Goal: Task Accomplishment & Management: Complete application form

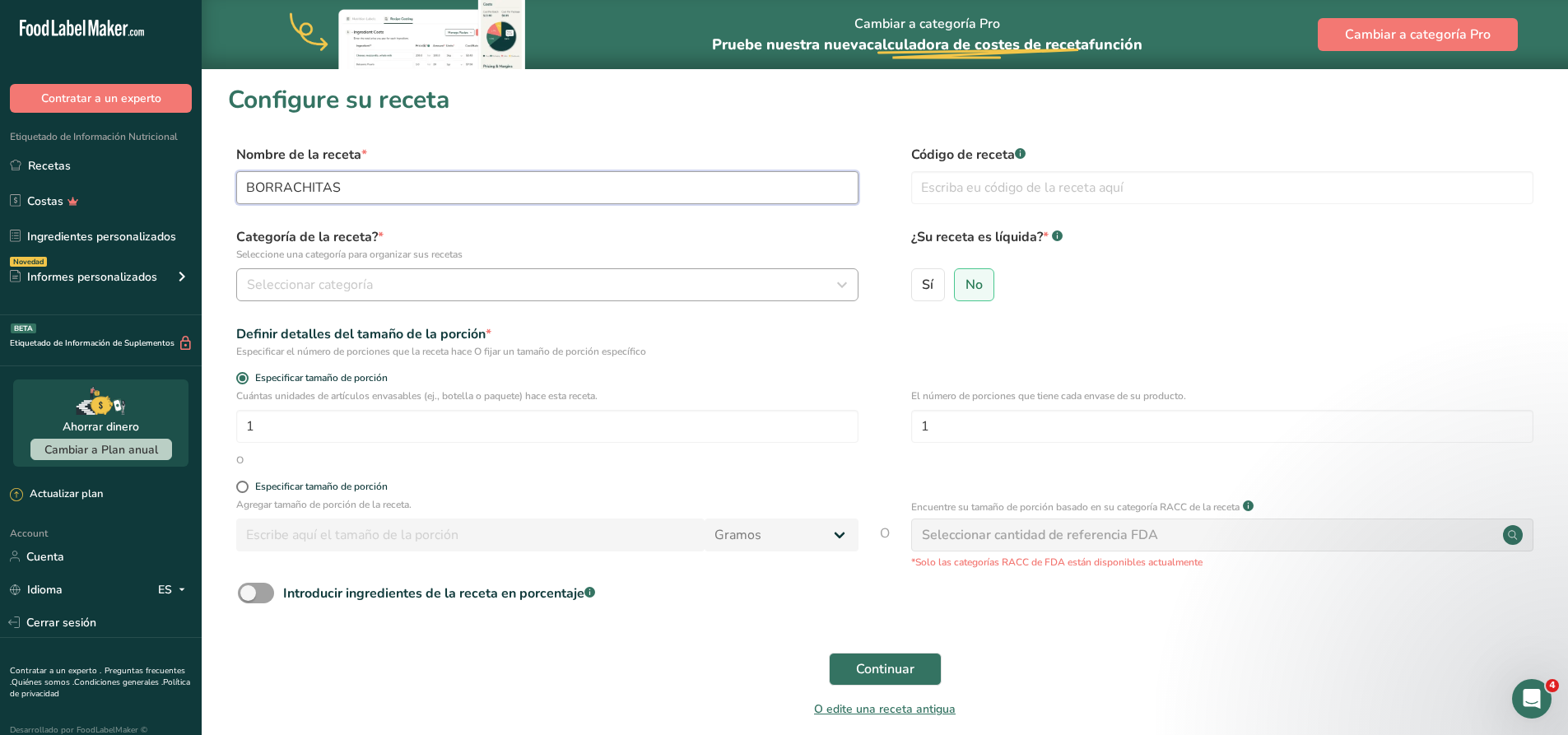
type input "BORRACHITAS"
click at [720, 281] on div "Seleccionar categoría" at bounding box center [542, 284] width 591 height 20
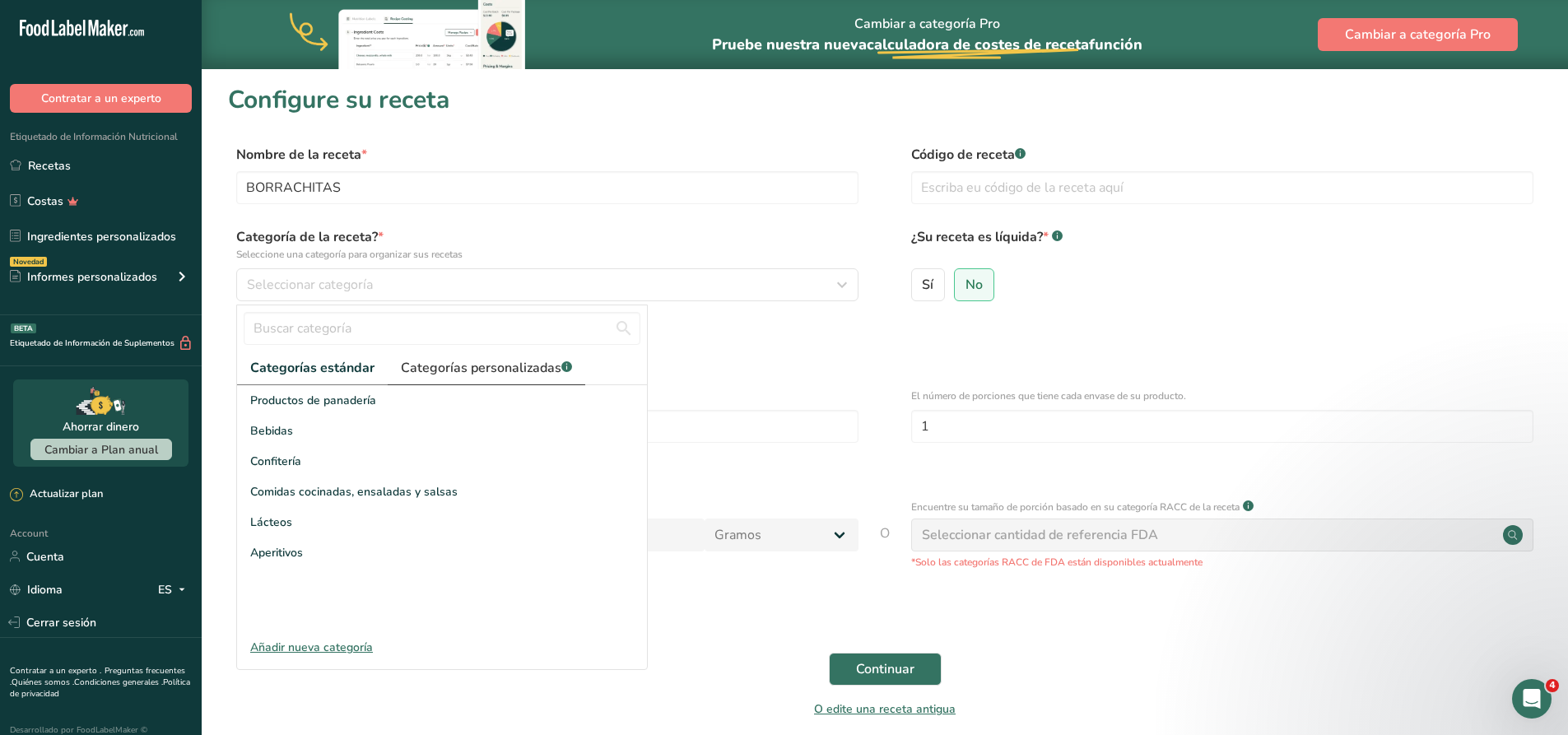
click at [492, 361] on span "Categorías personalizadas .a-a{fill:#347362;}.b-a{fill:#fff;}" at bounding box center [486, 368] width 171 height 20
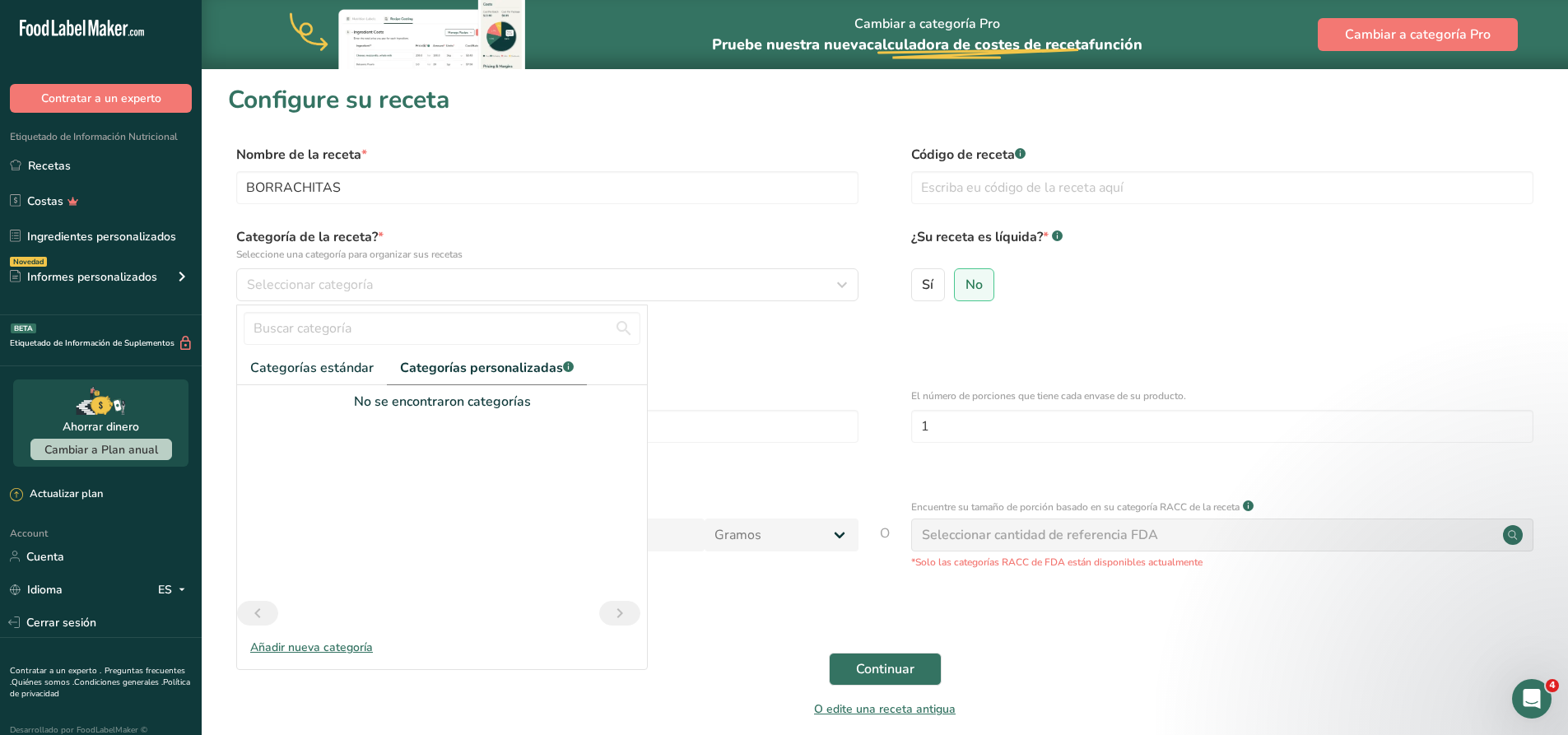
click at [347, 644] on div "Añadir nueva categoría" at bounding box center [442, 648] width 410 height 17
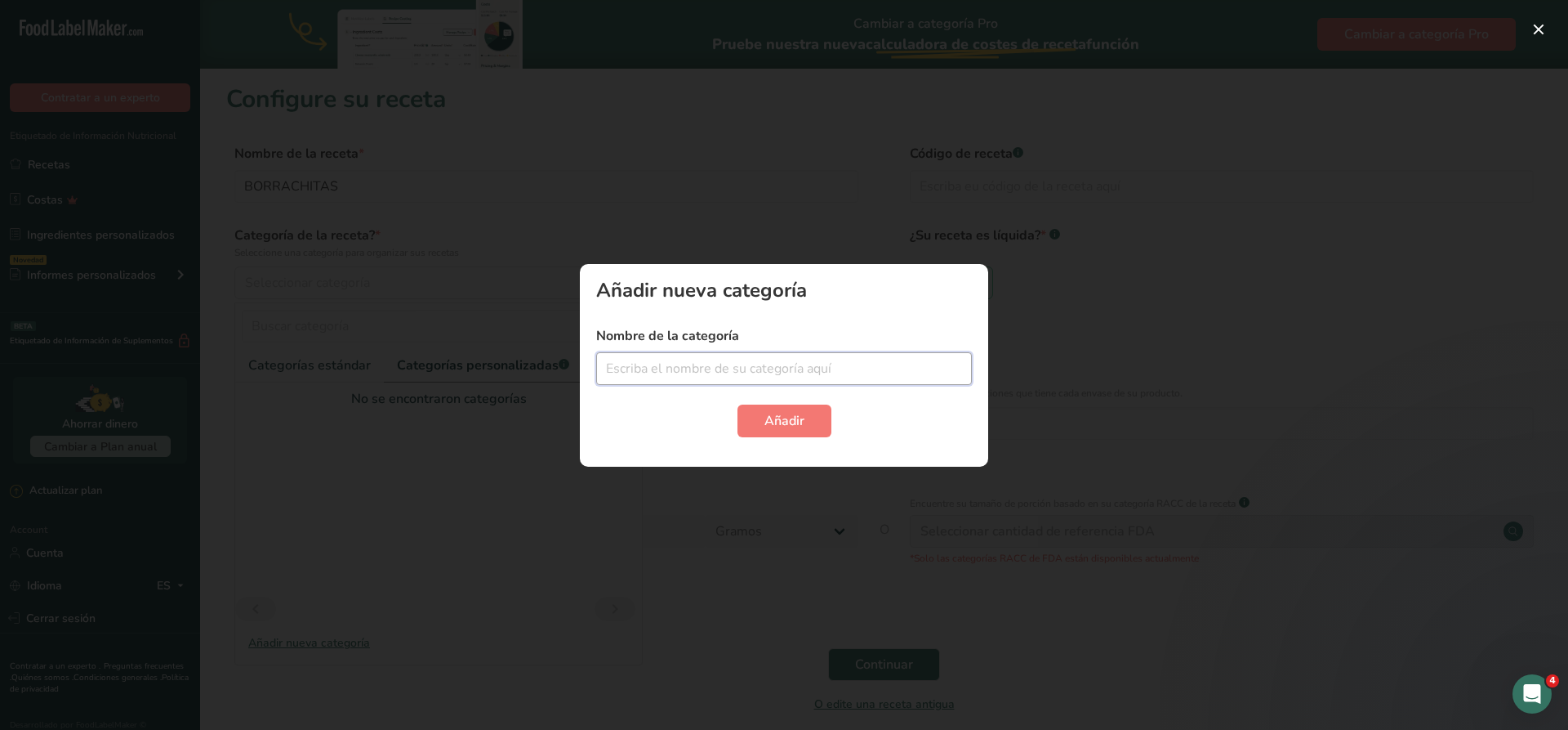
click at [685, 380] on input "text" at bounding box center [784, 368] width 376 height 33
type input "BACKERY"
click at [798, 427] on span "Añadir" at bounding box center [784, 421] width 40 height 20
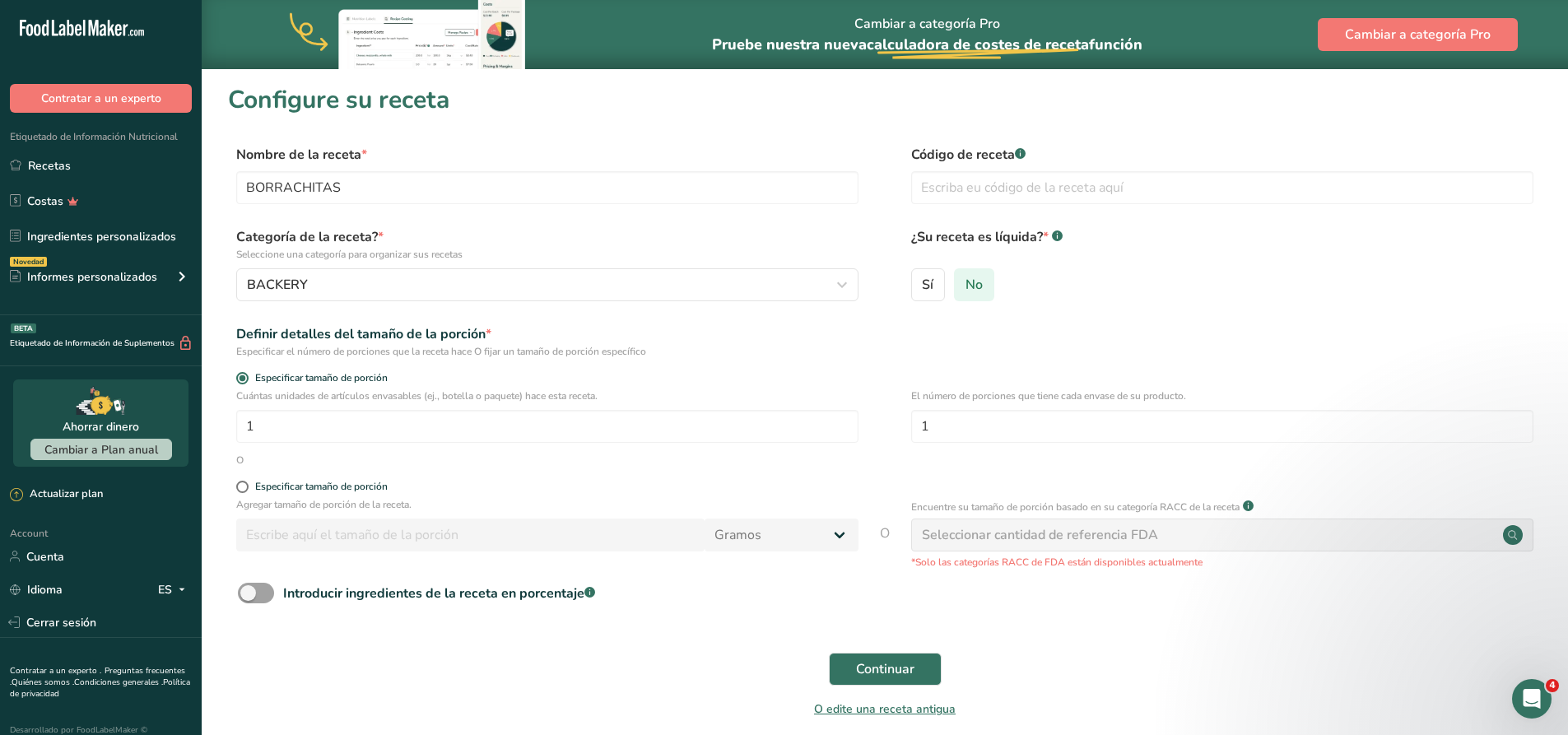
click at [970, 288] on span "No" at bounding box center [974, 284] width 17 height 16
click at [965, 288] on input "No" at bounding box center [960, 284] width 10 height 10
click at [277, 432] on input "1" at bounding box center [547, 426] width 622 height 33
drag, startPoint x: 281, startPoint y: 425, endPoint x: 243, endPoint y: 423, distance: 38.1
click at [243, 423] on input "1" at bounding box center [547, 426] width 622 height 33
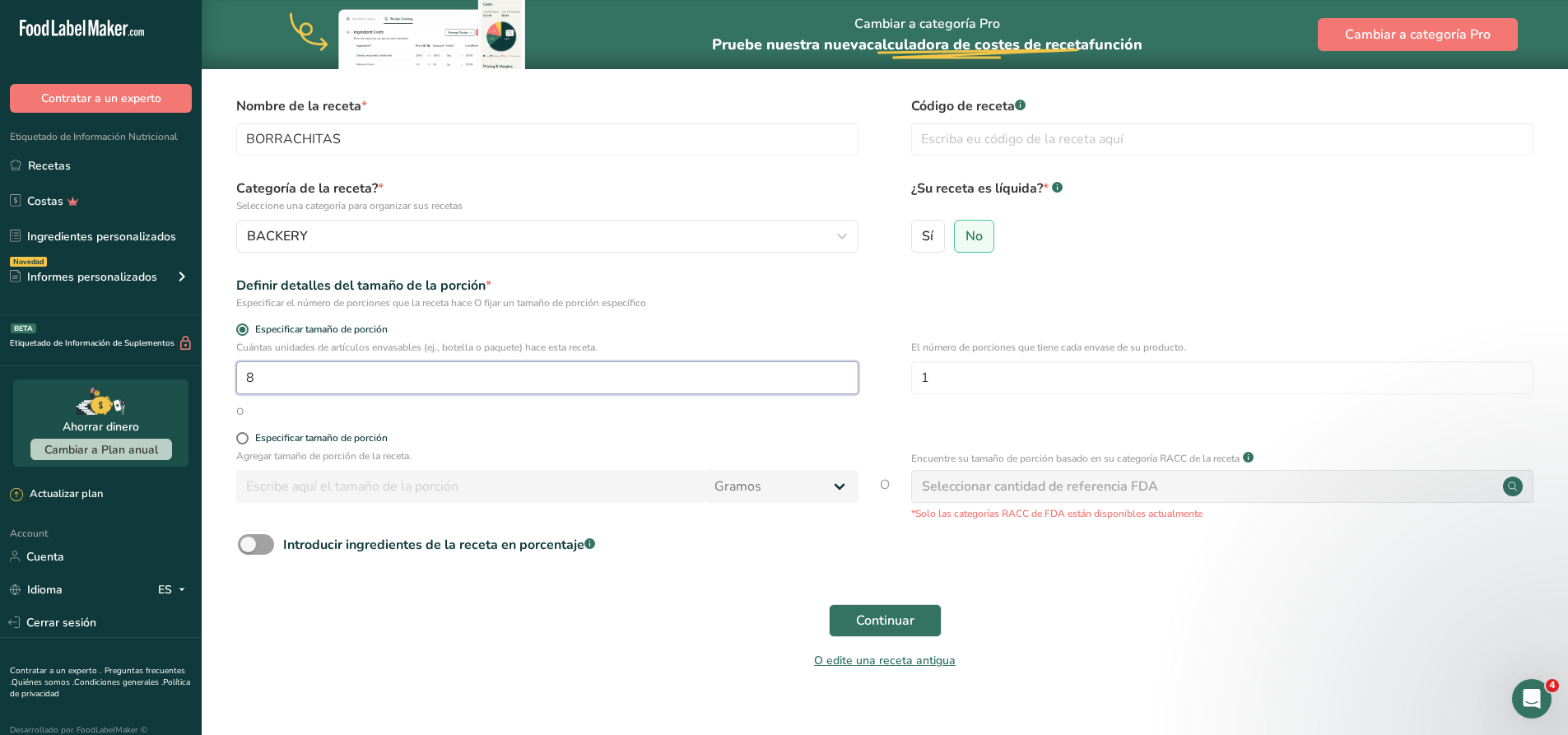
scroll to position [73, 0]
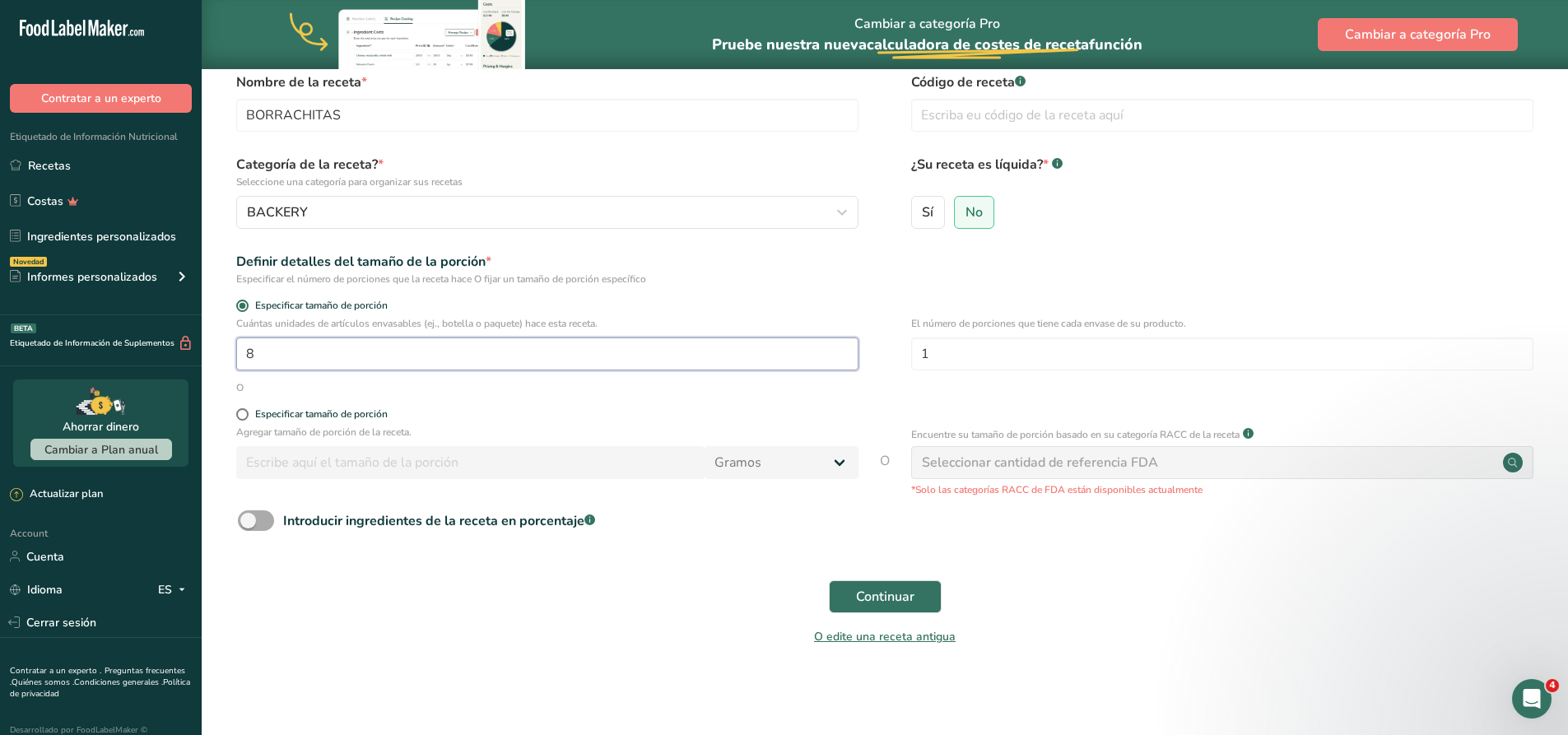
type input "8"
click at [263, 514] on span at bounding box center [256, 521] width 36 height 21
click at [248, 515] on input "Introducir ingredientes de la receta en porcentaje .a-a{fill:#347362;}.b-a{fill…" at bounding box center [243, 521] width 10 height 10
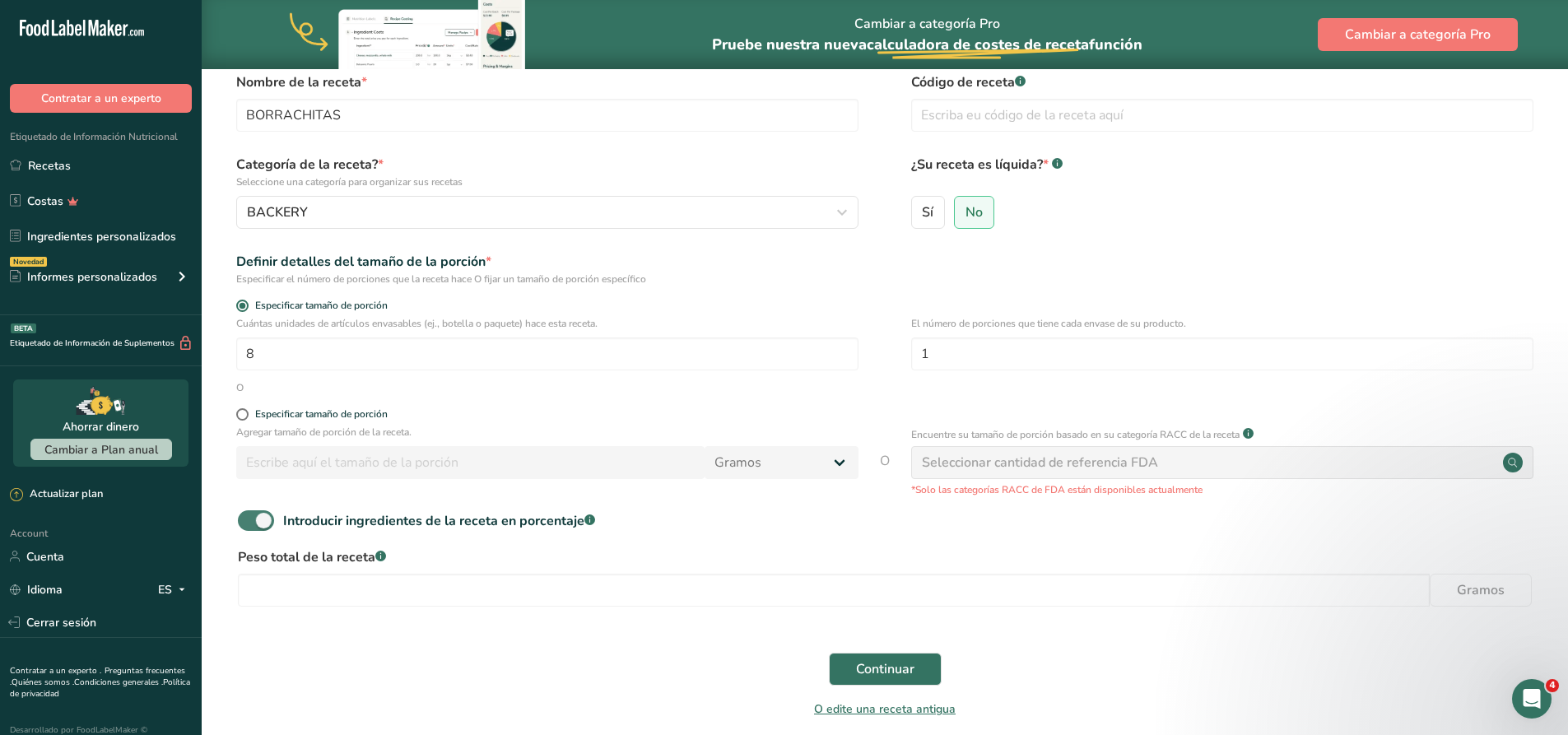
click at [259, 514] on span at bounding box center [256, 521] width 36 height 21
click at [248, 515] on input "Introducir ingredientes de la receta en porcentaje .a-a{fill:#347362;}.b-a{fill…" at bounding box center [243, 521] width 10 height 10
checkbox input "false"
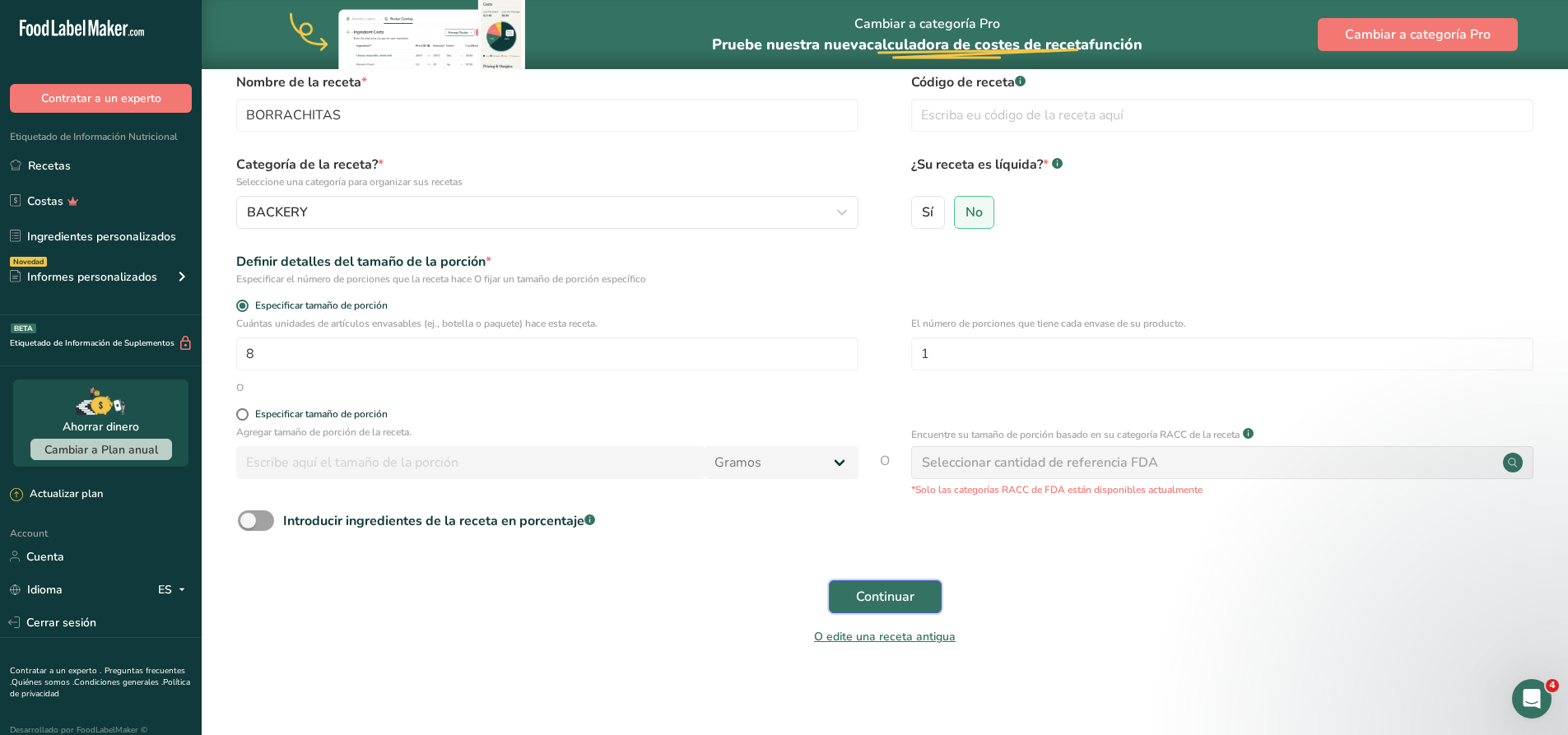
click at [912, 598] on span "Continuar" at bounding box center [886, 597] width 59 height 20
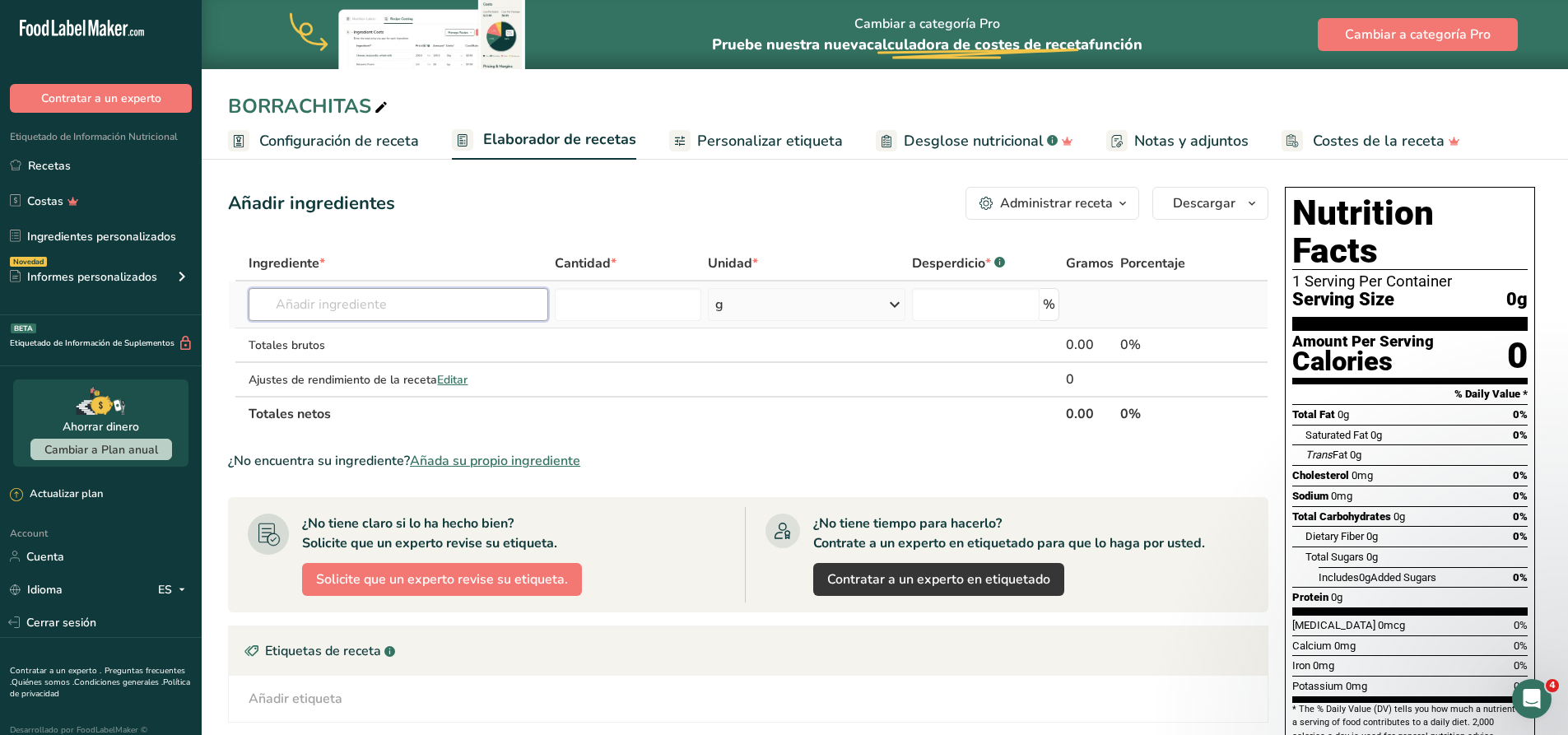
click at [383, 310] on input "text" at bounding box center [397, 304] width 298 height 33
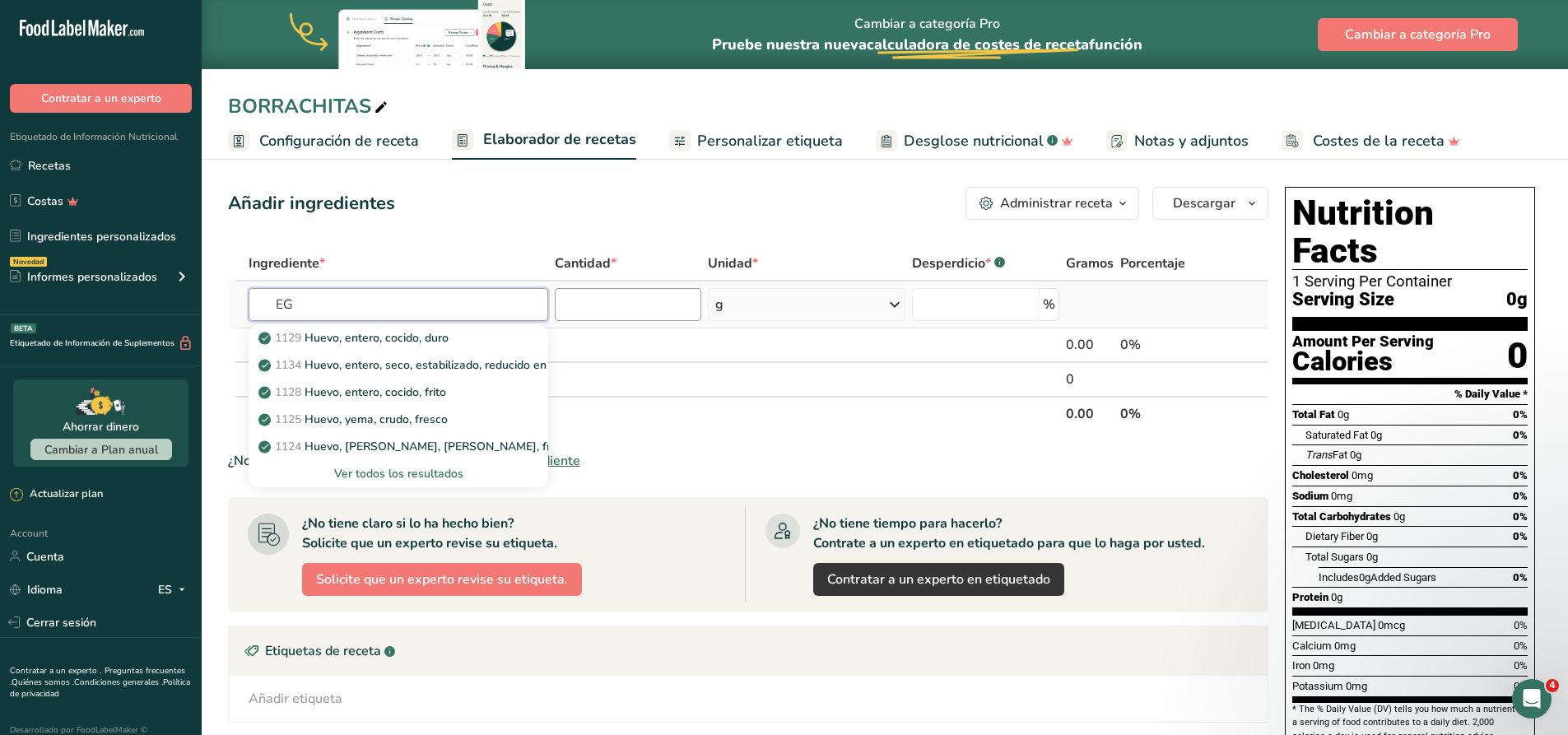
type input "E"
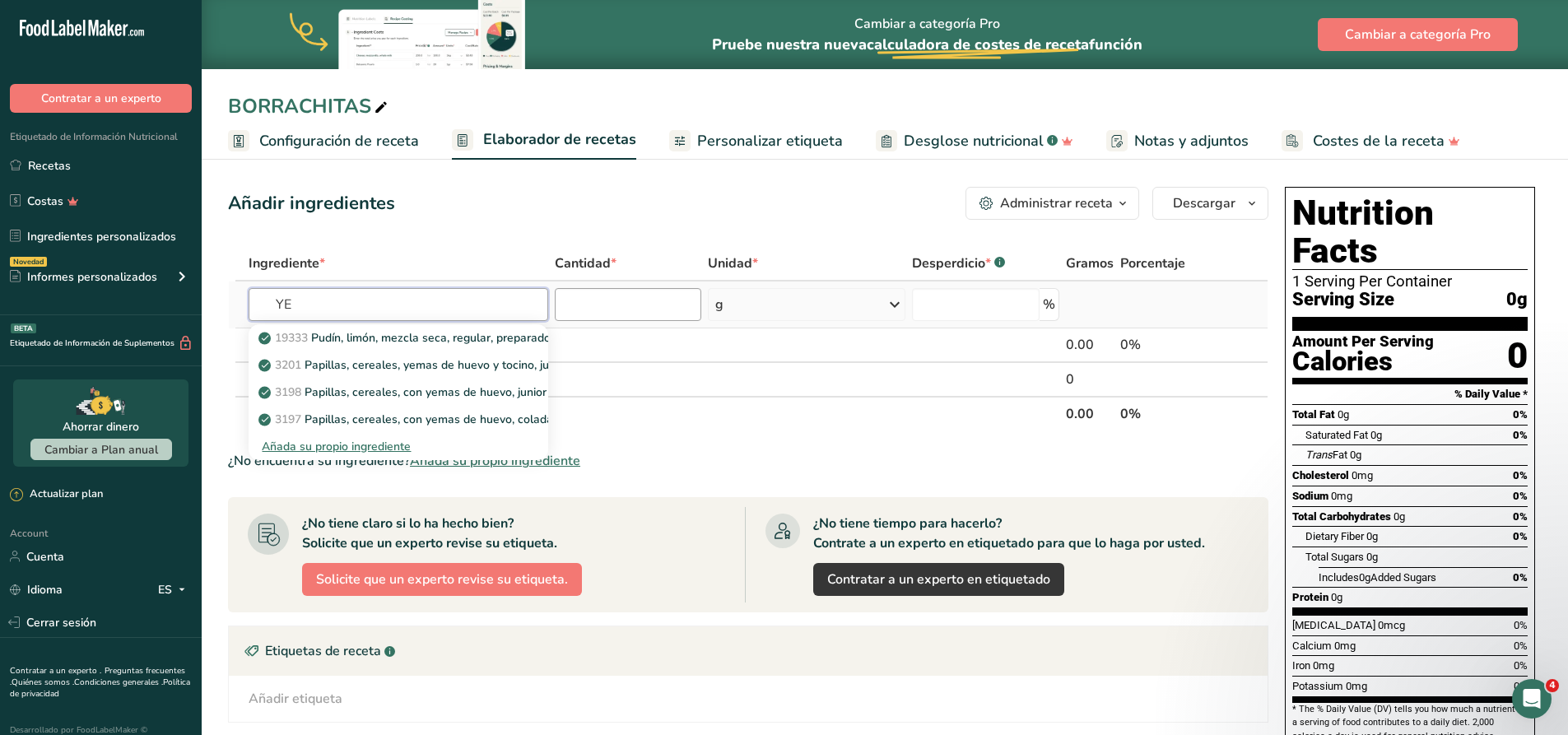
type input "Y"
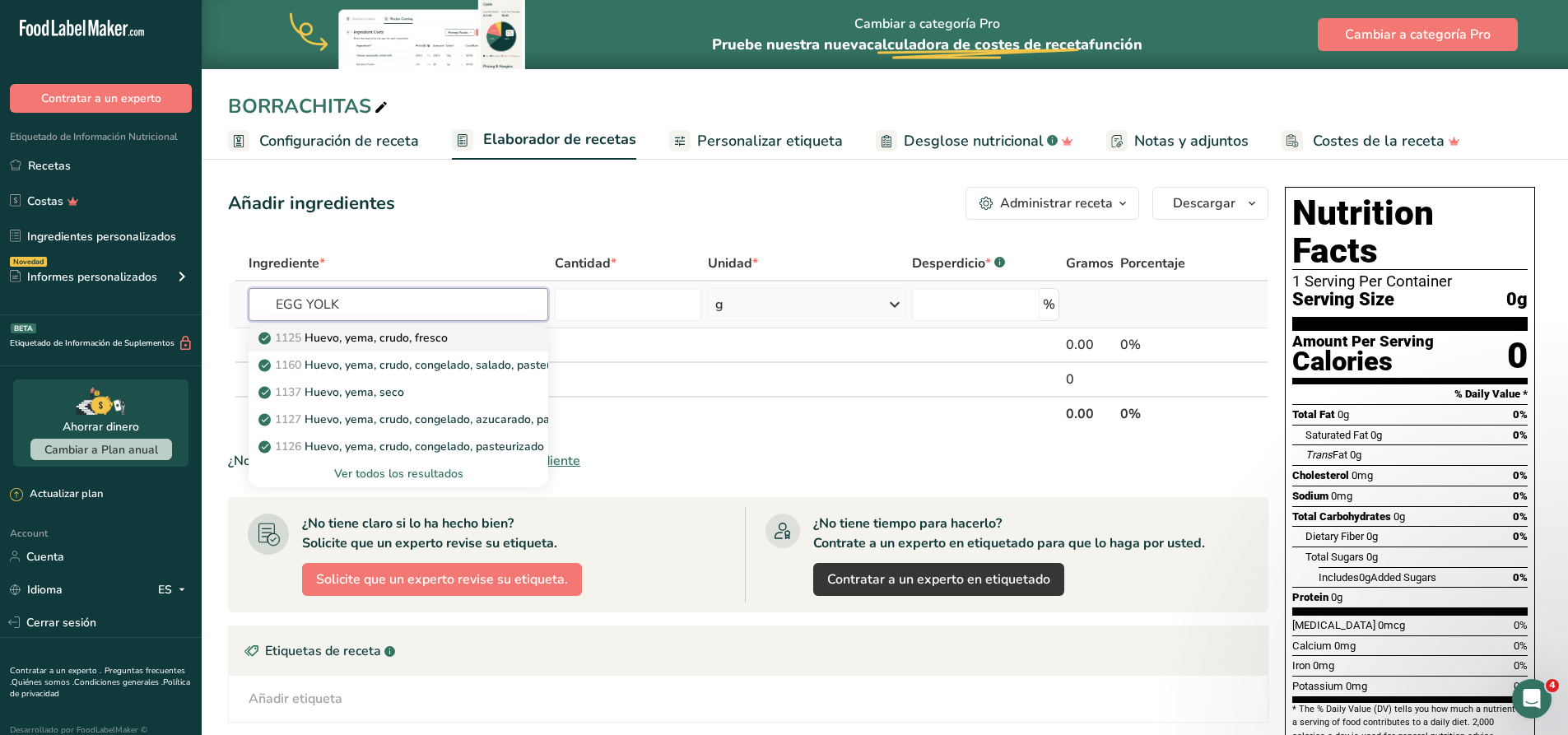
type input "EGG YOLK"
click at [445, 334] on p "1125 Huevo, yema, crudo, fresco" at bounding box center [355, 338] width 186 height 17
type input "Egg, yolk, raw, fresh"
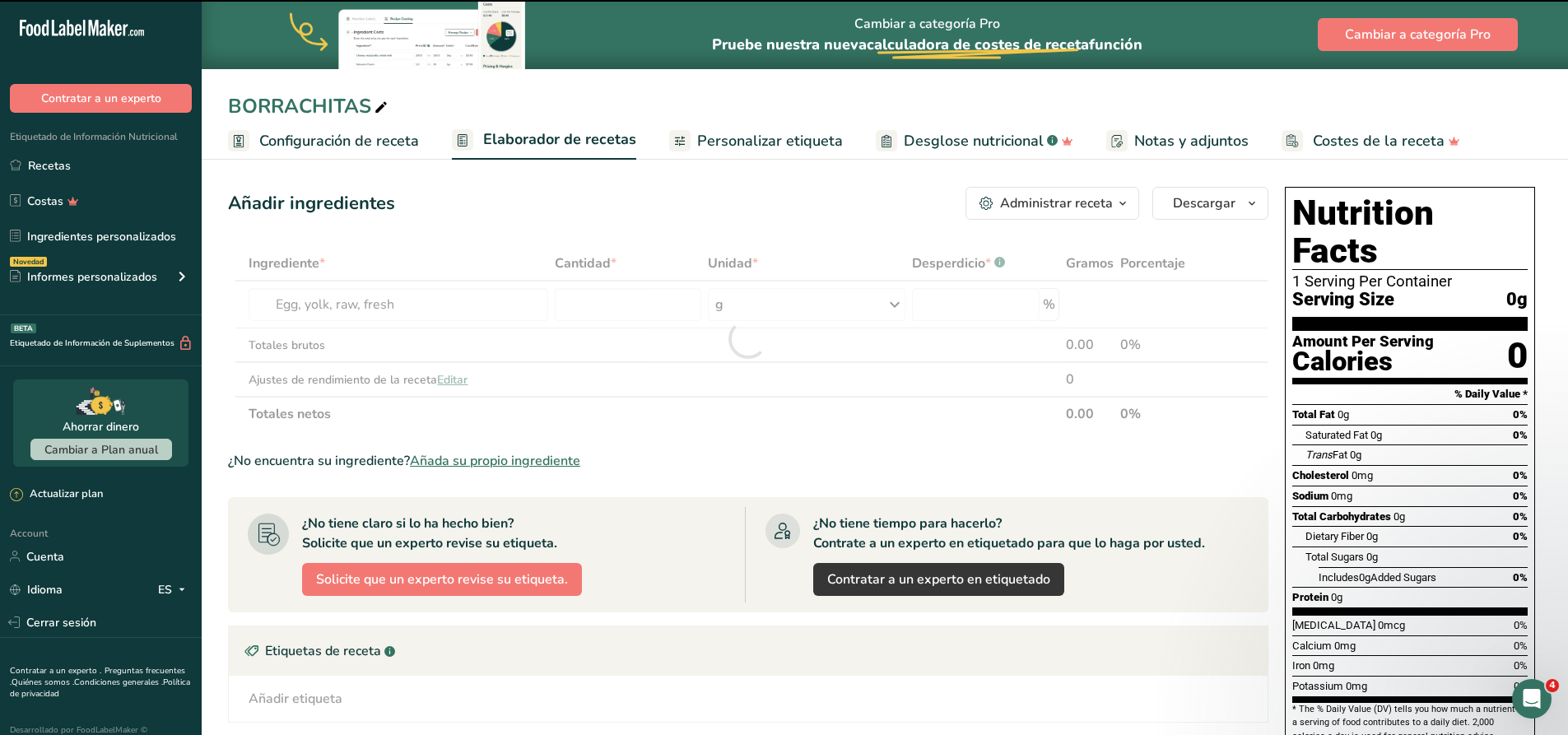
type input "0"
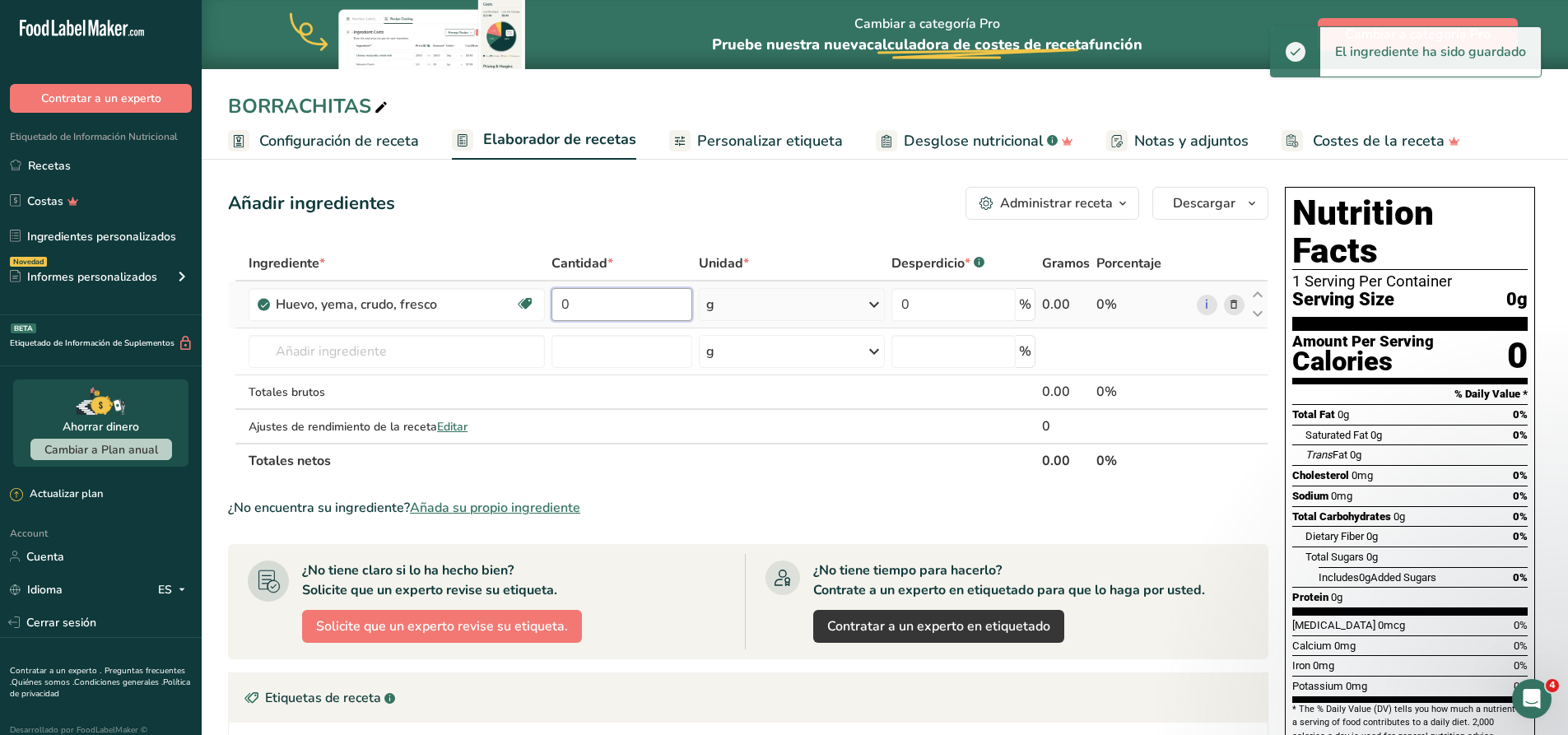
click at [624, 310] on input "0" at bounding box center [622, 304] width 141 height 33
drag, startPoint x: 623, startPoint y: 310, endPoint x: 533, endPoint y: 303, distance: 90.3
click at [533, 303] on tr "Huevo, yema, crudo, fresco Libre de lácteos Libre de gluten Vegetariano Libre […" at bounding box center [748, 304] width 1039 height 47
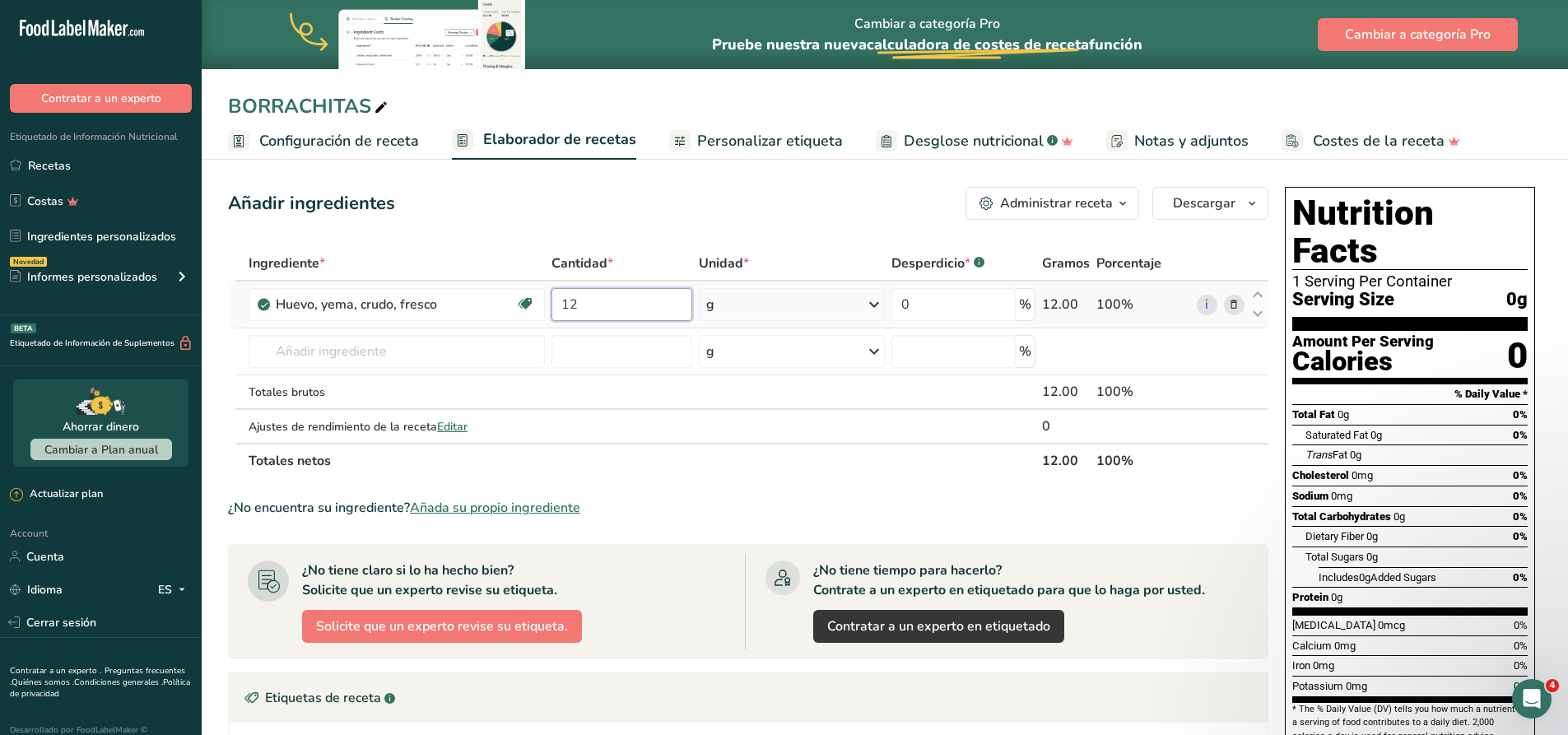
type input "12"
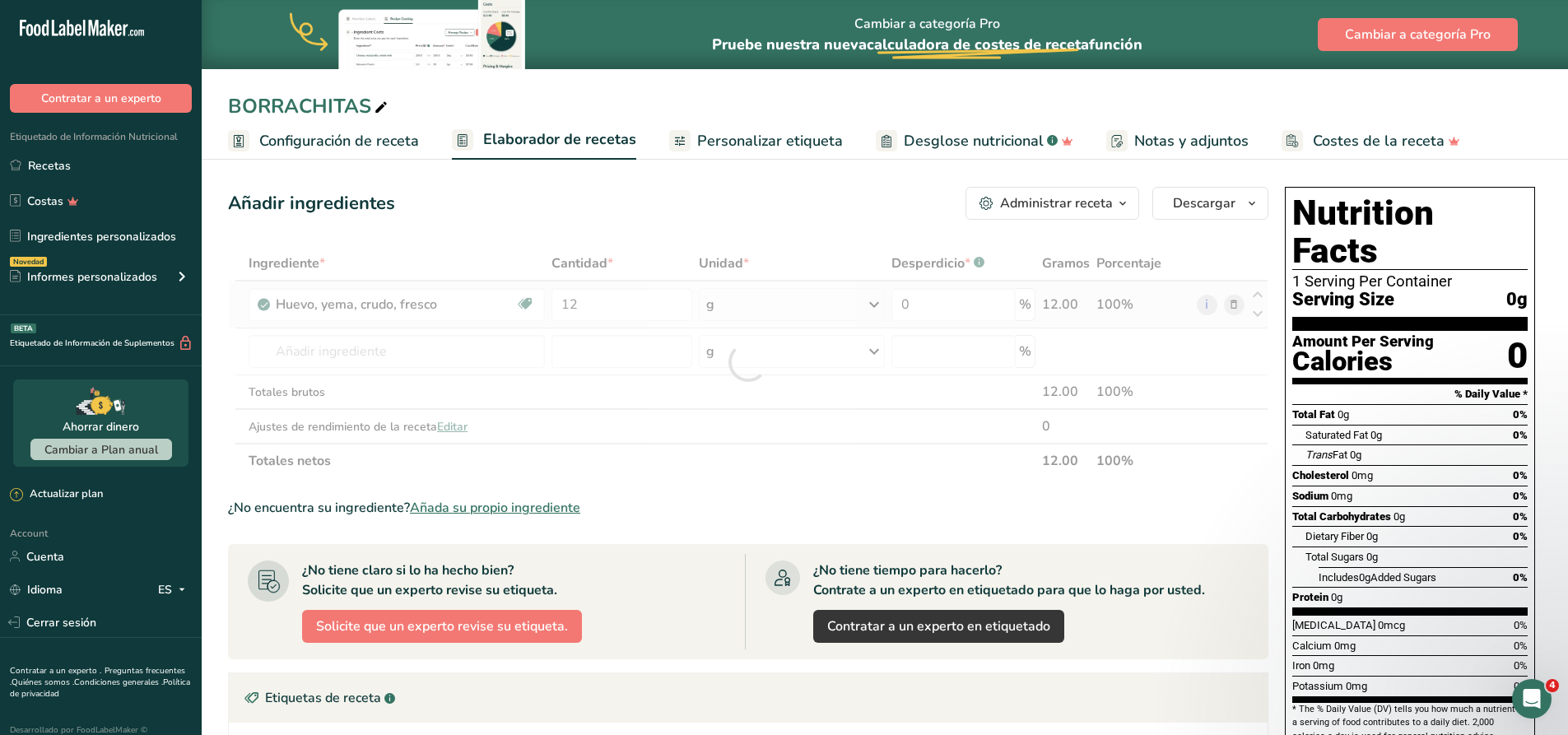
click at [768, 305] on div "Ingrediente * Cantidad * Unidad * Desperdicio * .a-a{fill:#347362;}.b-a{fill:#f…" at bounding box center [748, 362] width 1040 height 232
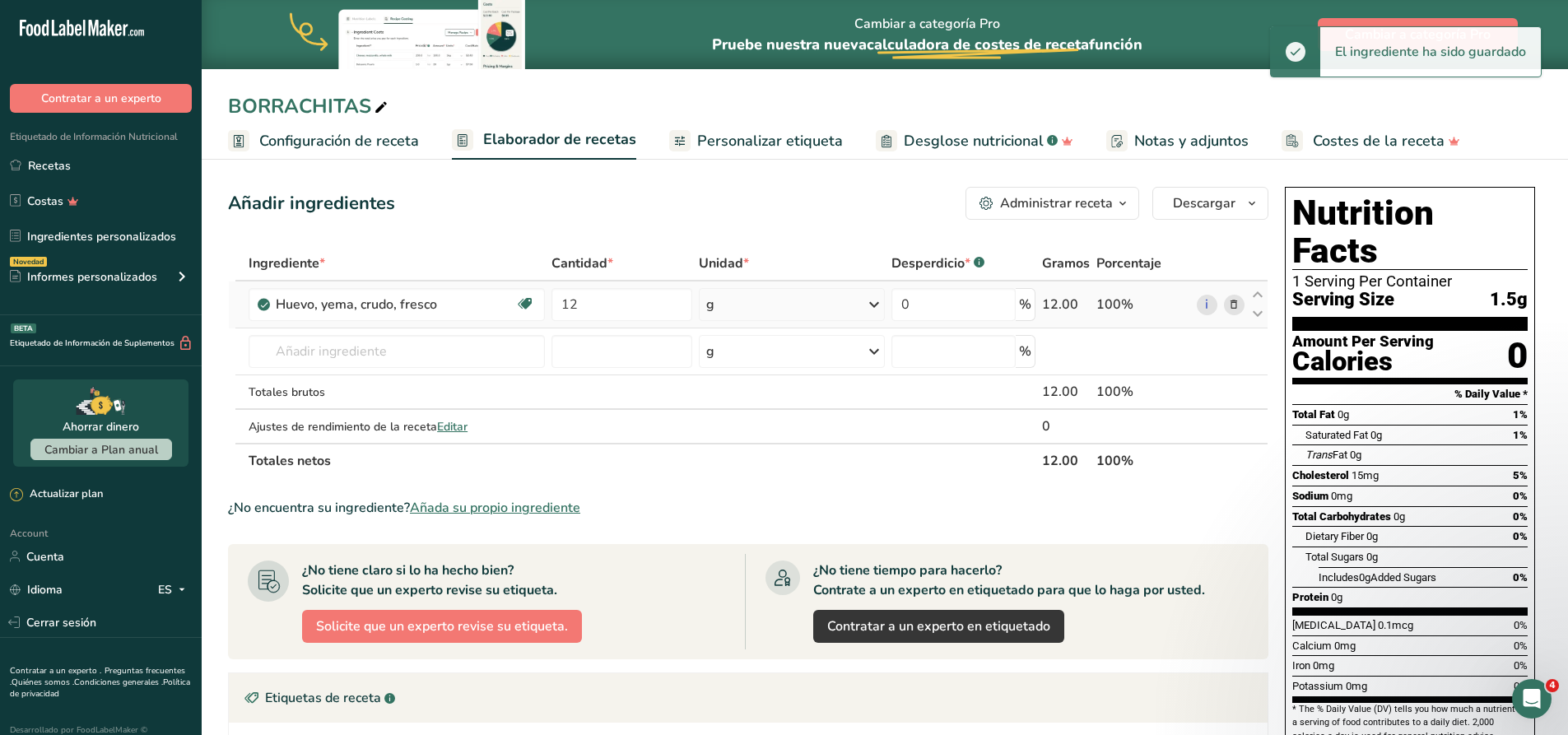
click at [789, 303] on div "g" at bounding box center [791, 304] width 186 height 33
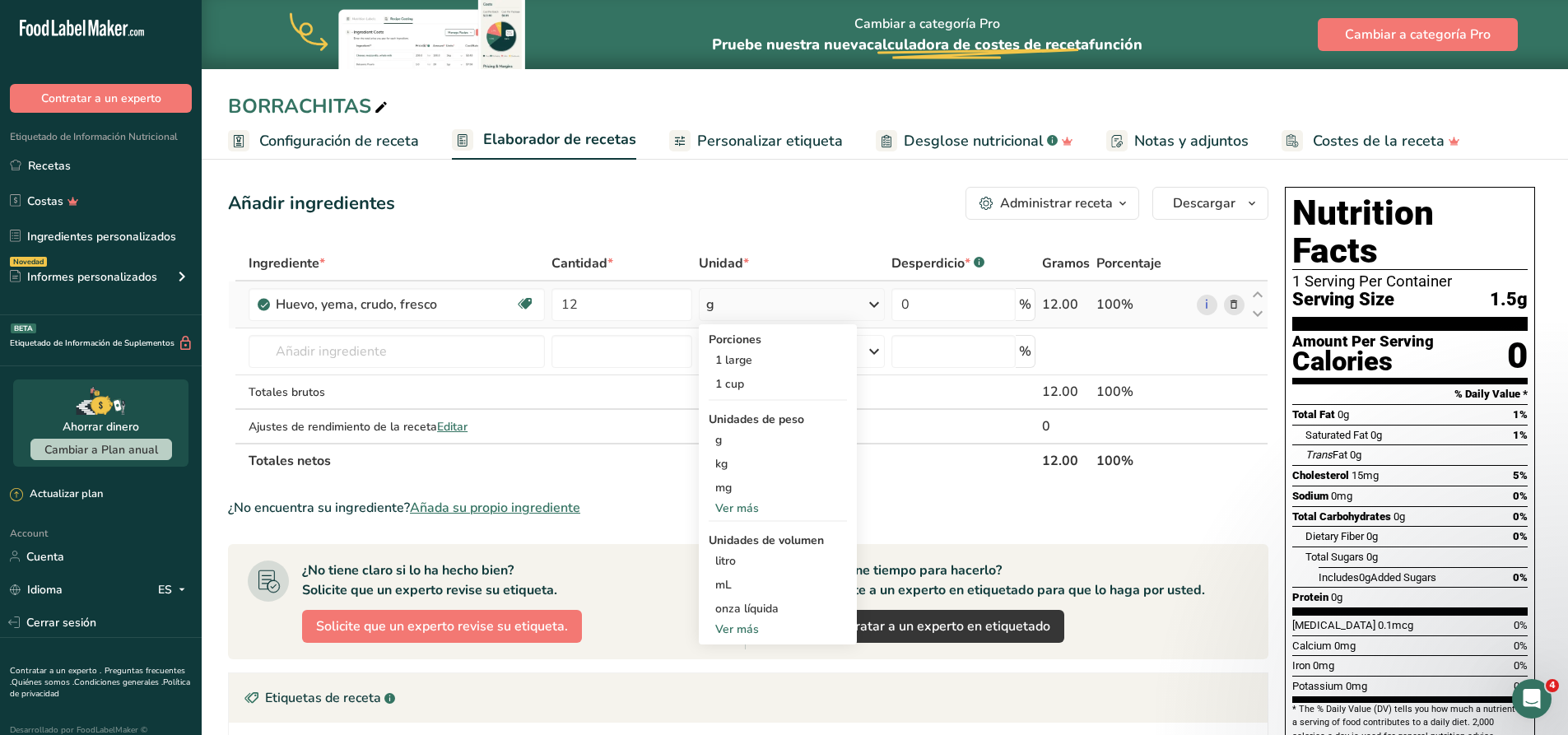
click at [749, 631] on div "Ver más" at bounding box center [778, 630] width 138 height 17
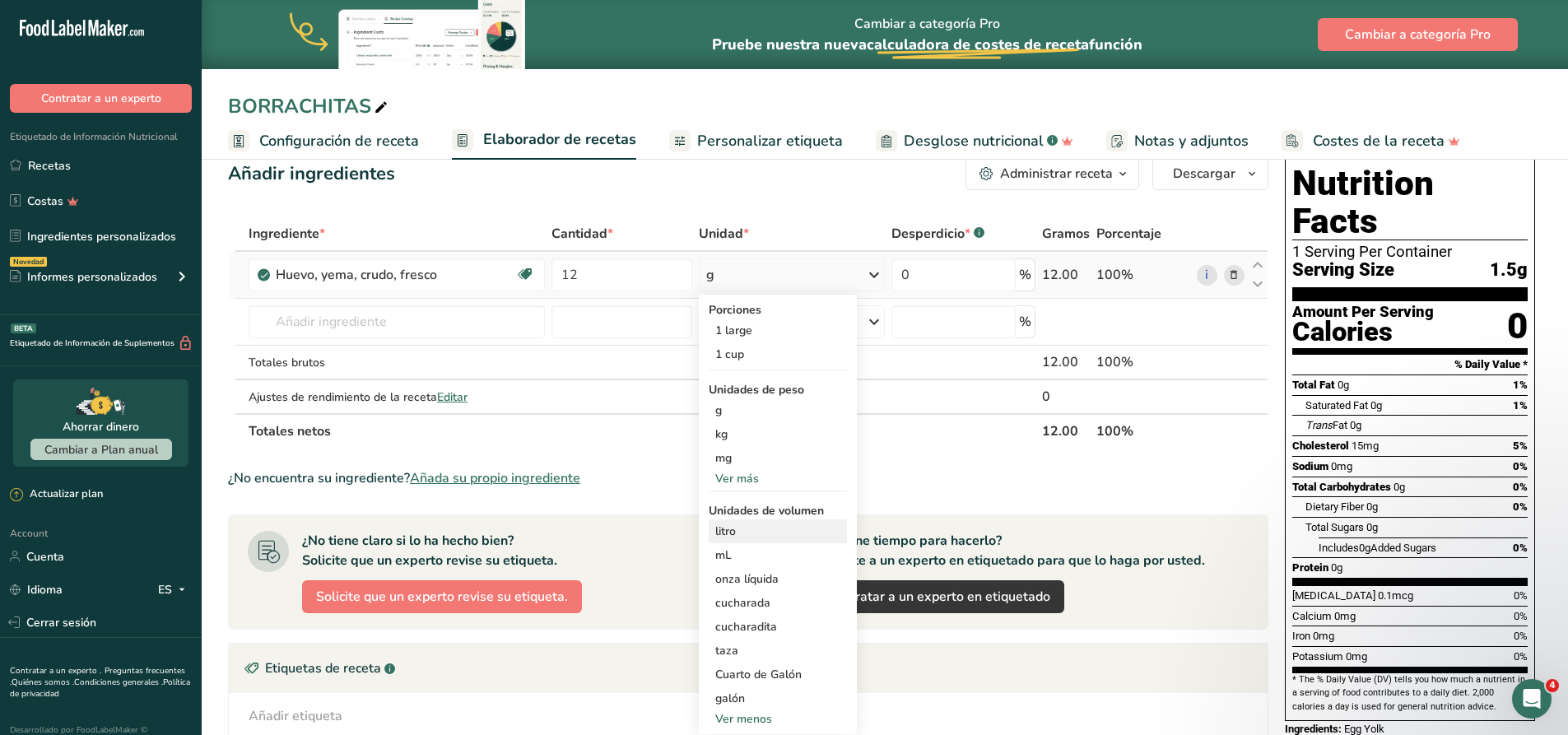
scroll to position [82, 0]
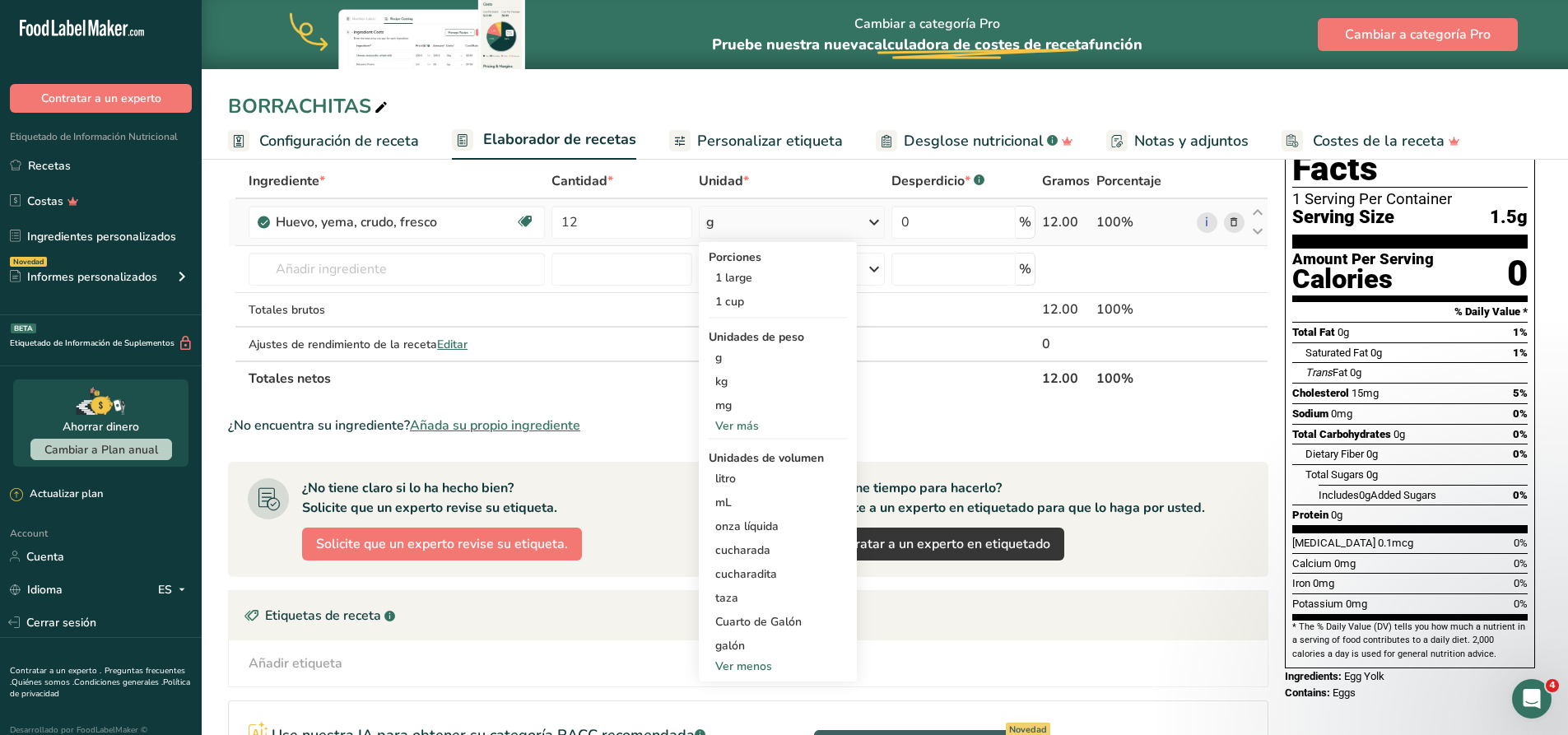
click at [732, 418] on div "Ver más" at bounding box center [778, 426] width 138 height 17
click at [746, 492] on div "Ver menos" at bounding box center [778, 497] width 138 height 17
click at [758, 663] on div "Ver menos" at bounding box center [778, 666] width 138 height 17
click at [968, 429] on div "¿No encuentra su ingrediente? Añada su propio ingrediente" at bounding box center [748, 425] width 1040 height 20
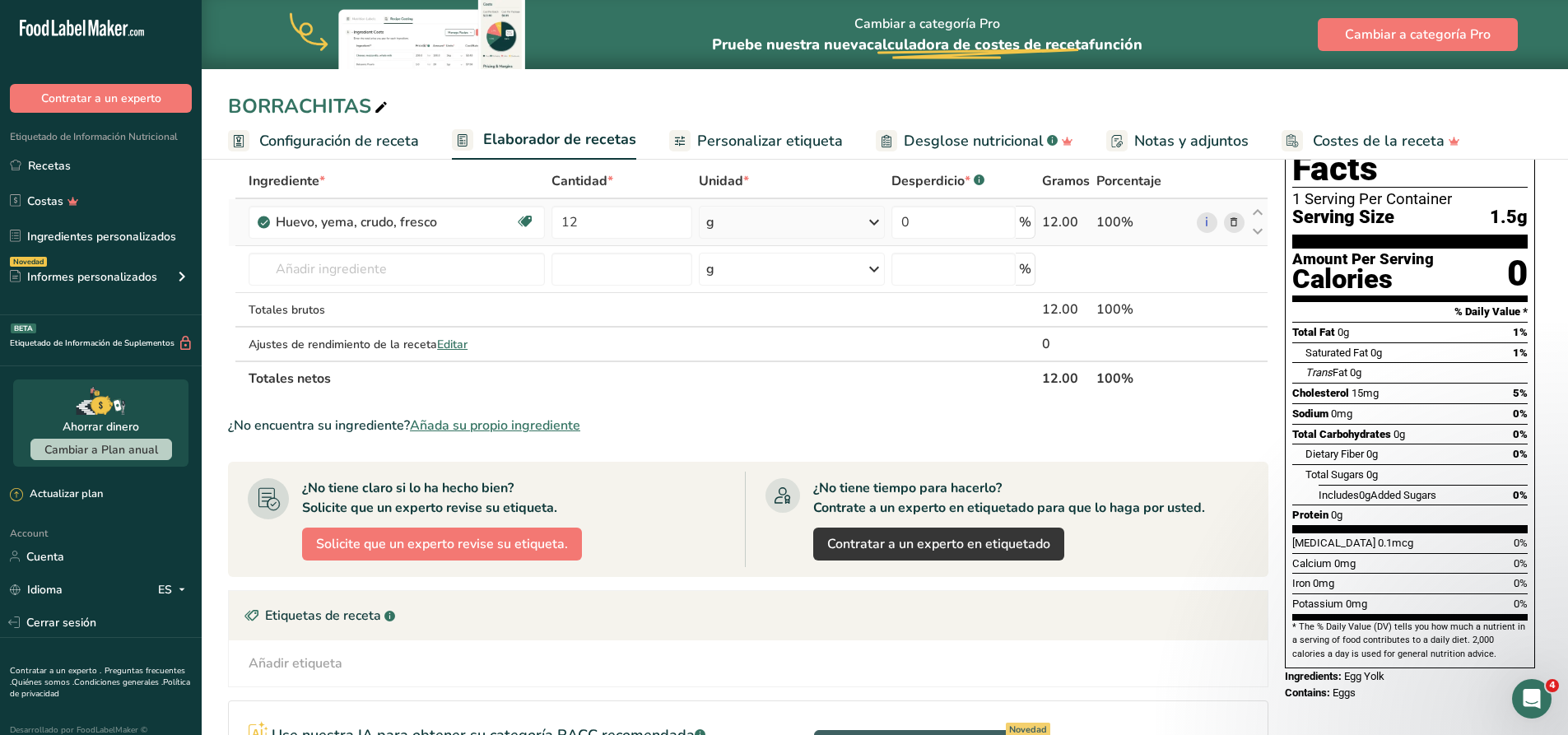
click at [872, 220] on icon at bounding box center [874, 222] width 20 height 29
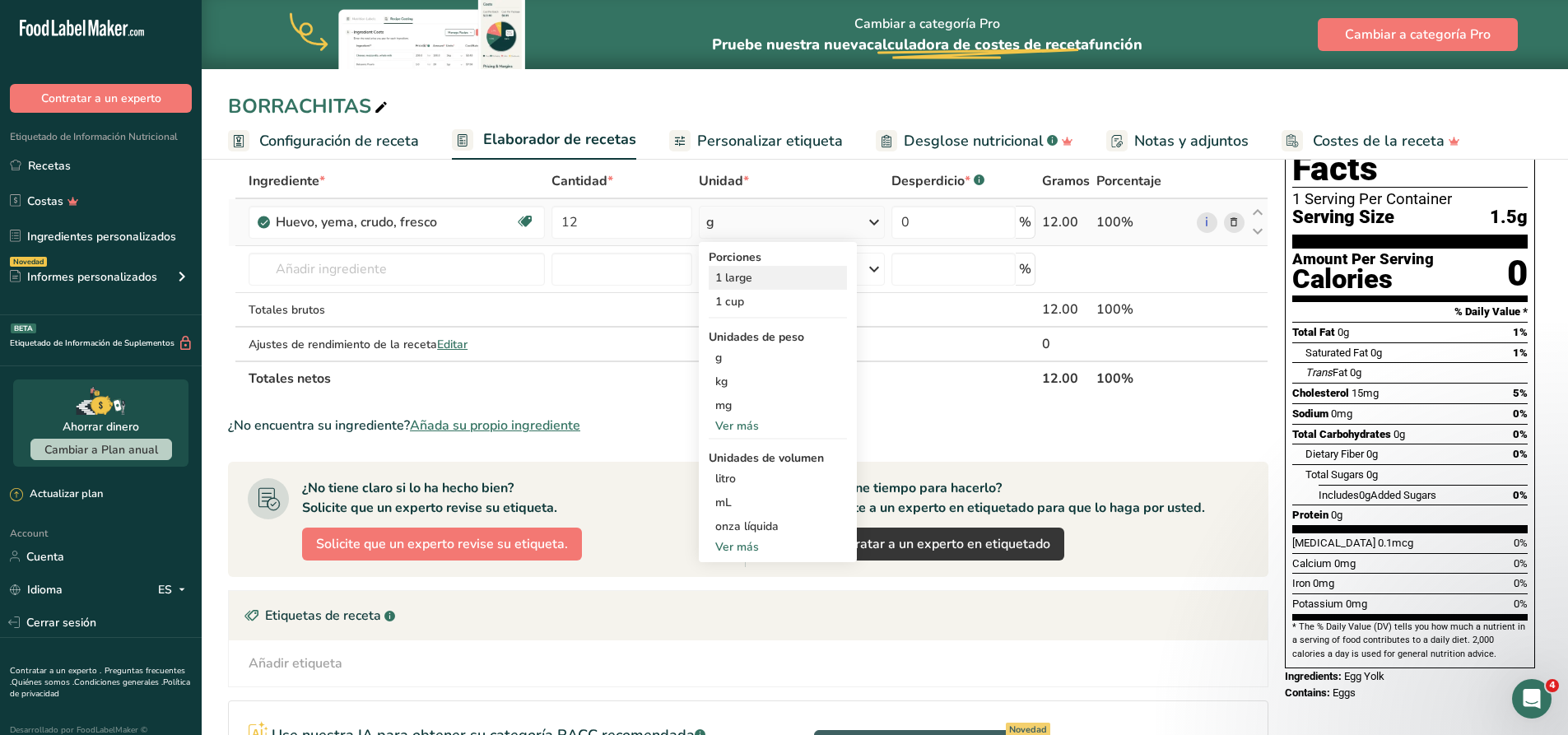
click at [761, 276] on div "1 large" at bounding box center [778, 278] width 138 height 24
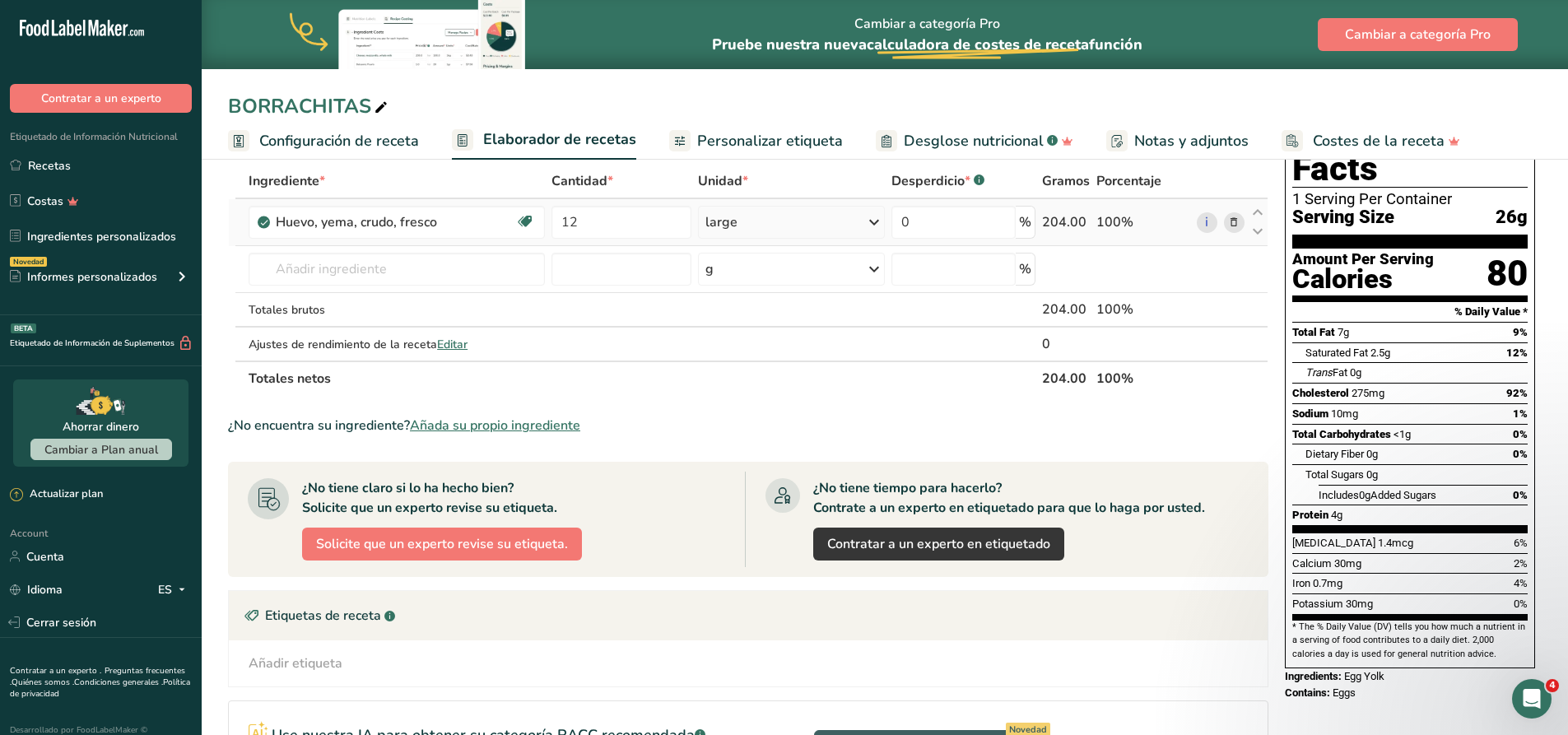
click at [1022, 220] on div "0 %" at bounding box center [963, 222] width 144 height 33
click at [355, 273] on input "text" at bounding box center [396, 269] width 297 height 33
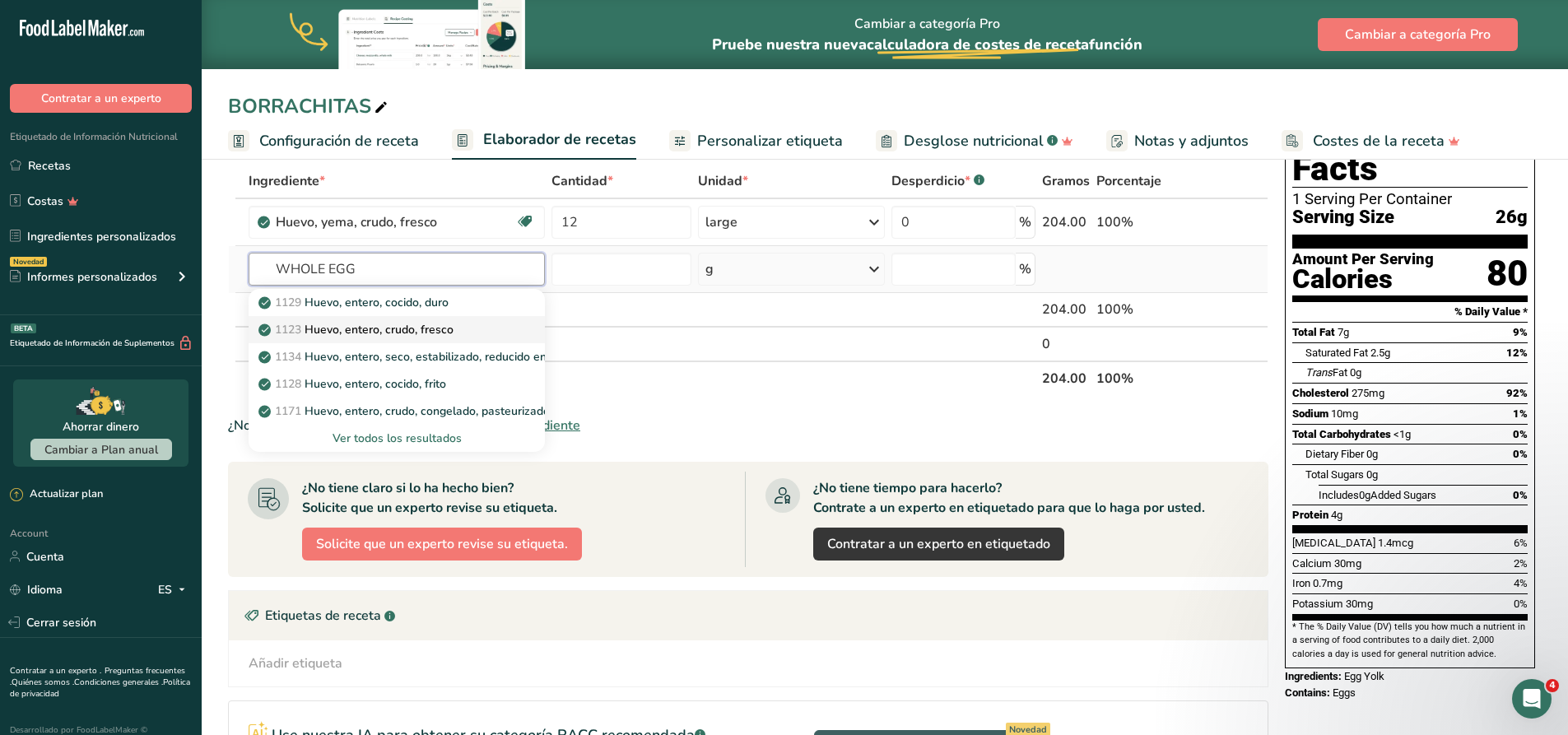
type input "WHOLE EGG"
click at [408, 327] on p "1123 Huevo, entero, crudo, fresco" at bounding box center [358, 329] width 192 height 17
type input "Egg, whole, raw, fresh"
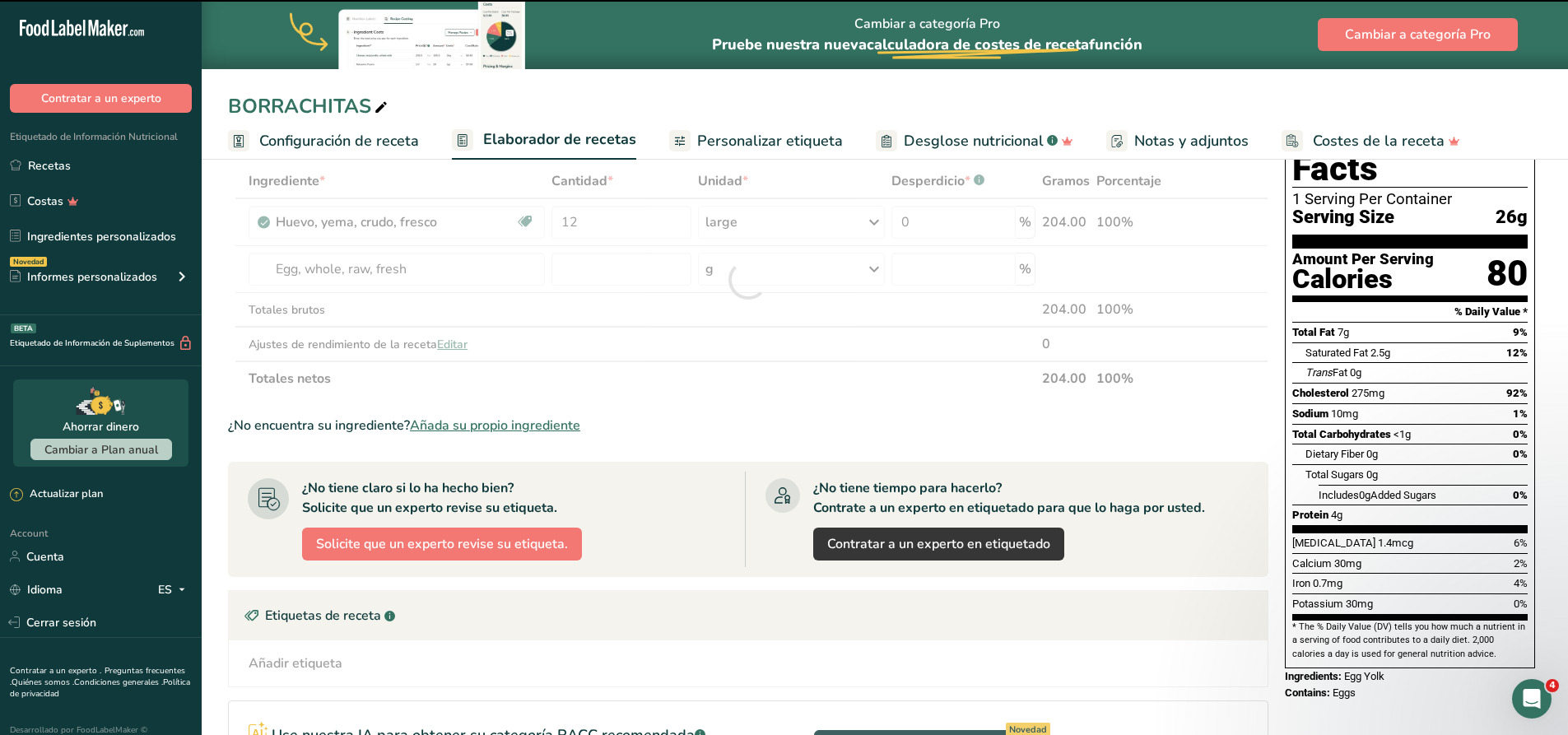
type input "0"
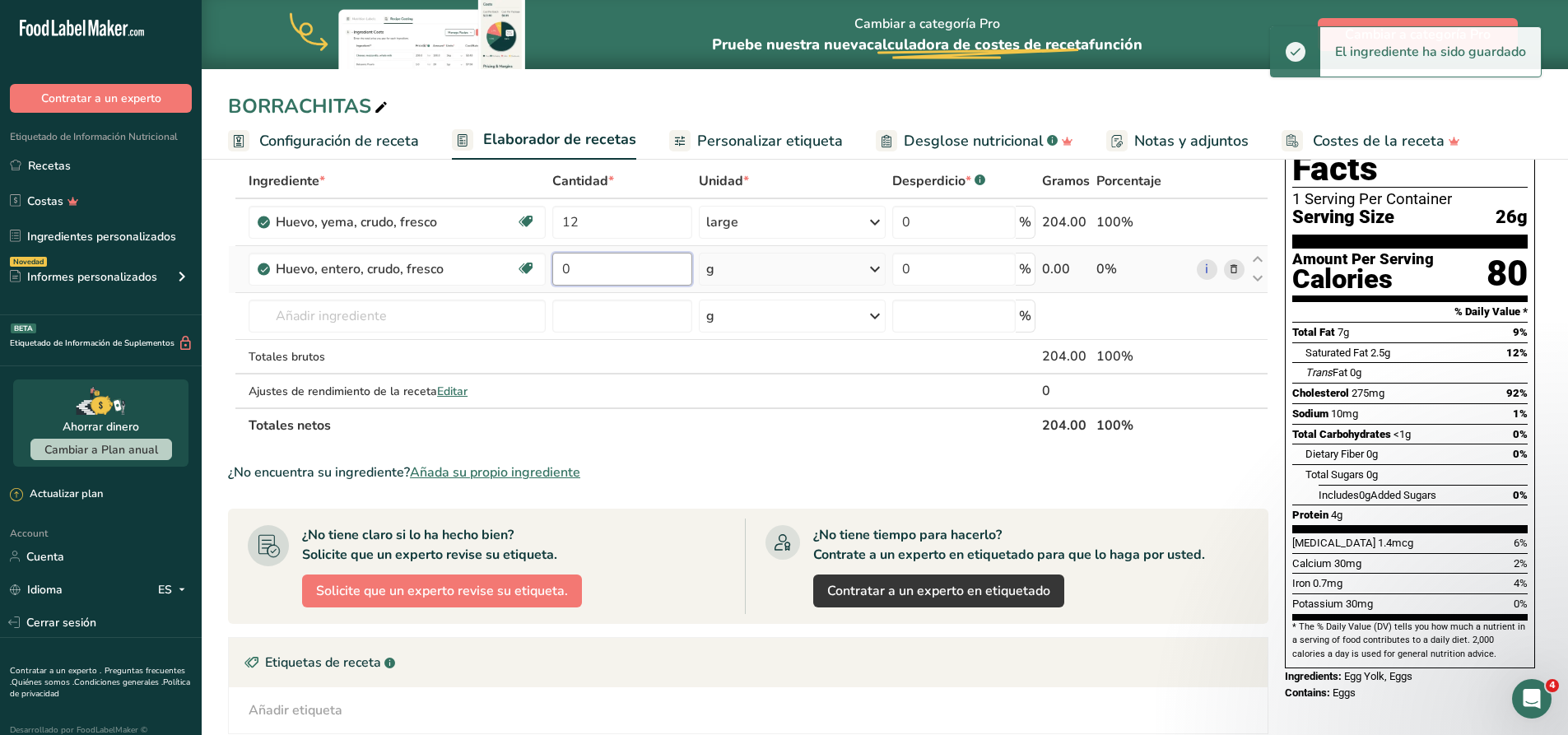
click at [633, 264] on input "0" at bounding box center [623, 269] width 140 height 33
type input "1"
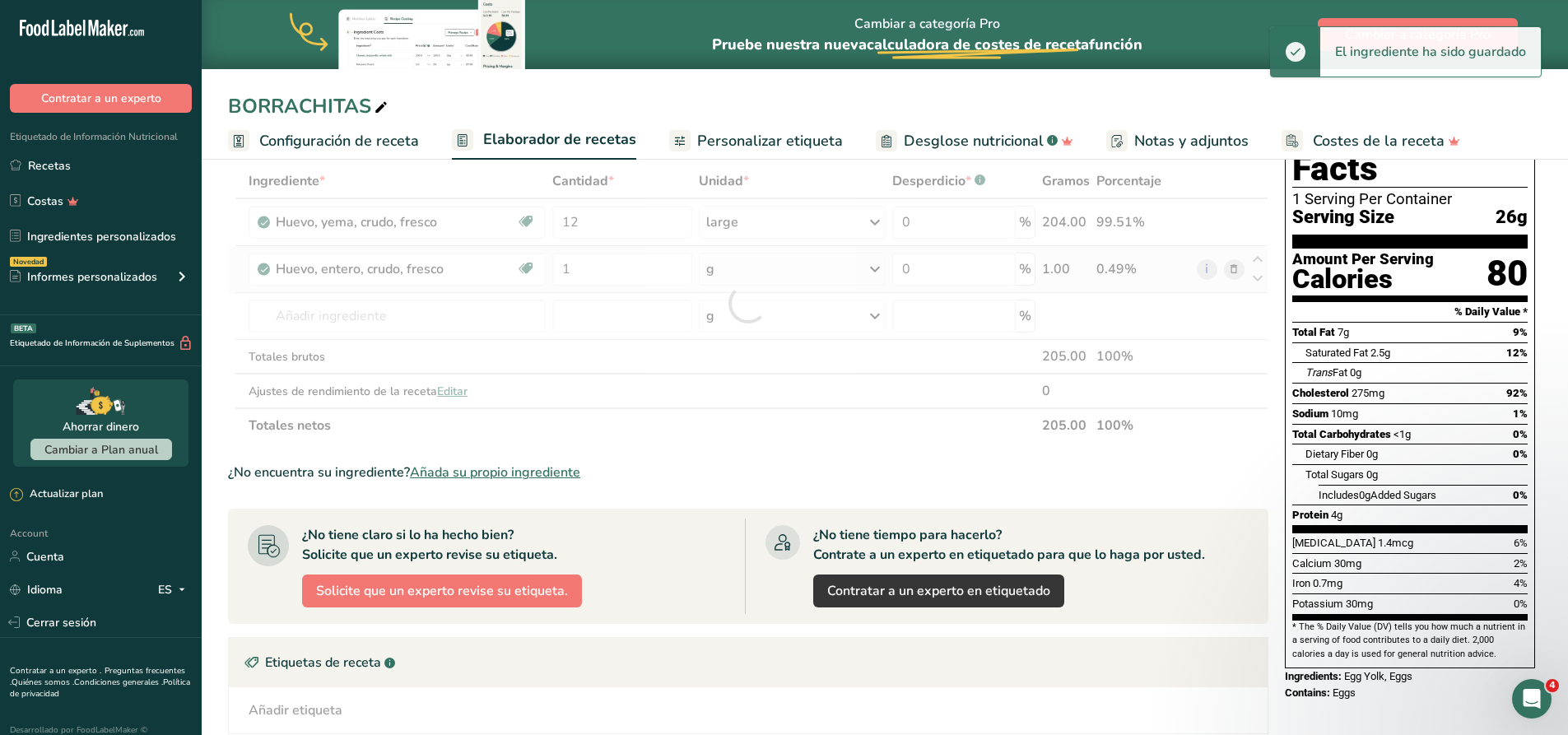
click at [748, 272] on div "Ingrediente * Cantidad * Unidad * Desperdicio * .a-a{fill:#347362;}.b-a{fill:#f…" at bounding box center [748, 303] width 1040 height 279
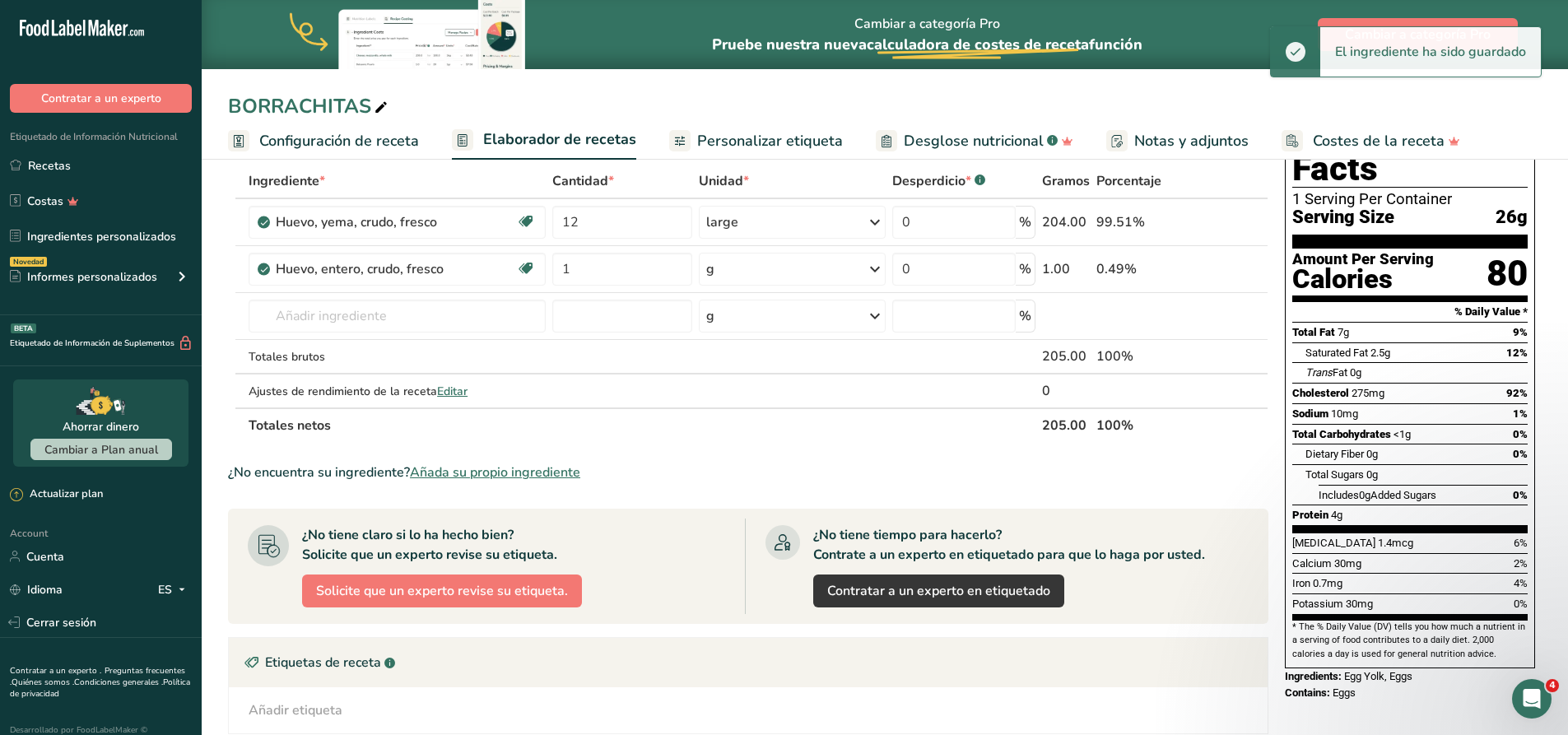
click at [745, 272] on div "g" at bounding box center [792, 269] width 187 height 33
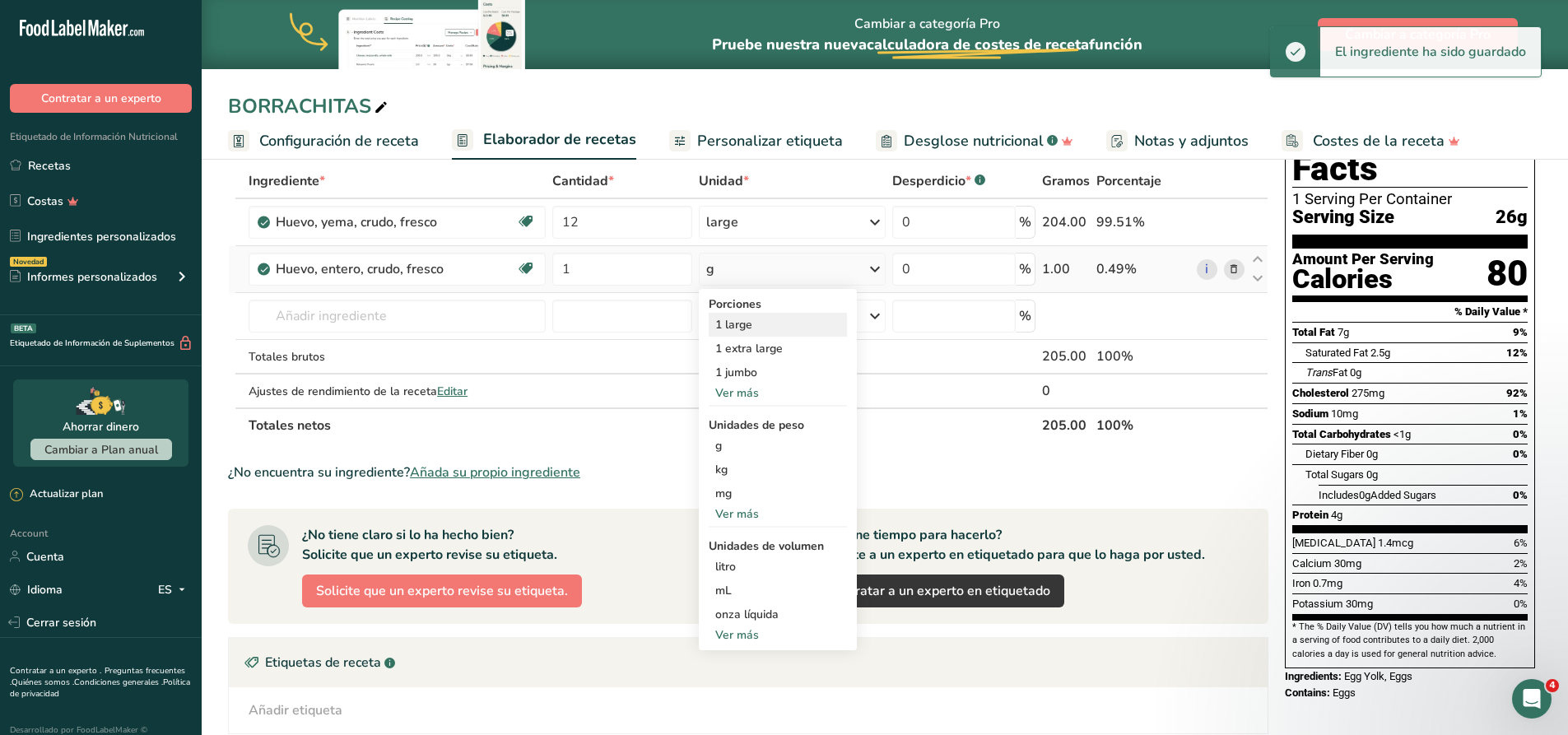
click at [746, 331] on div "1 large" at bounding box center [778, 325] width 138 height 24
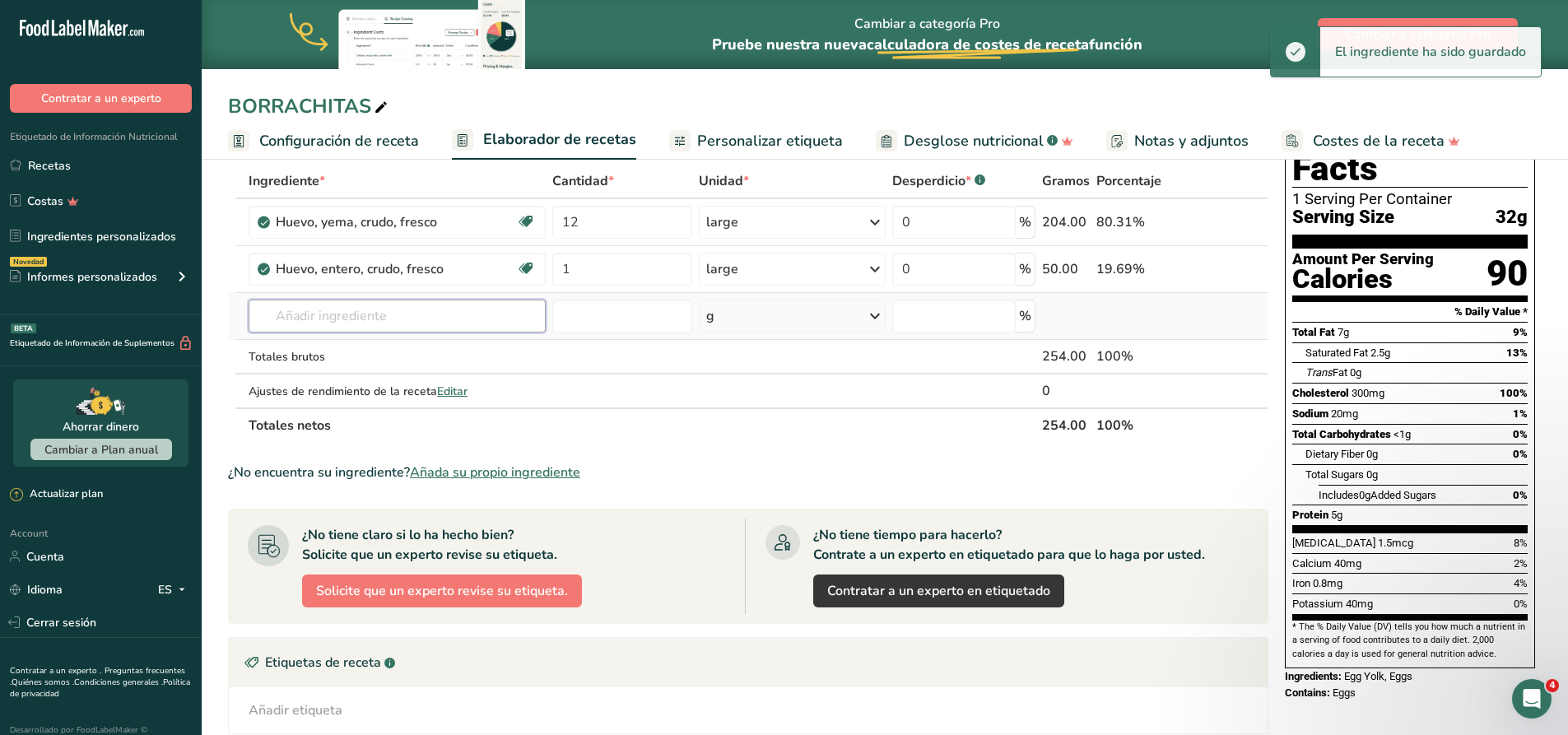
click at [351, 313] on input "text" at bounding box center [397, 316] width 298 height 33
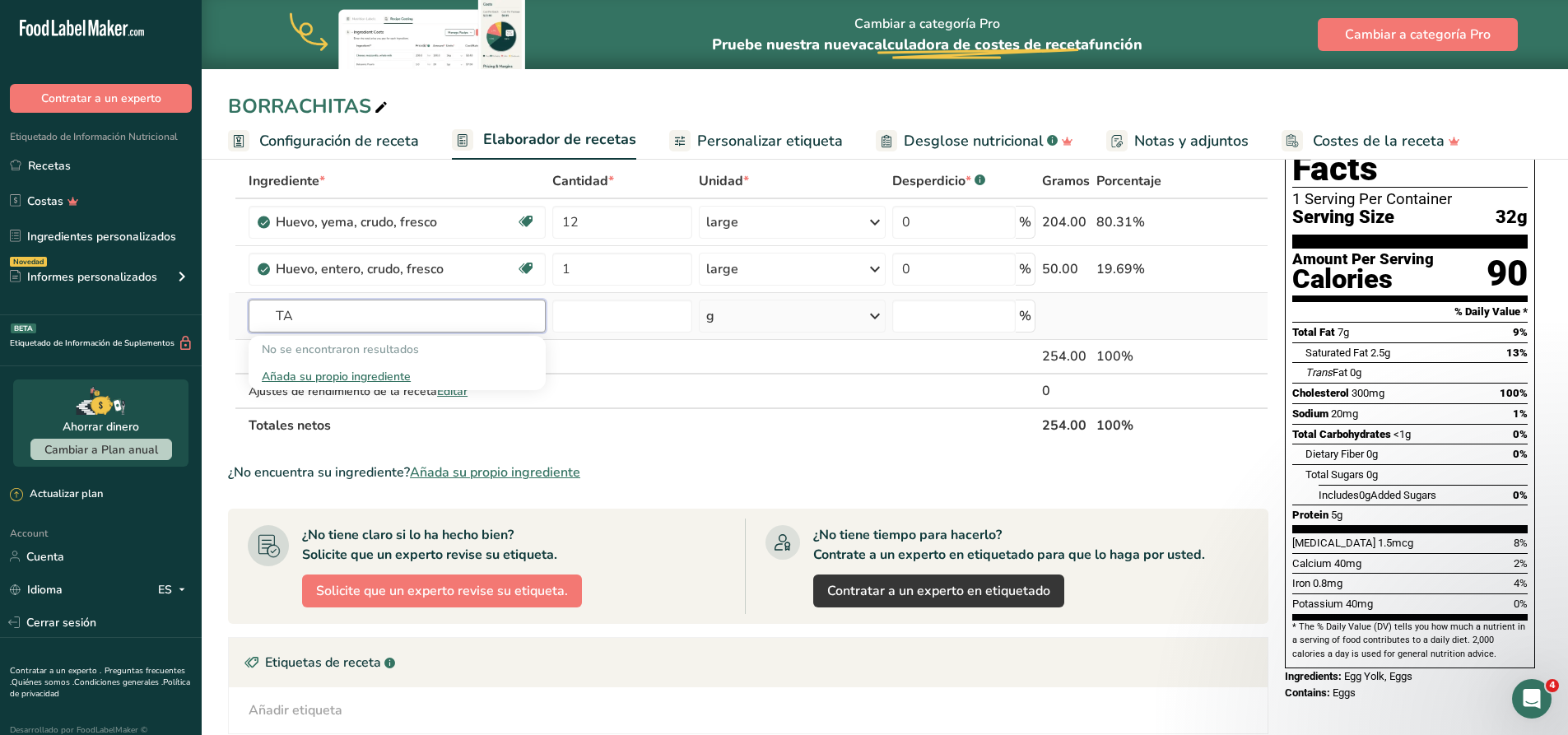
type input "T"
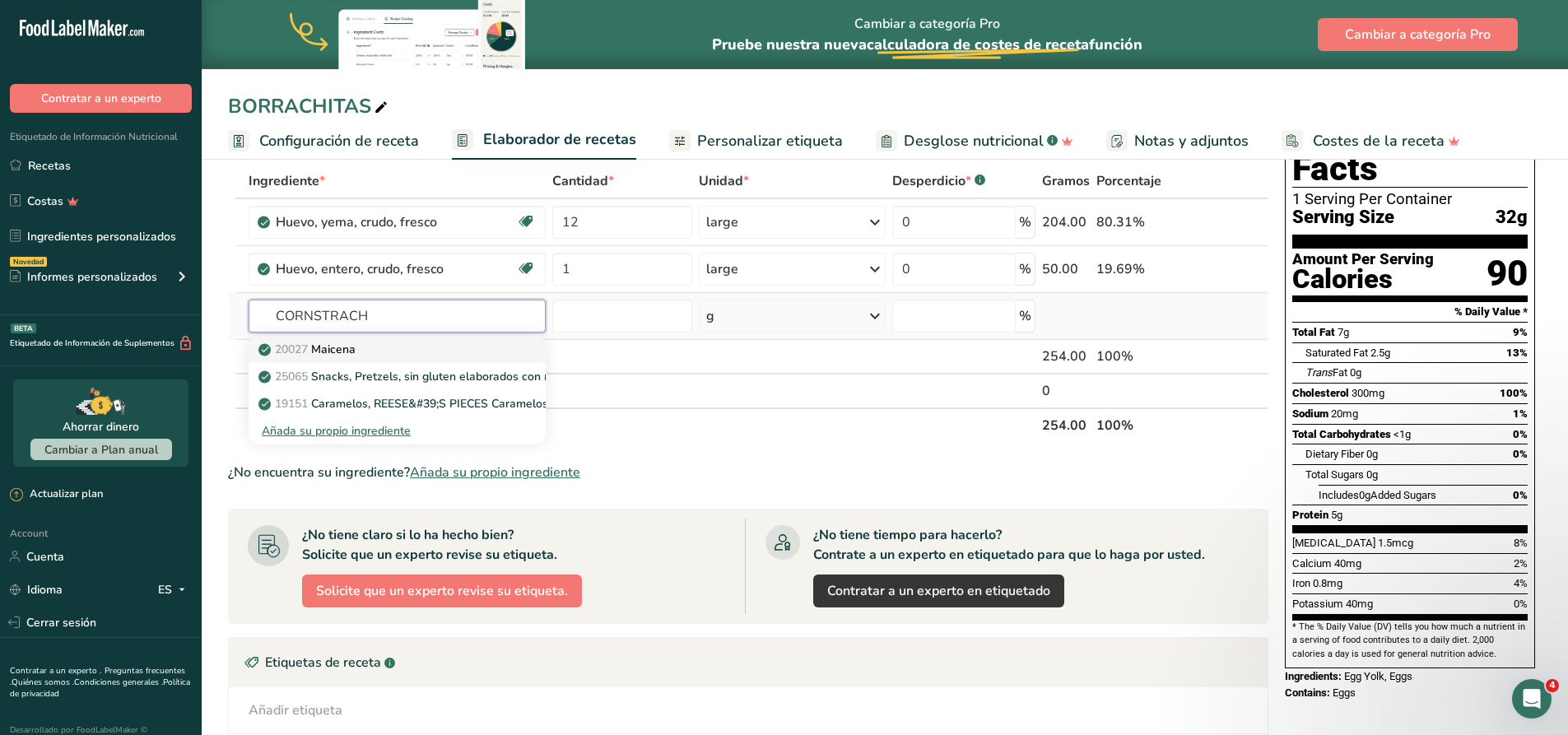
type input "CORNSTRACH"
click at [362, 357] on div "20027 [GEOGRAPHIC_DATA]" at bounding box center [384, 349] width 245 height 17
type input "Cornstarch"
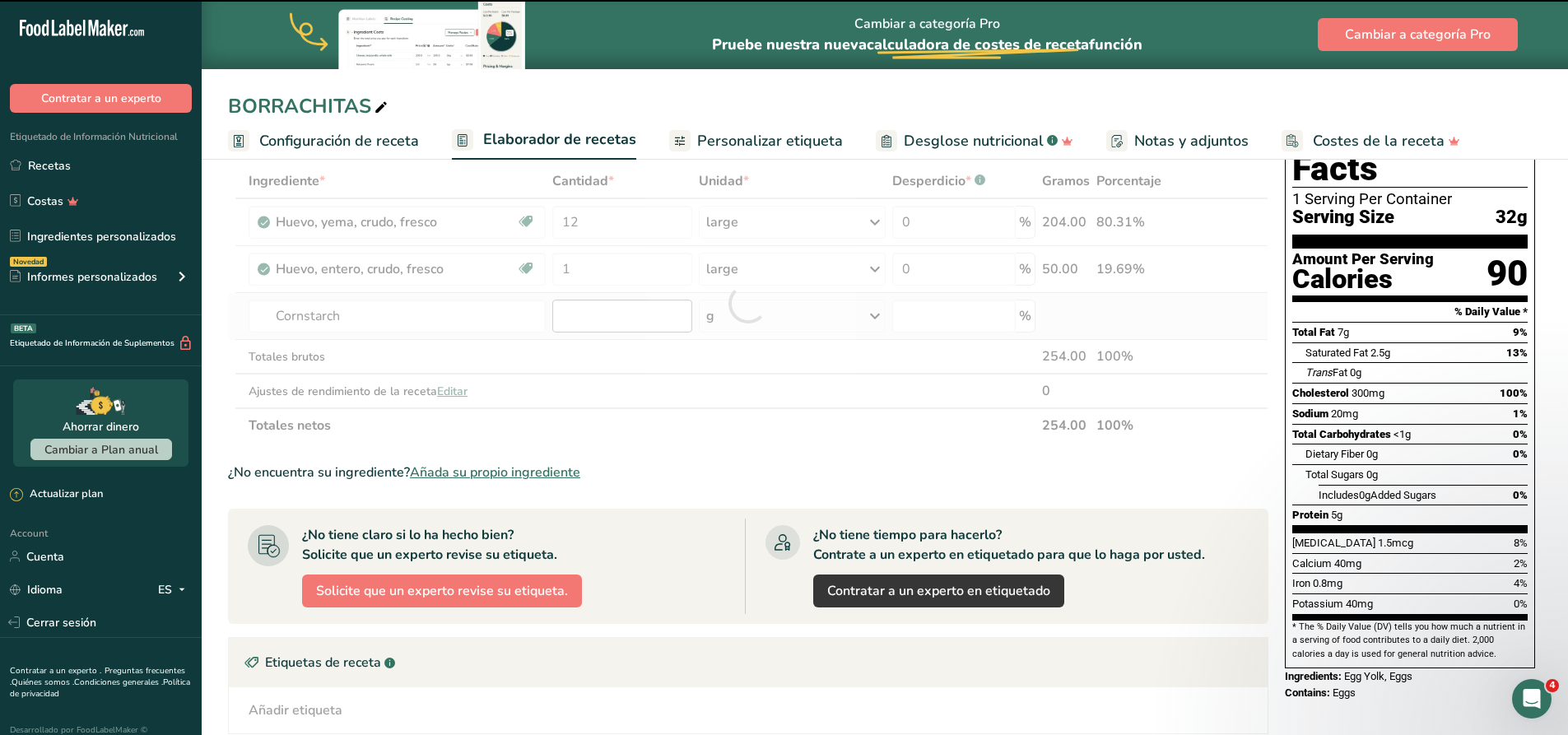
type input "0"
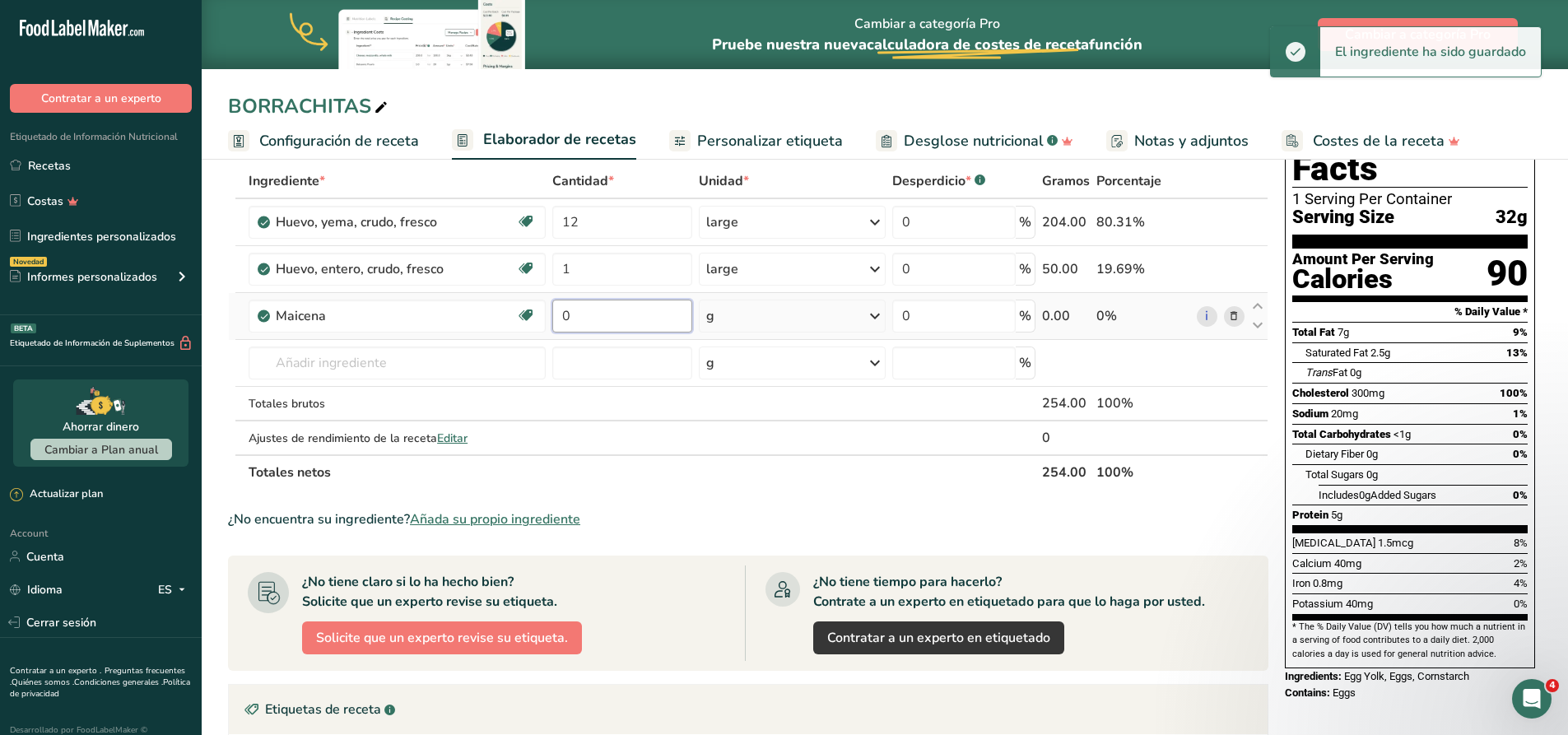
click at [629, 318] on input "0" at bounding box center [623, 316] width 140 height 33
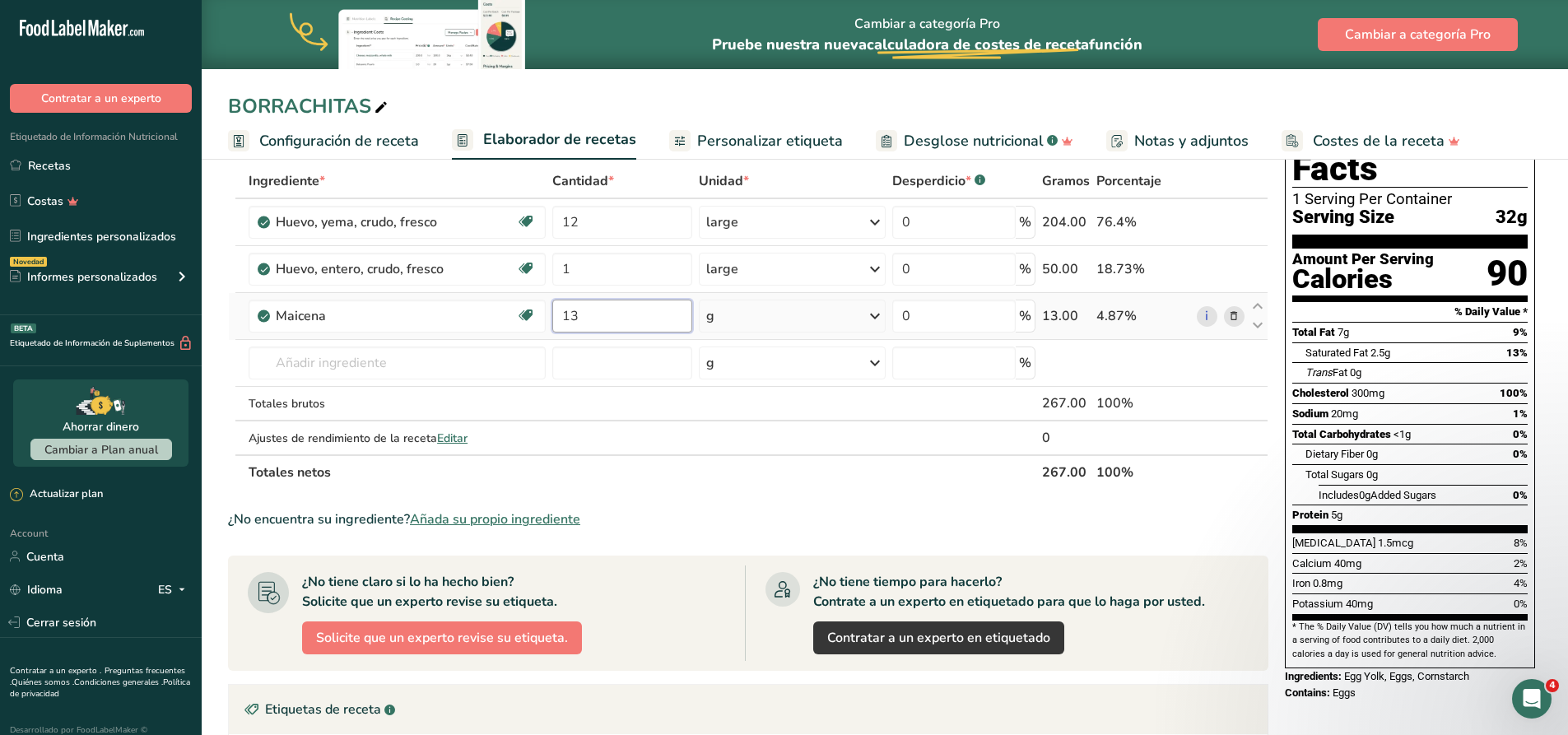
type input "13"
click at [725, 321] on div "Ingrediente * Cantidad * Unidad * Desperdicio * .a-a{fill:#347362;}.b-a{fill:#f…" at bounding box center [748, 326] width 1040 height 326
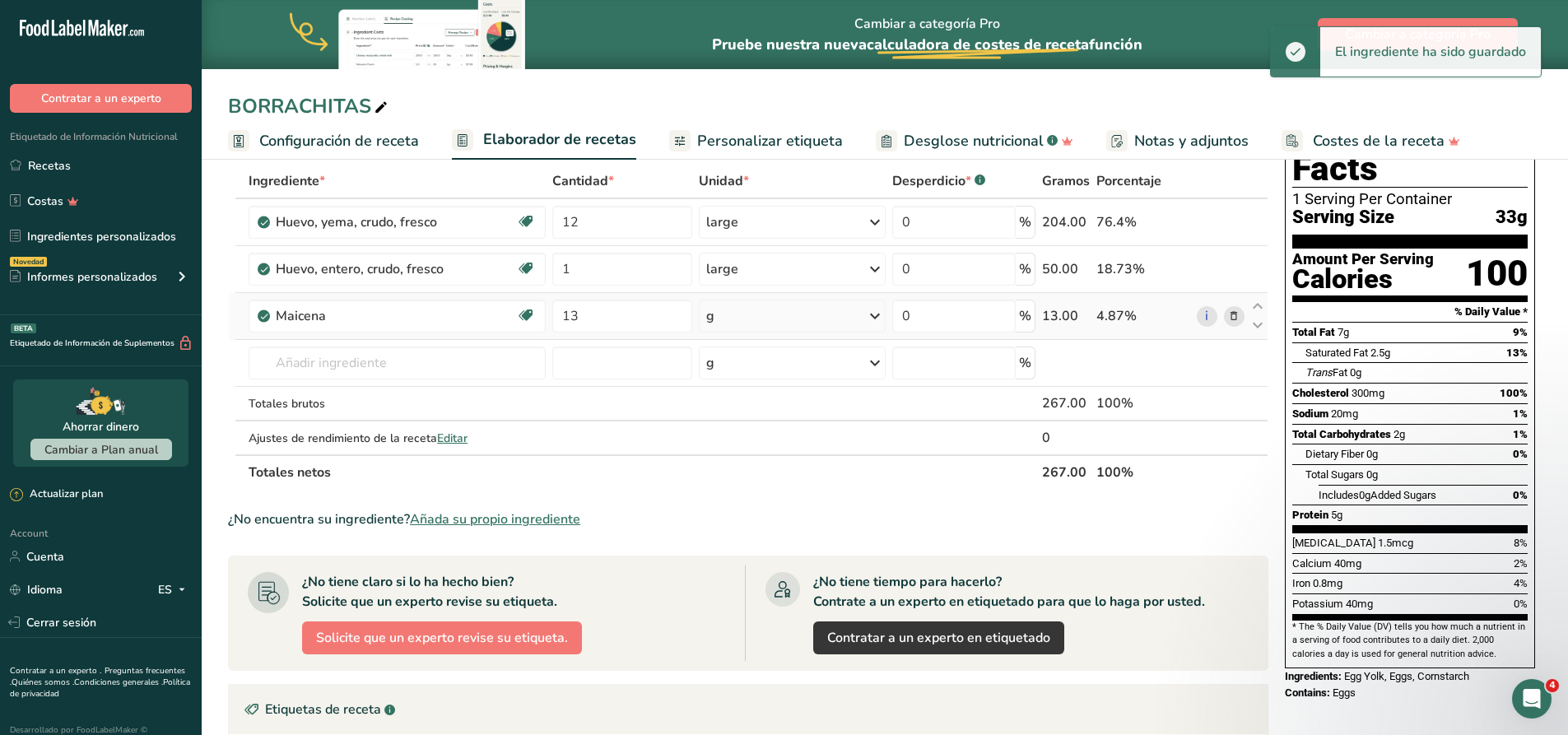
click at [771, 312] on div "g" at bounding box center [792, 316] width 187 height 33
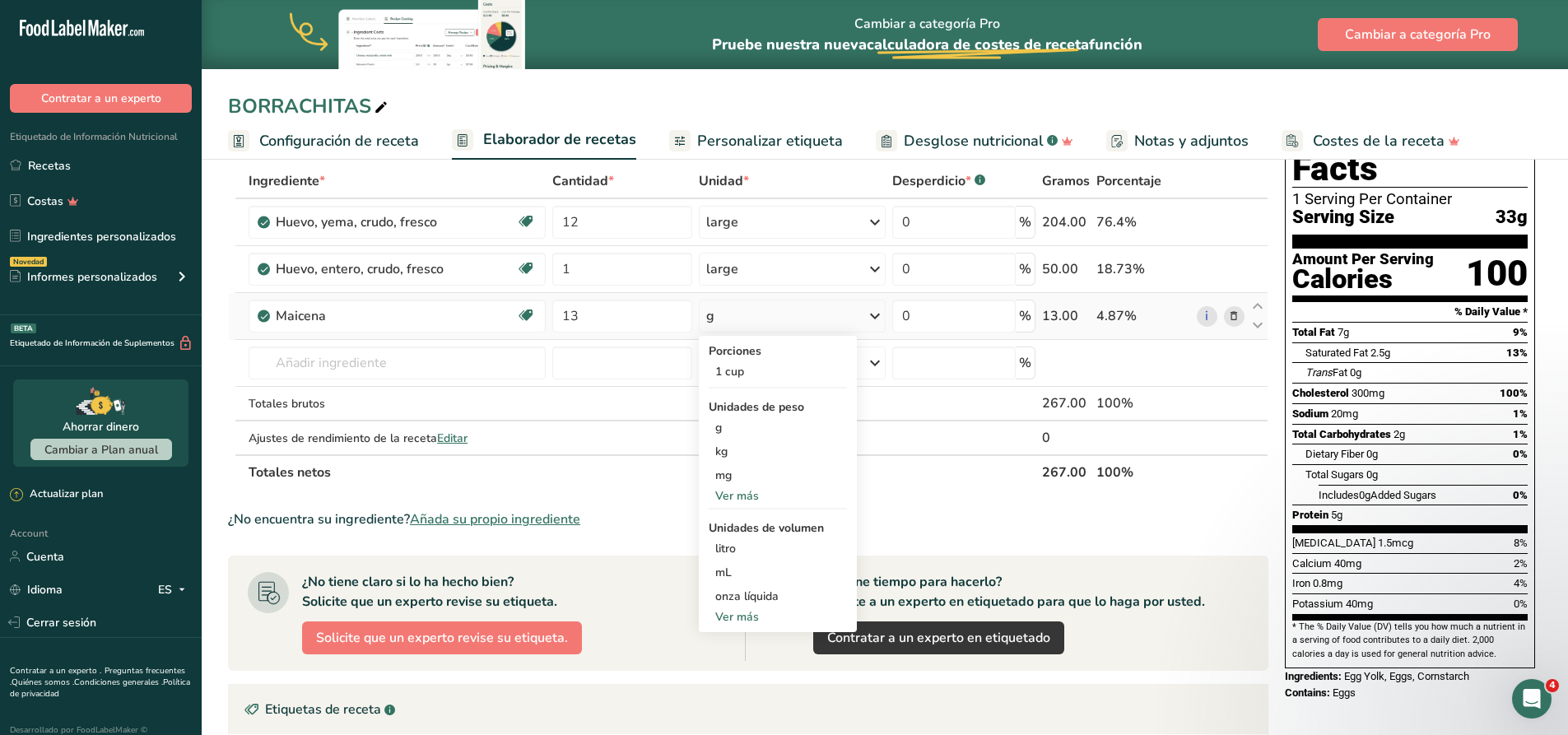
click at [744, 498] on div "Ver más" at bounding box center [778, 495] width 138 height 17
click at [756, 683] on div "Ver más" at bounding box center [778, 688] width 138 height 17
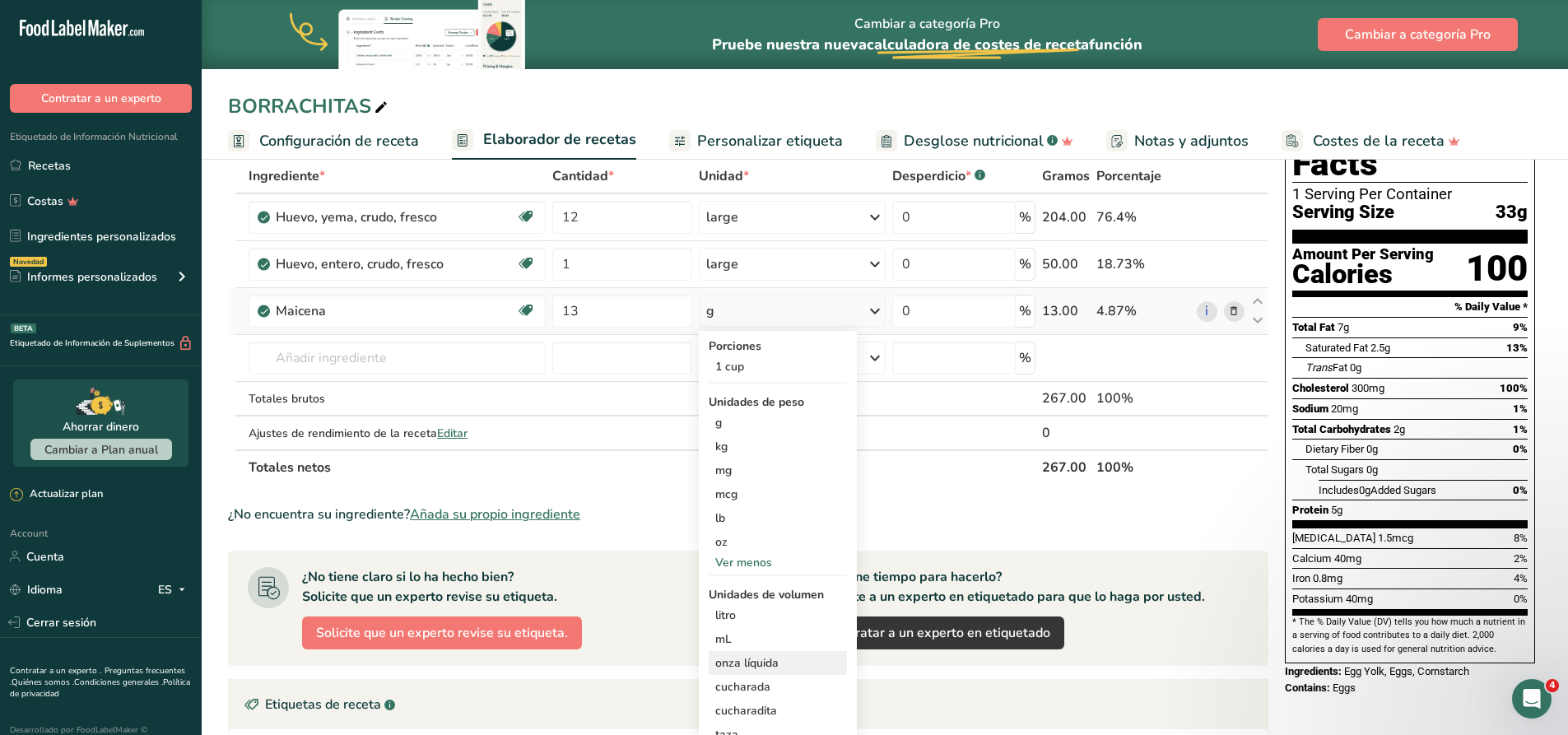
scroll to position [164, 0]
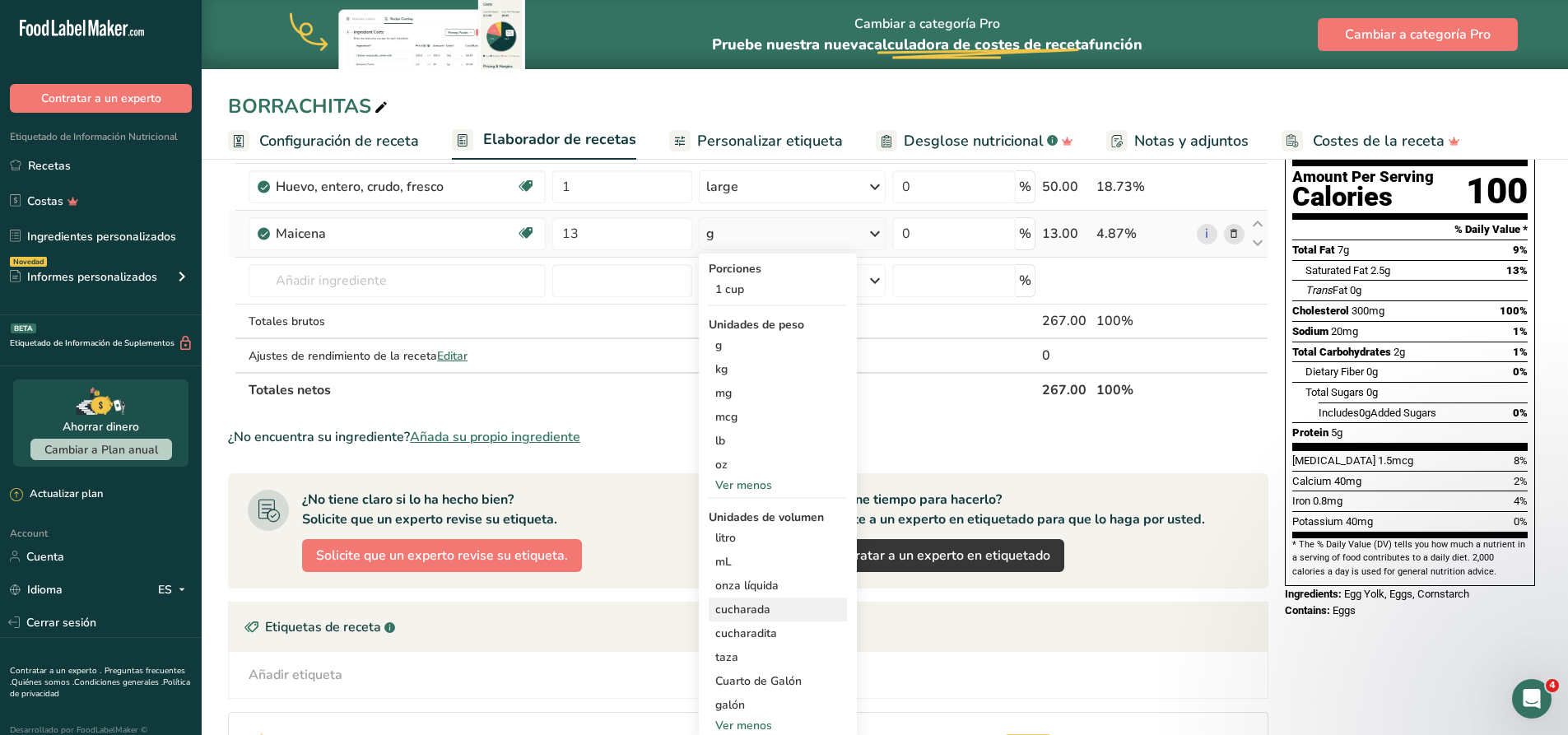
click at [759, 606] on div "cucharada" at bounding box center [778, 610] width 125 height 17
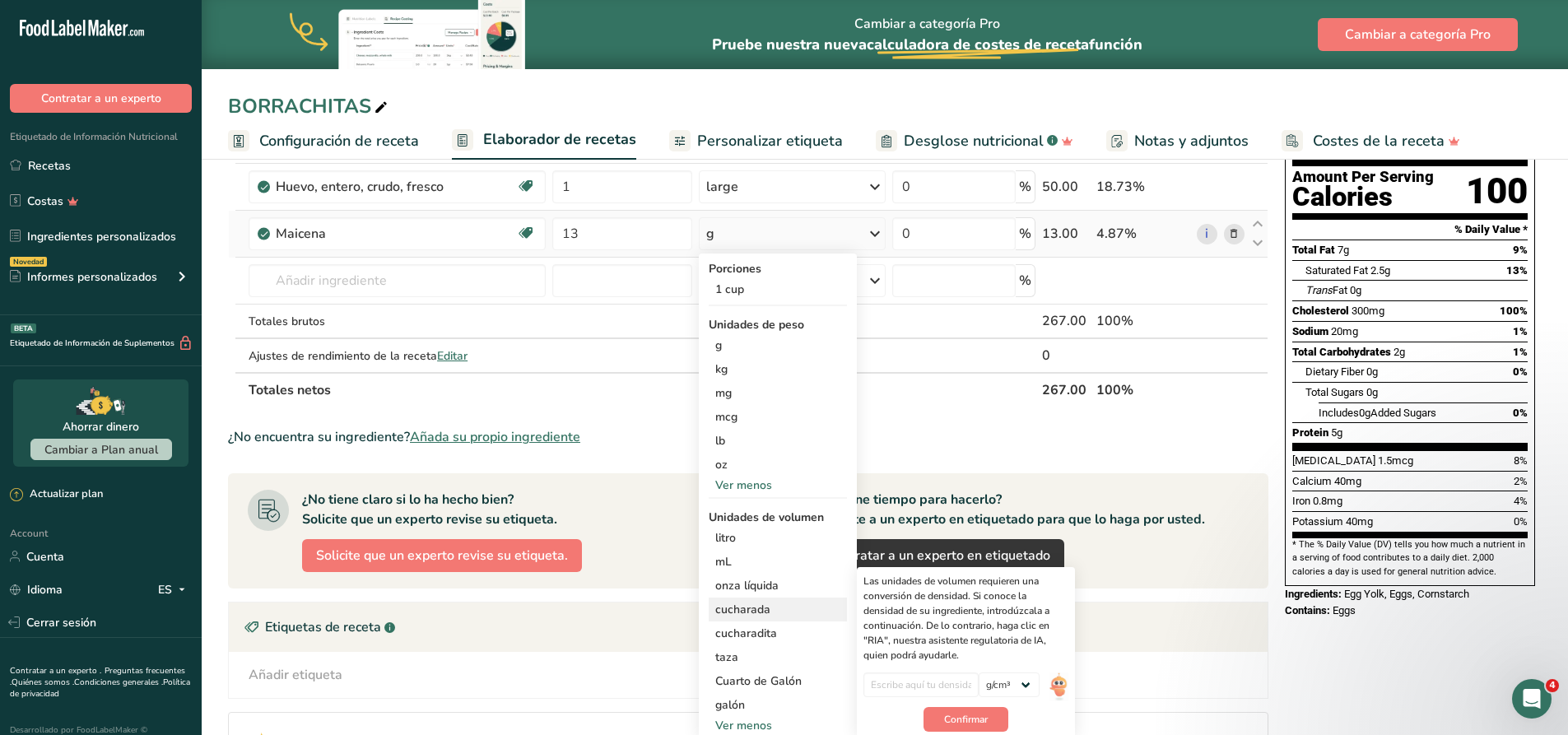
click at [754, 608] on div "cucharada" at bounding box center [778, 610] width 125 height 17
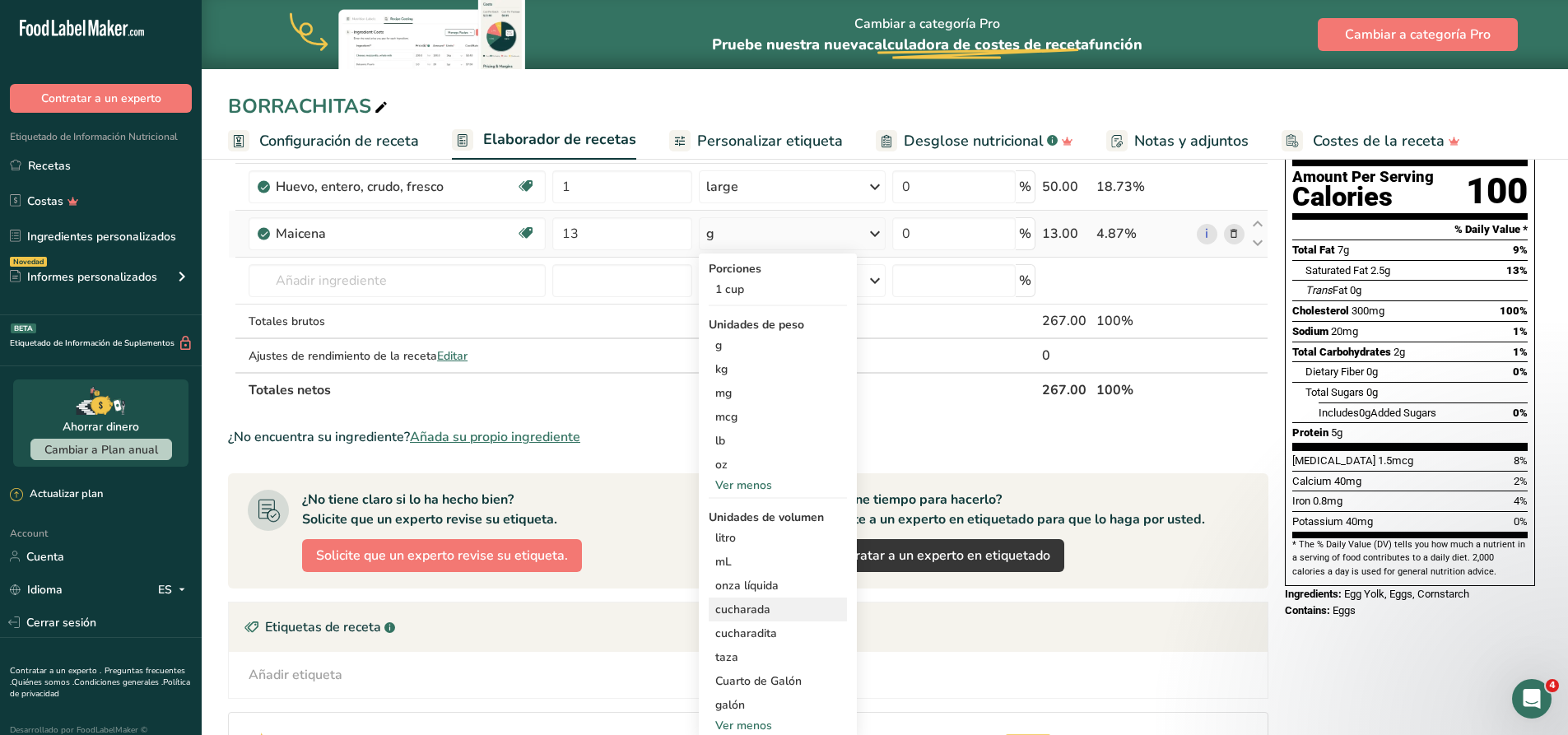
click at [754, 608] on div "cucharada" at bounding box center [778, 610] width 125 height 17
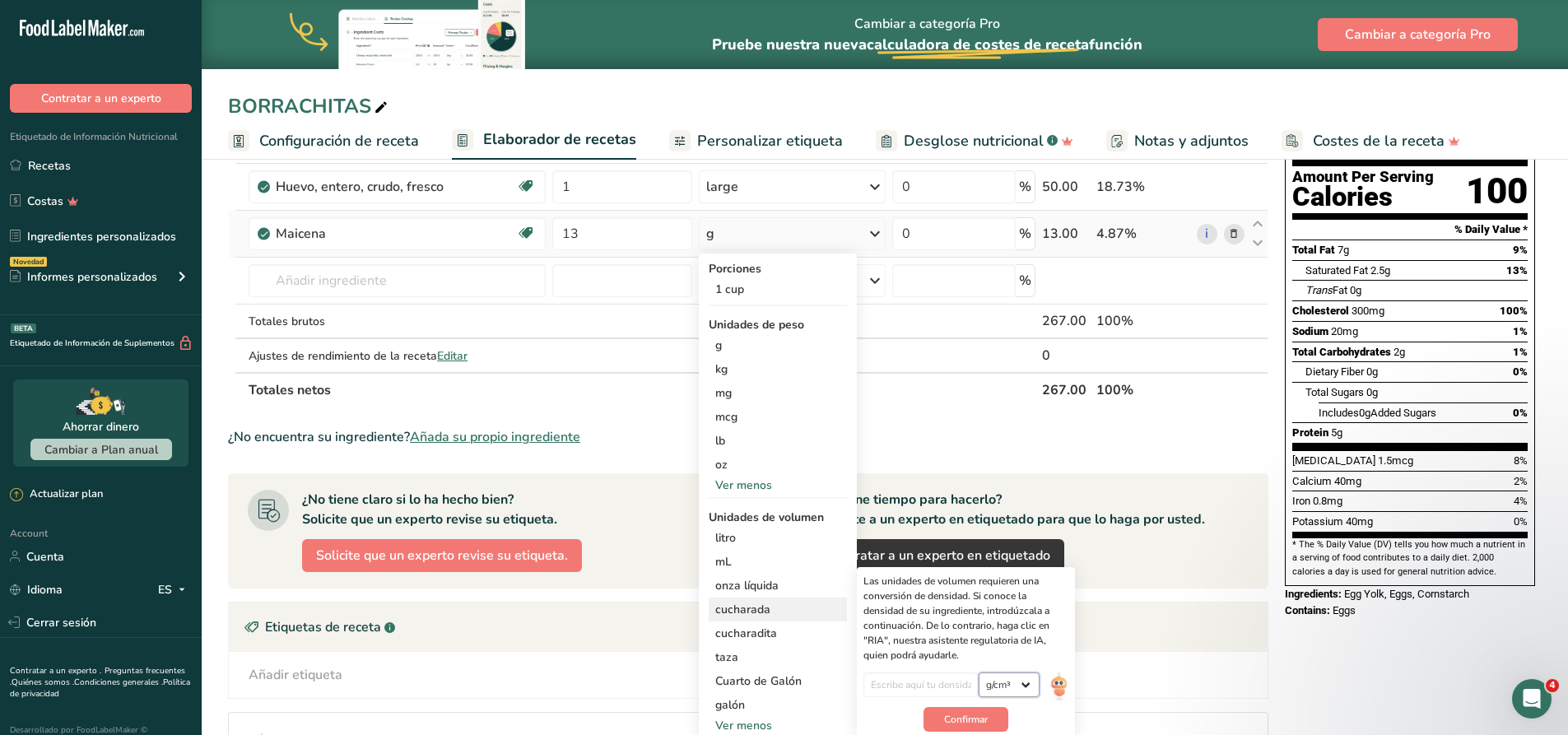
click at [1011, 688] on select "lb/pie³ g/cm³" at bounding box center [1009, 685] width 61 height 25
select select "23"
click at [979, 673] on select "lb/pie³ g/cm³" at bounding box center [1009, 685] width 61 height 25
click at [924, 690] on input "number" at bounding box center [921, 685] width 116 height 25
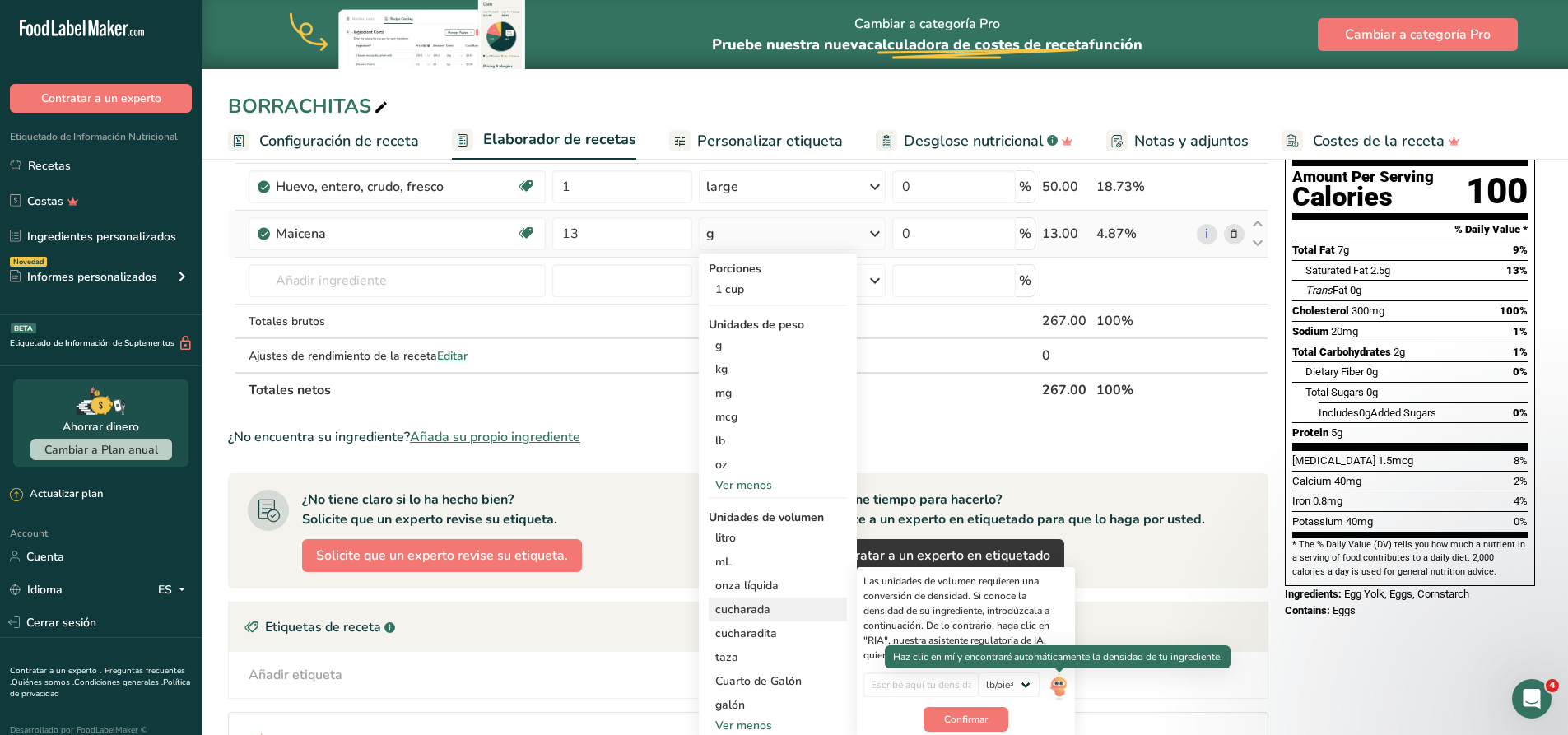
click at [1063, 688] on img at bounding box center [1058, 687] width 18 height 29
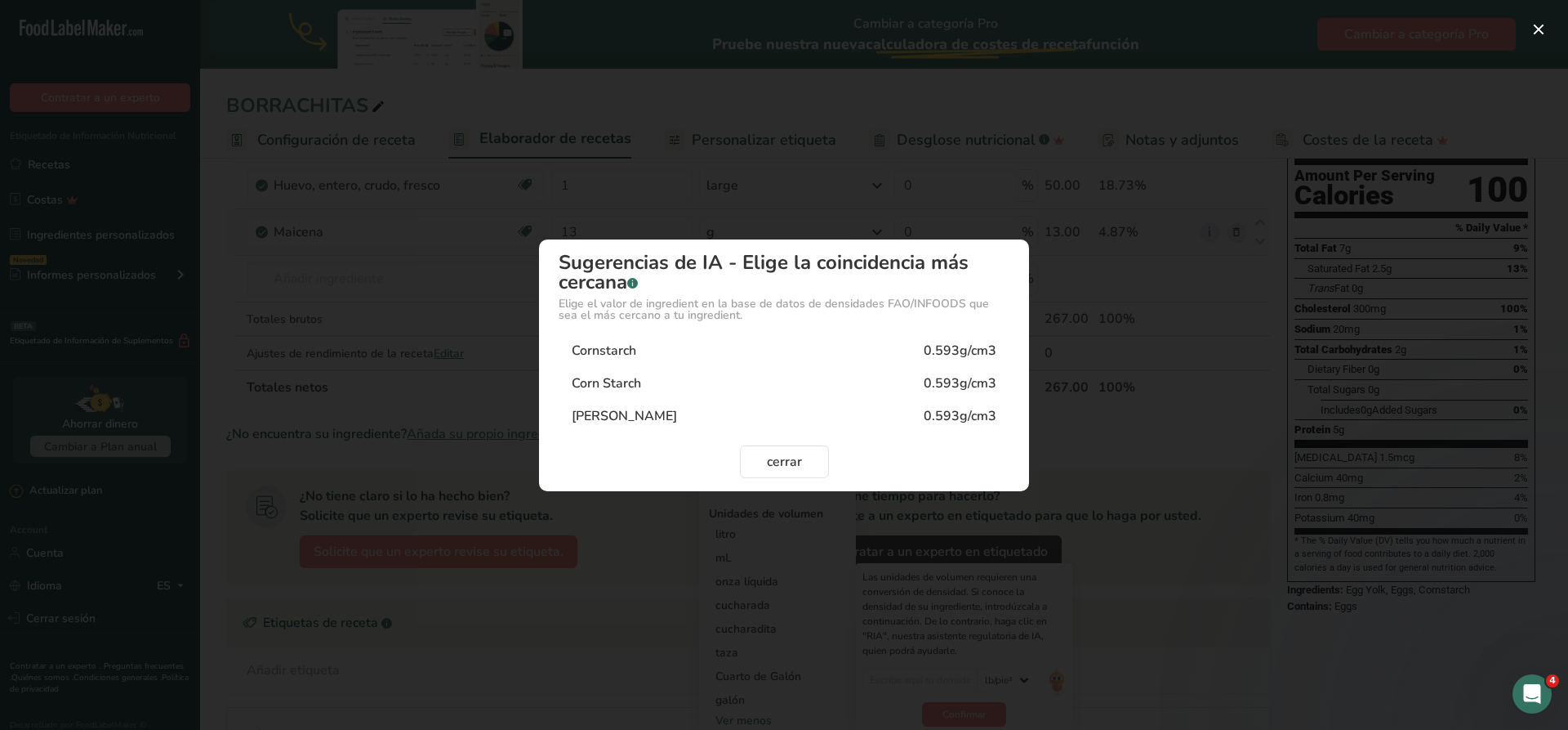
click at [651, 410] on div "Maizena 0.593g/cm3" at bounding box center [784, 416] width 451 height 33
type input "0.593"
select select "22"
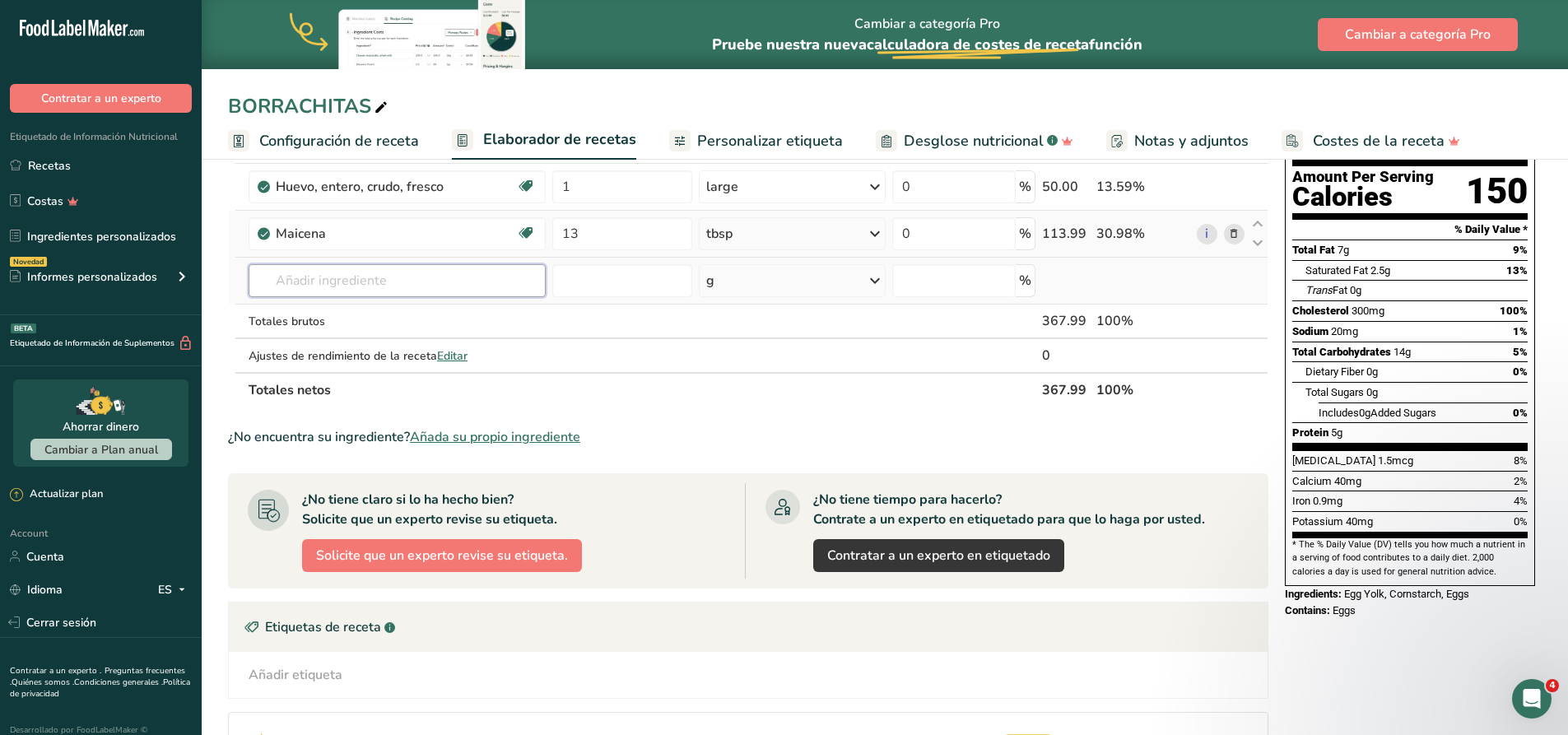
click at [414, 283] on input "text" at bounding box center [397, 280] width 298 height 33
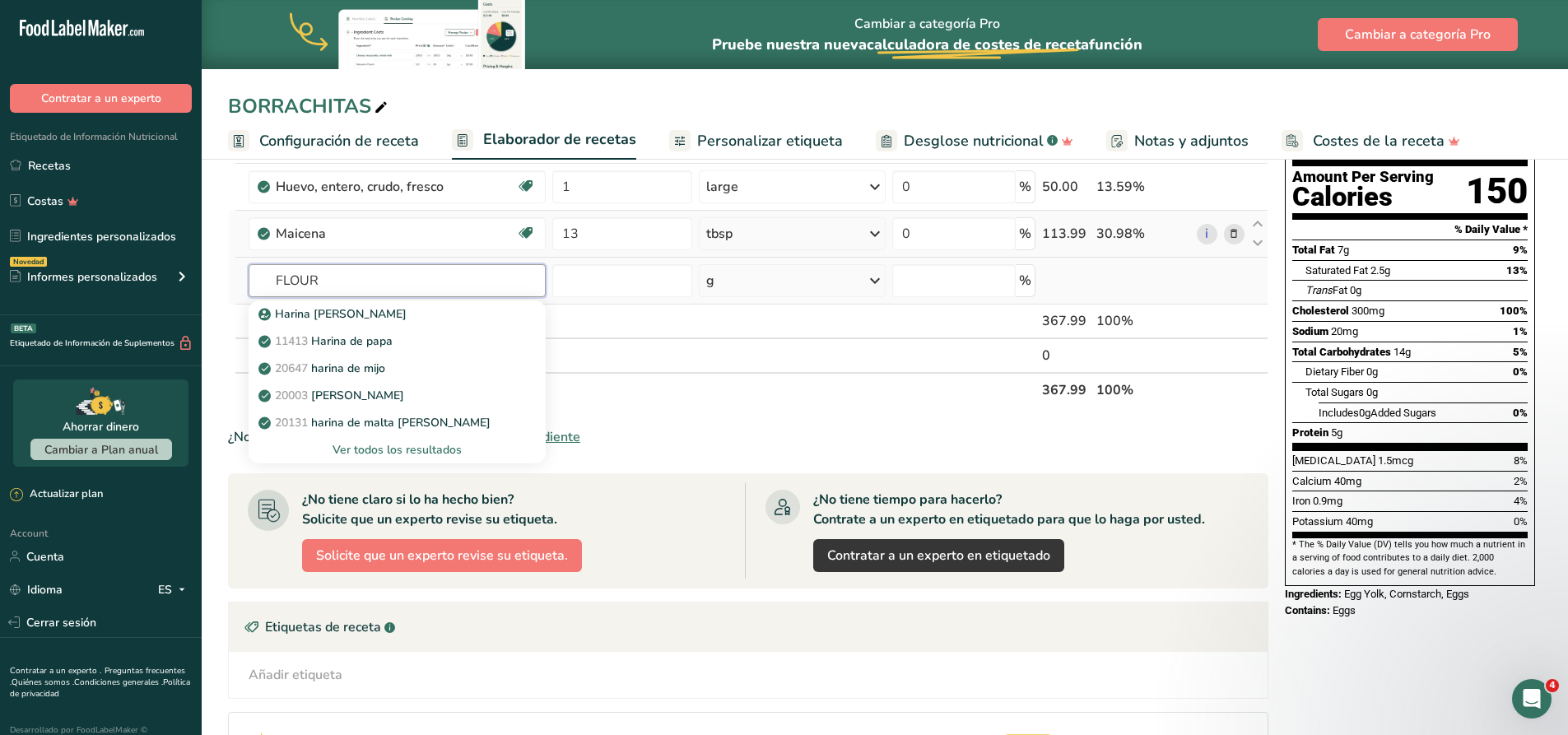
click at [268, 281] on input "FLOUR" at bounding box center [397, 280] width 298 height 33
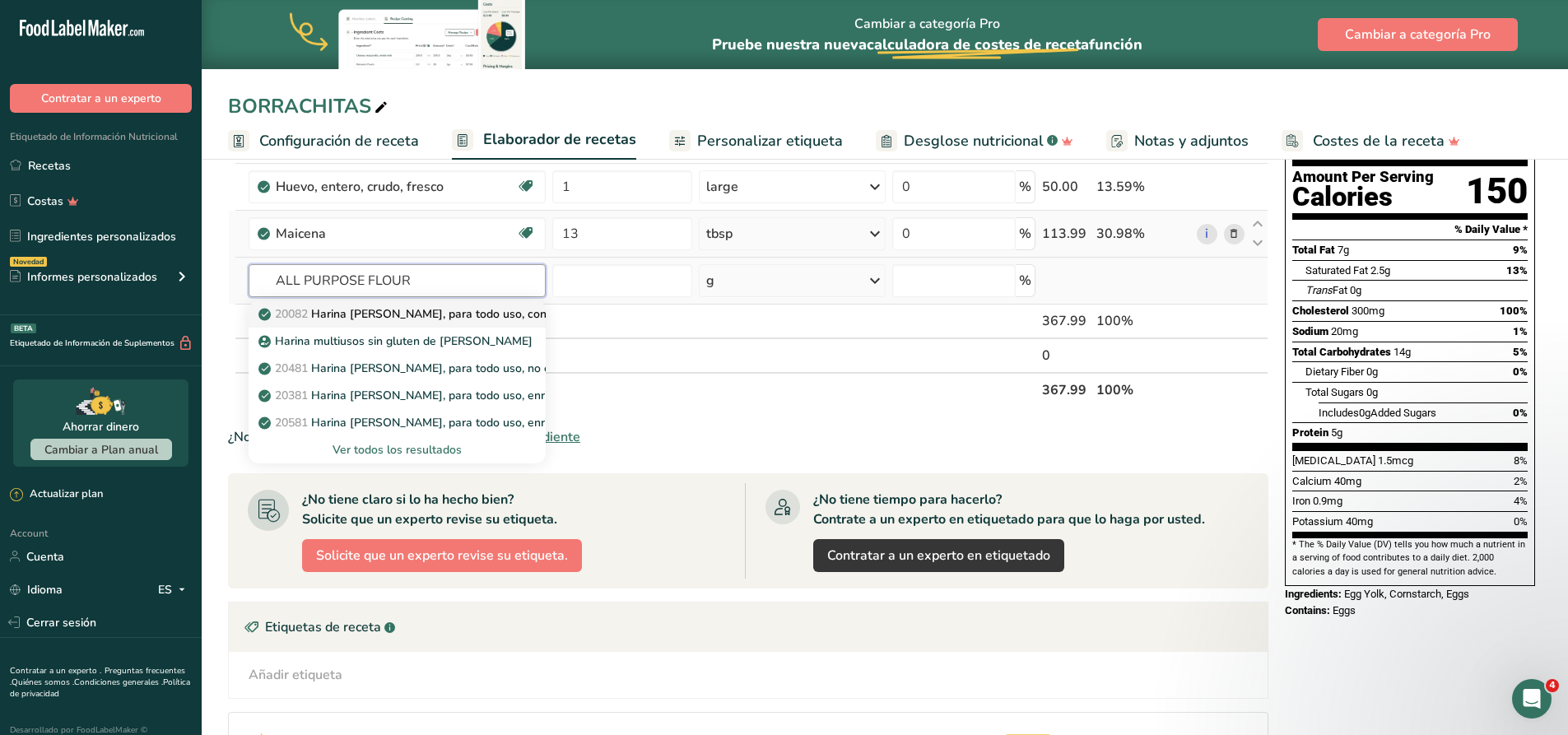
type input "ALL PURPOSE FLOUR"
click at [381, 315] on p "20082 Harina [PERSON_NAME], para todo uso, con levadura, enriquecida" at bounding box center [462, 314] width 400 height 17
type input "Wheat flour, white, all-purpose, self-rising, enriched"
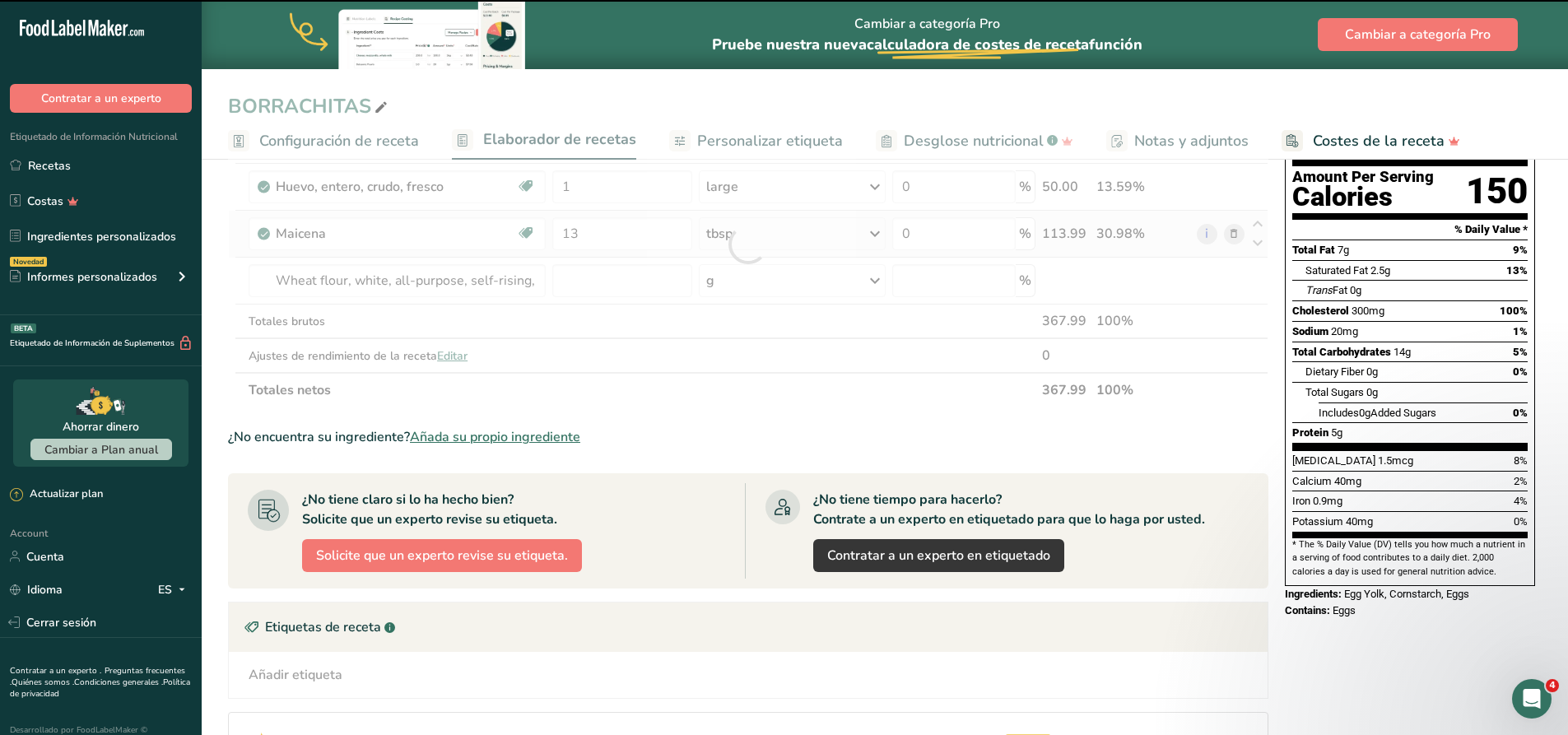
type input "0"
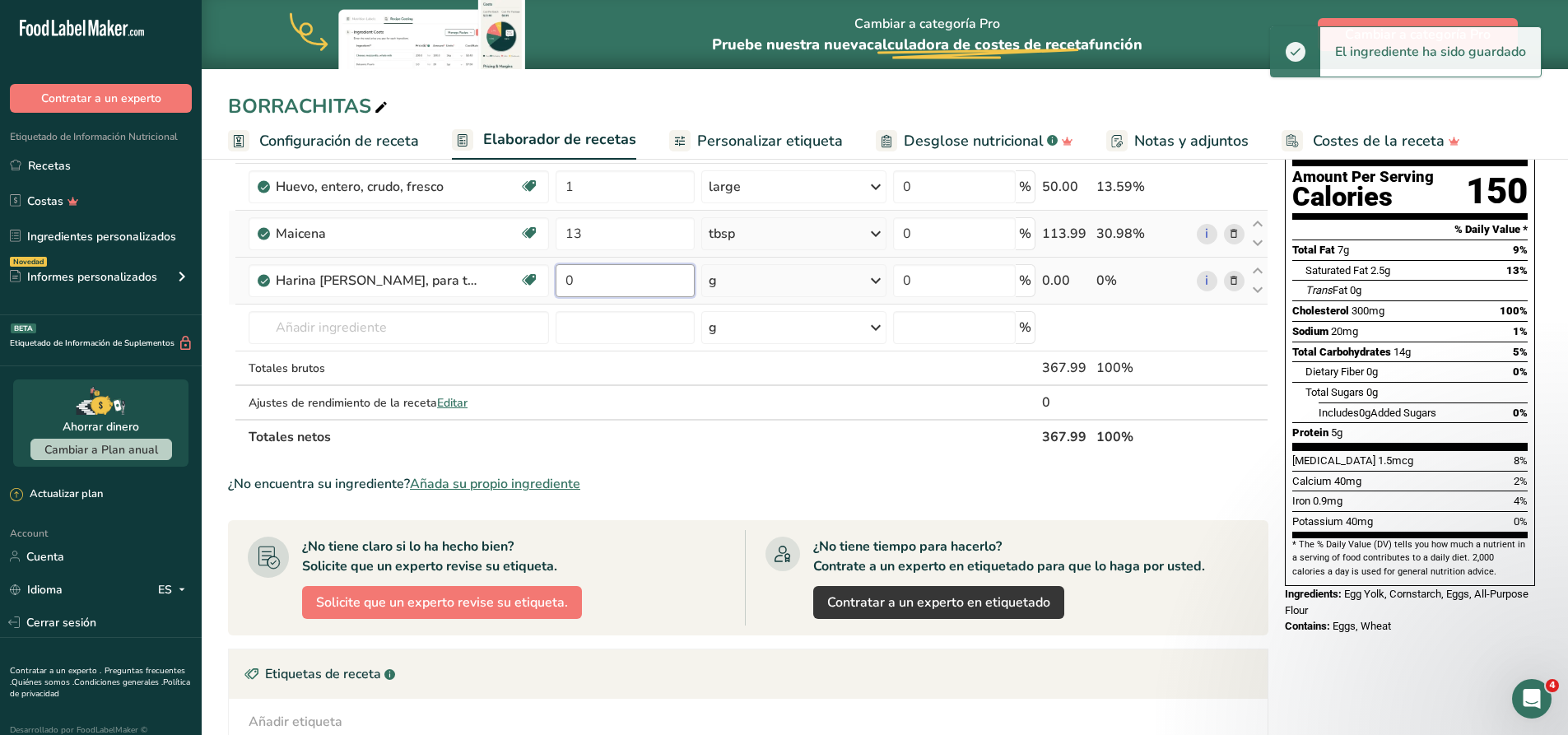
click at [589, 284] on input "0" at bounding box center [624, 280] width 139 height 33
type input "3"
click at [745, 281] on div "Ingrediente * Cantidad * Unidad * Desperdicio * .a-a{fill:#347362;}.b-a{fill:#f…" at bounding box center [748, 267] width 1040 height 373
click at [747, 281] on div "g" at bounding box center [794, 280] width 185 height 33
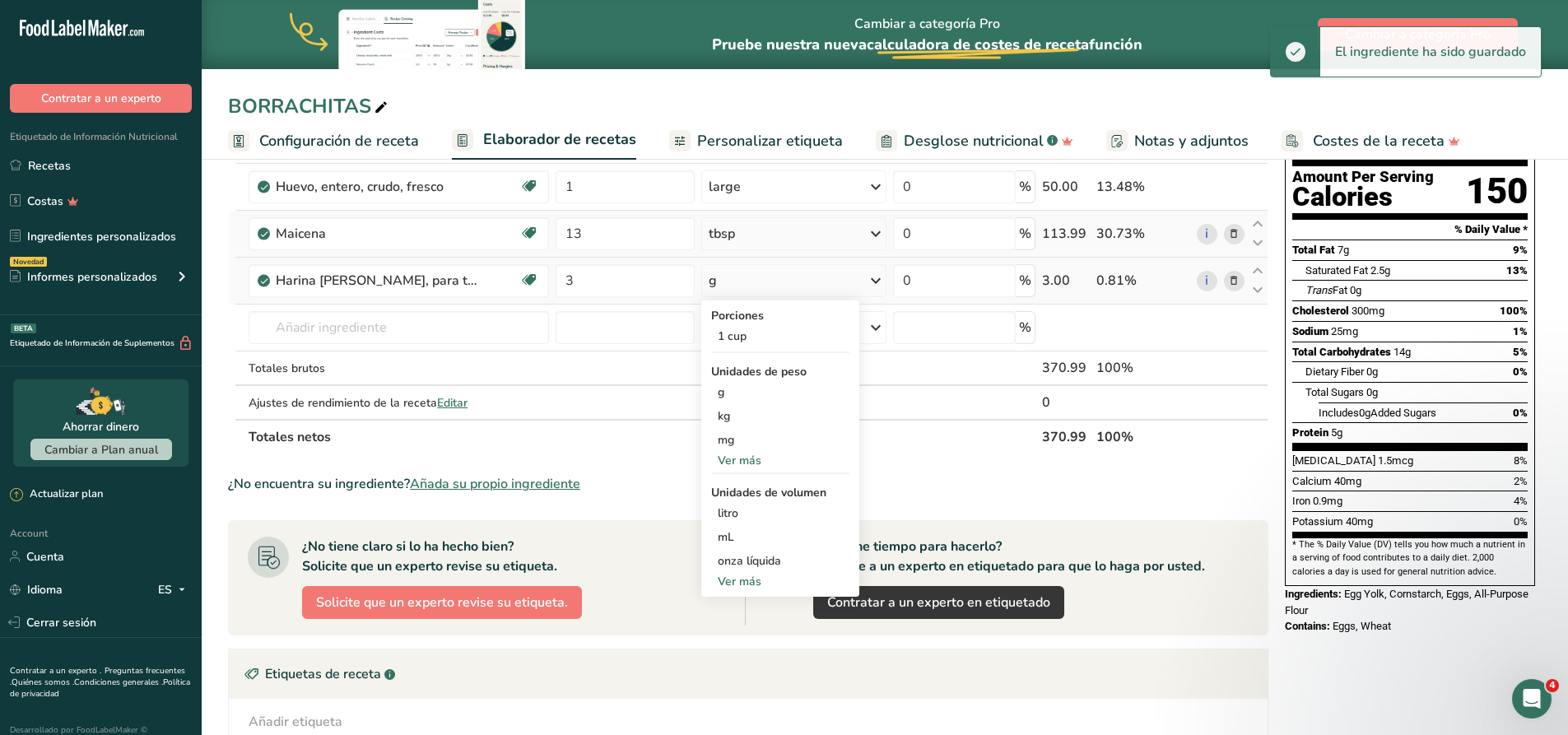
click at [748, 573] on div "Ver más" at bounding box center [780, 581] width 138 height 17
click at [755, 585] on div "cucharada" at bounding box center [780, 585] width 125 height 17
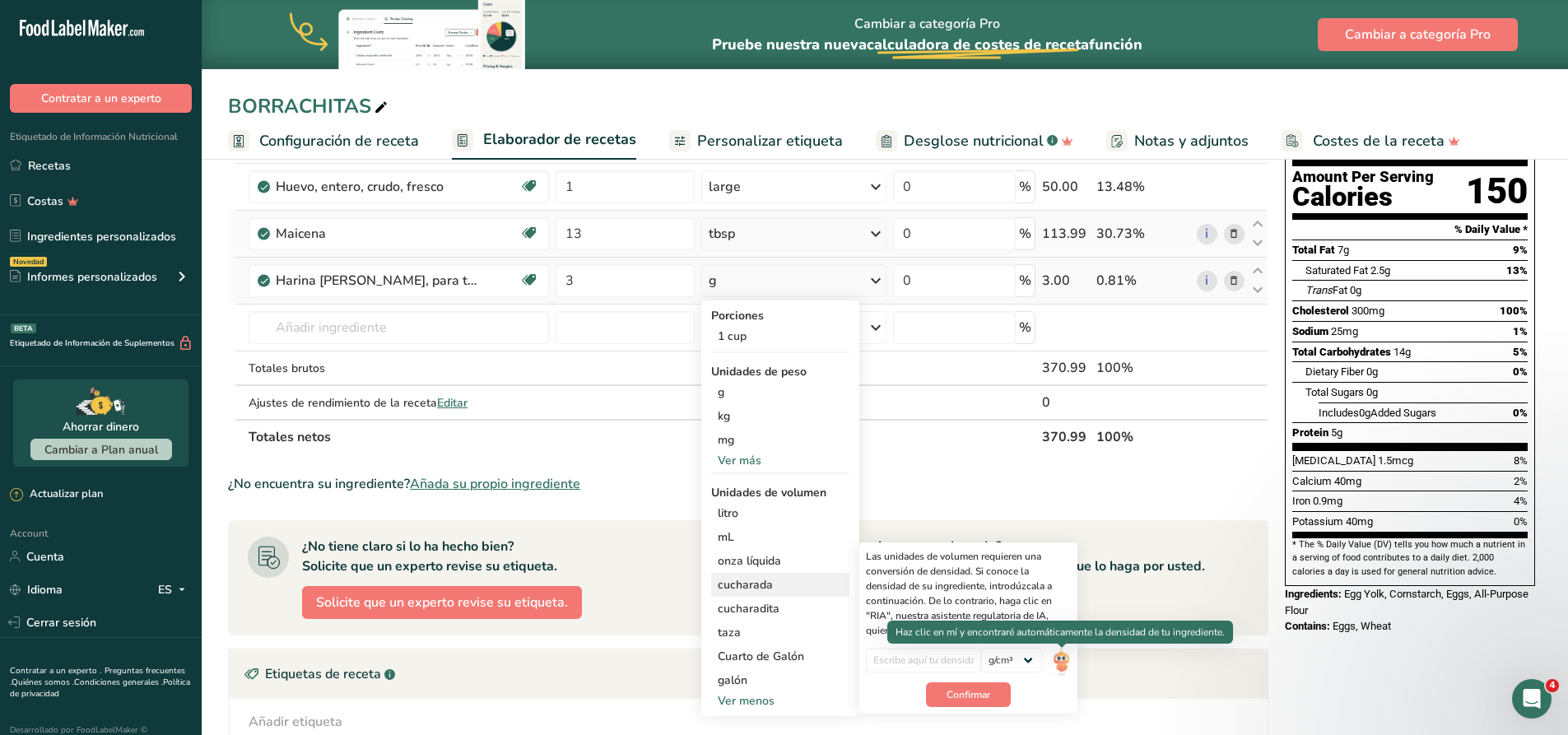
click at [1058, 658] on img at bounding box center [1060, 662] width 18 height 29
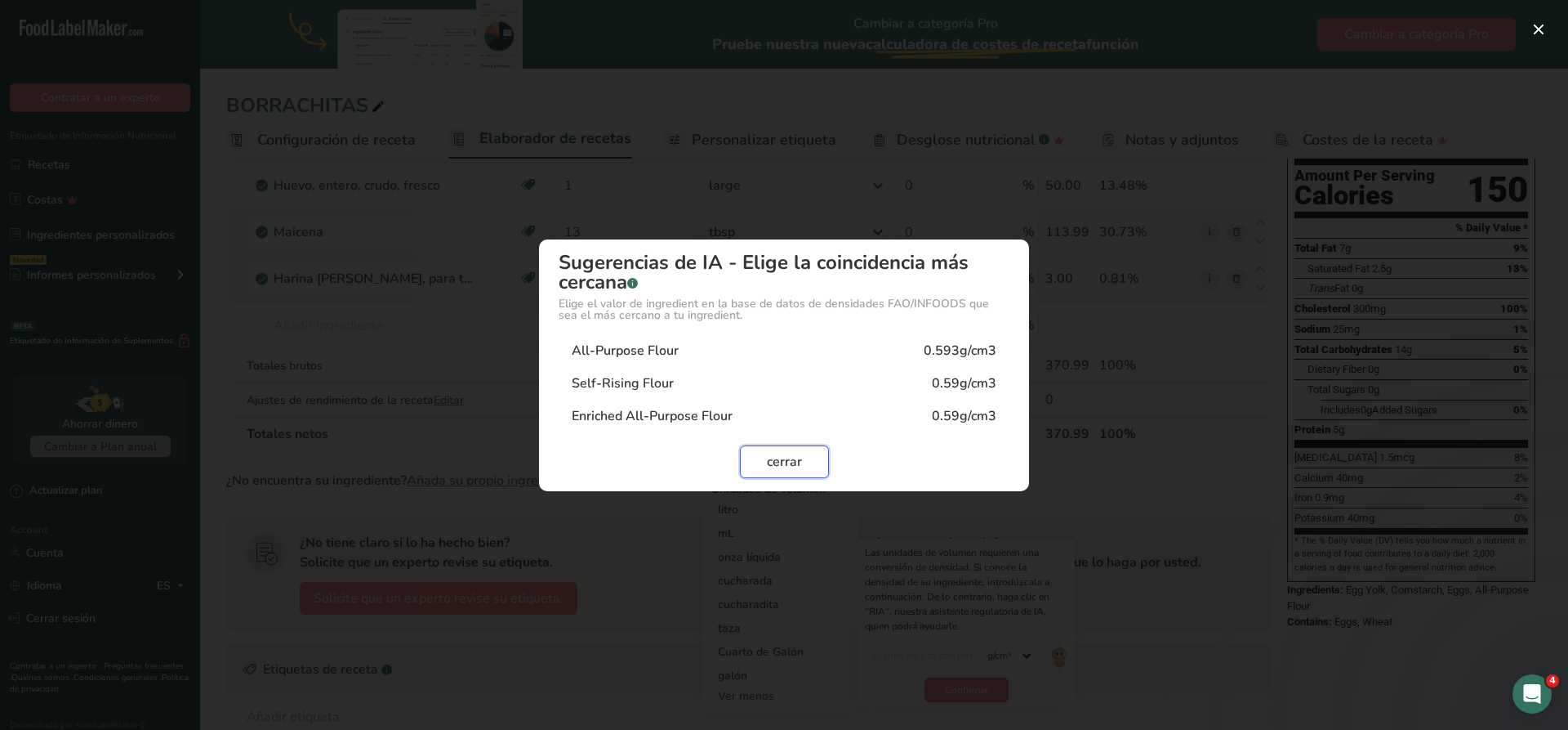
click at [780, 463] on span "cerrar" at bounding box center [784, 461] width 35 height 20
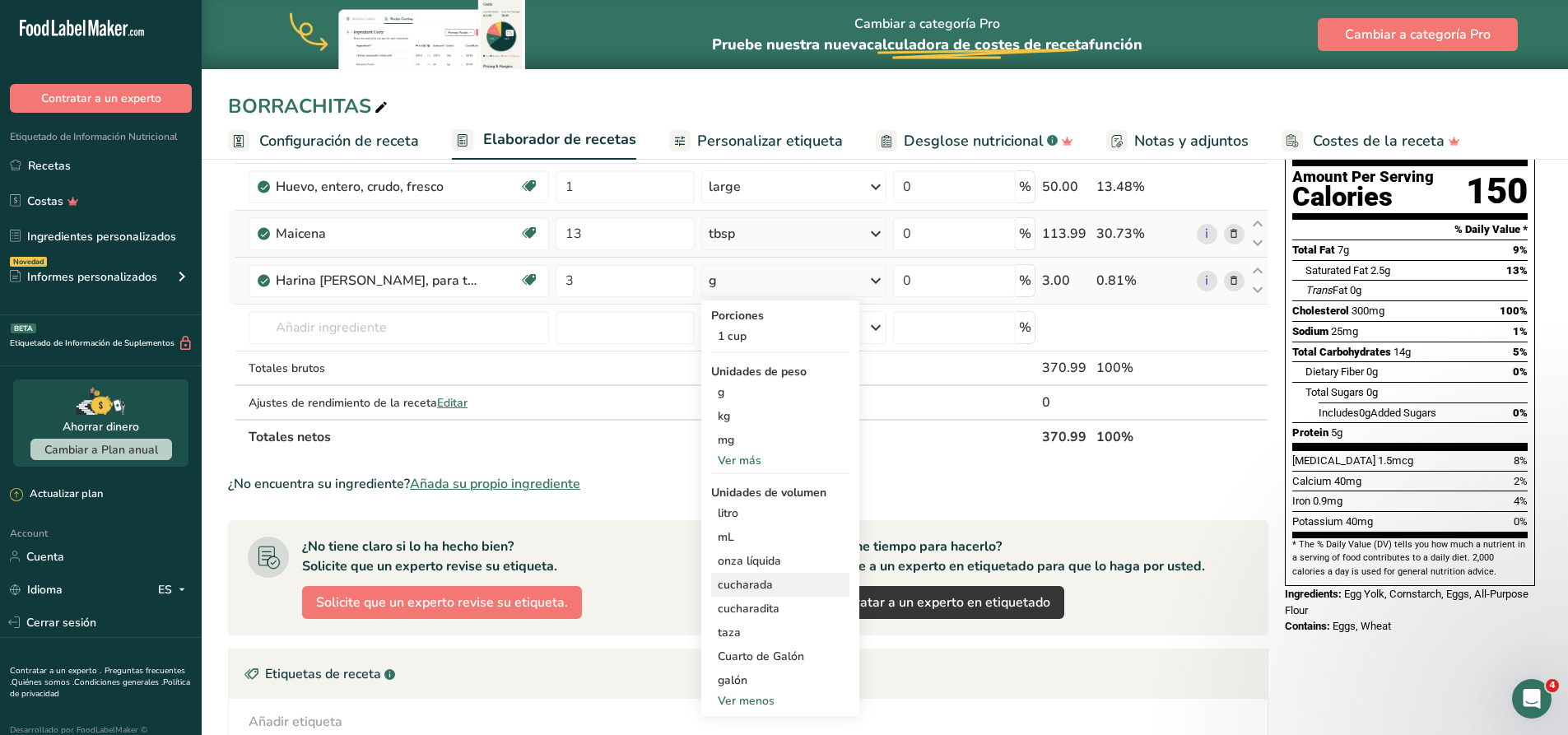
click at [768, 585] on div "cucharada" at bounding box center [780, 585] width 125 height 17
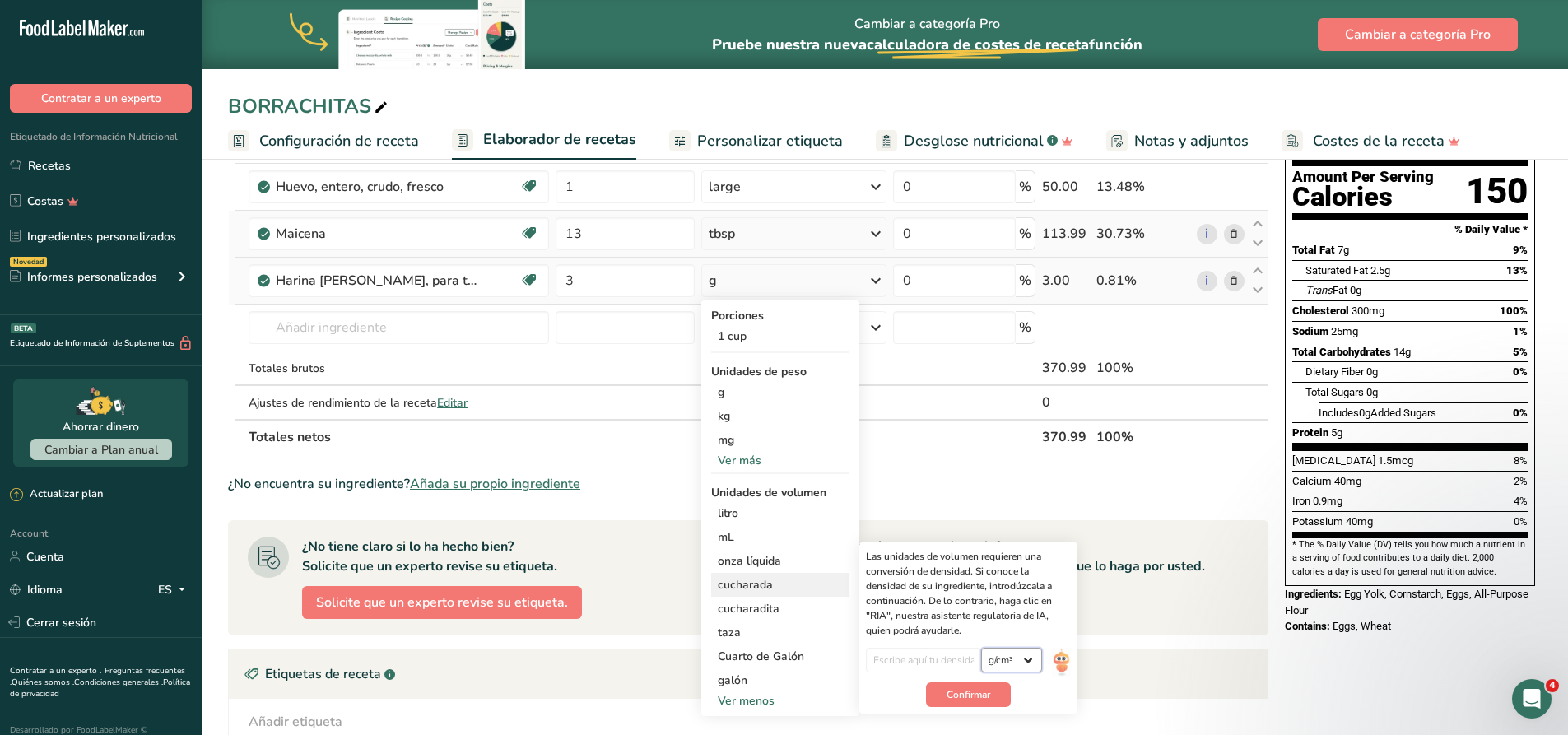
click at [1026, 649] on select "lb/pie³ g/cm³" at bounding box center [1011, 660] width 61 height 25
select select "23"
click at [981, 648] on select "lb/pie³ g/cm³" at bounding box center [1011, 660] width 61 height 25
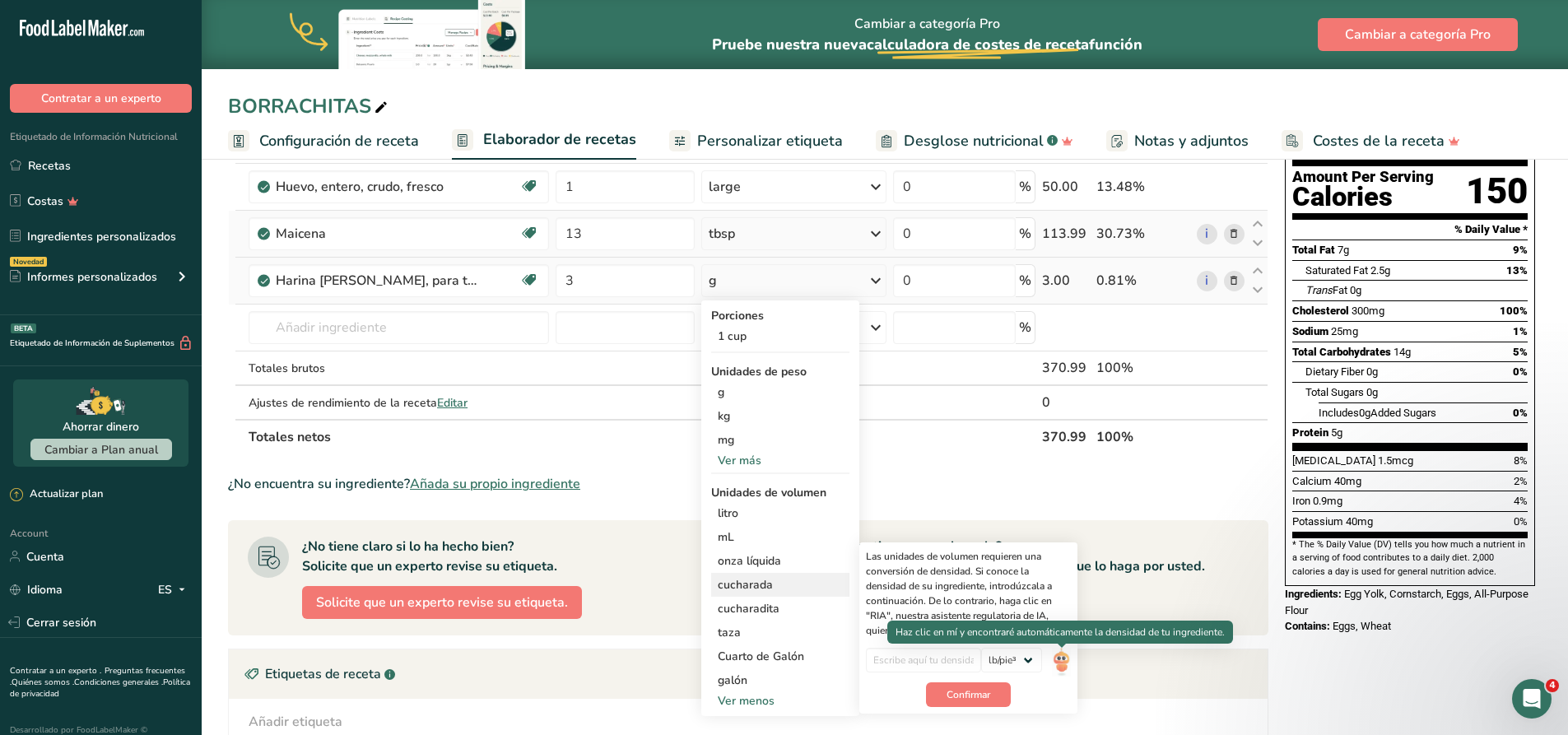
click at [1063, 662] on img at bounding box center [1060, 662] width 18 height 29
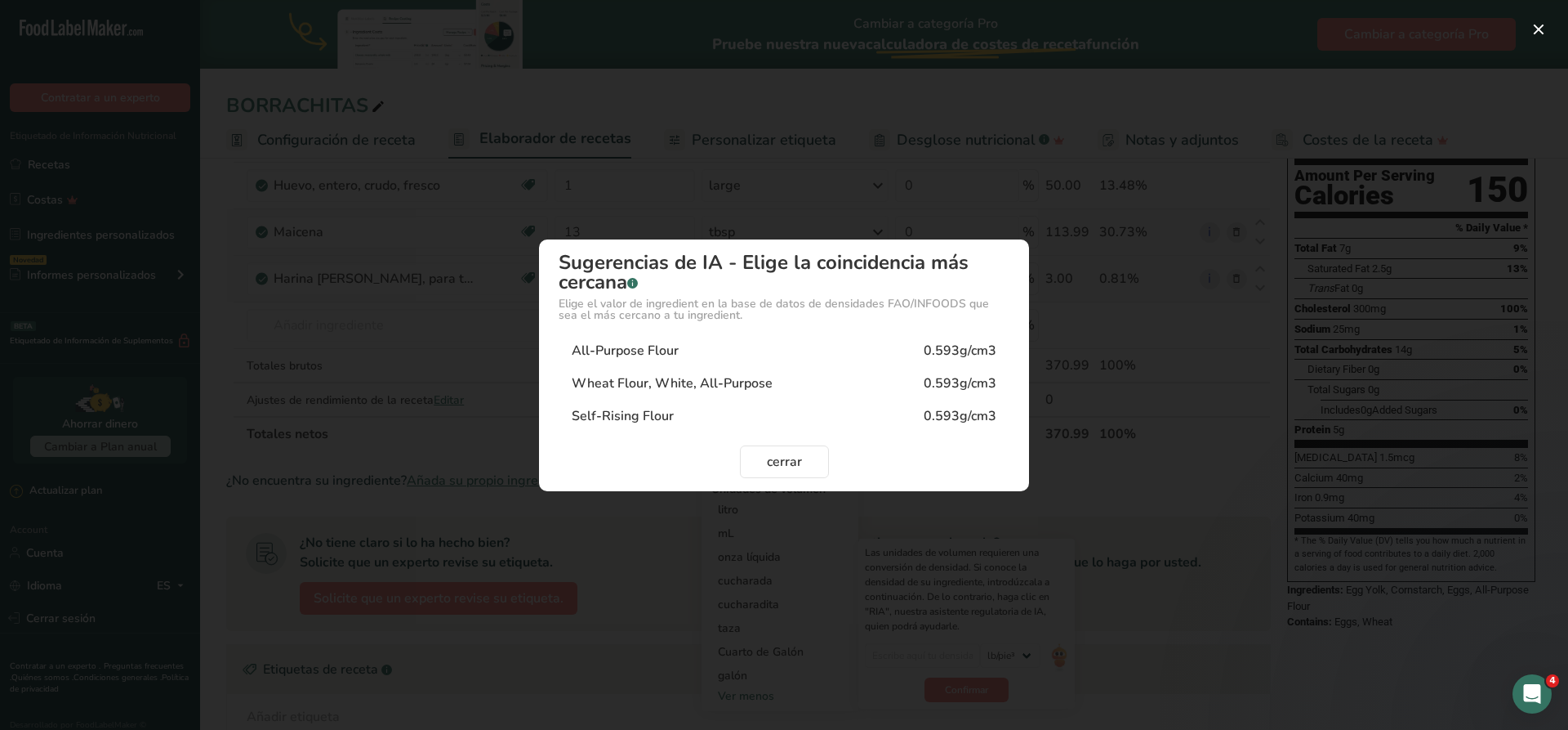
click at [730, 350] on div "All-Purpose Flour 0.593g/cm3" at bounding box center [784, 350] width 451 height 33
type input "0.593"
select select "22"
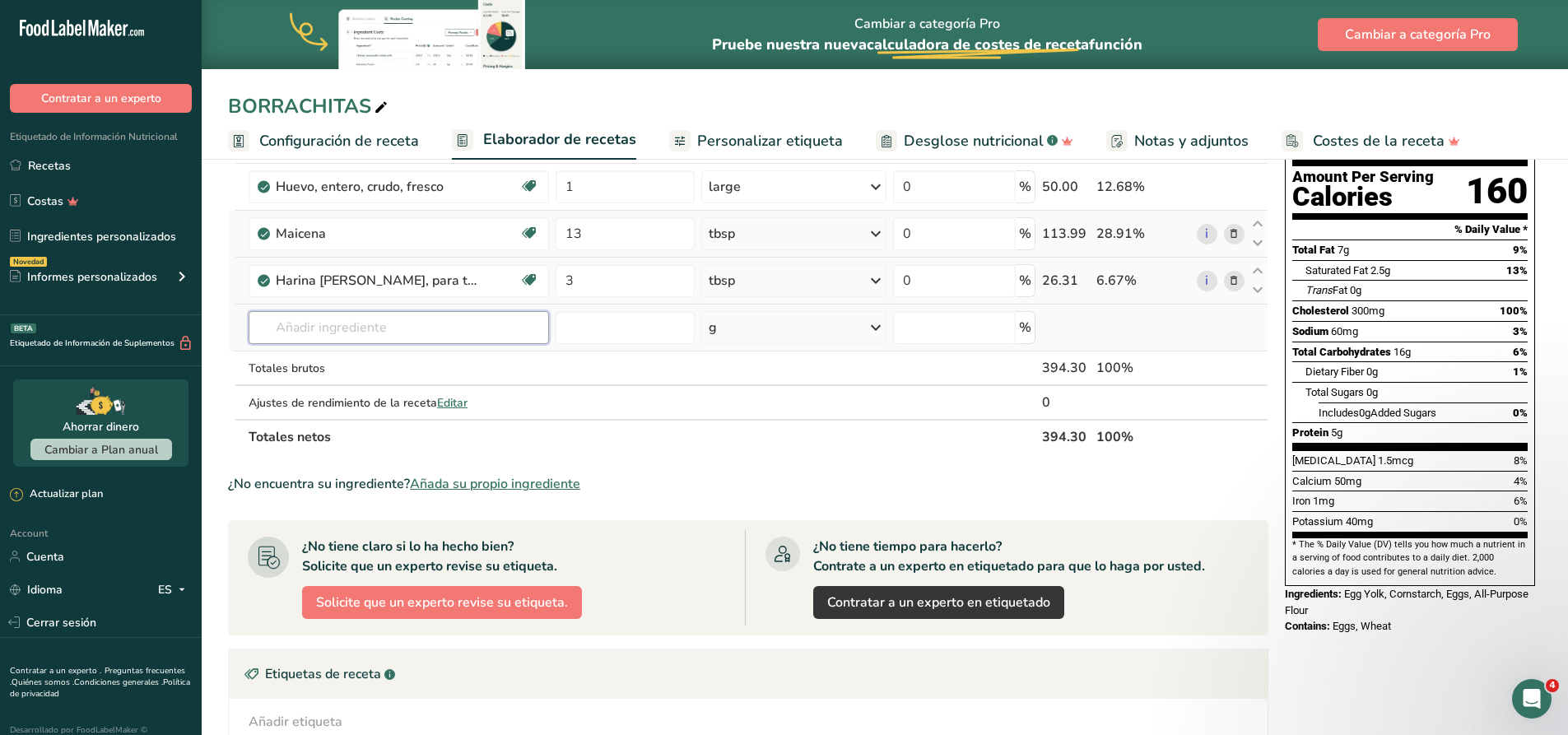
drag, startPoint x: 370, startPoint y: 324, endPoint x: 385, endPoint y: 333, distance: 17.5
click at [370, 324] on input "text" at bounding box center [398, 328] width 300 height 33
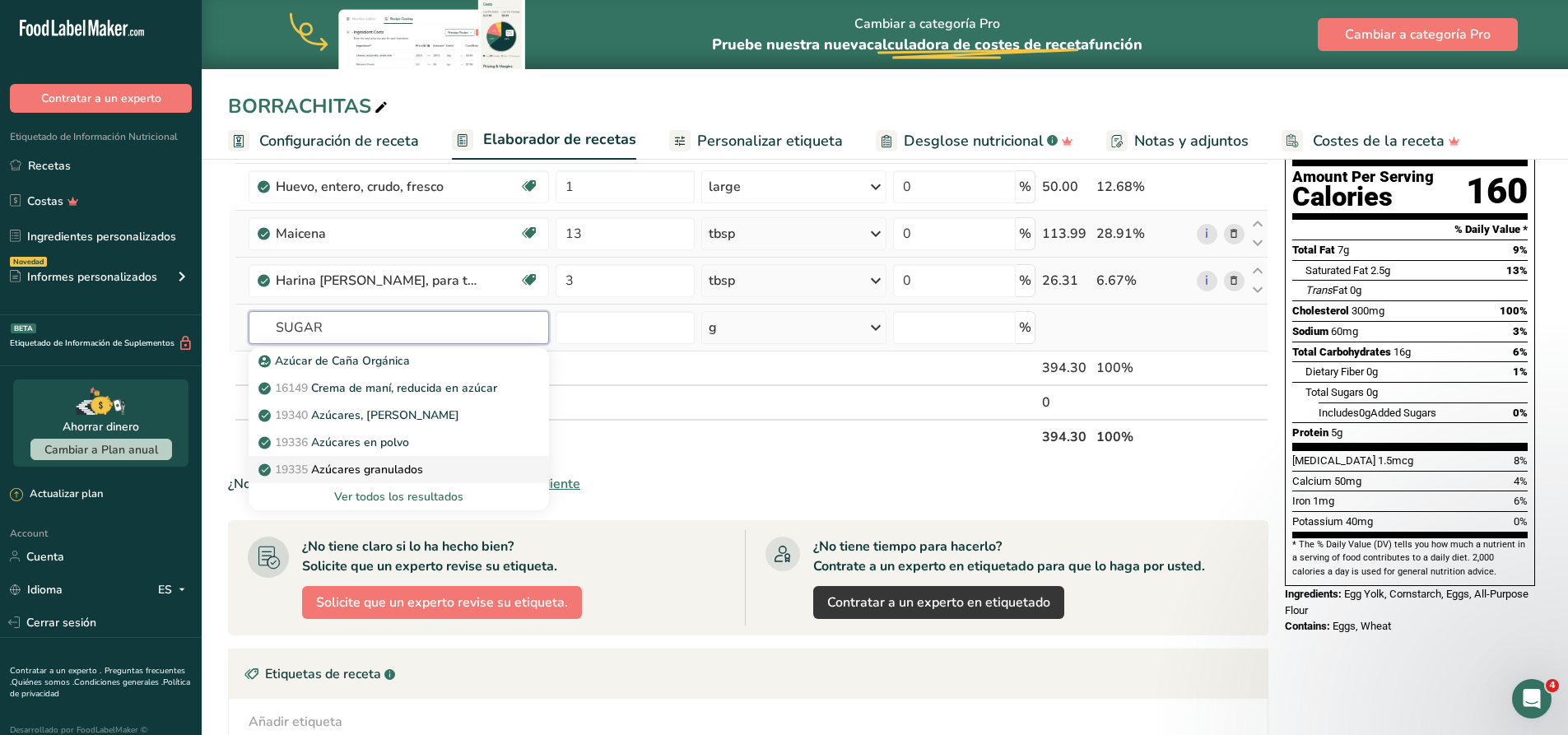
type input "SUGAR"
click at [403, 467] on p "19335 Azúcares granulados" at bounding box center [342, 470] width 162 height 17
type input "Sugars, granulated"
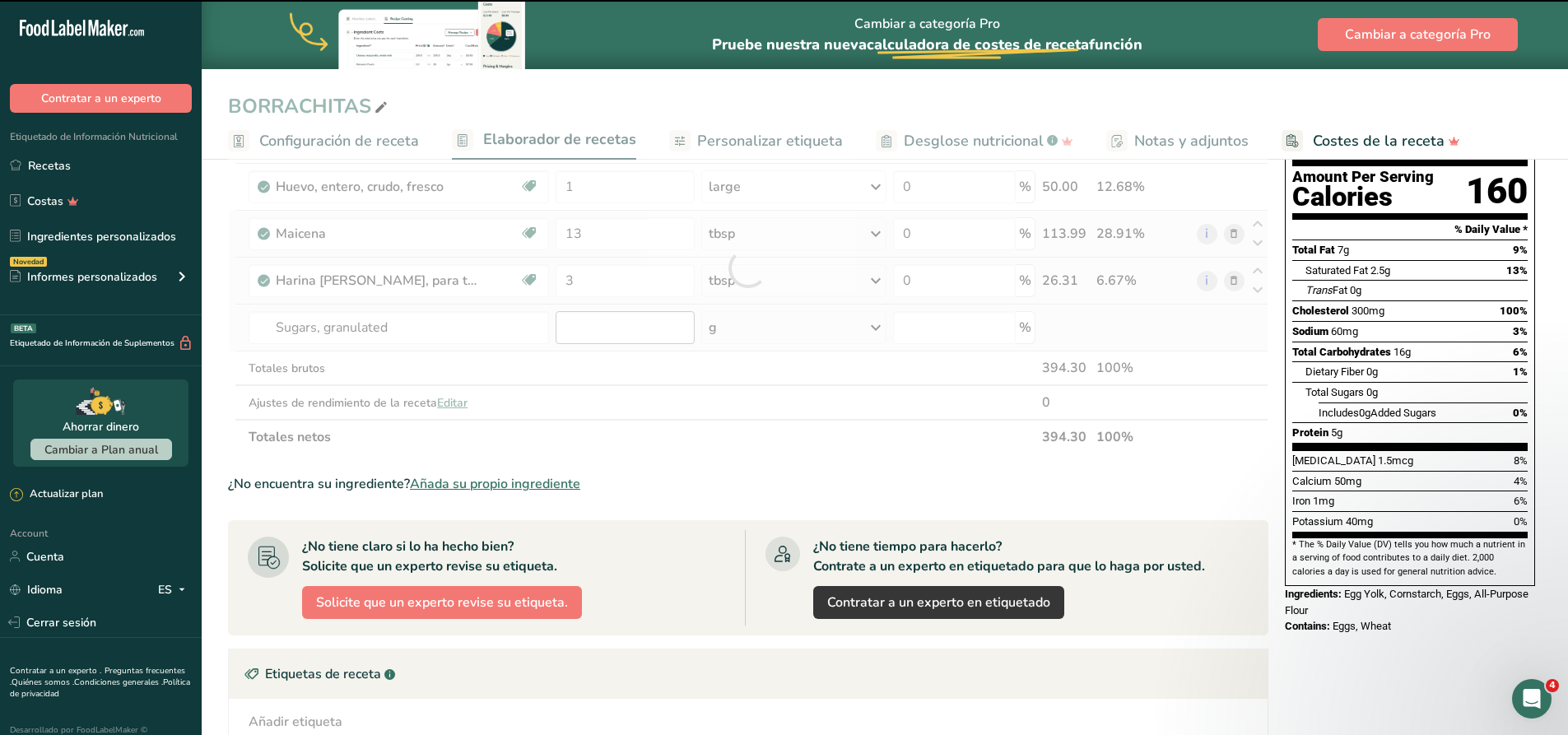
type input "0"
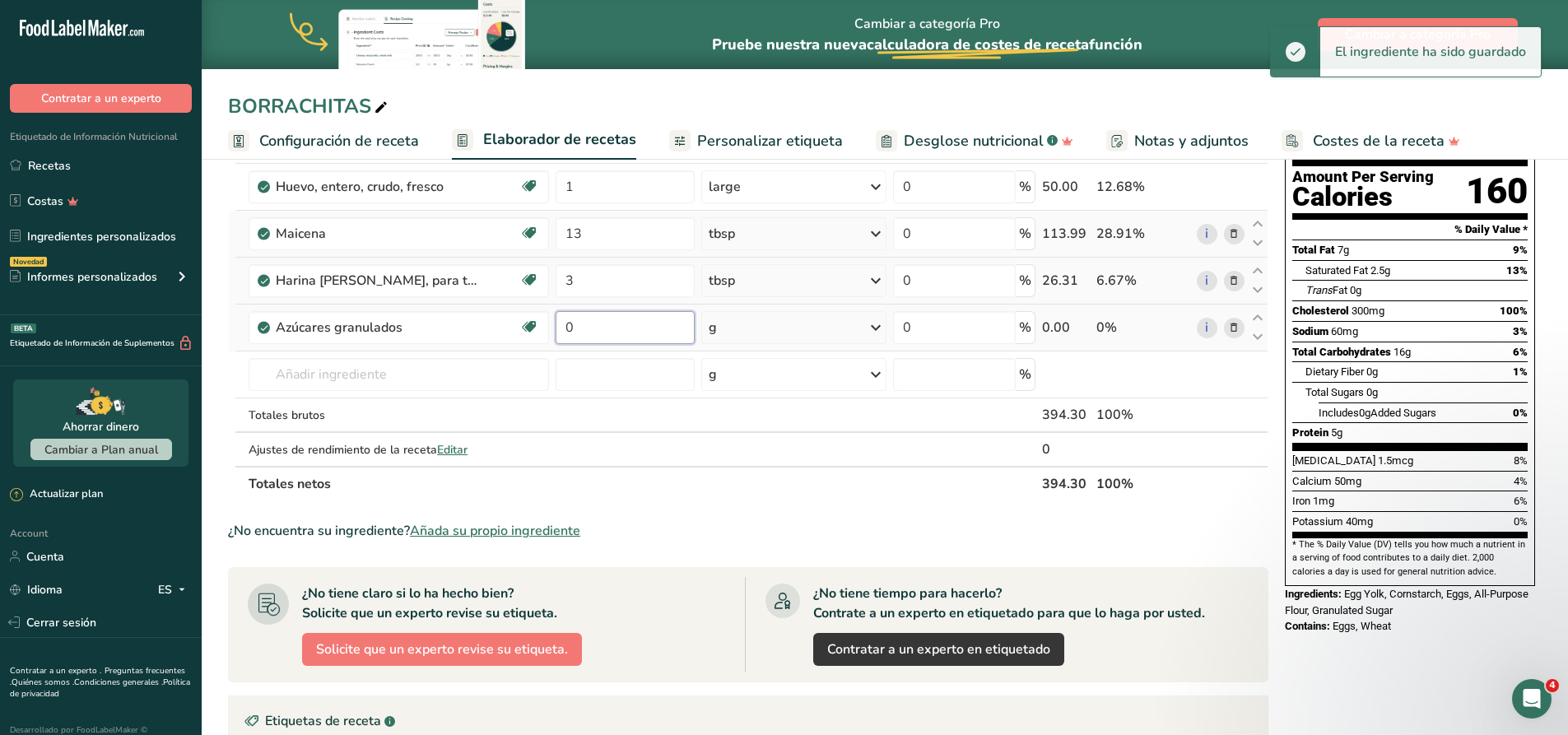
click at [593, 329] on input "0" at bounding box center [624, 328] width 139 height 33
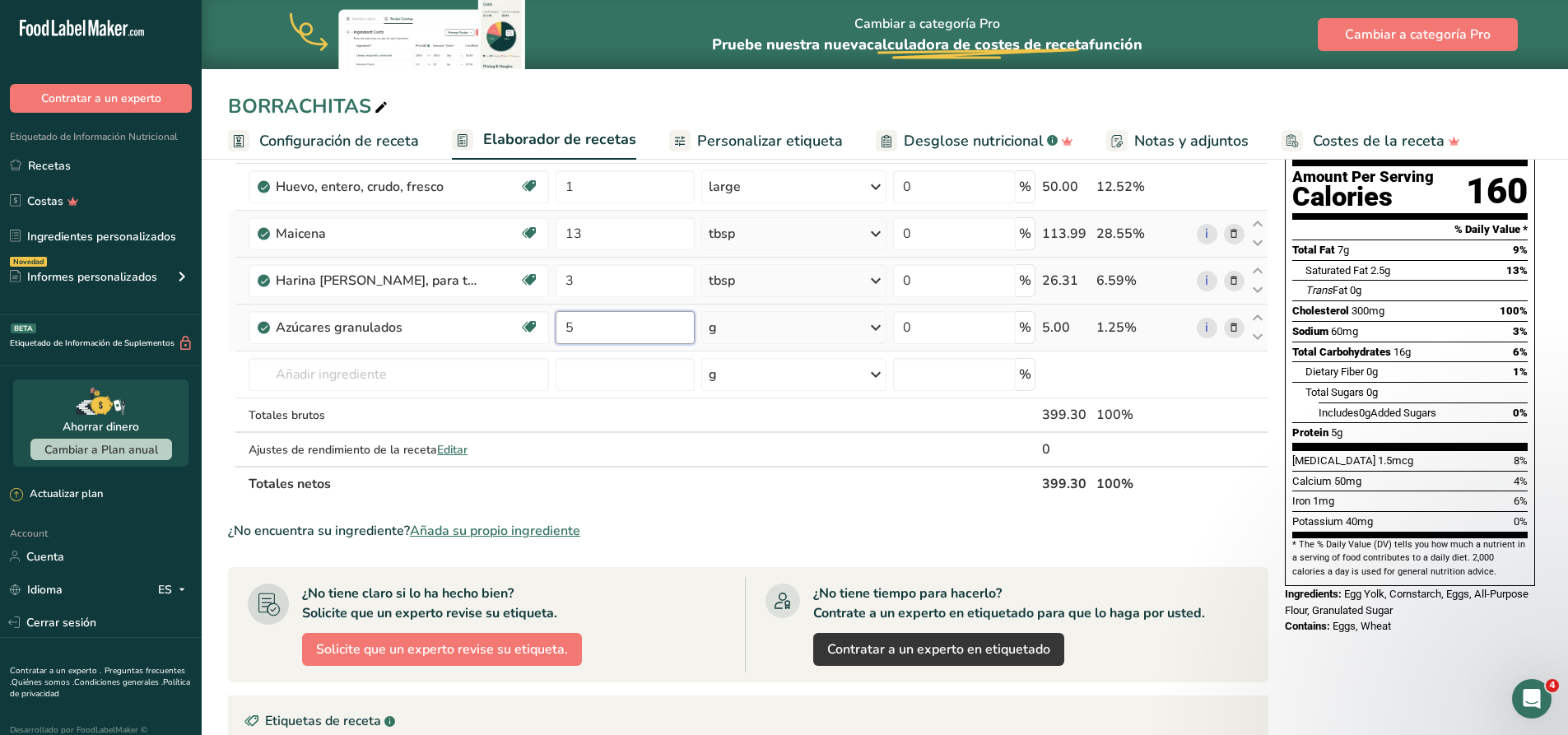
type input "5"
click at [808, 332] on div "Ingrediente * Cantidad * Unidad * Desperdicio * .a-a{fill:#347362;}.b-a{fill:#f…" at bounding box center [748, 291] width 1040 height 419
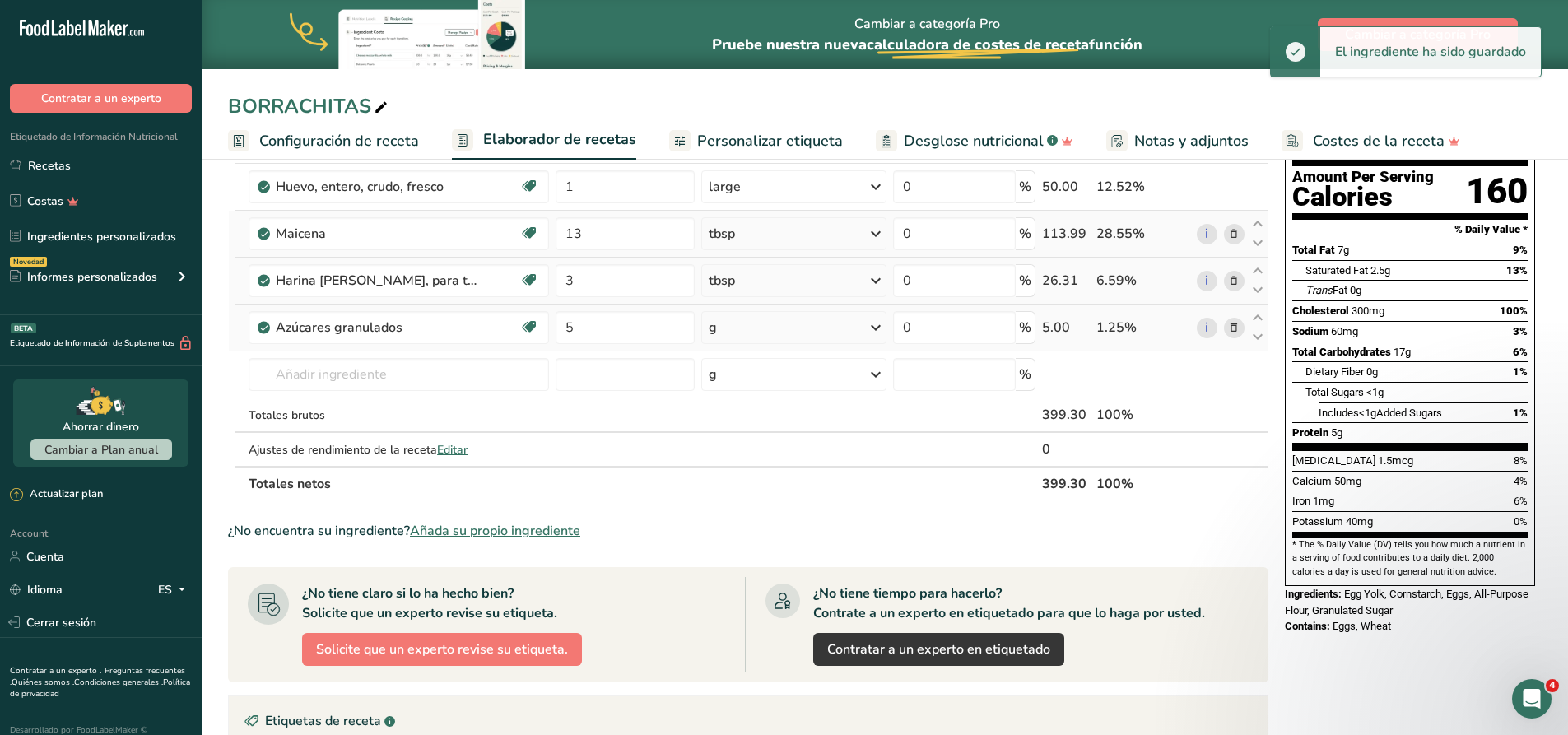
click at [809, 341] on div "g" at bounding box center [794, 328] width 185 height 33
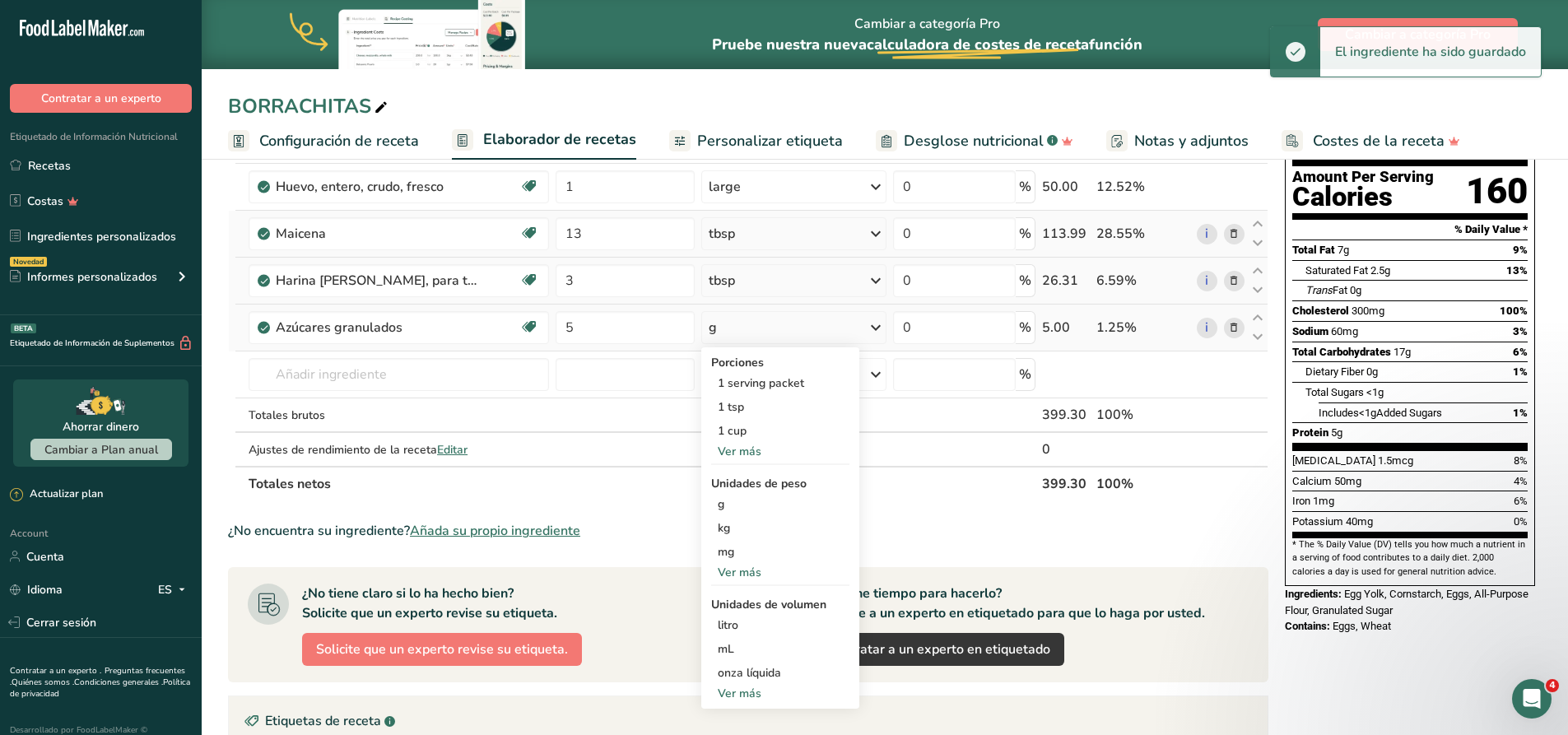
click at [756, 688] on div "Ver más" at bounding box center [780, 693] width 138 height 17
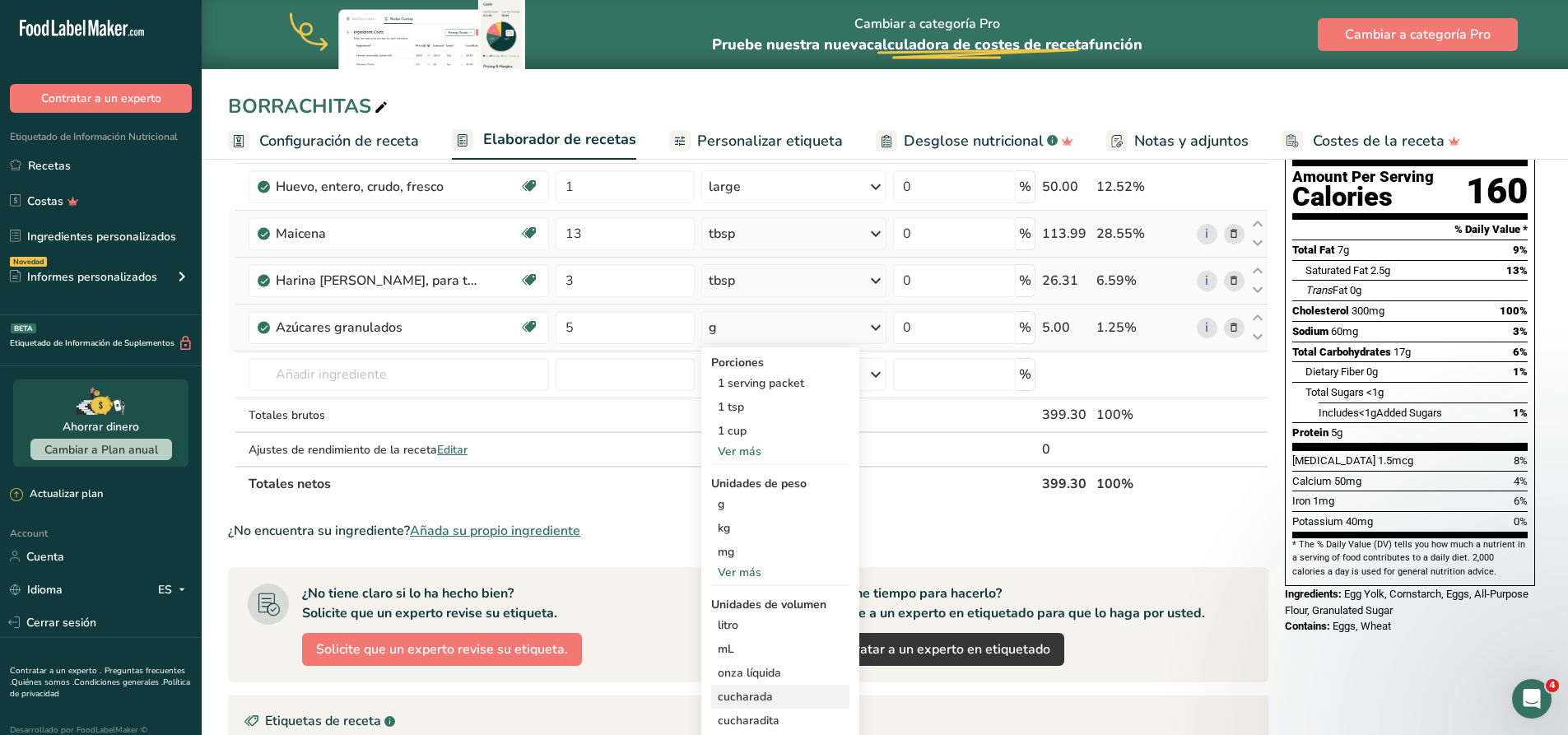
click at [757, 692] on div "cucharada" at bounding box center [780, 697] width 125 height 17
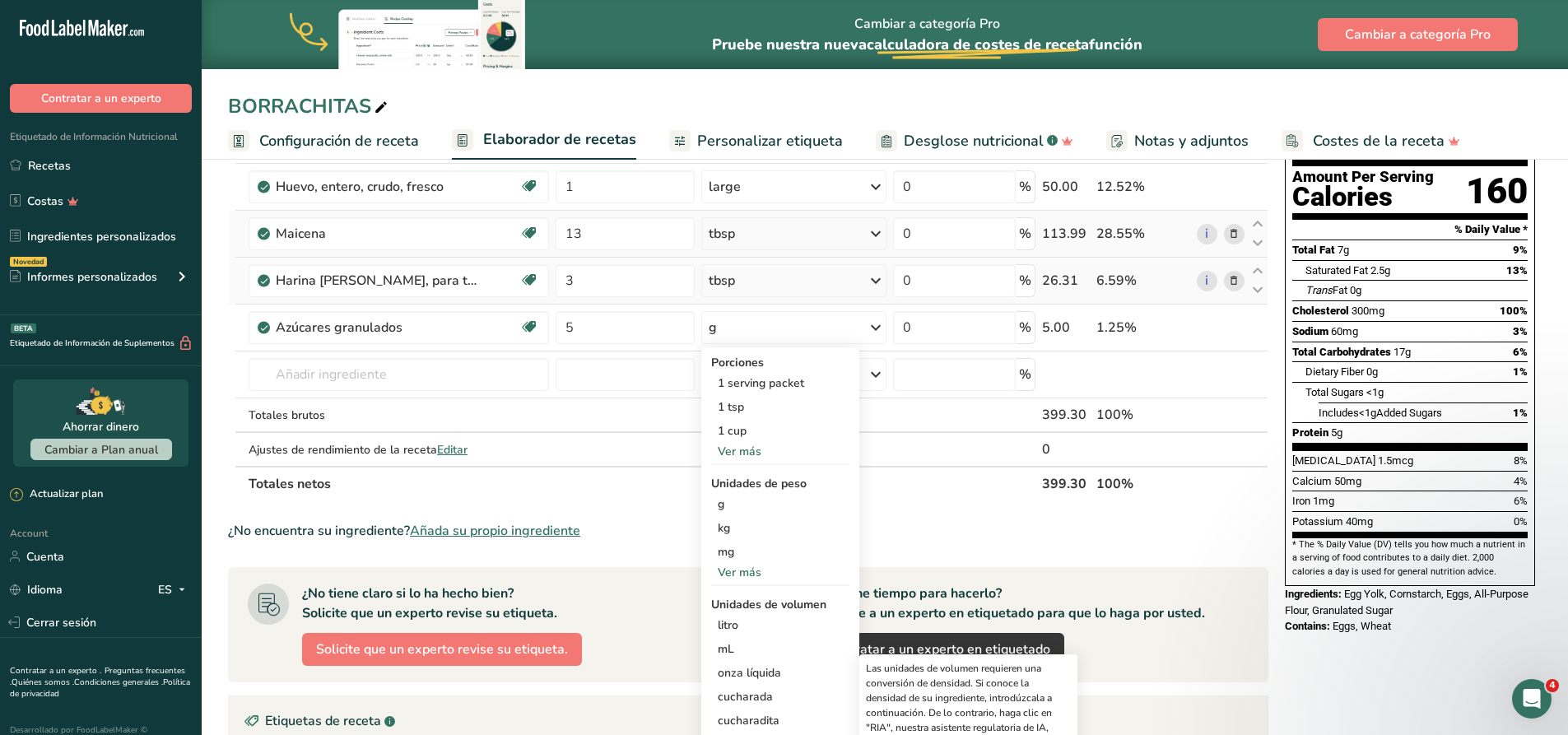
scroll to position [412, 0]
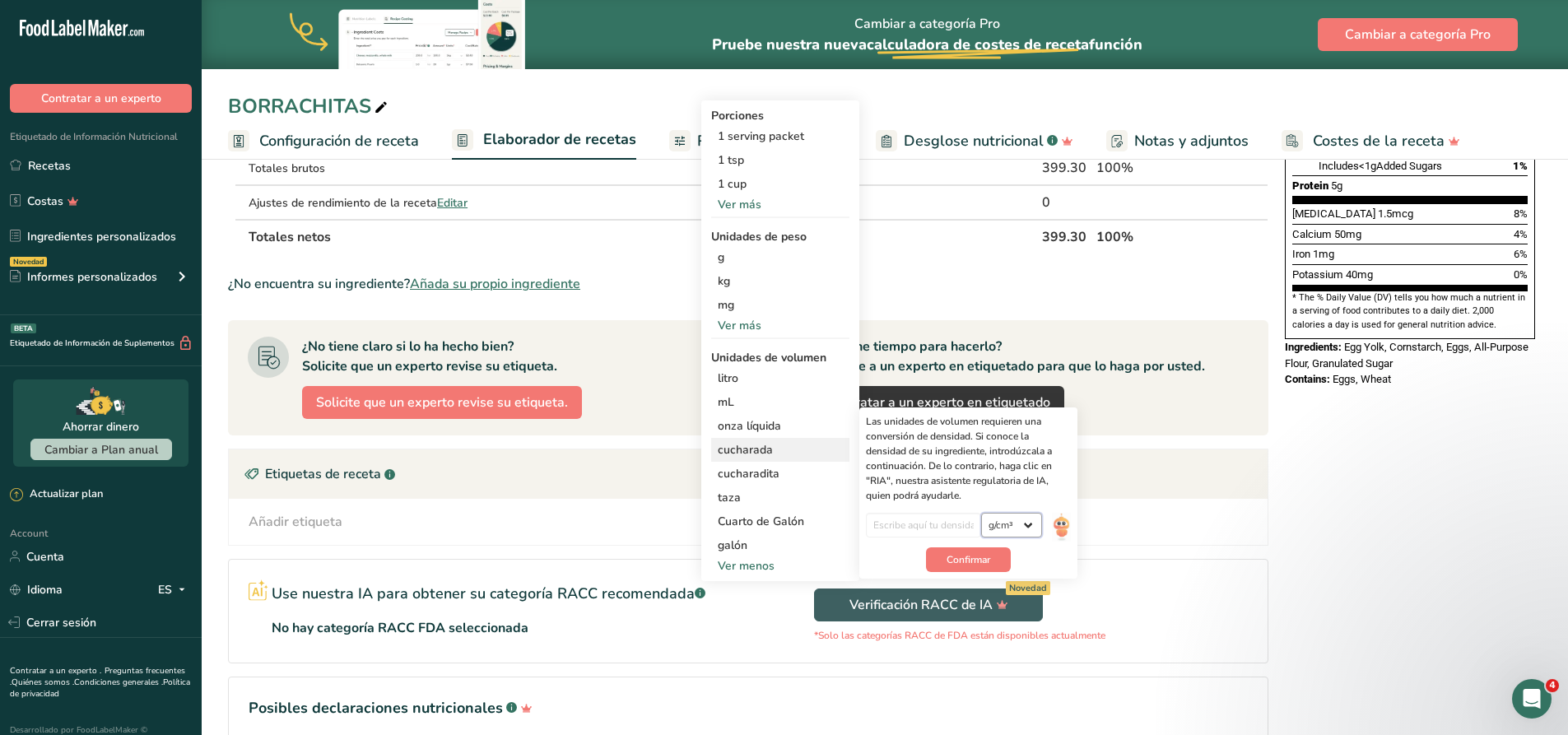
click at [1022, 521] on select "lb/pie³ g/cm³" at bounding box center [1011, 525] width 61 height 25
select select "23"
click at [981, 513] on select "lb/pie³ g/cm³" at bounding box center [1011, 525] width 61 height 25
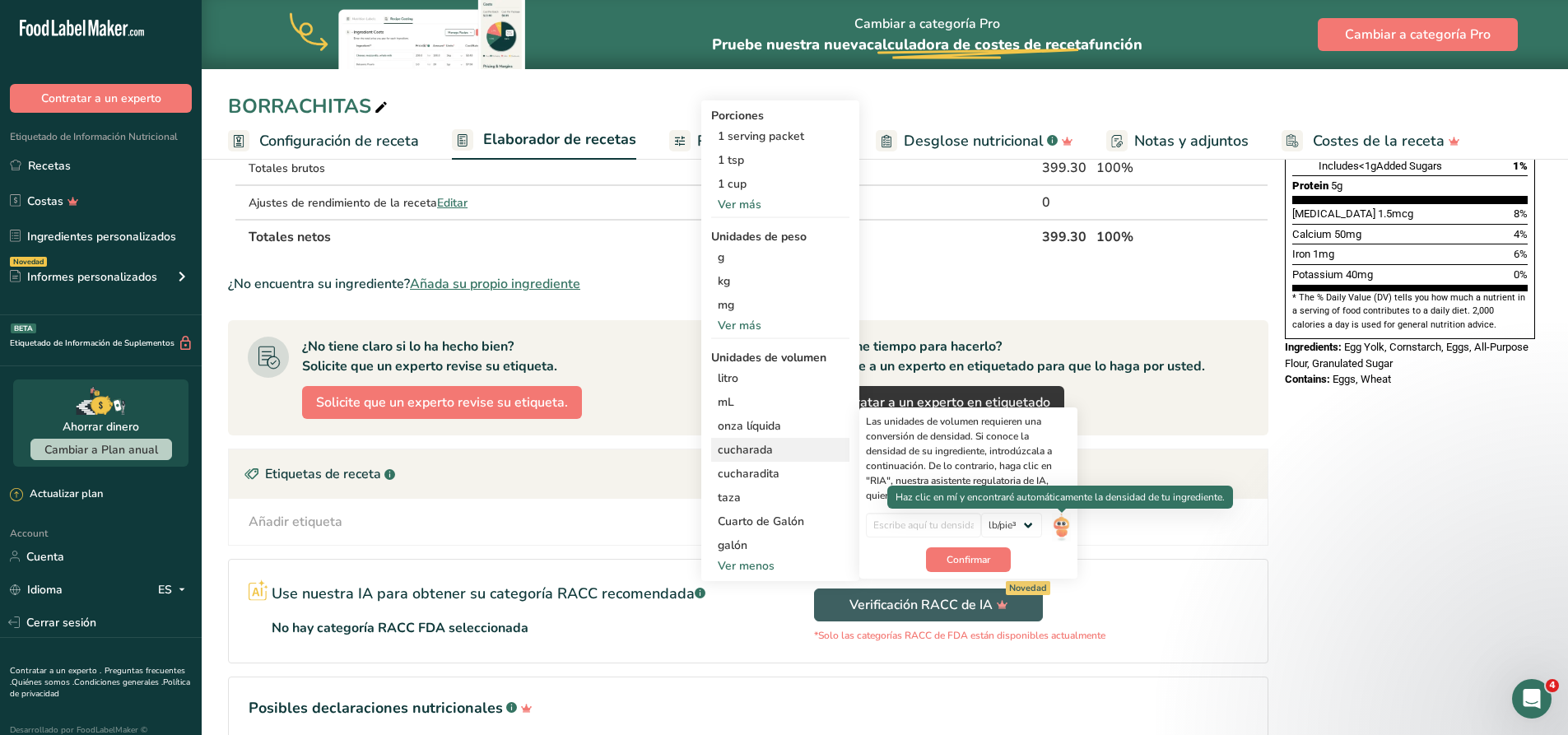
click at [1059, 524] on img at bounding box center [1060, 527] width 18 height 29
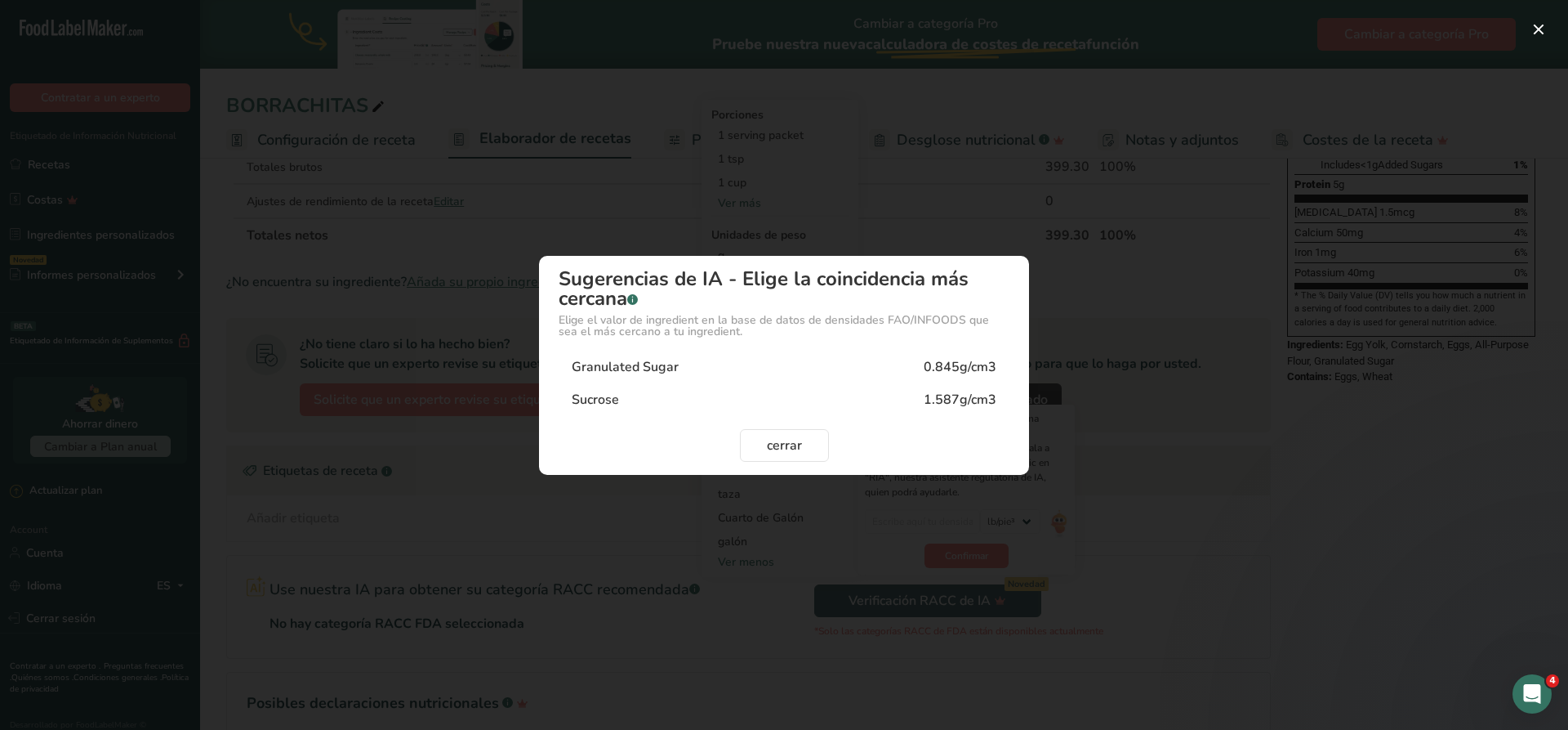
click at [944, 369] on div "0.845g/cm3" at bounding box center [960, 367] width 73 height 20
type input "0.845"
select select "22"
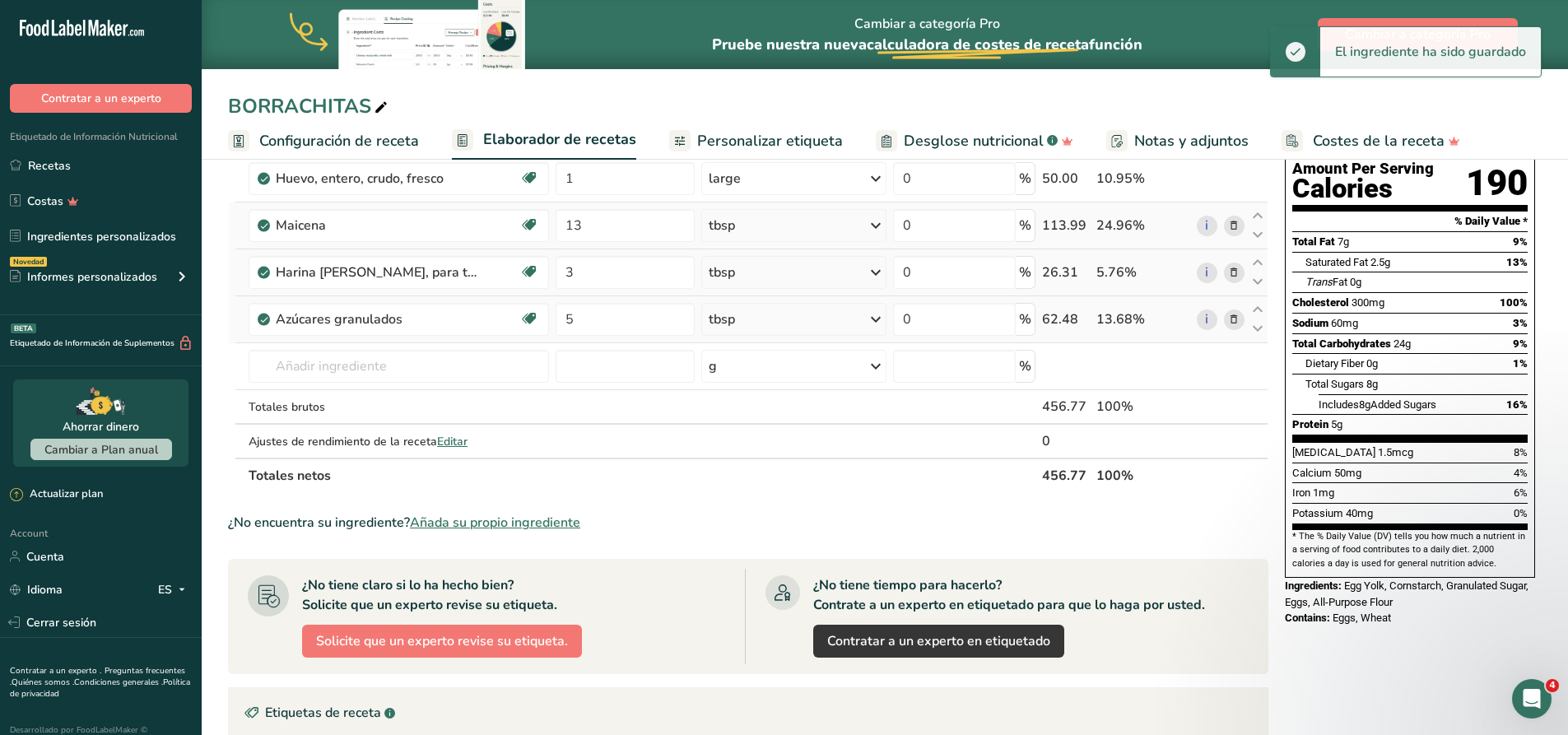
scroll to position [164, 0]
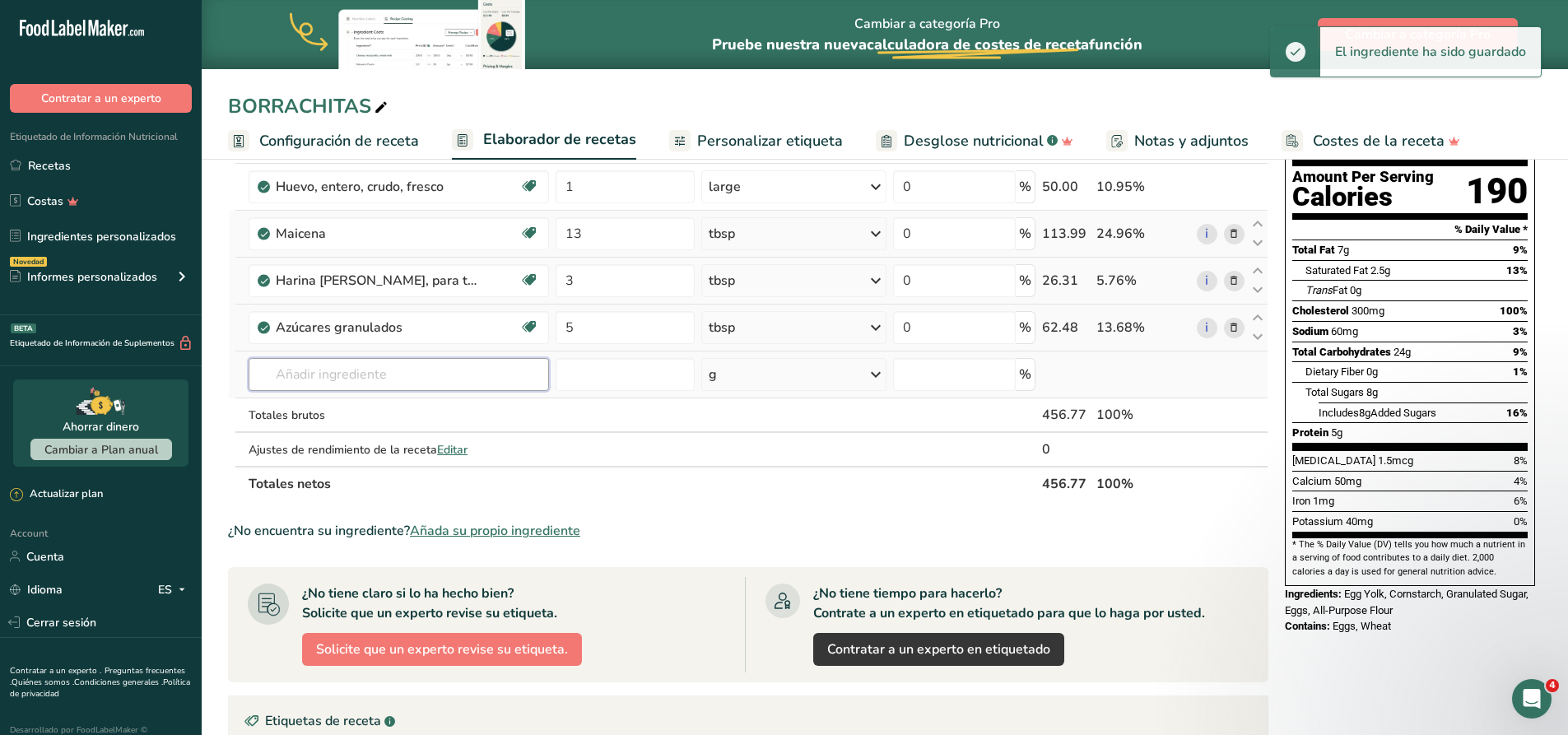
click at [421, 374] on input "text" at bounding box center [398, 374] width 300 height 33
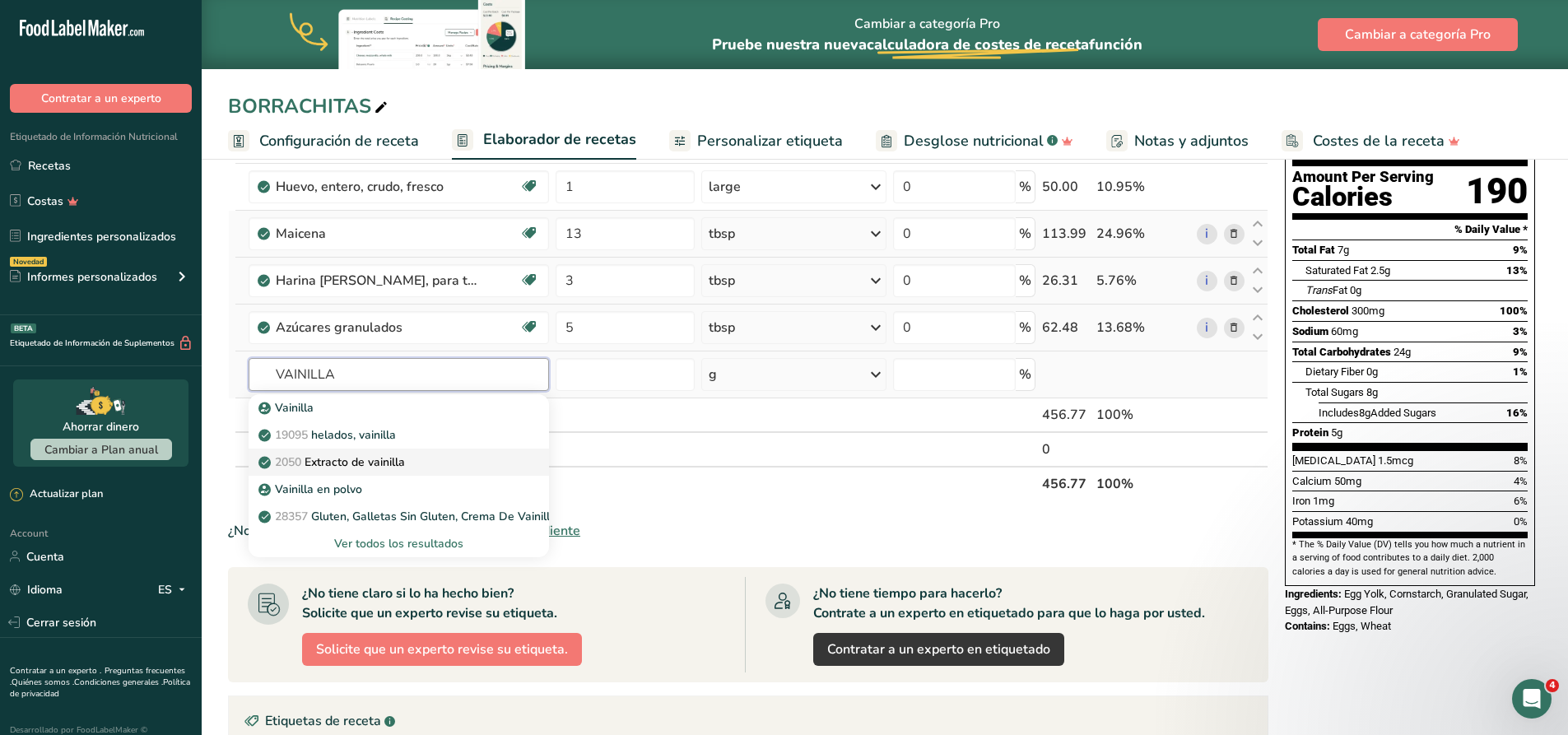
type input "VAINILLA"
click at [365, 459] on p "2050 Extracto de vainilla" at bounding box center [334, 462] width 144 height 17
type input "Vanilla extract"
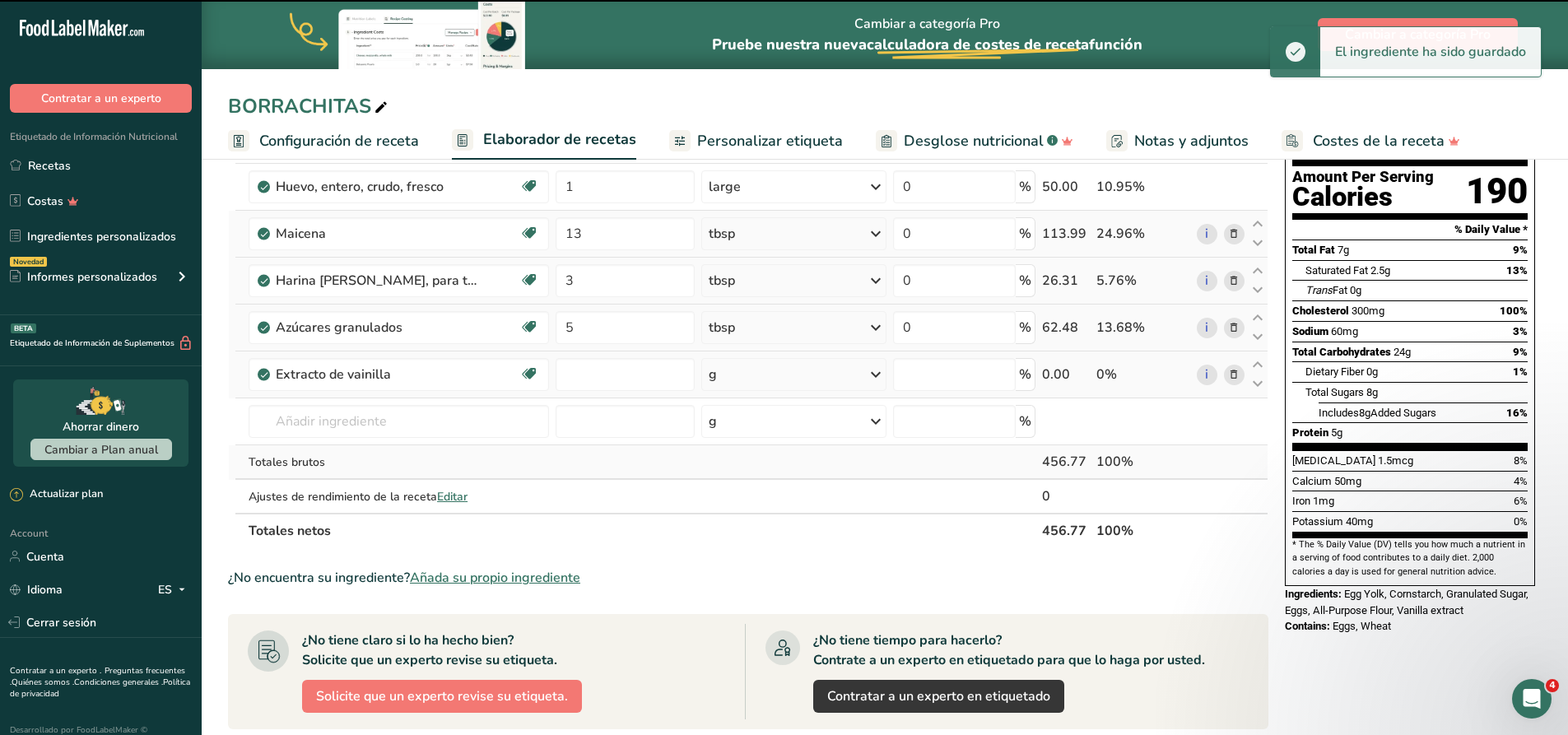
type input "0"
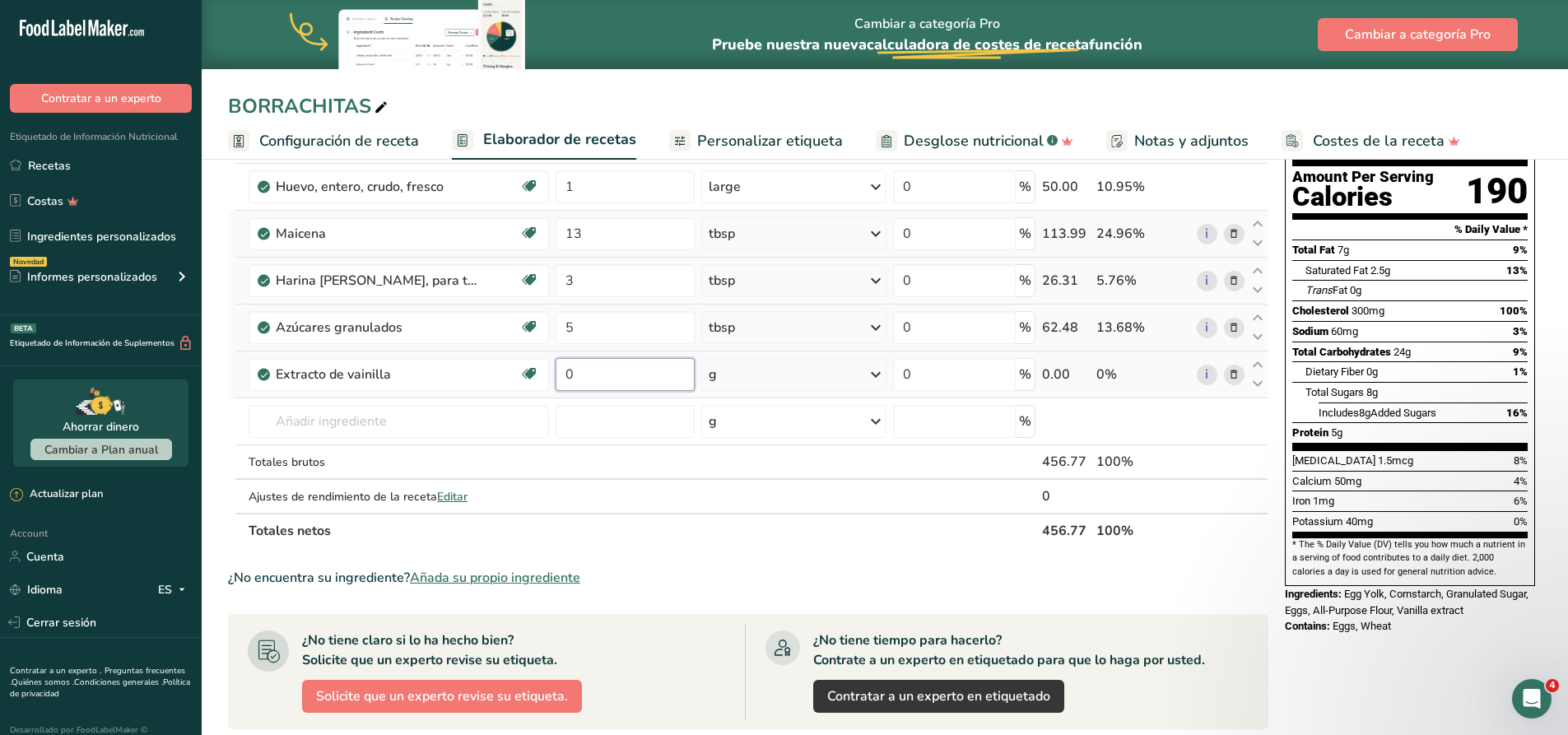
click at [586, 378] on input "0" at bounding box center [624, 374] width 139 height 33
type input "1"
click at [714, 375] on div "Ingrediente * Cantidad * Unidad * Desperdicio * .a-a{fill:#347362;}.b-a{fill:#f…" at bounding box center [748, 315] width 1040 height 467
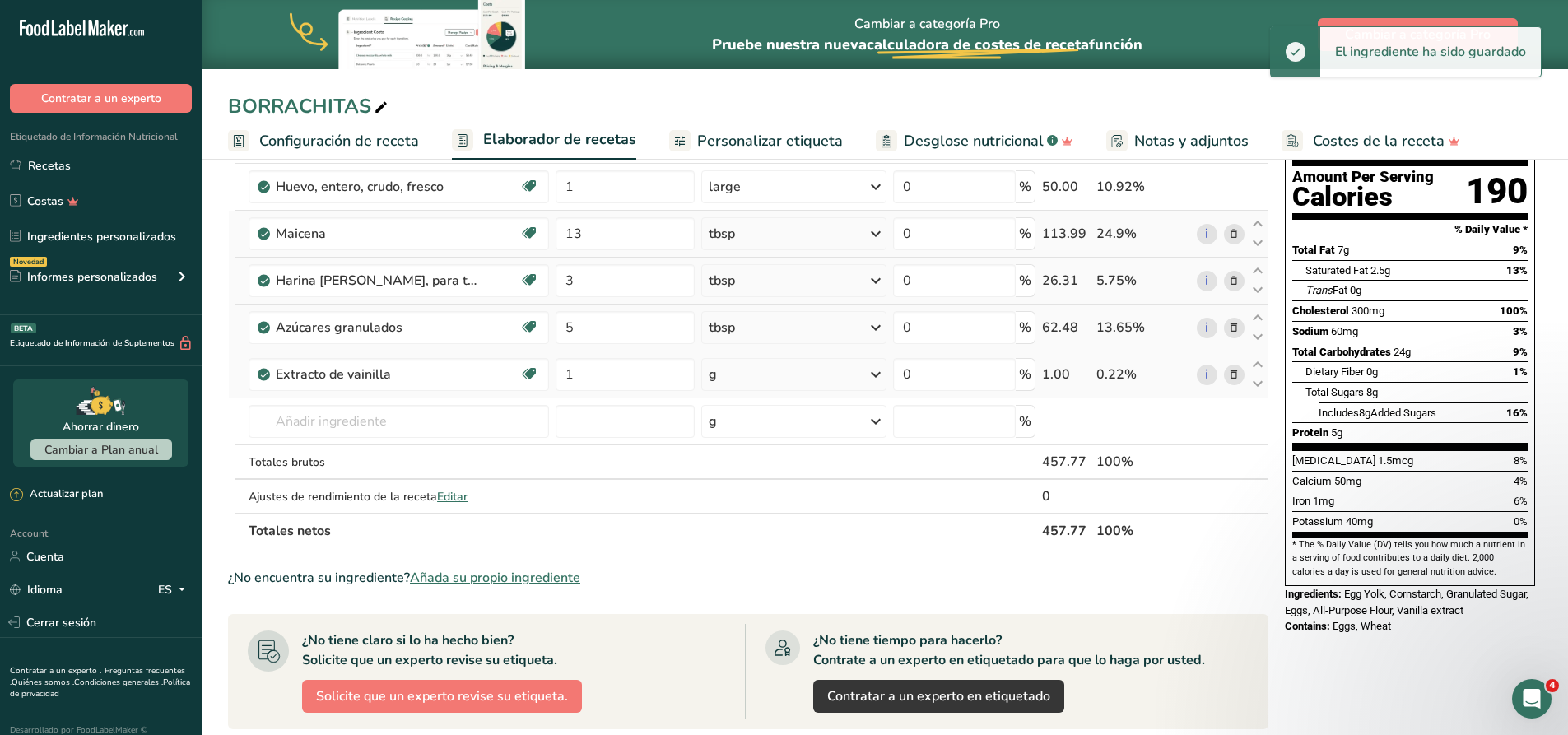
click at [771, 378] on div "g" at bounding box center [794, 374] width 185 height 33
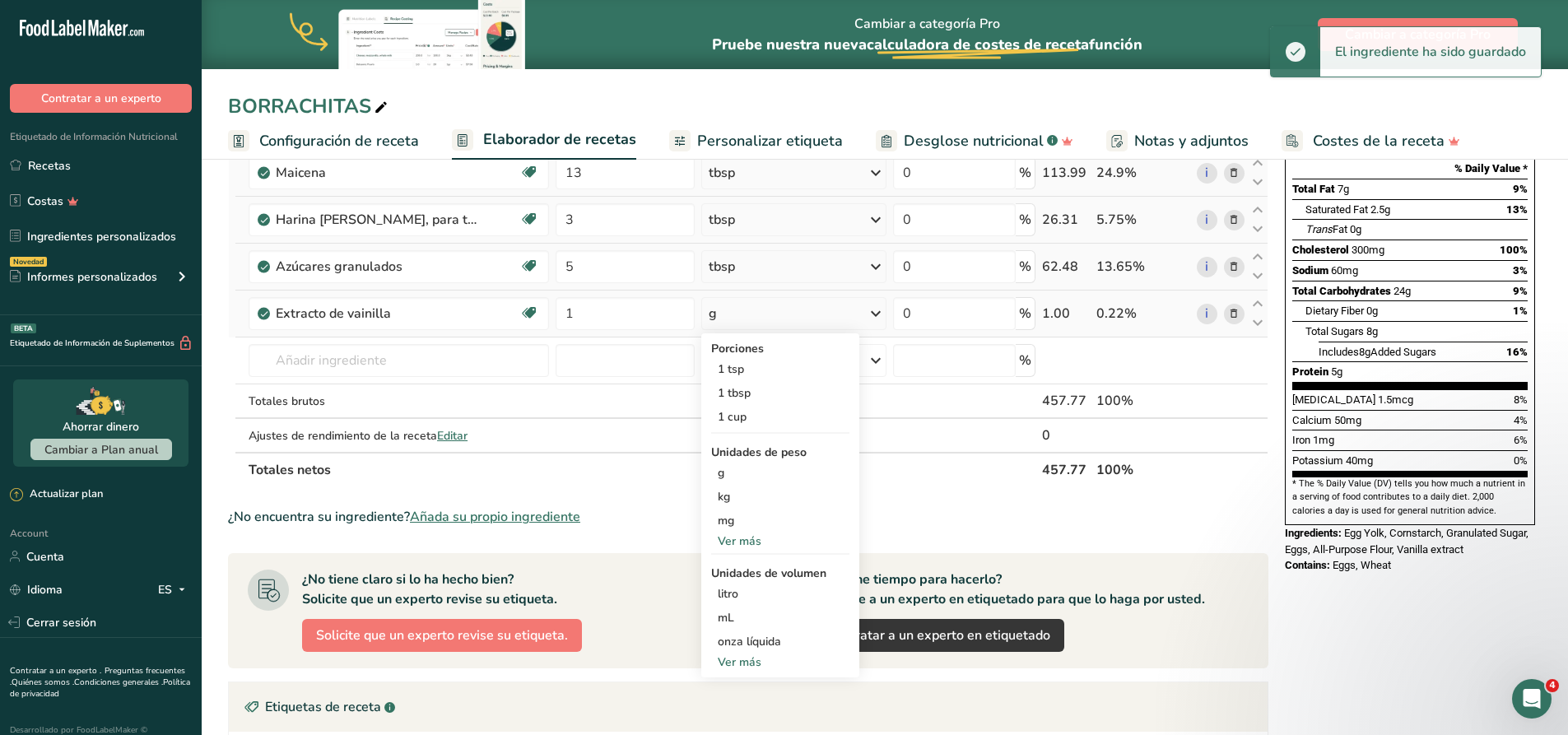
scroll to position [329, 0]
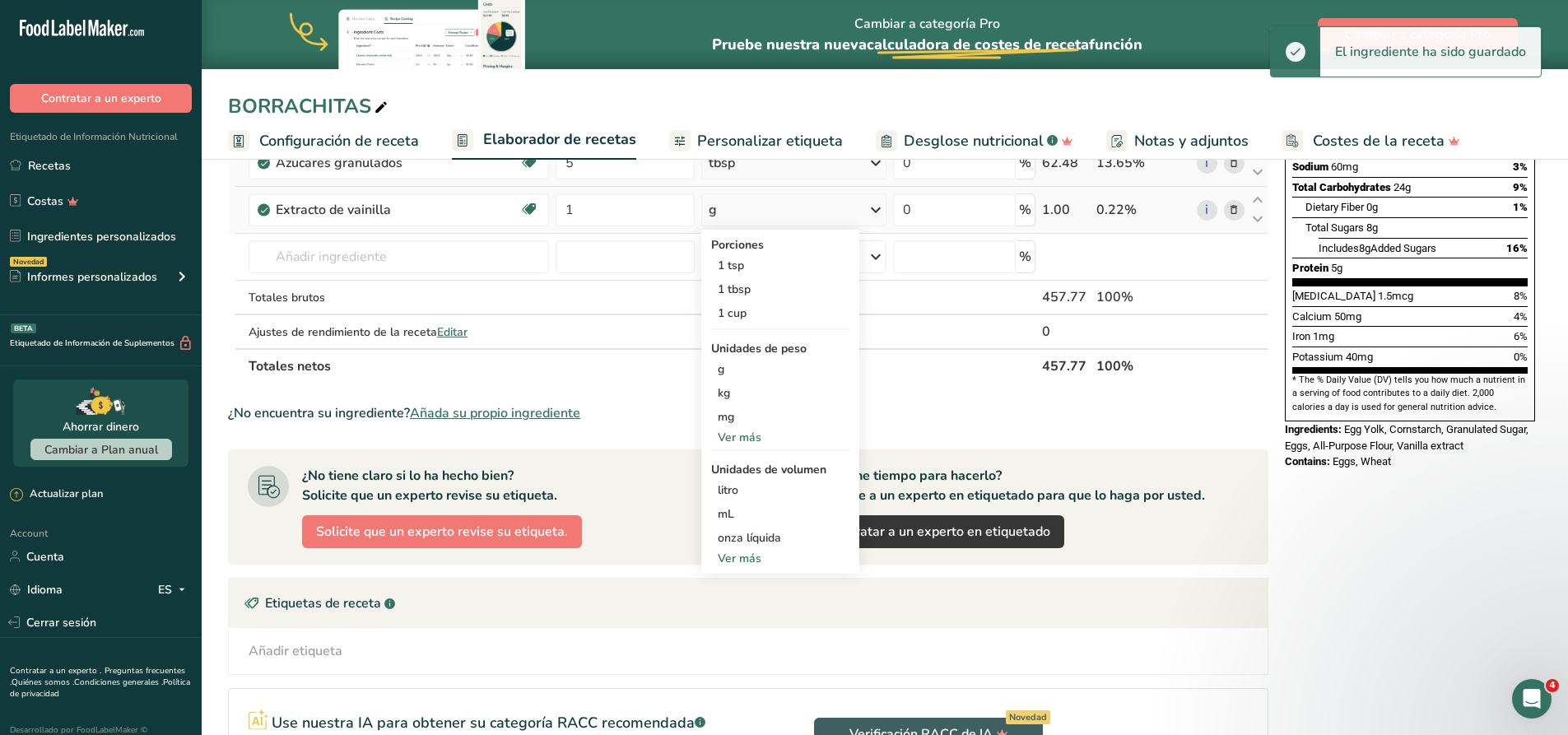
click at [750, 557] on div "Ver más" at bounding box center [780, 559] width 138 height 17
select select "22"
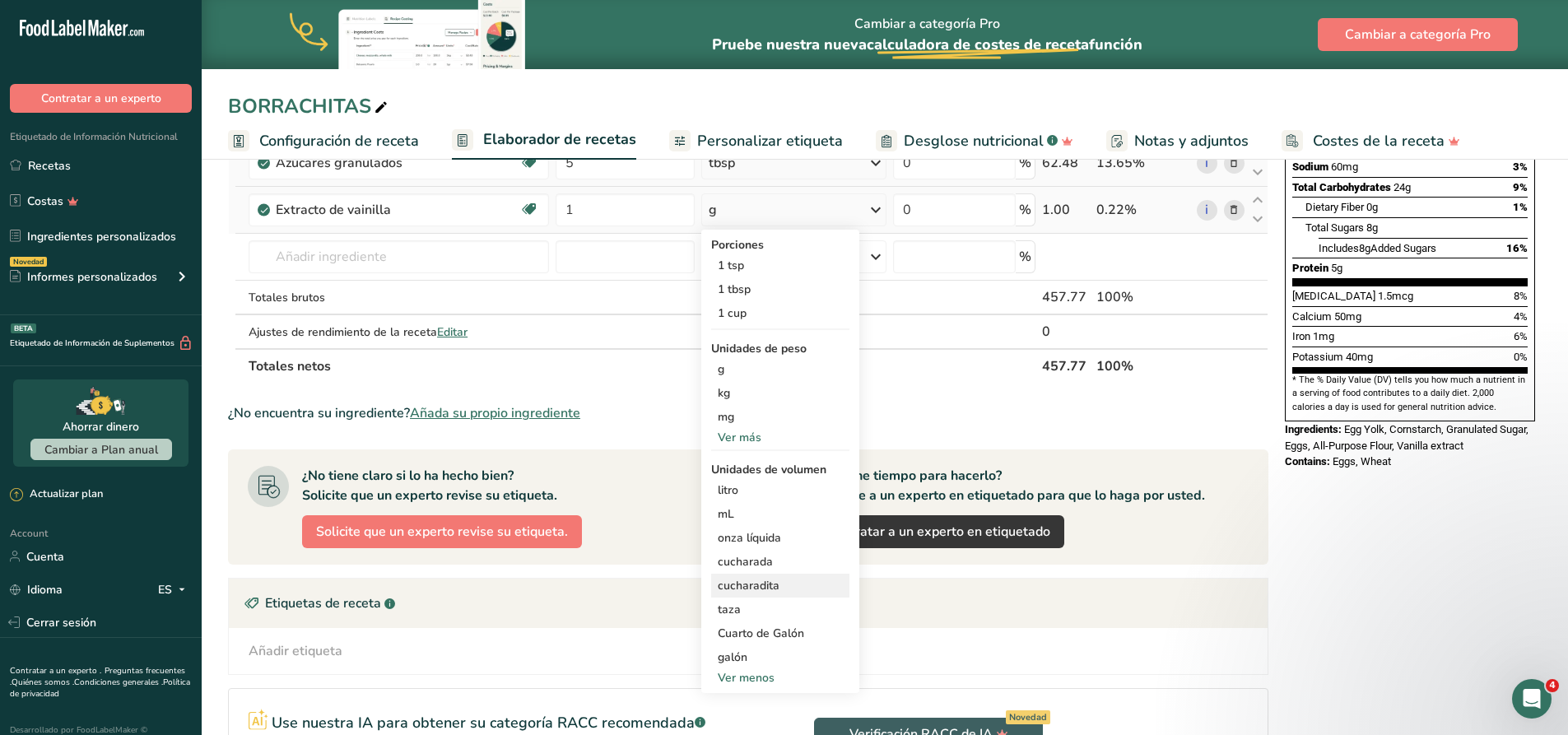
click at [762, 585] on div "cucharadita" at bounding box center [780, 585] width 125 height 17
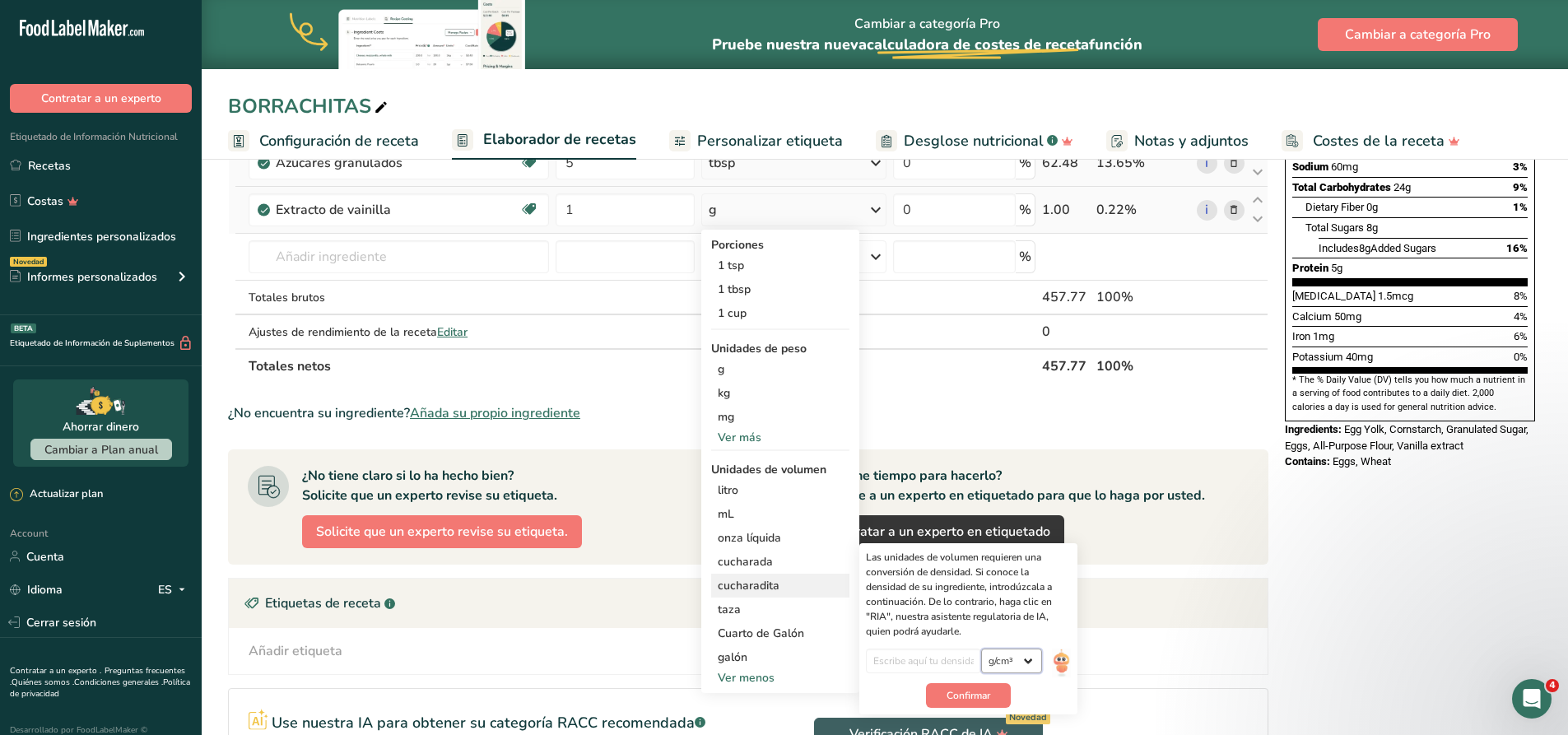
click at [1031, 660] on select "lb/pie³ g/cm³" at bounding box center [1011, 661] width 61 height 25
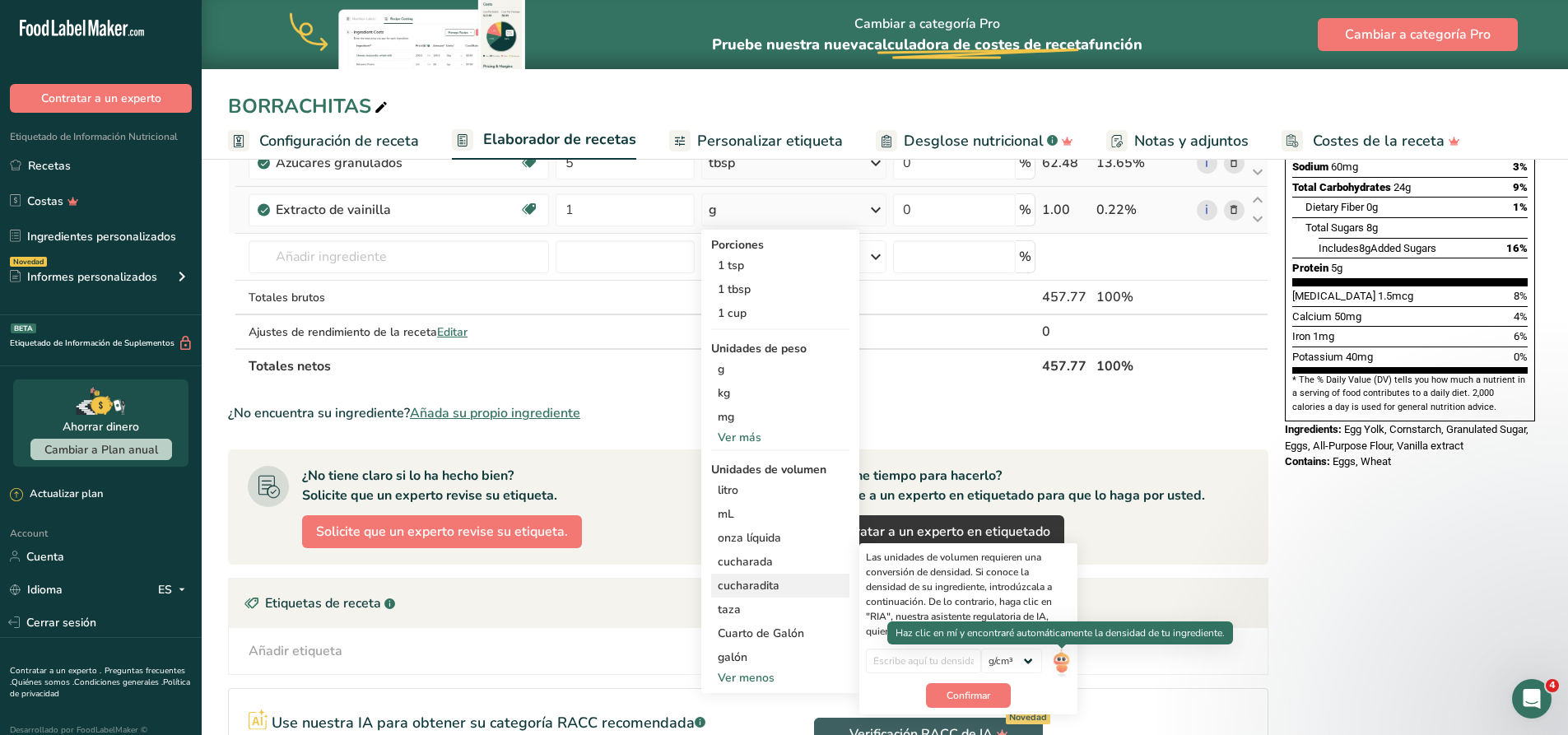
click at [1055, 661] on img at bounding box center [1060, 662] width 18 height 29
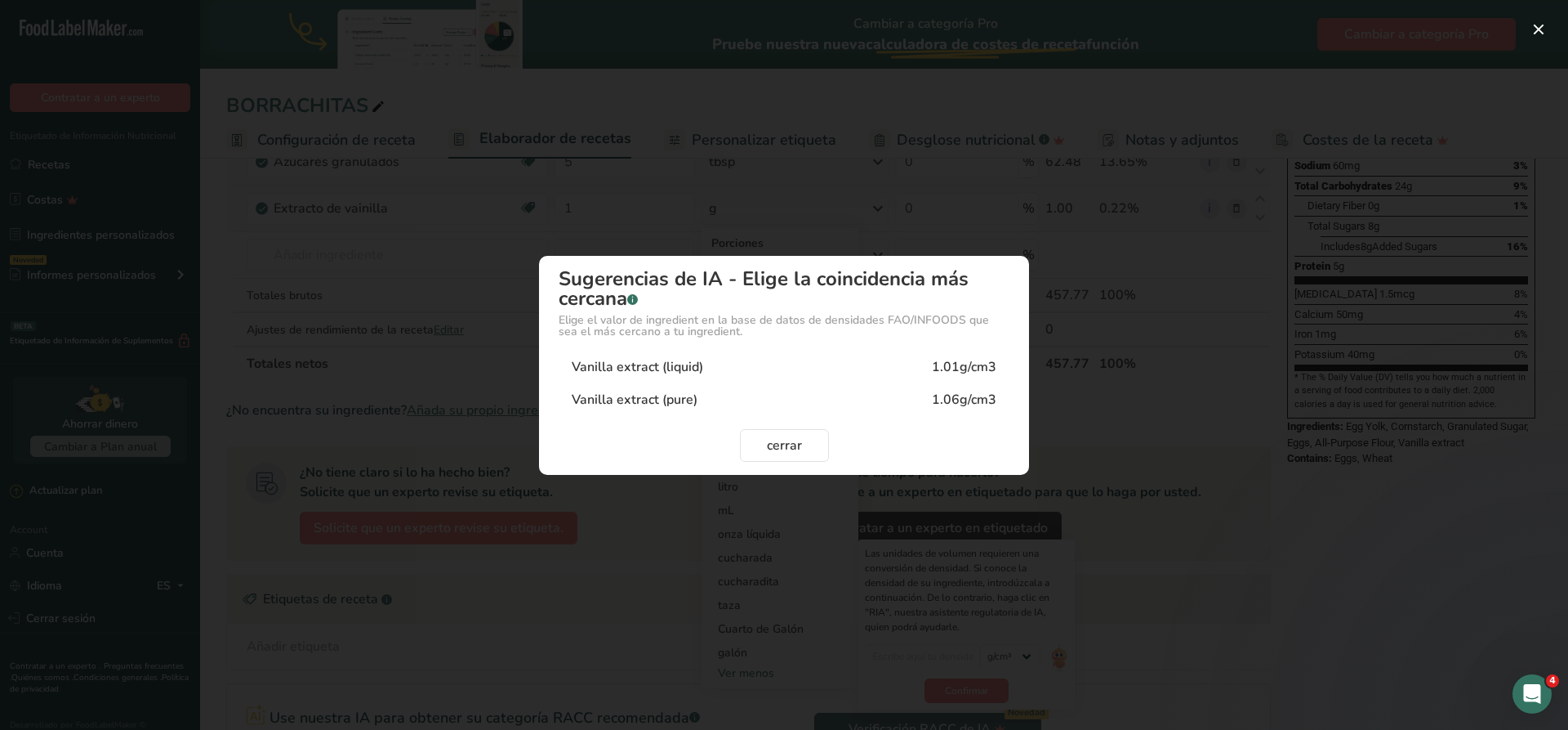
click at [960, 369] on div "1.01g/cm3" at bounding box center [964, 367] width 64 height 20
type input "1.01"
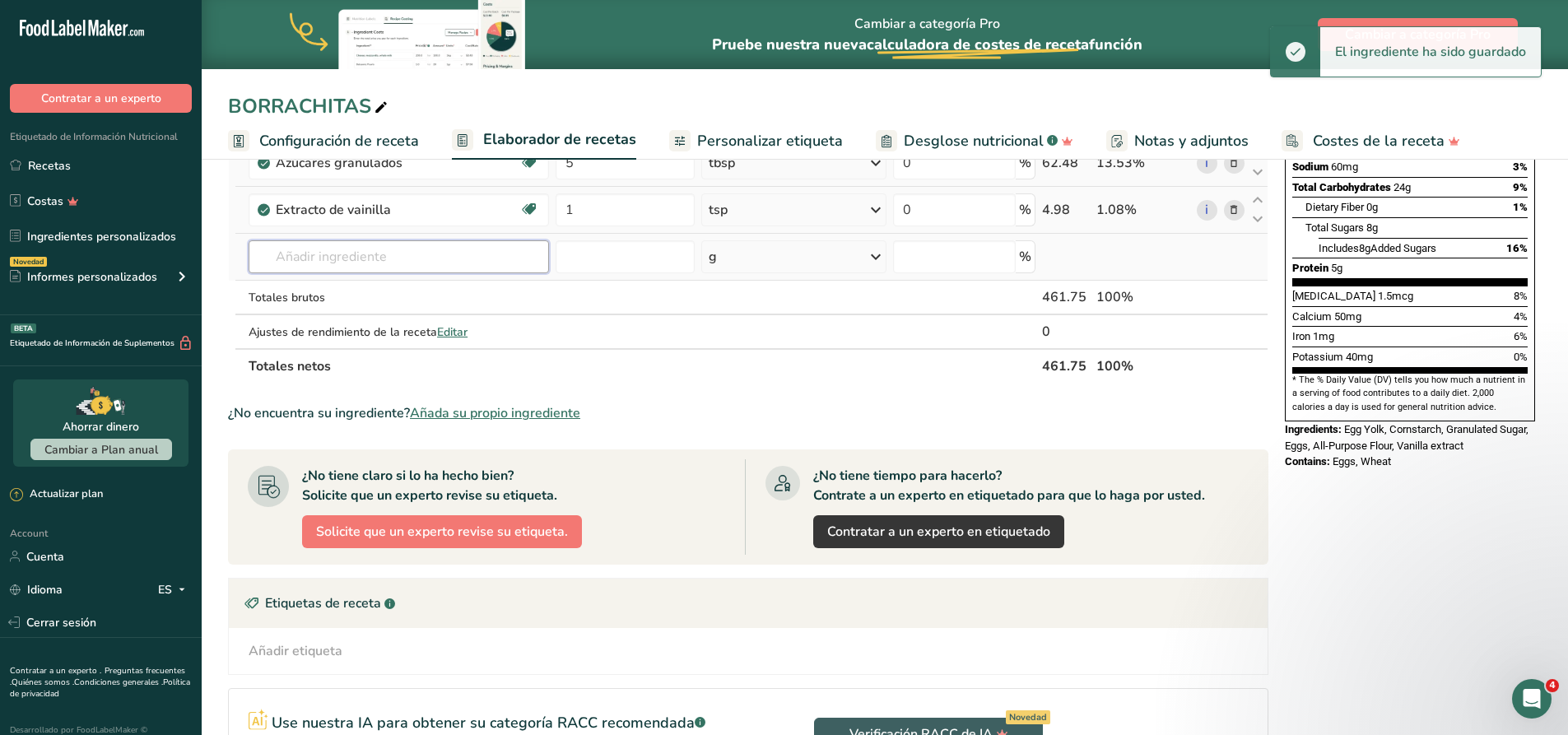
click at [307, 253] on input "text" at bounding box center [398, 257] width 300 height 33
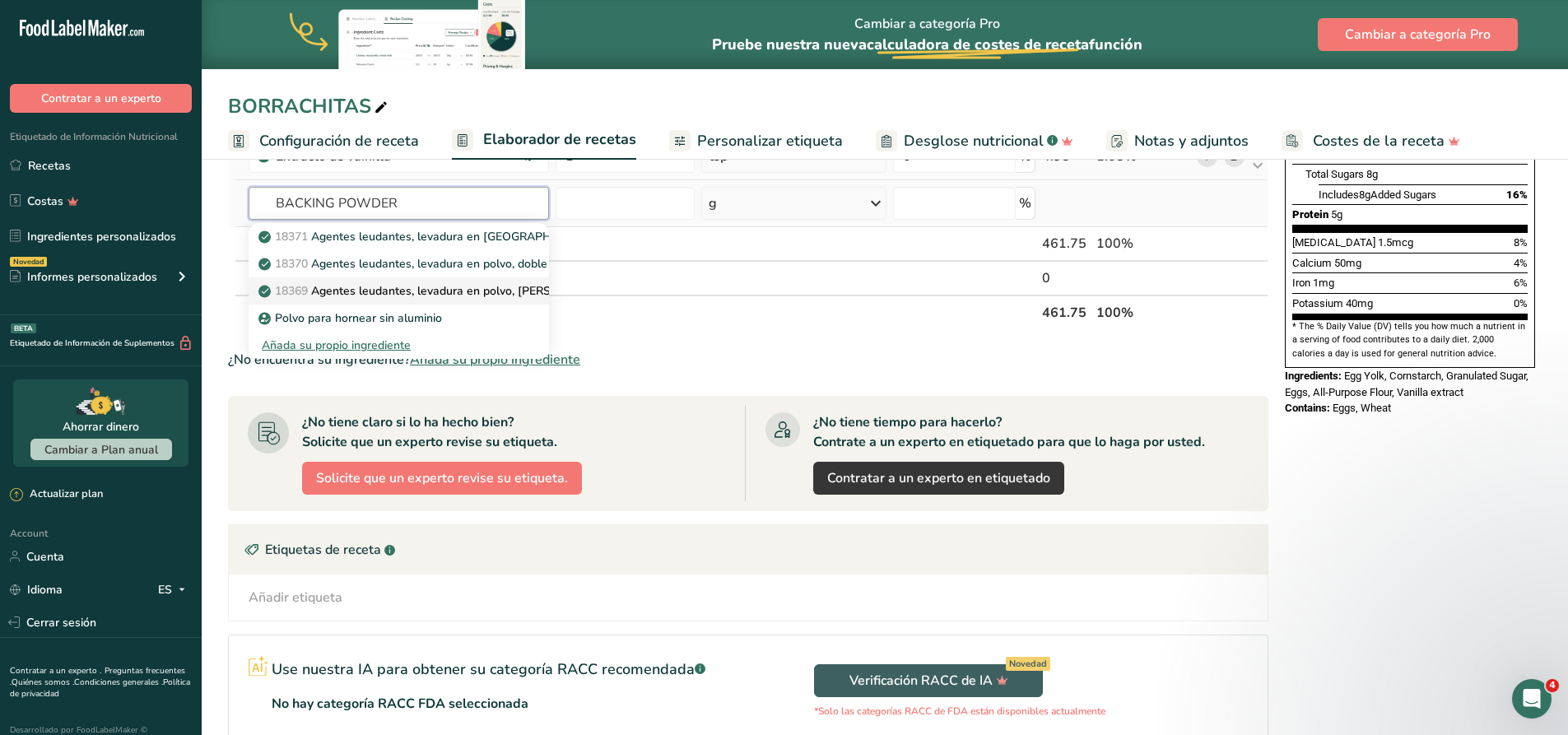
scroll to position [412, 0]
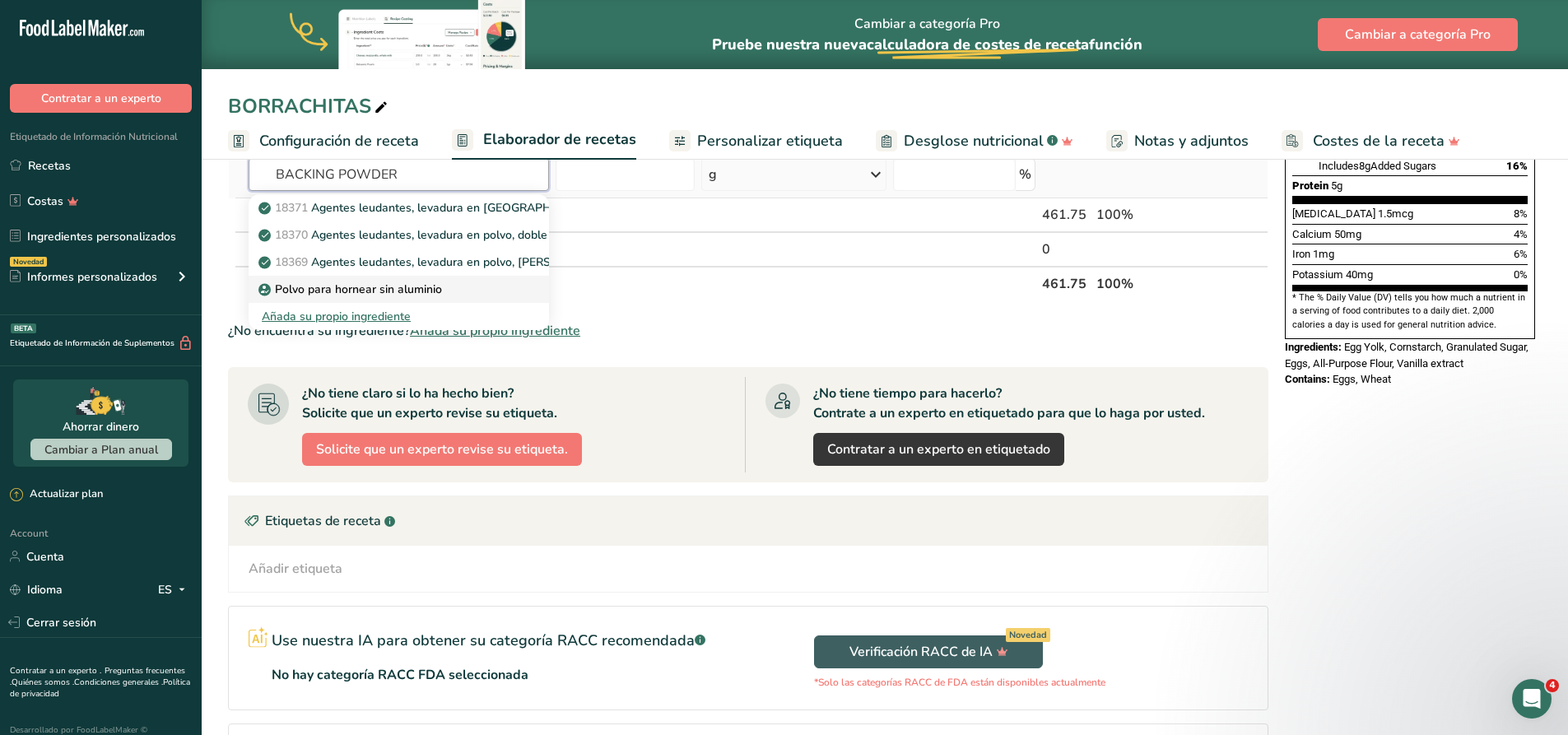
type input "BACKING POWDER"
click at [426, 296] on p "Polvo para hornear sin aluminio" at bounding box center [352, 290] width 180 height 17
type input "Aluminum Free Baking Powder"
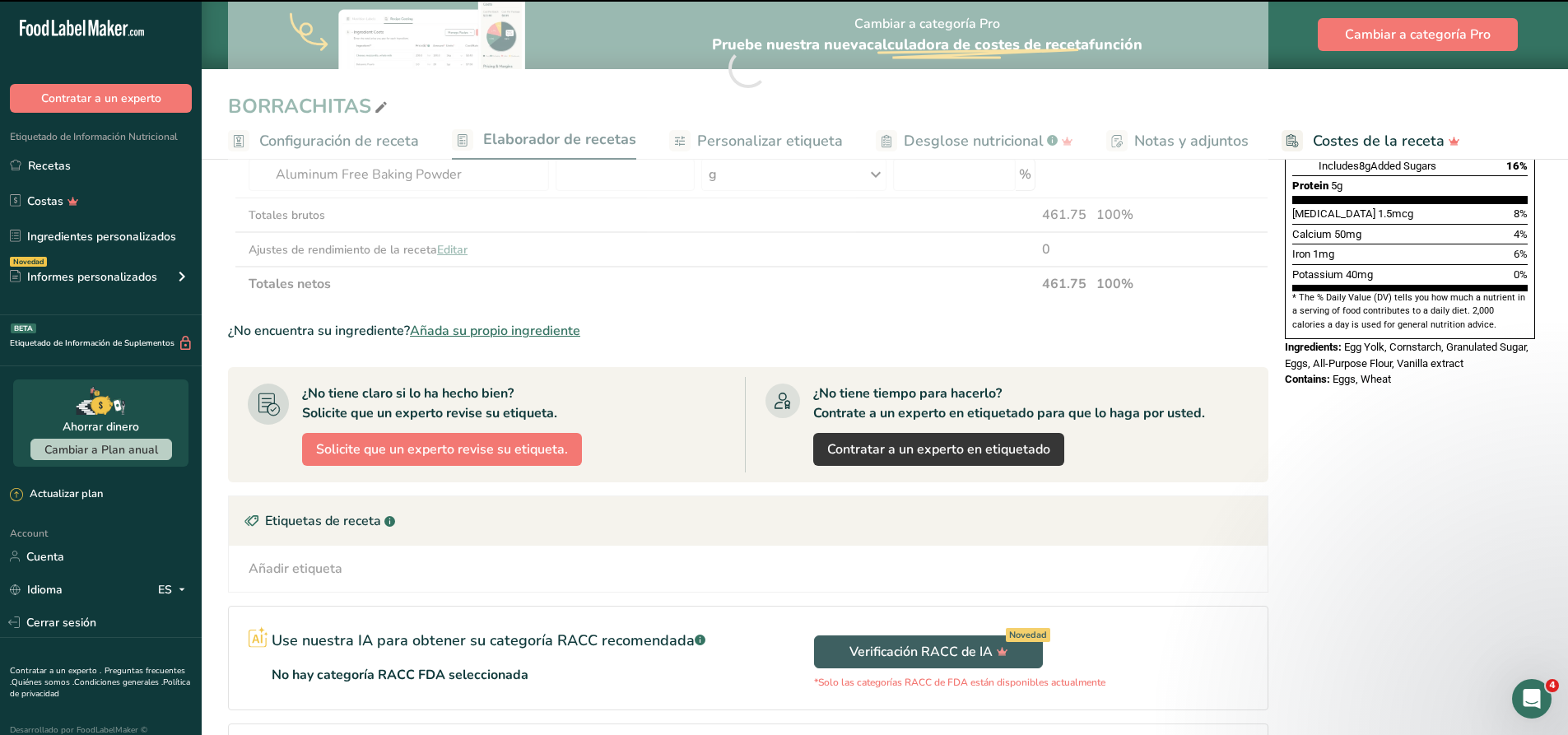
type input "0"
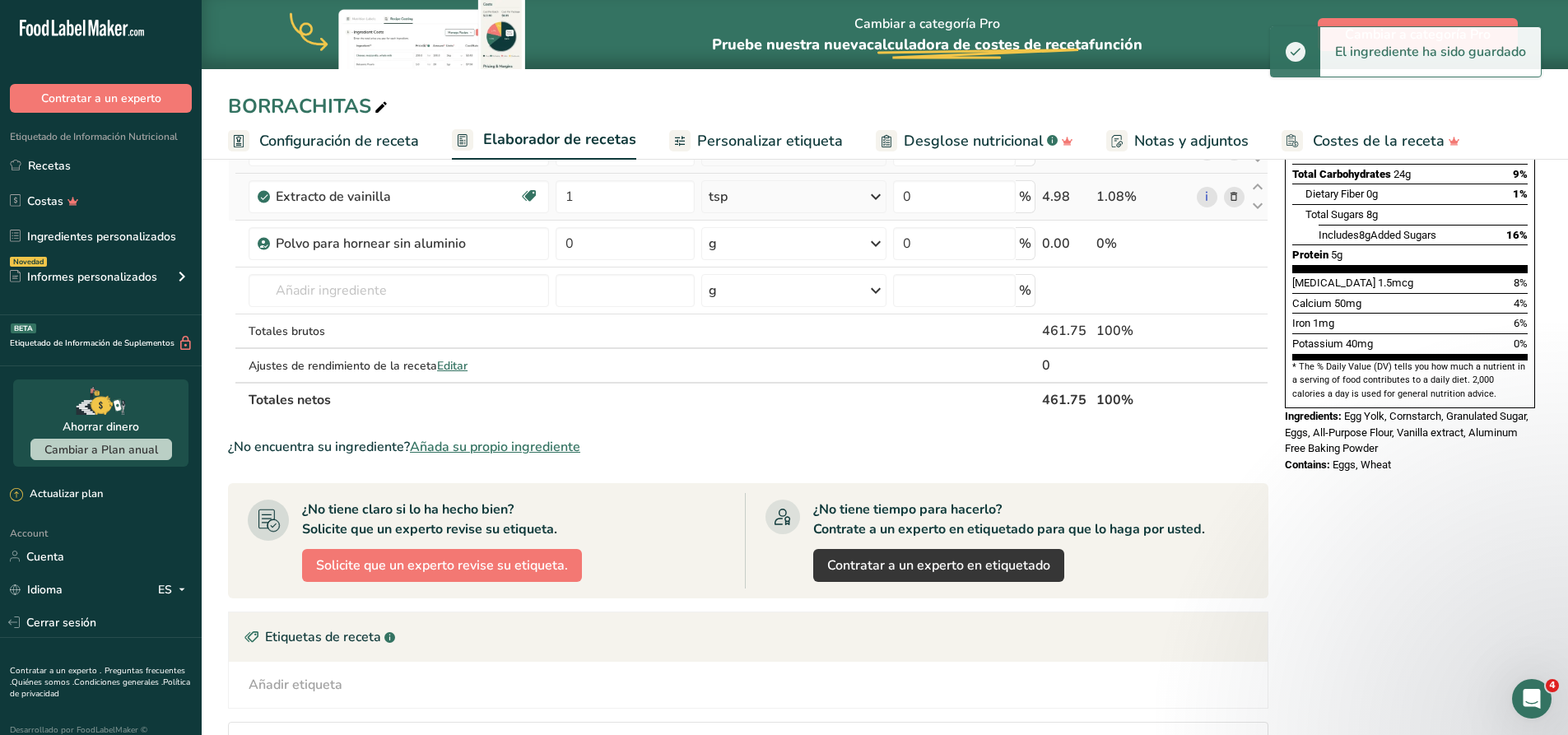
scroll to position [247, 0]
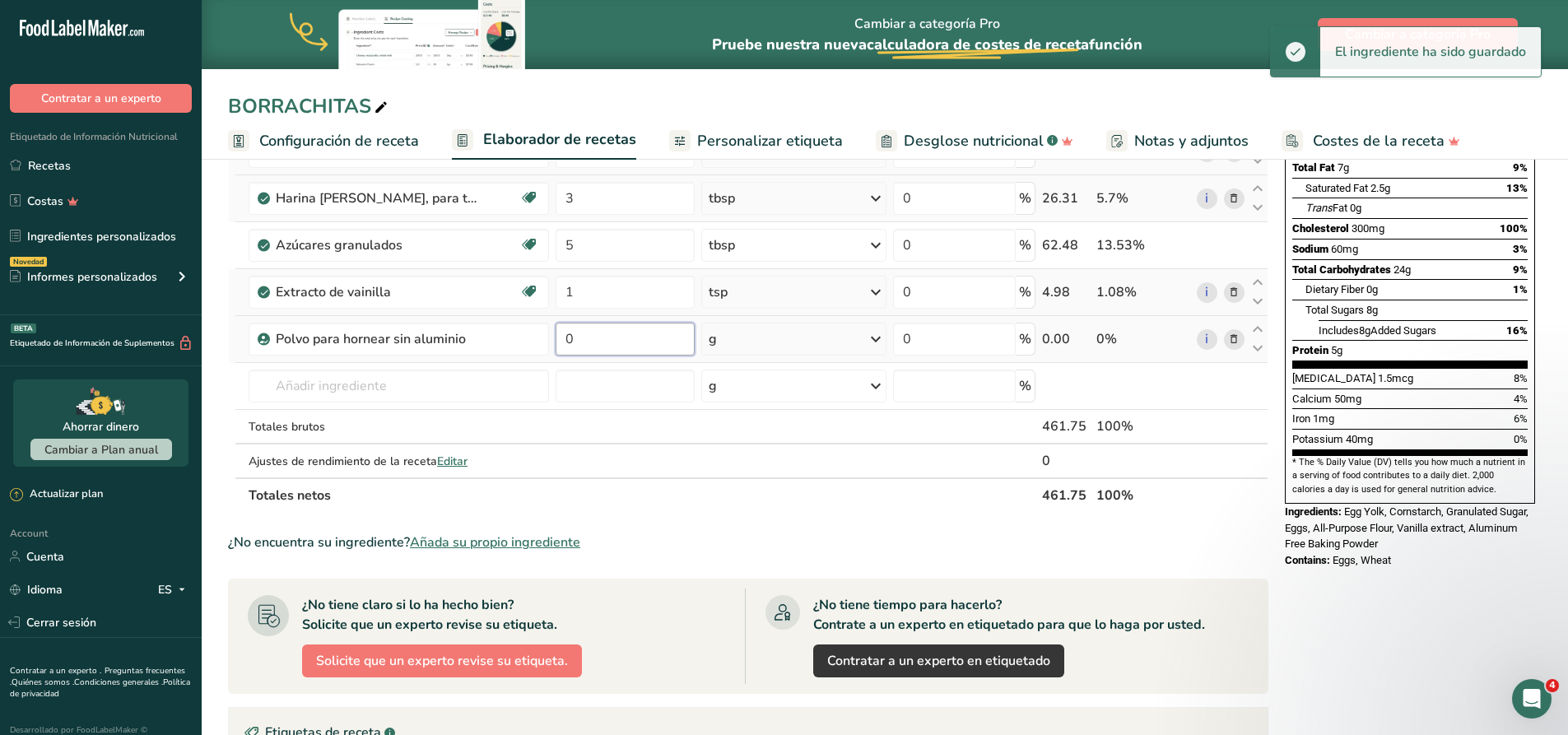
click at [604, 342] on input "0" at bounding box center [624, 339] width 139 height 33
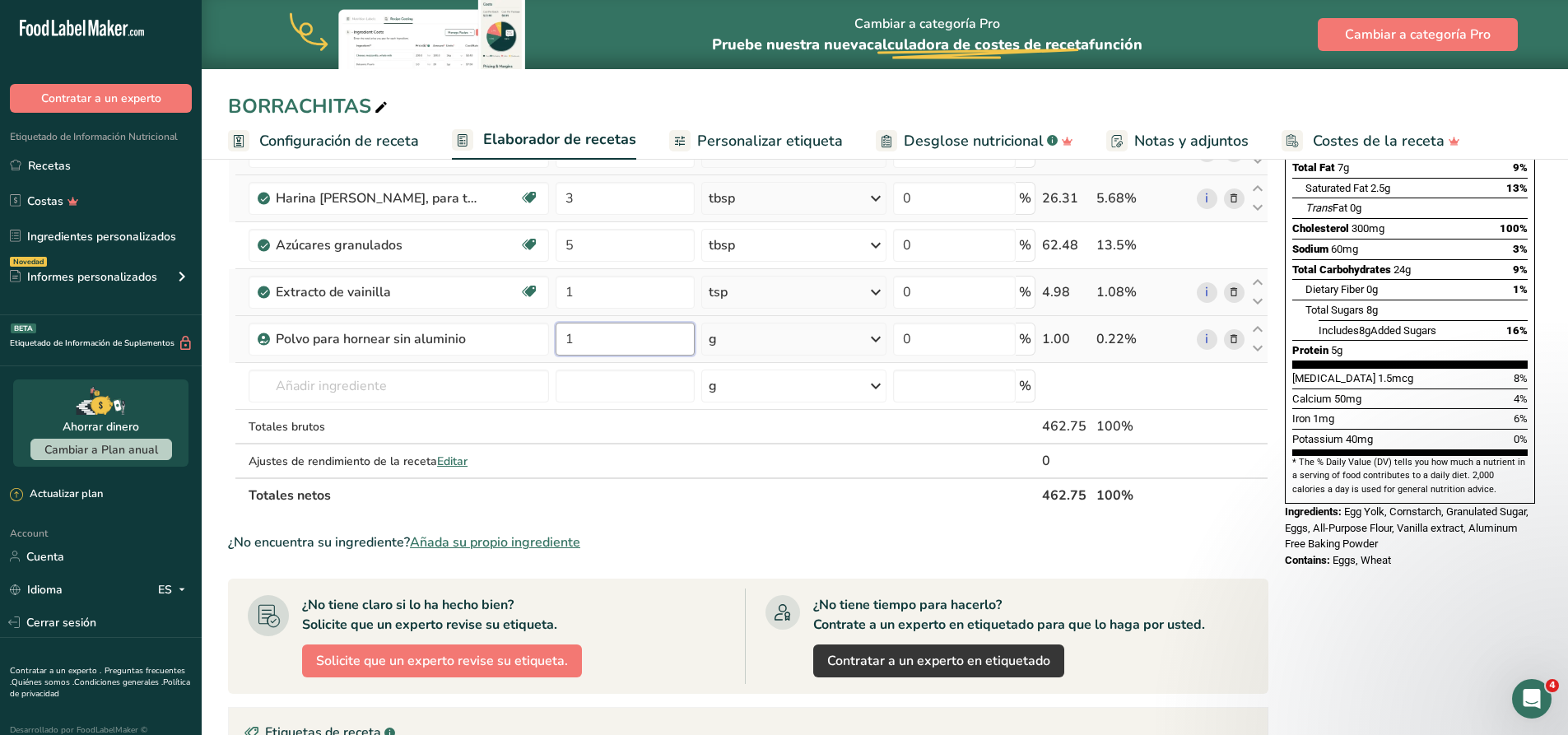
type input "1"
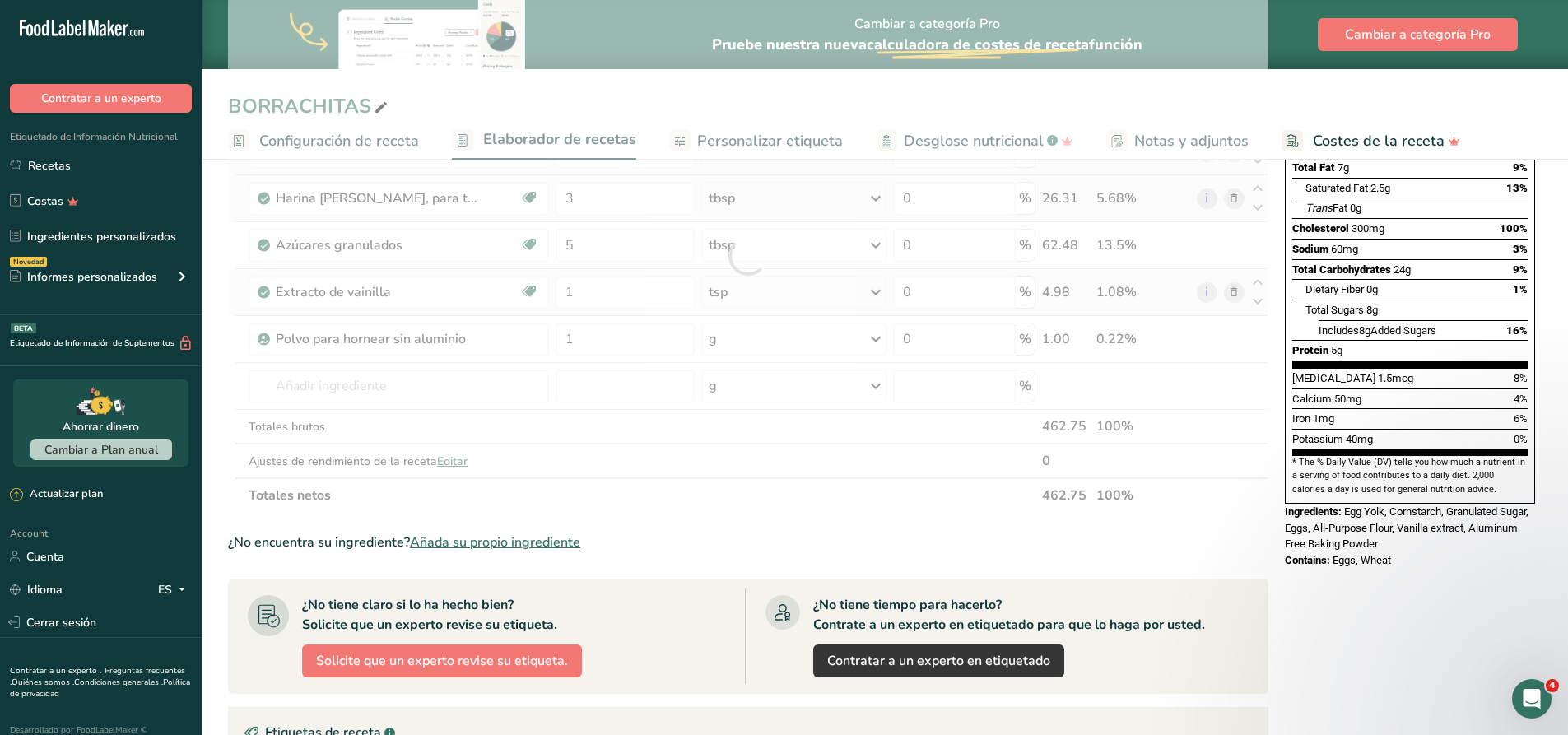
click at [735, 342] on div "Ingrediente * Cantidad * Unidad * Desperdicio * .a-a{fill:#347362;}.b-a{fill:#f…" at bounding box center [748, 256] width 1040 height 514
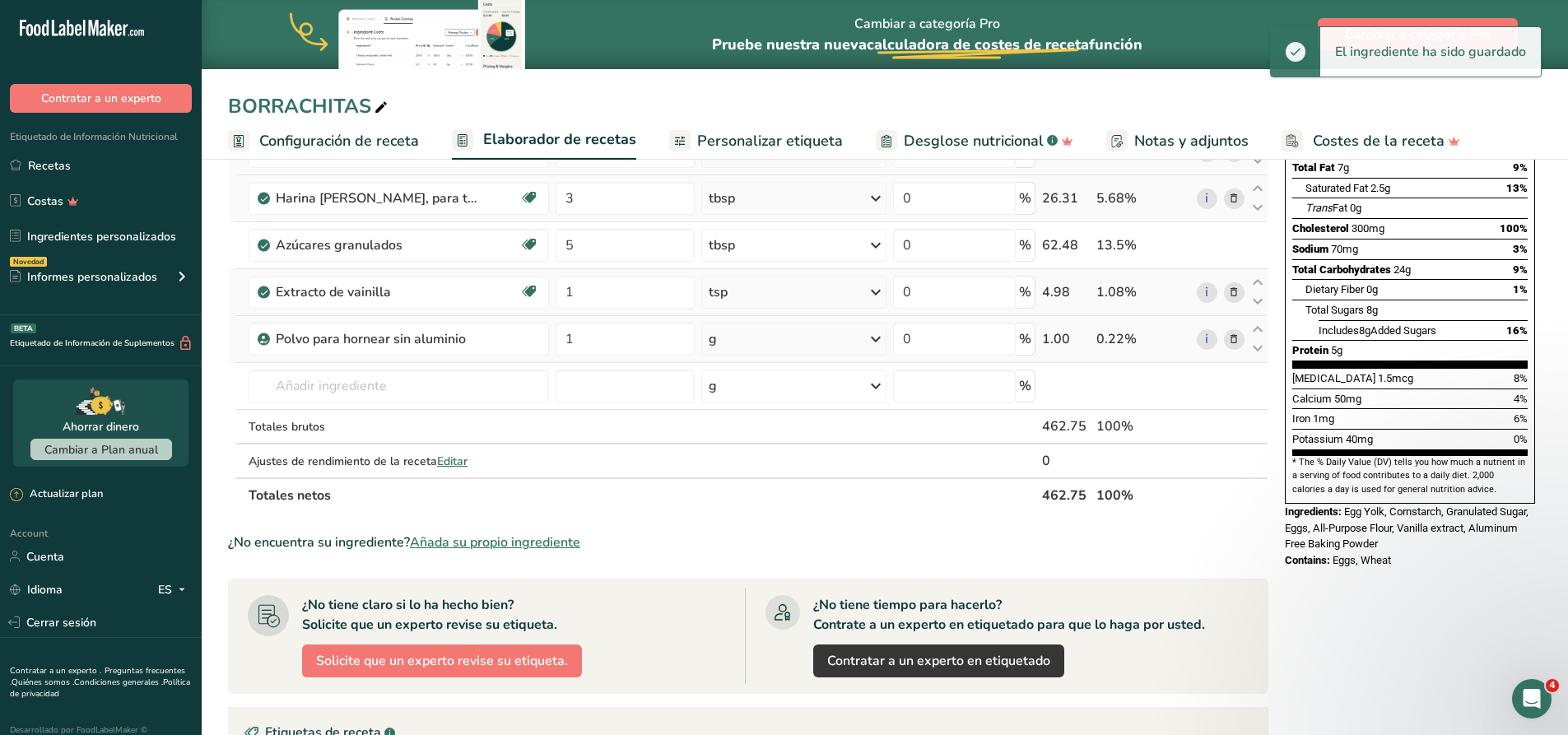
click at [744, 348] on div "g" at bounding box center [794, 339] width 185 height 33
click at [749, 592] on div "Ver más" at bounding box center [780, 591] width 138 height 17
select select "22"
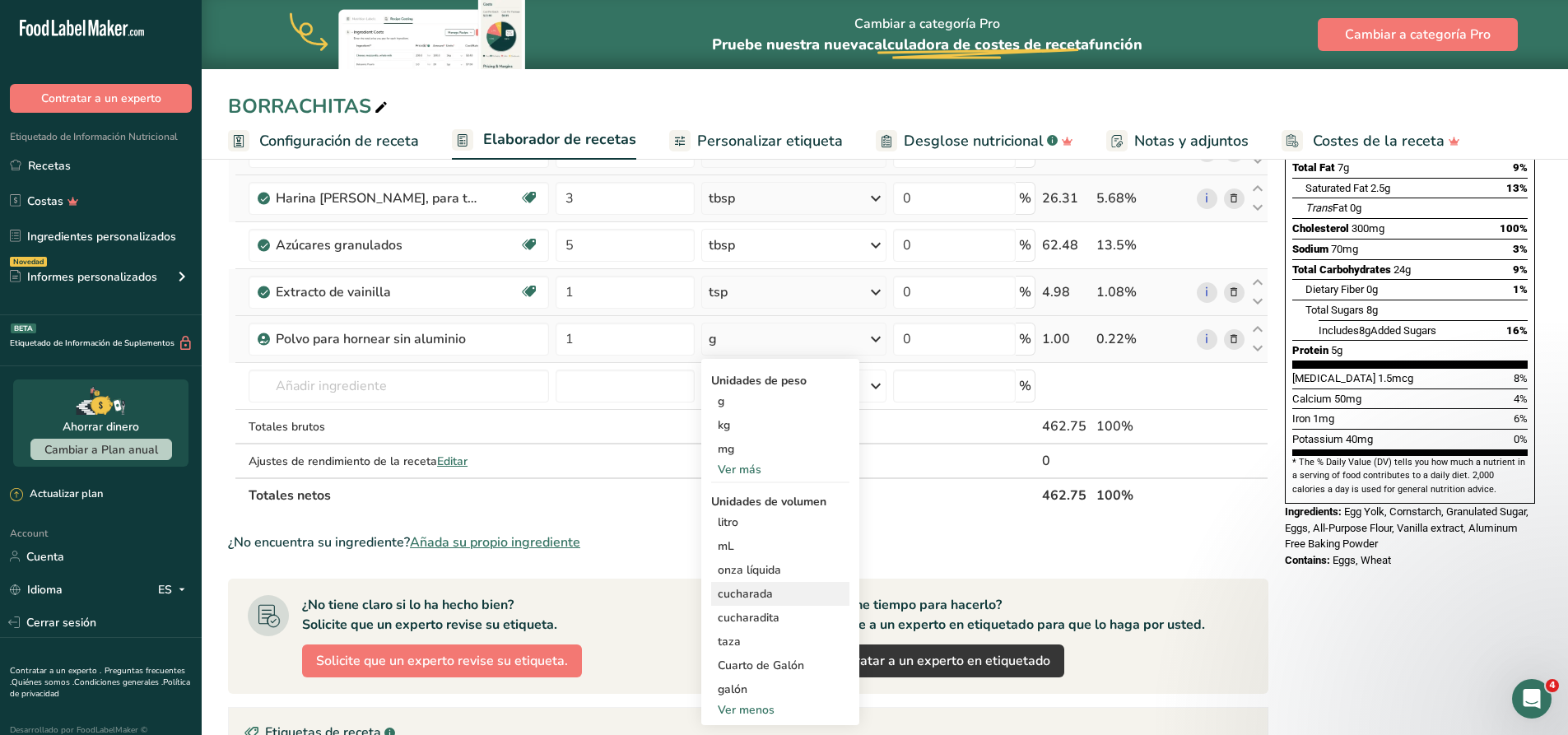
click at [765, 598] on div "cucharada" at bounding box center [780, 594] width 125 height 17
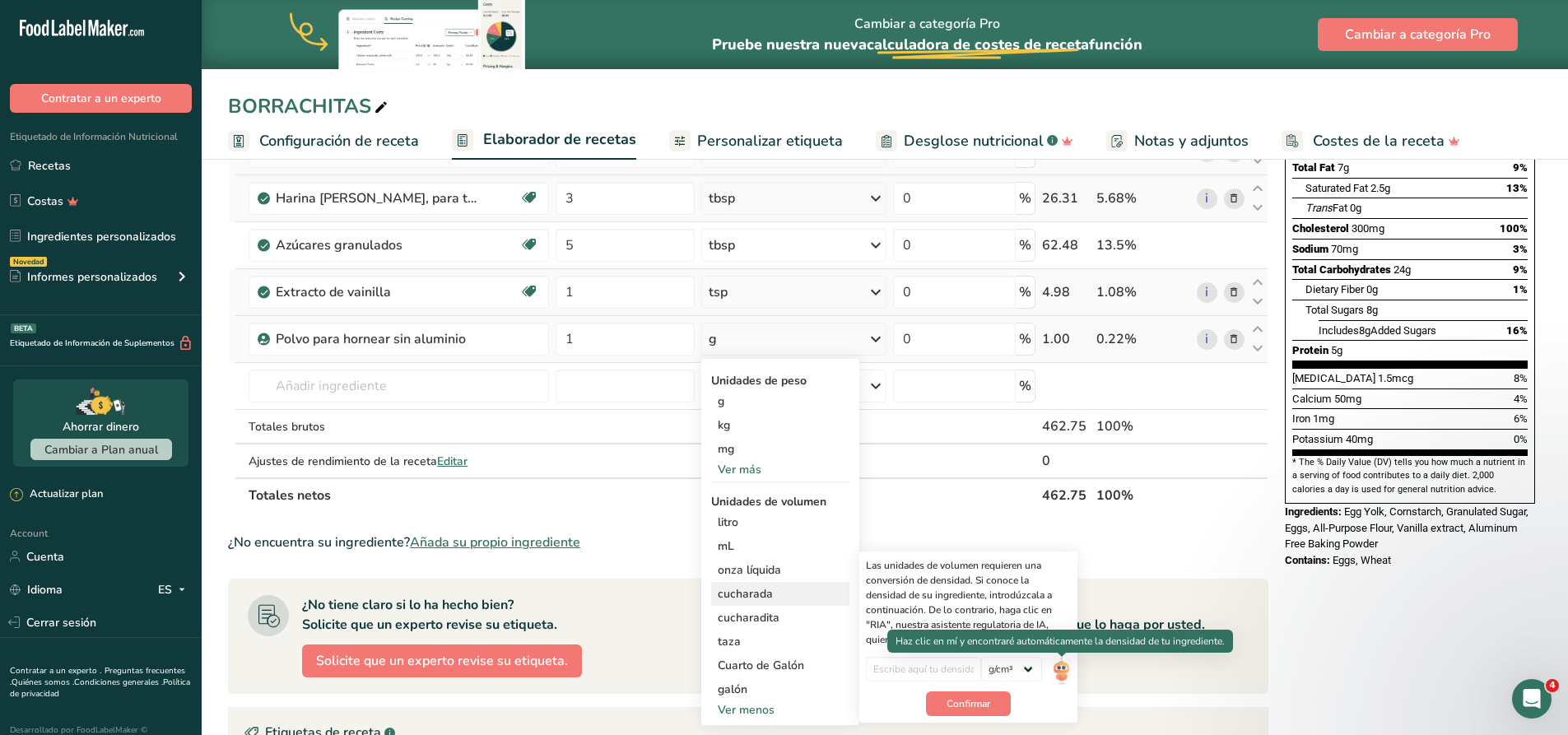
click at [1061, 671] on img at bounding box center [1060, 670] width 18 height 29
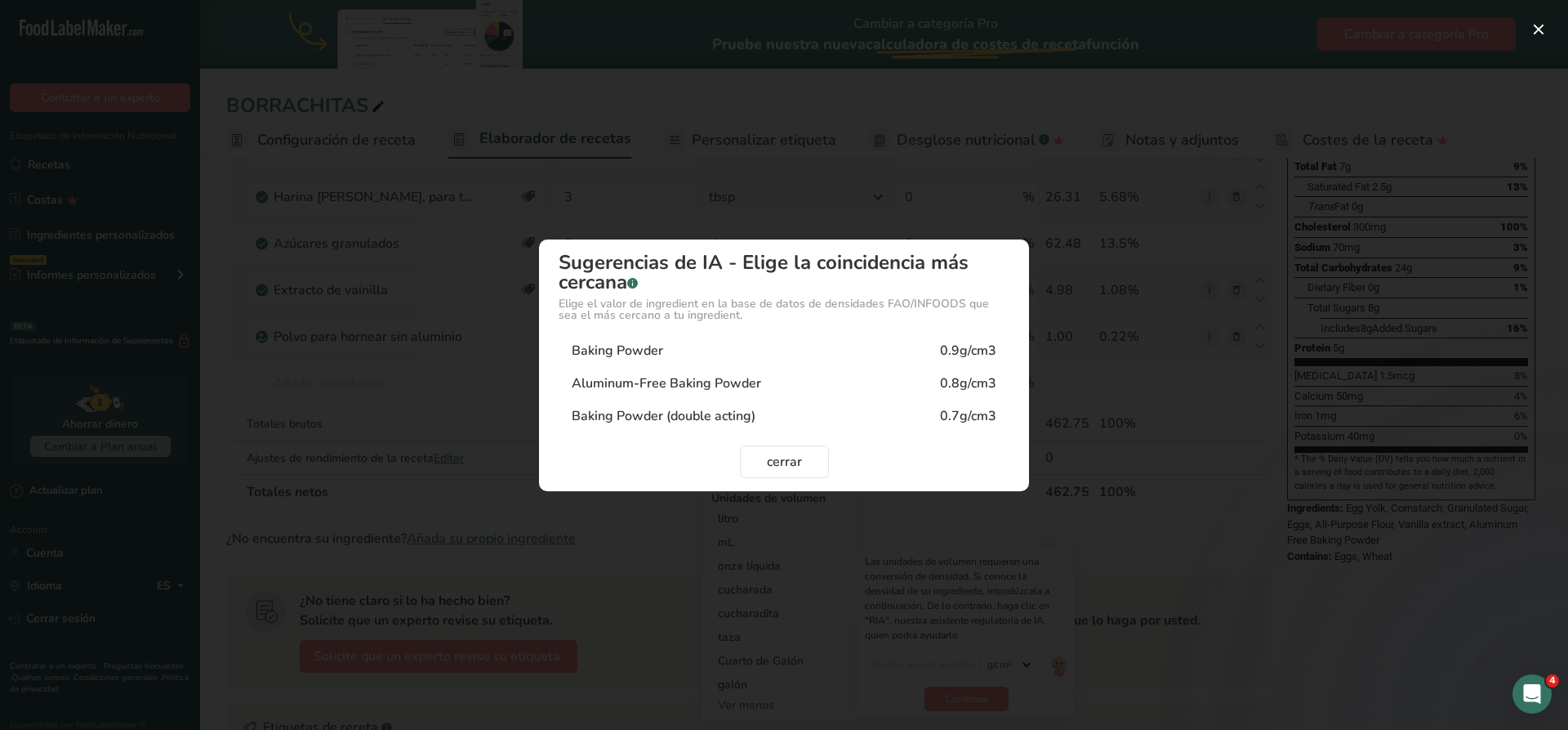
click at [661, 349] on div "Baking Powder" at bounding box center [617, 350] width 92 height 20
type input "0.9"
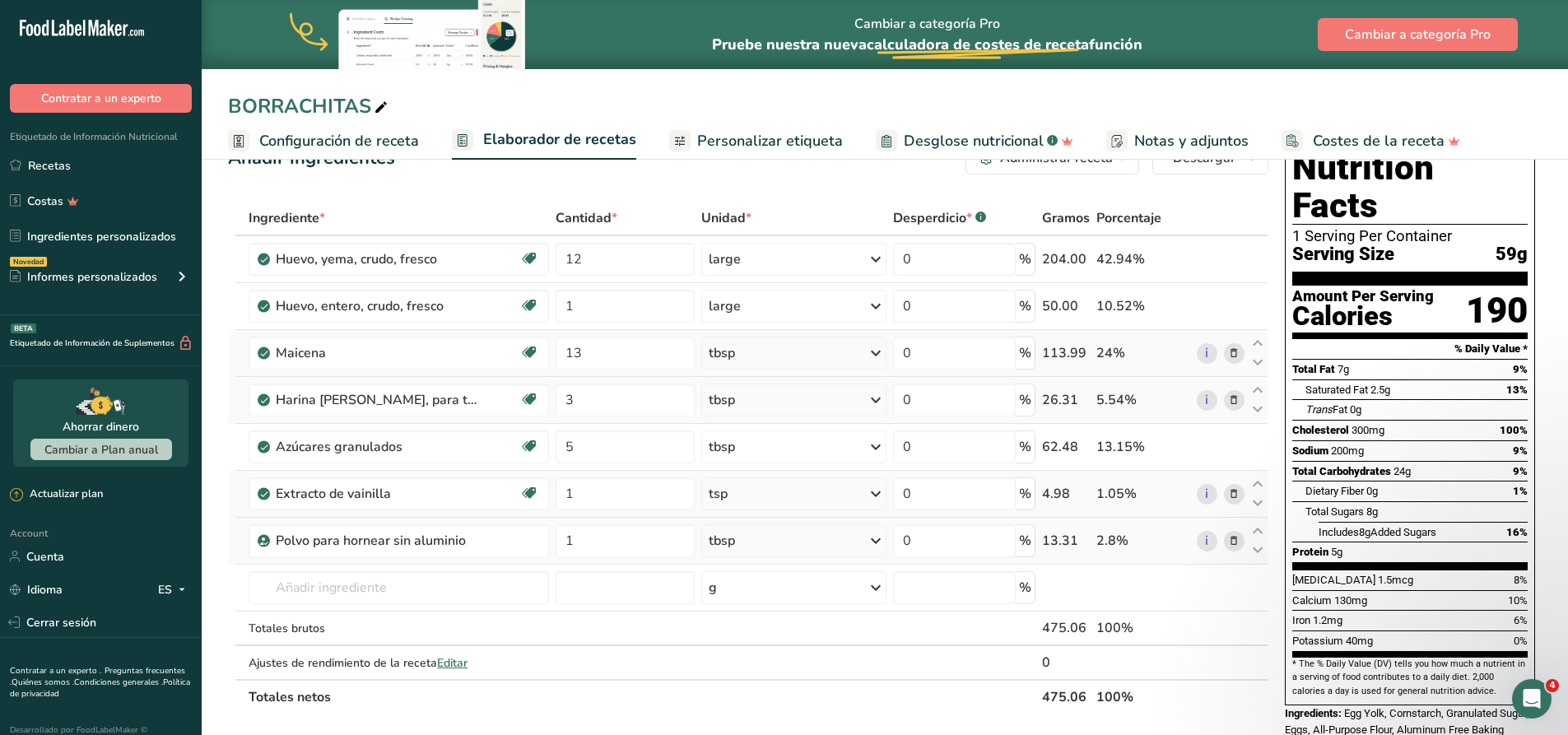
scroll to position [0, 0]
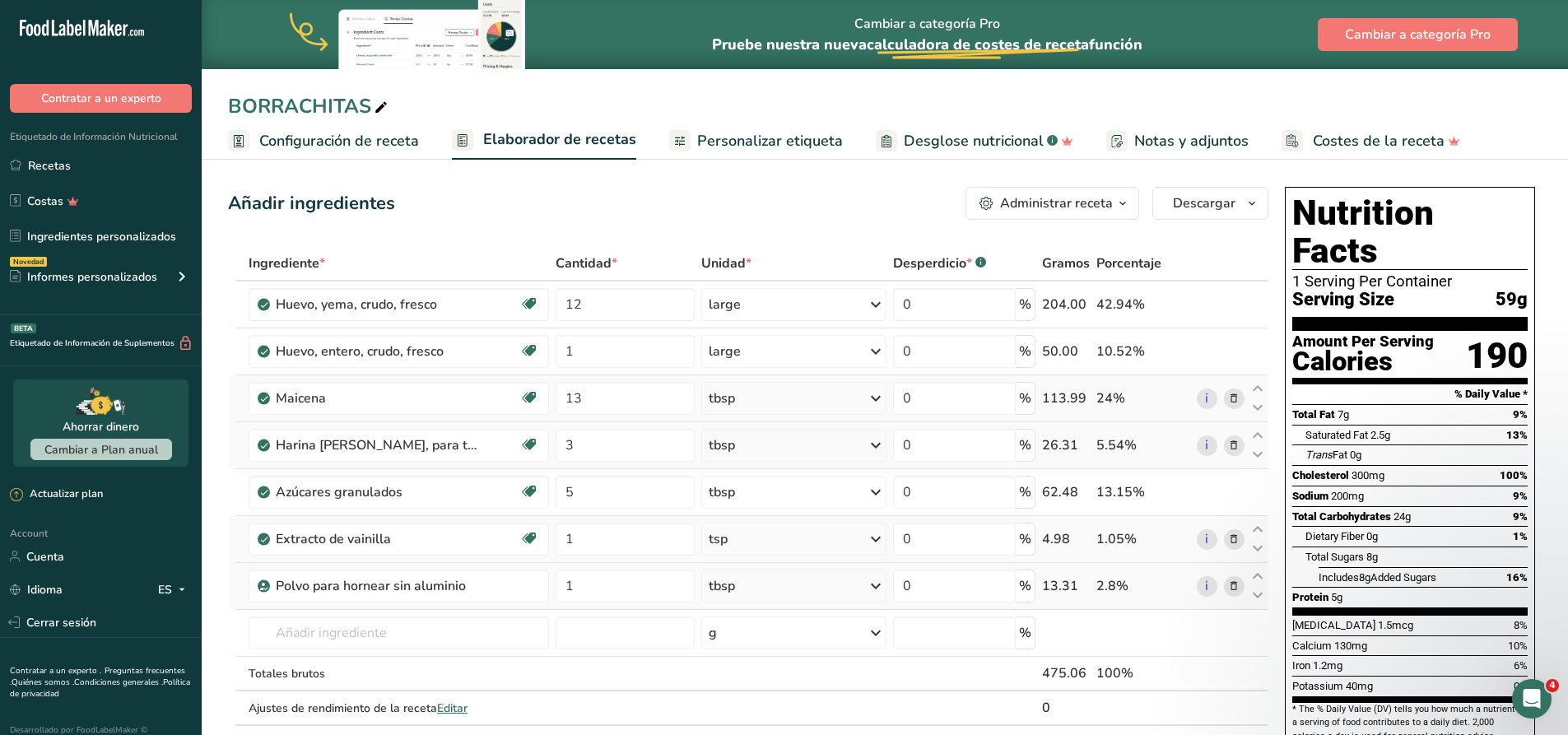
click at [1099, 200] on div "Administrar receta" at bounding box center [1056, 203] width 112 height 20
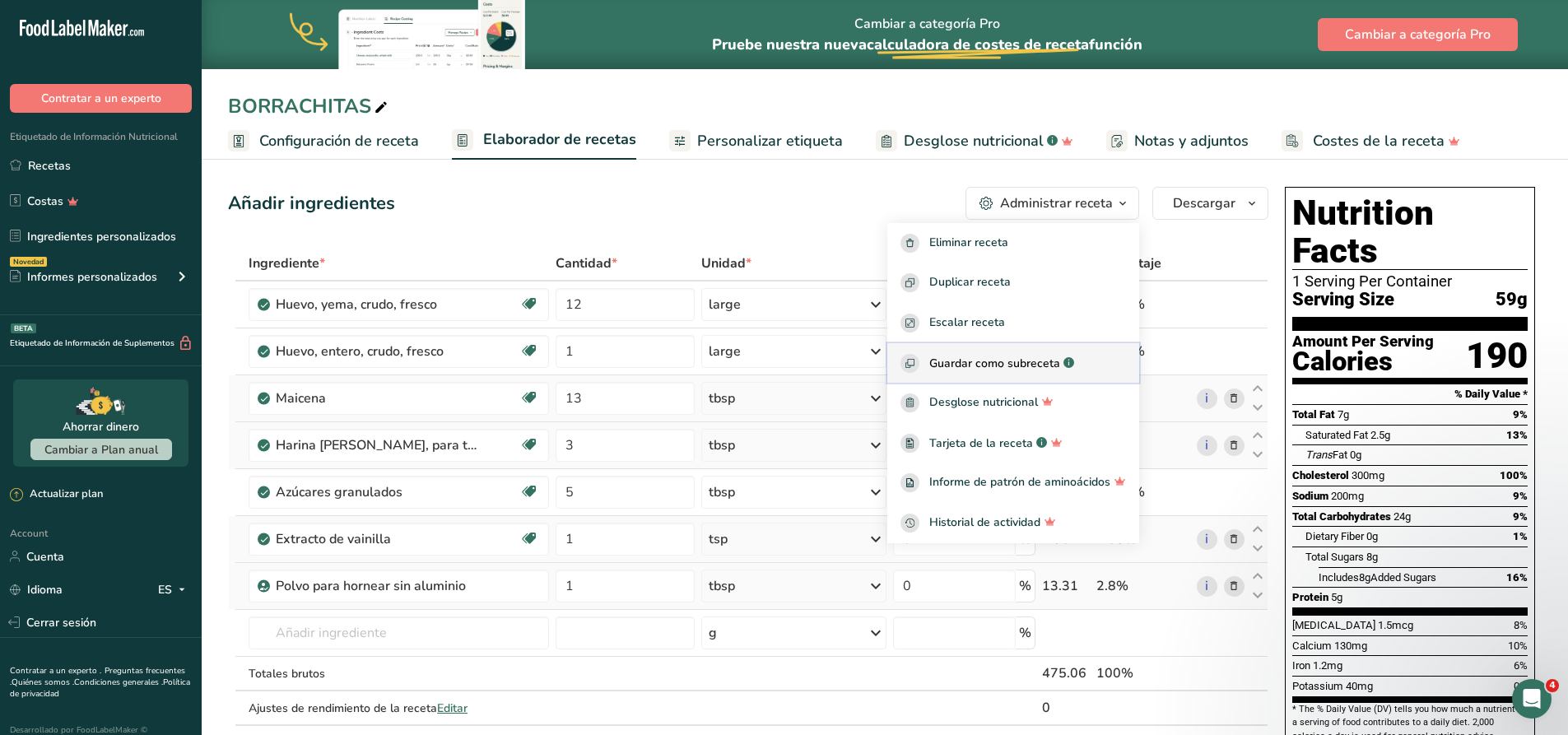
click at [1050, 365] on span "Guardar como subreceta" at bounding box center [994, 363] width 131 height 17
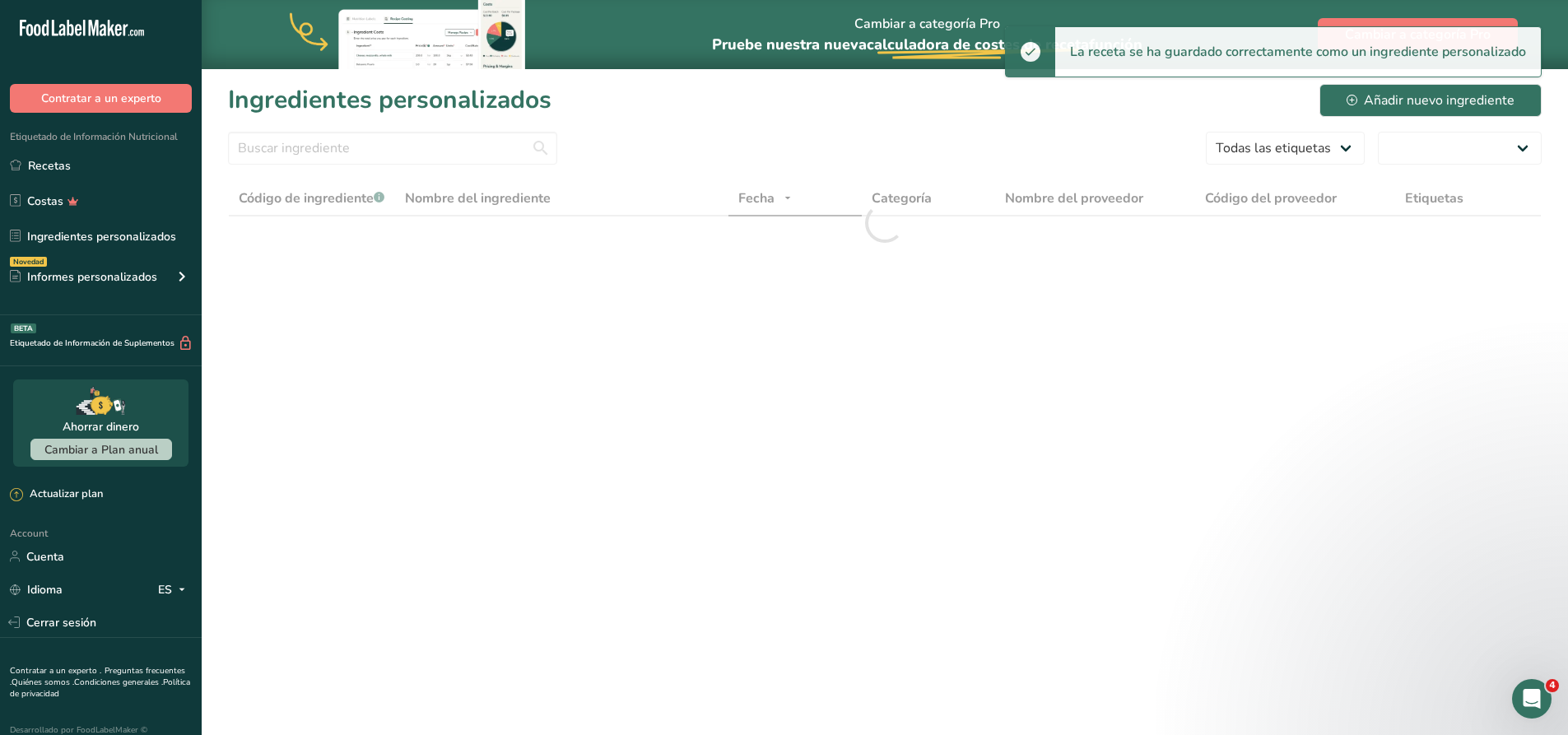
select select "30"
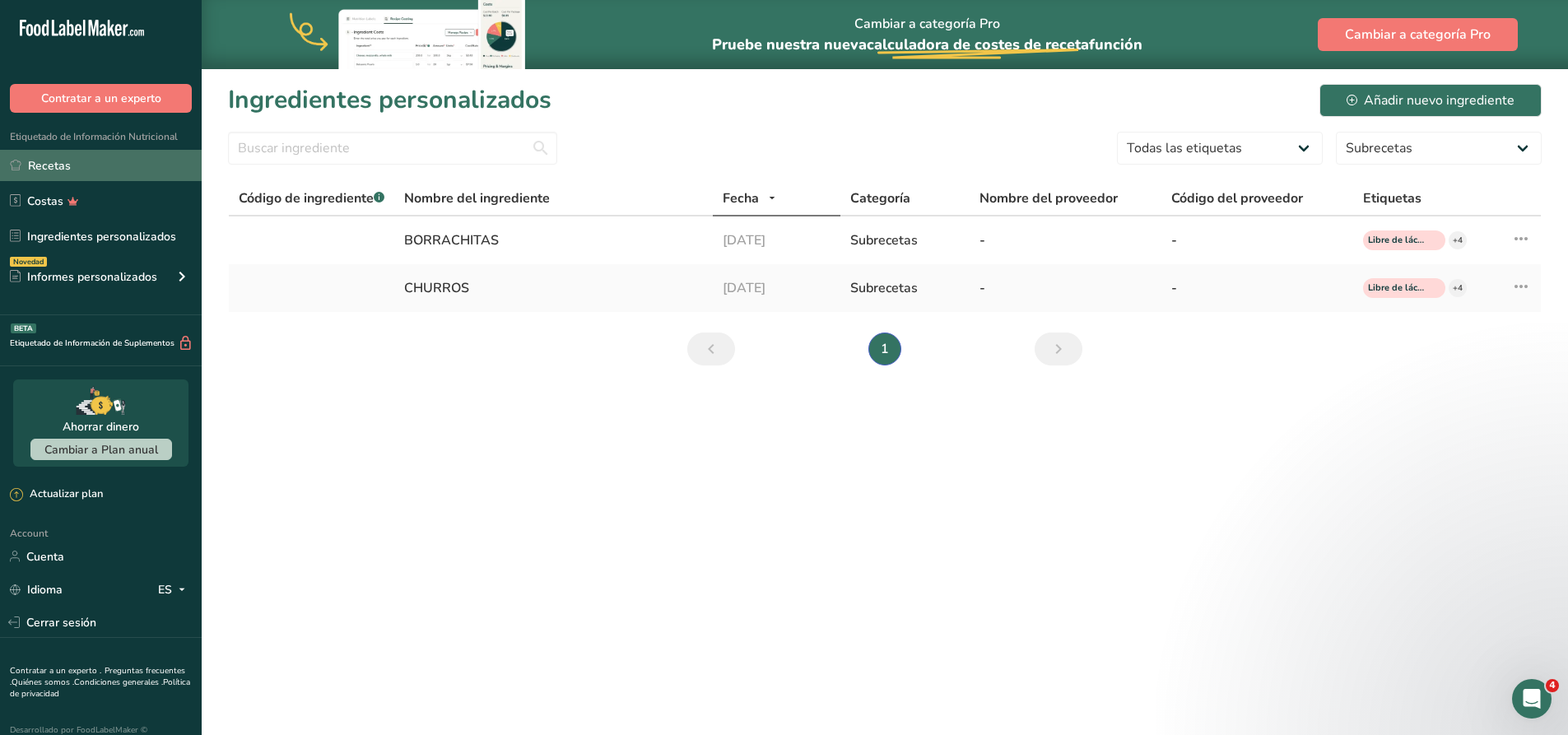
click at [64, 164] on link "Recetas" at bounding box center [100, 165] width 202 height 31
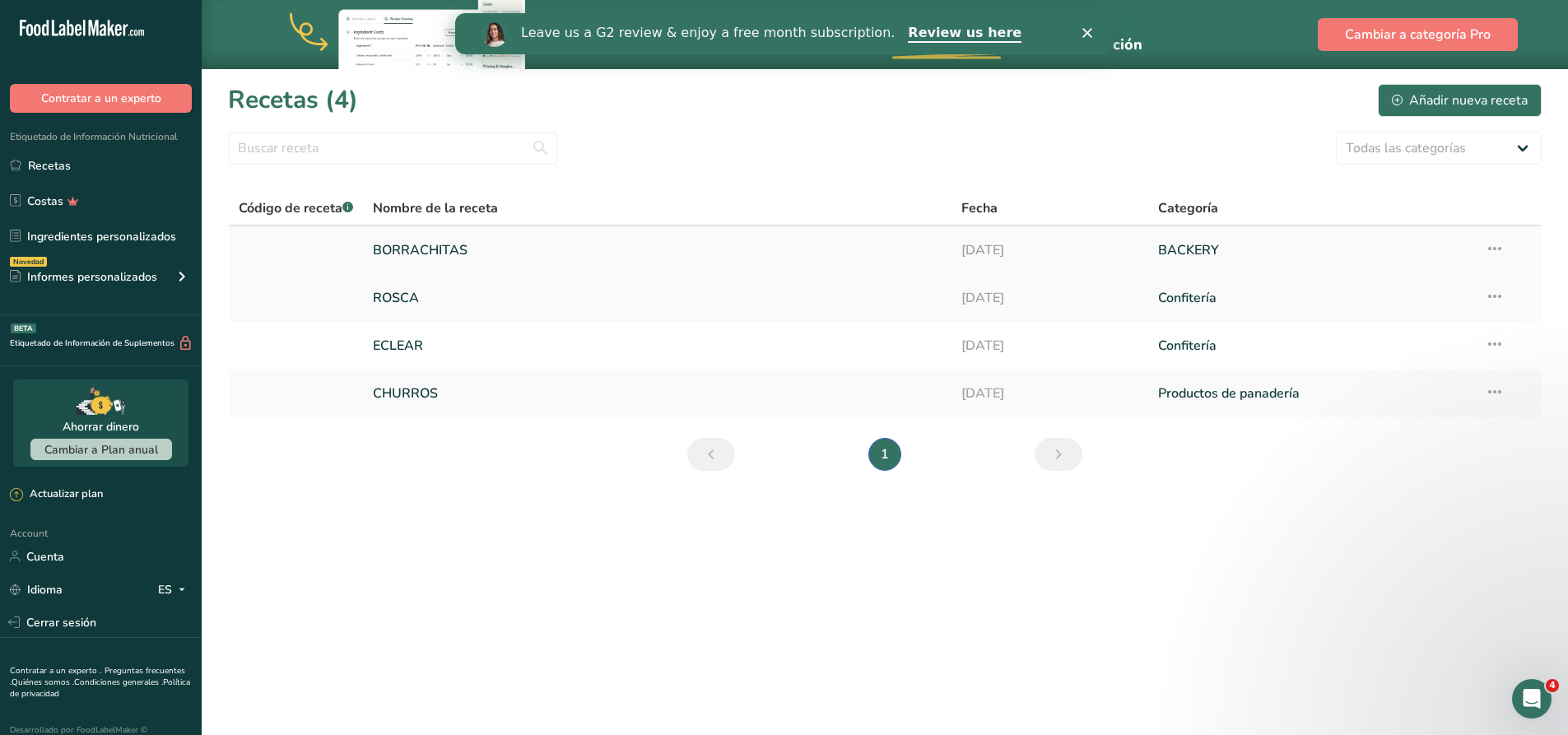
click at [843, 246] on link "BORRACHITAS" at bounding box center [657, 250] width 569 height 35
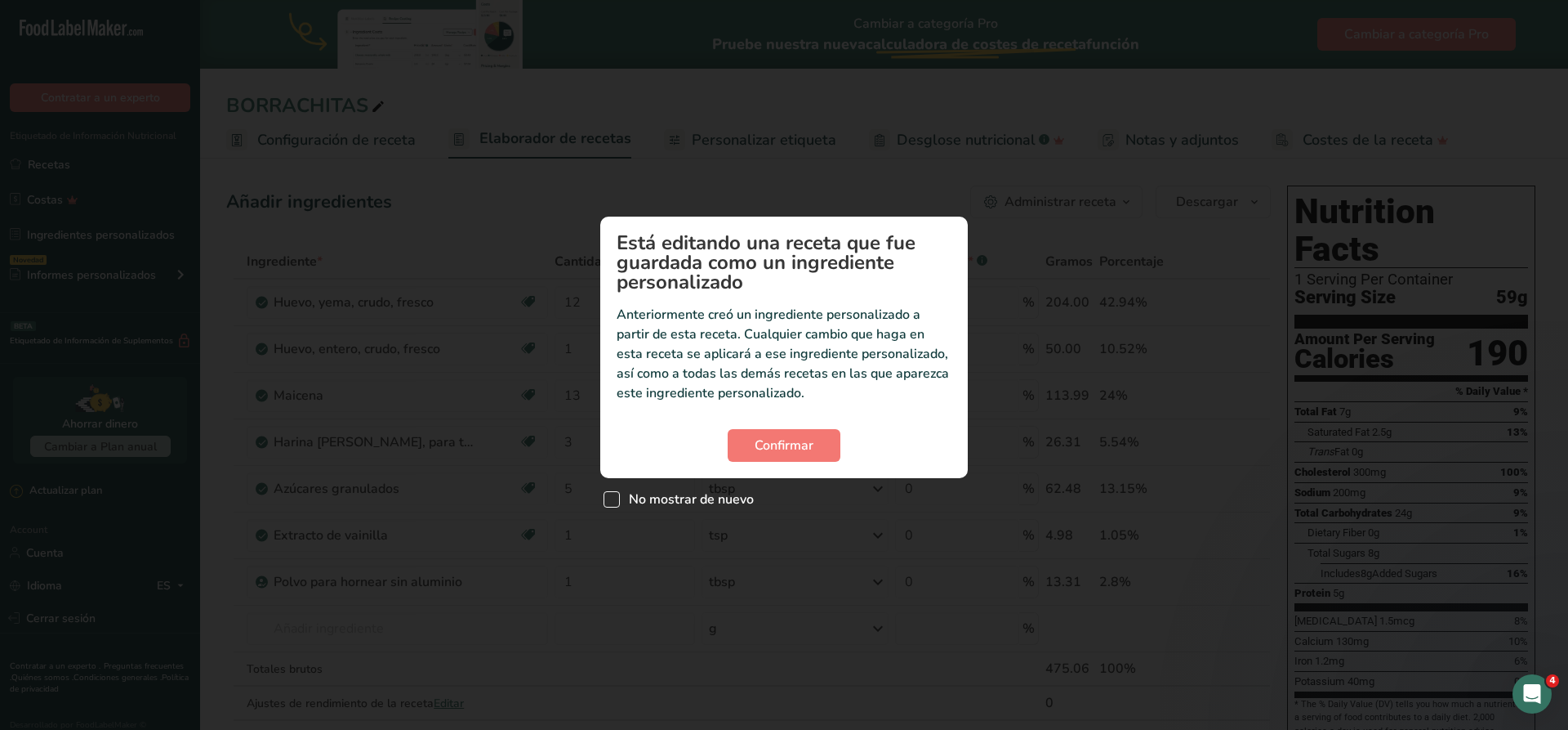
click at [614, 497] on span "Custom ingredient modal" at bounding box center [611, 499] width 16 height 16
click at [614, 497] on input "No mostrar de nuevo" at bounding box center [608, 500] width 10 height 10
checkbox input "true"
click at [769, 441] on span "Confirmar" at bounding box center [784, 445] width 59 height 20
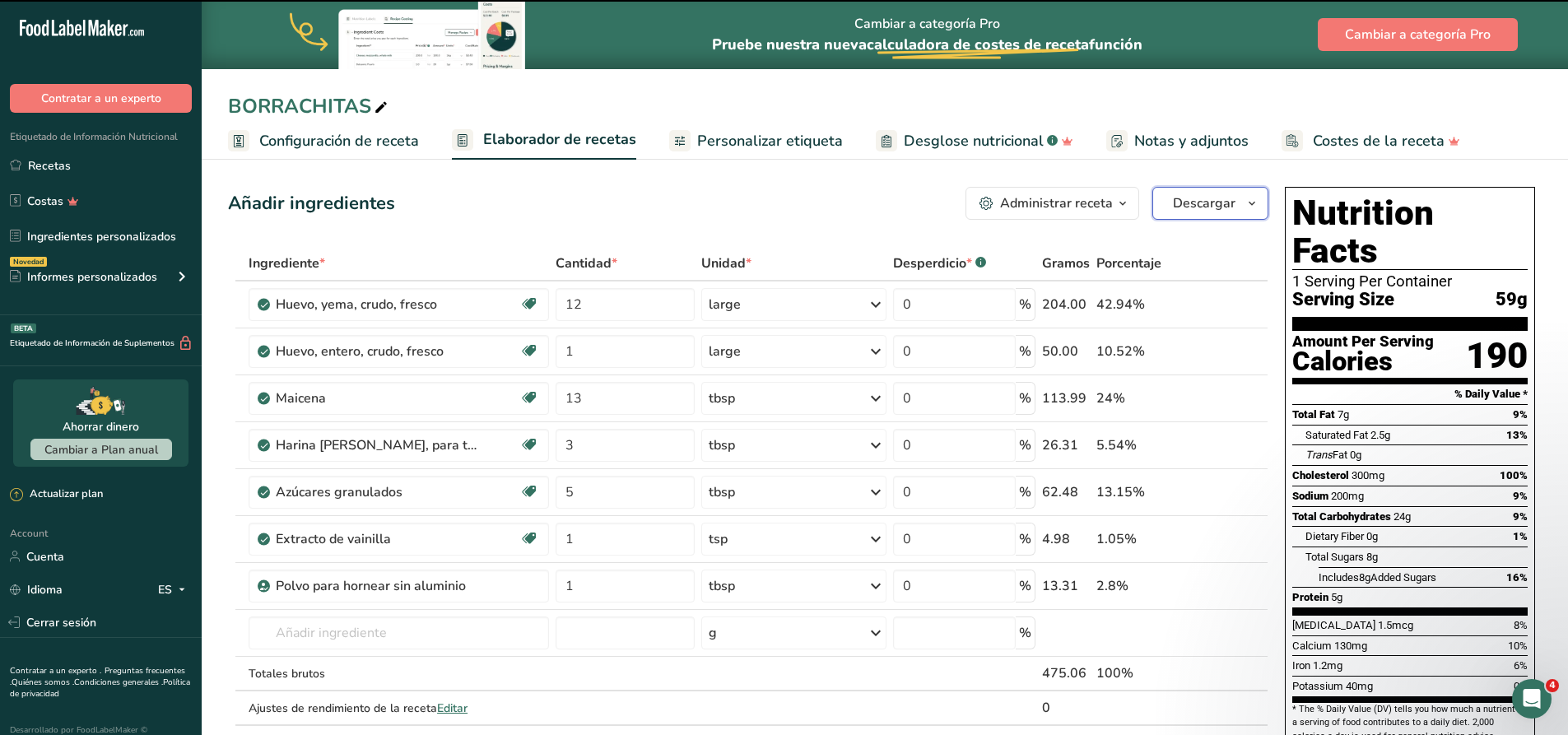
click at [1226, 206] on span "Descargar" at bounding box center [1204, 203] width 62 height 20
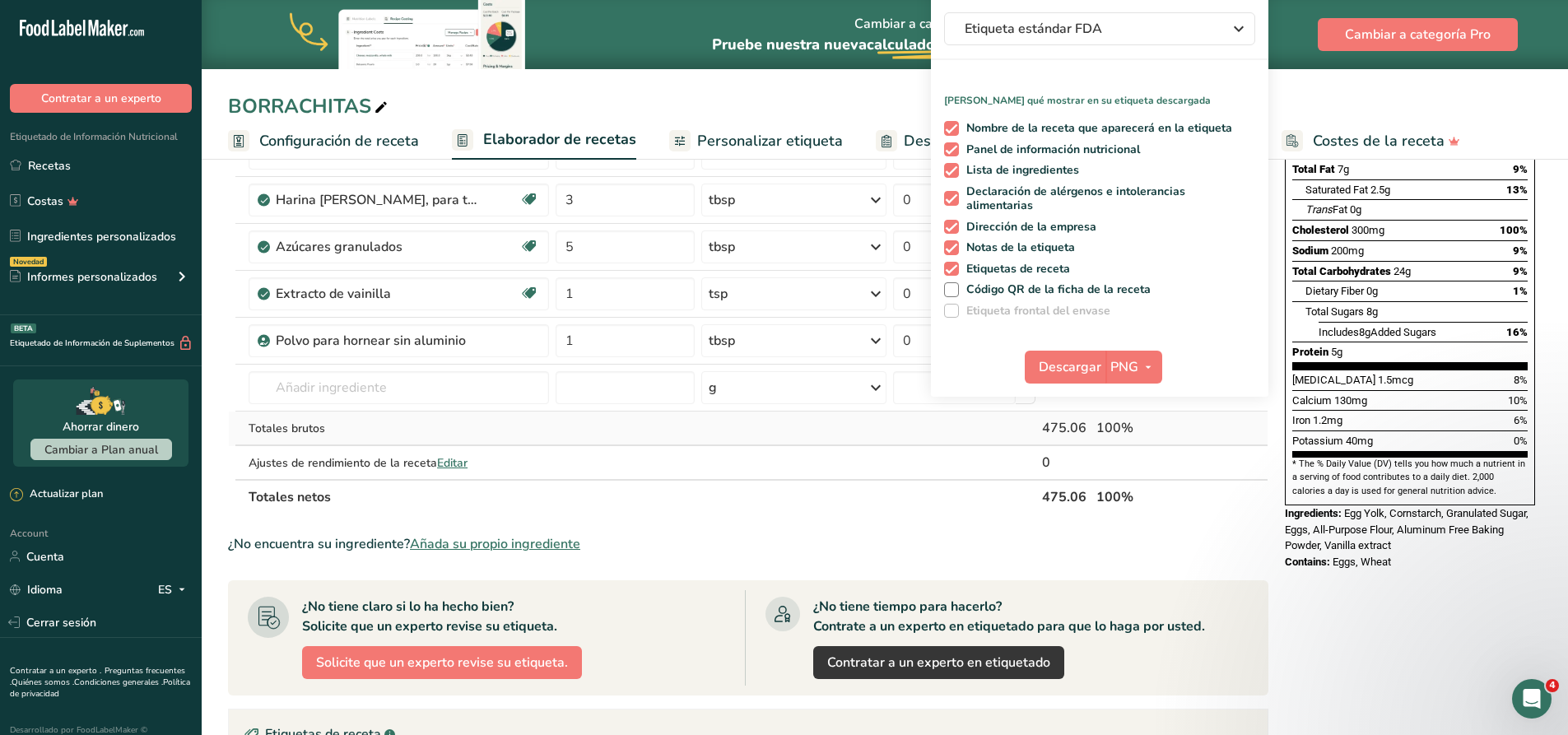
scroll to position [164, 0]
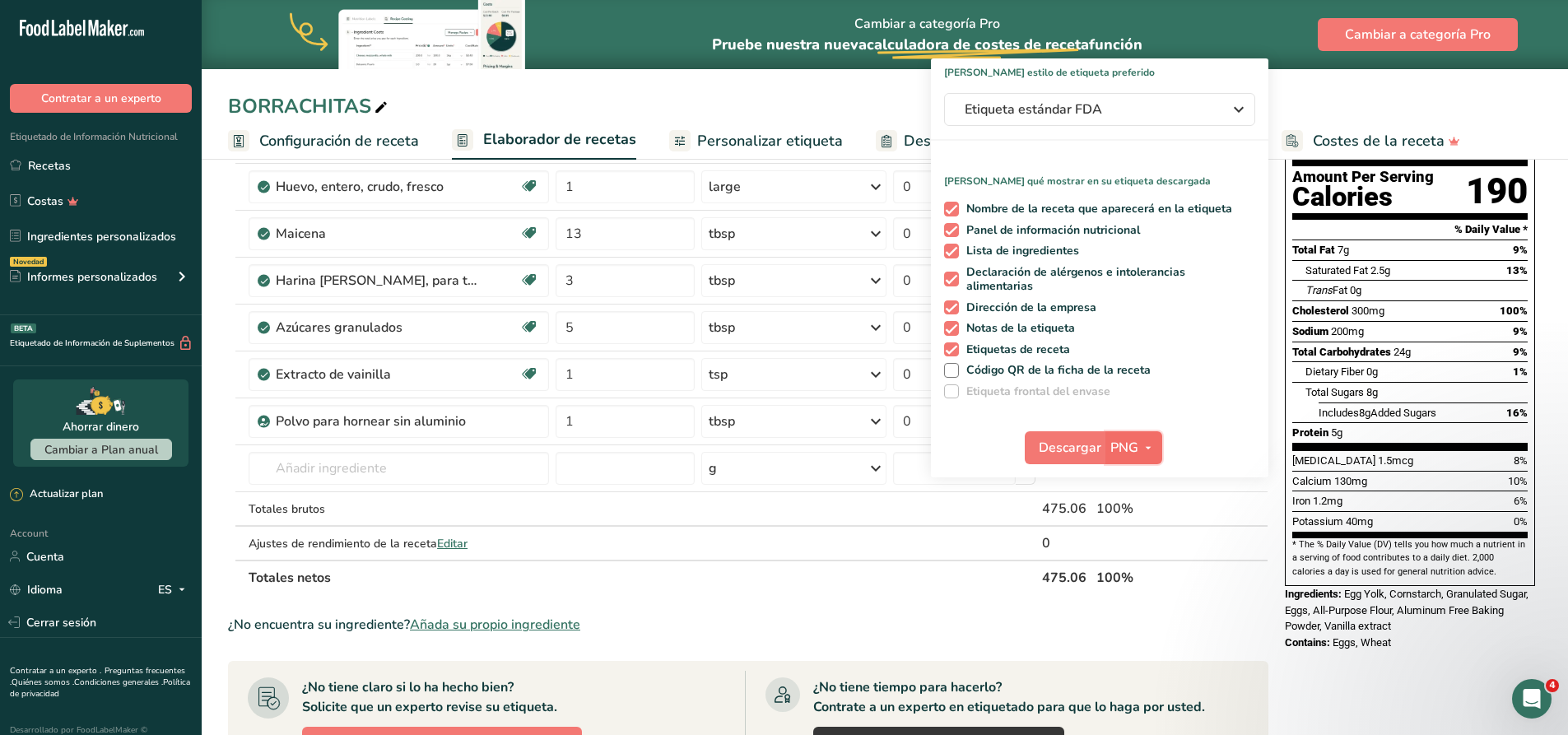
click at [1115, 453] on span "PNG" at bounding box center [1124, 447] width 28 height 20
click at [1139, 566] on link "PDF" at bounding box center [1136, 562] width 53 height 27
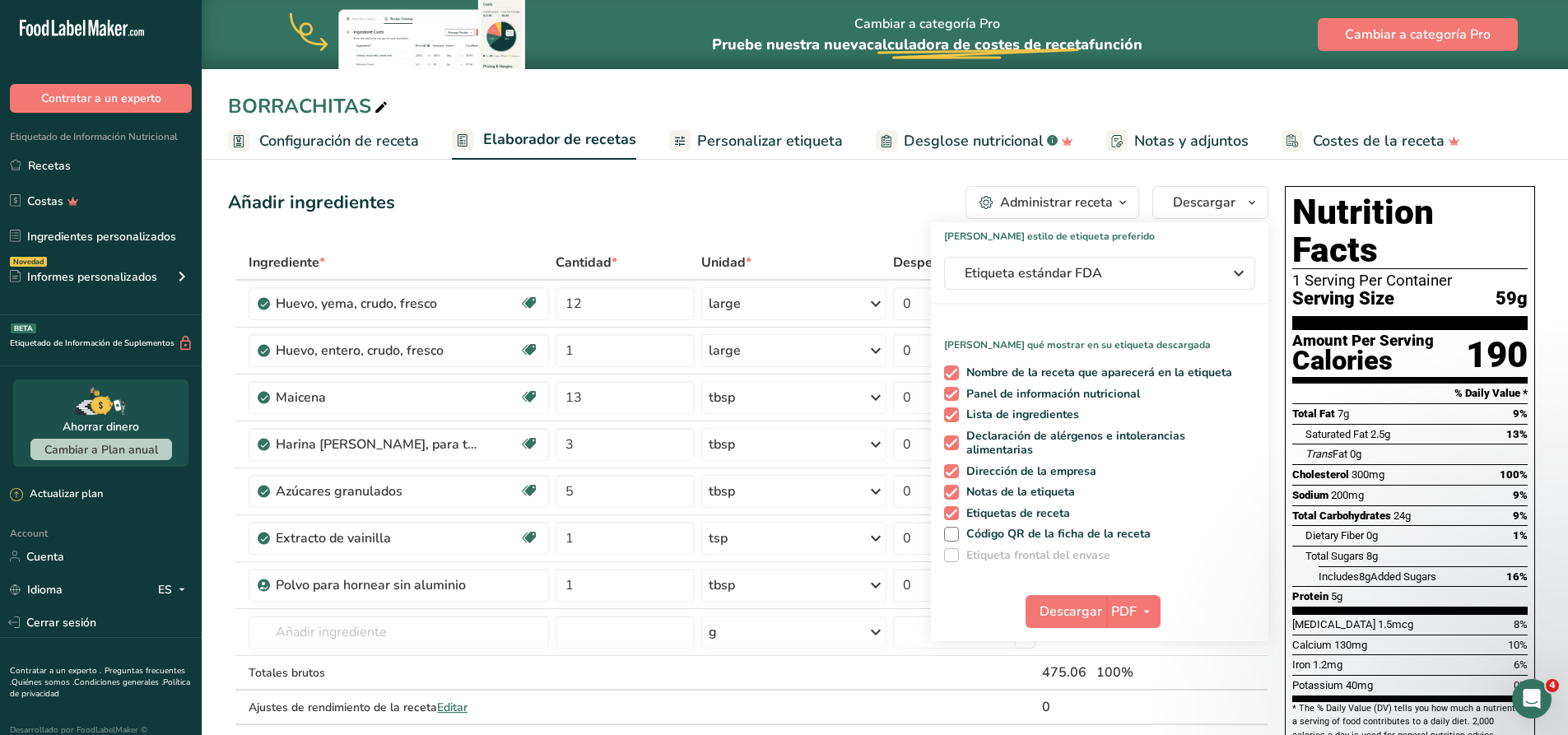
scroll to position [0, 0]
click at [1224, 273] on div "Etiqueta estándar FDA" at bounding box center [1099, 273] width 270 height 20
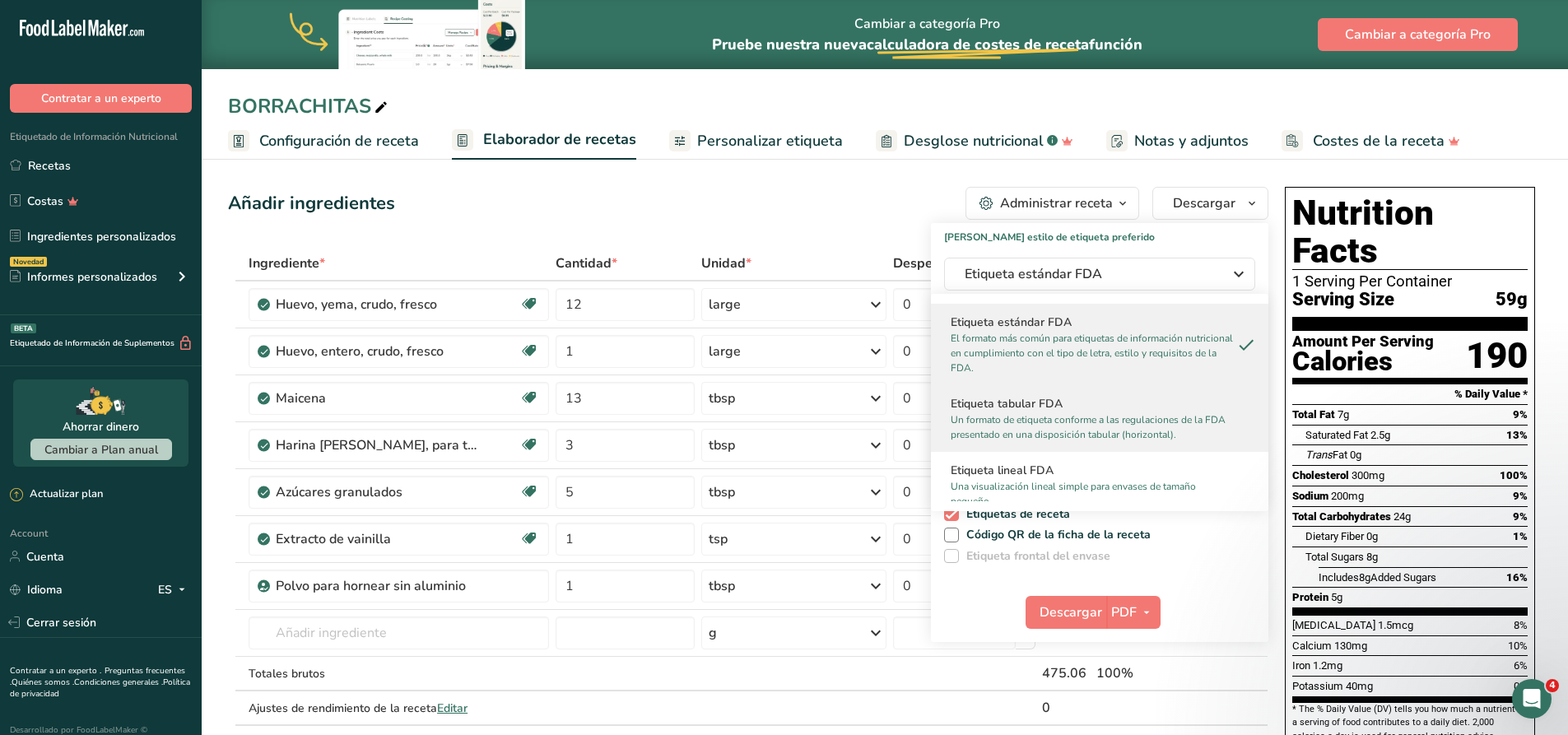
click at [1066, 418] on p "Un formato de etiqueta conforme a las regulaciones de la FDA presentado en una …" at bounding box center [1091, 427] width 283 height 29
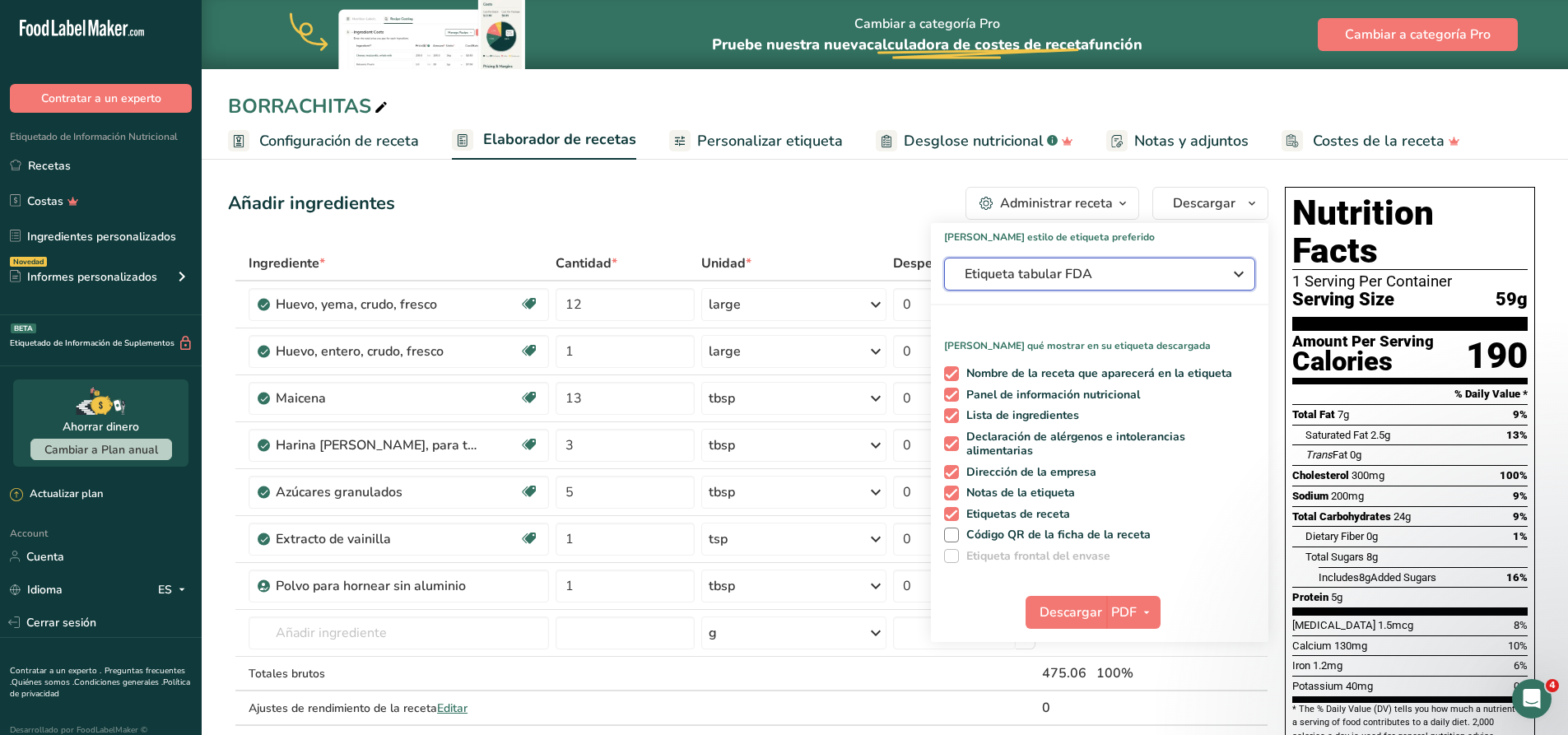
click at [1102, 278] on span "Etiqueta tabular FDA" at bounding box center [1088, 273] width 247 height 20
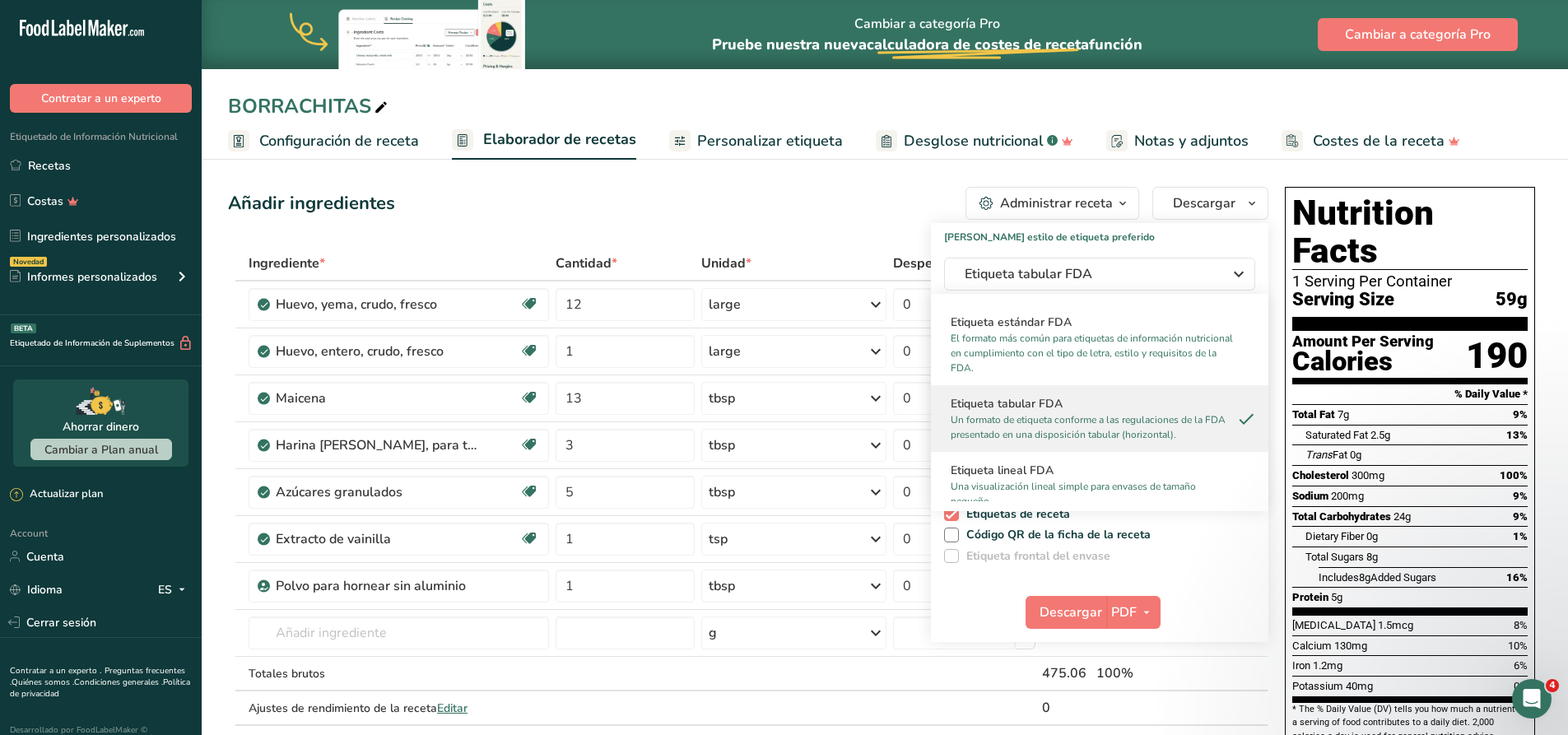
click at [878, 209] on div "Añadir ingredientes Administrar receta Eliminar receta Duplicar receta Escalar …" at bounding box center [748, 203] width 1040 height 33
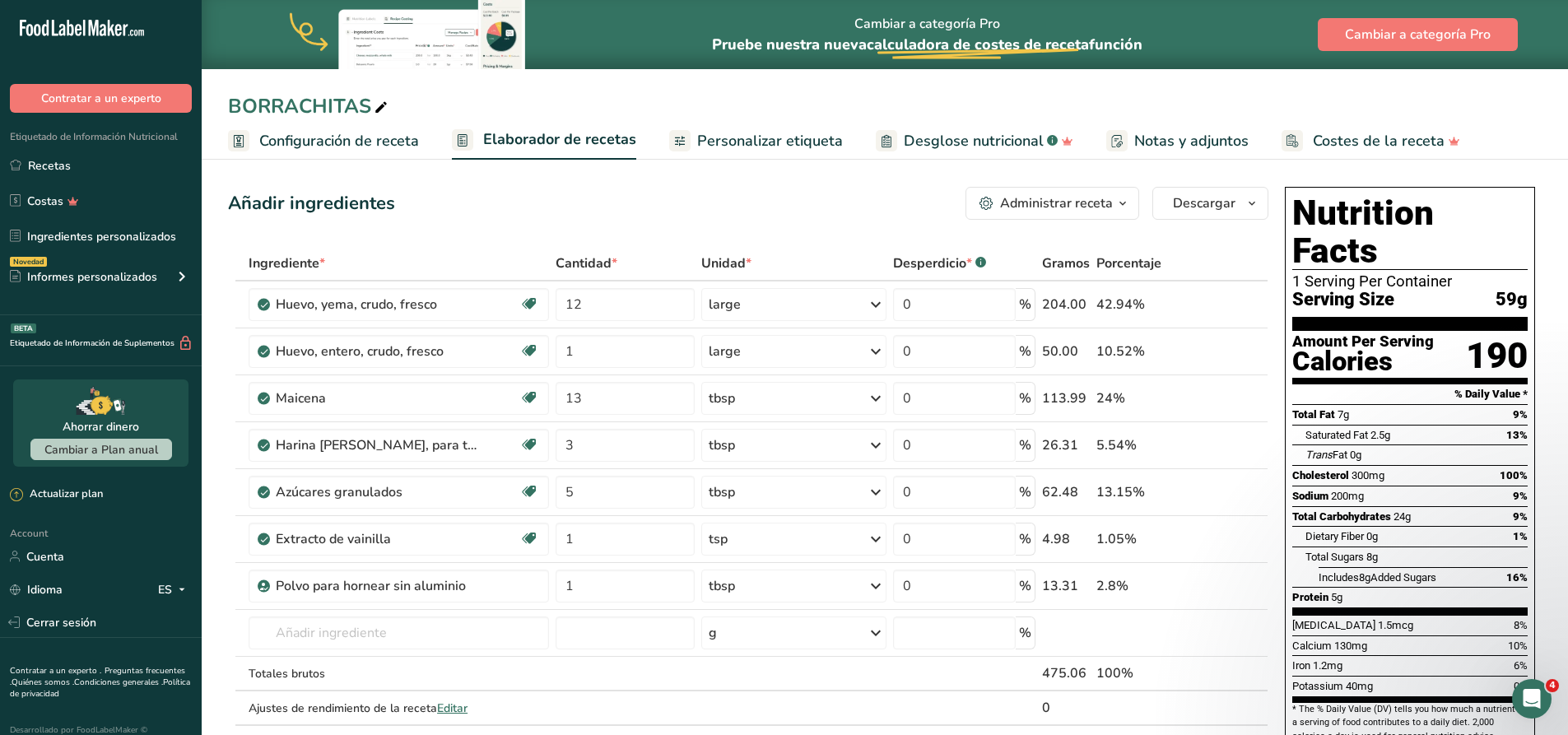
click at [790, 144] on span "Personalizar etiqueta" at bounding box center [770, 141] width 145 height 22
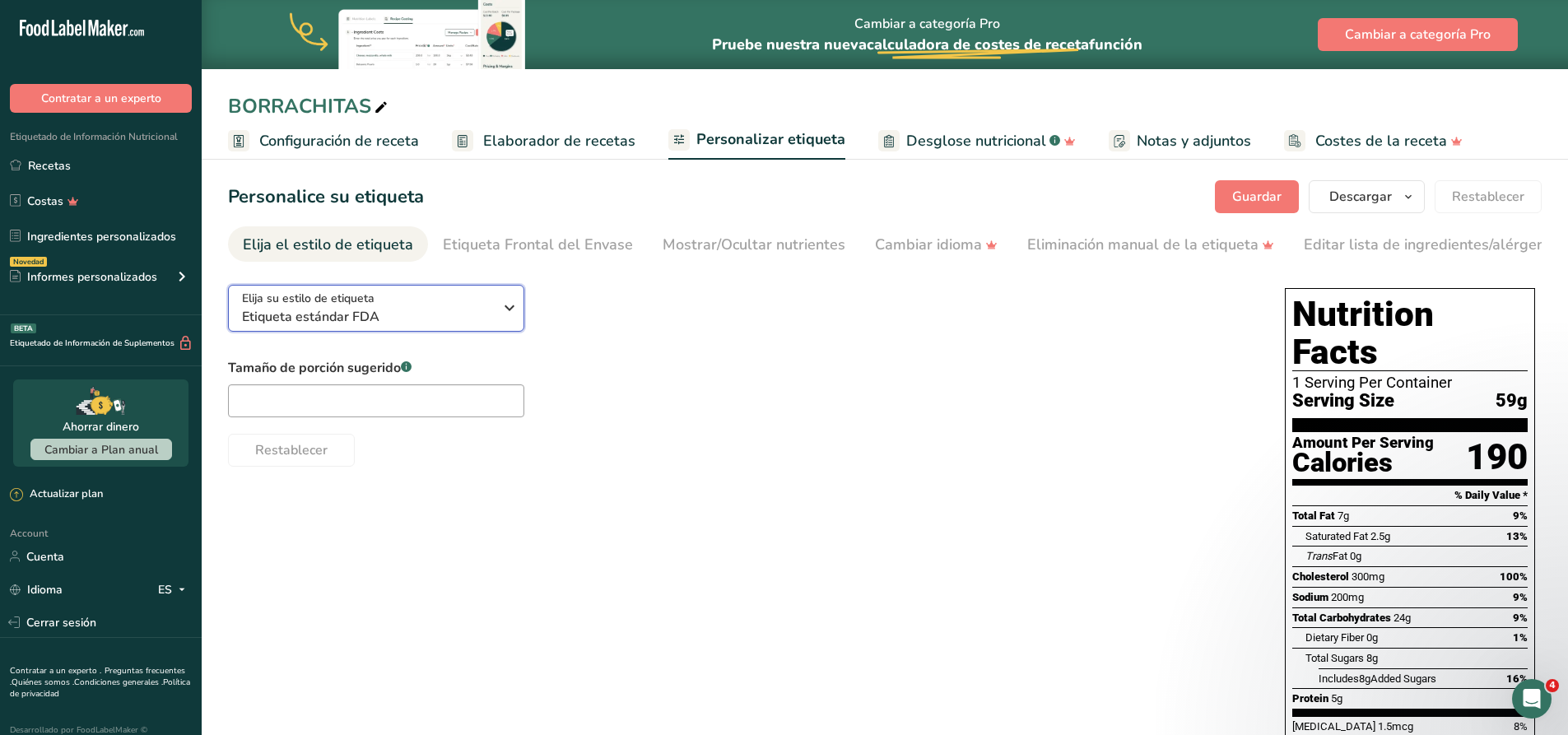
click at [451, 315] on span "Etiqueta estándar FDA" at bounding box center [368, 316] width 251 height 20
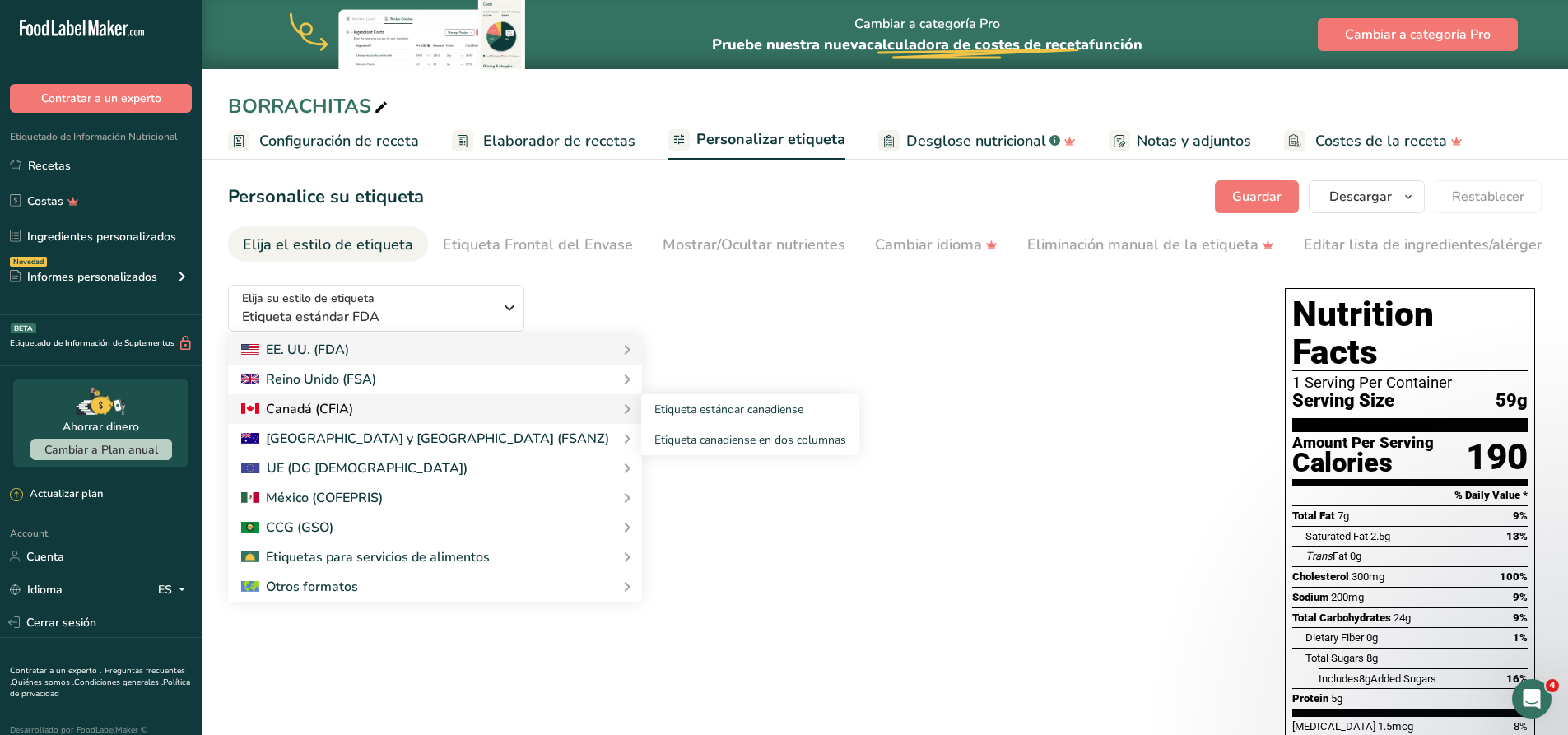
click at [373, 412] on div "Canadá (CFIA)" at bounding box center [435, 409] width 387 height 20
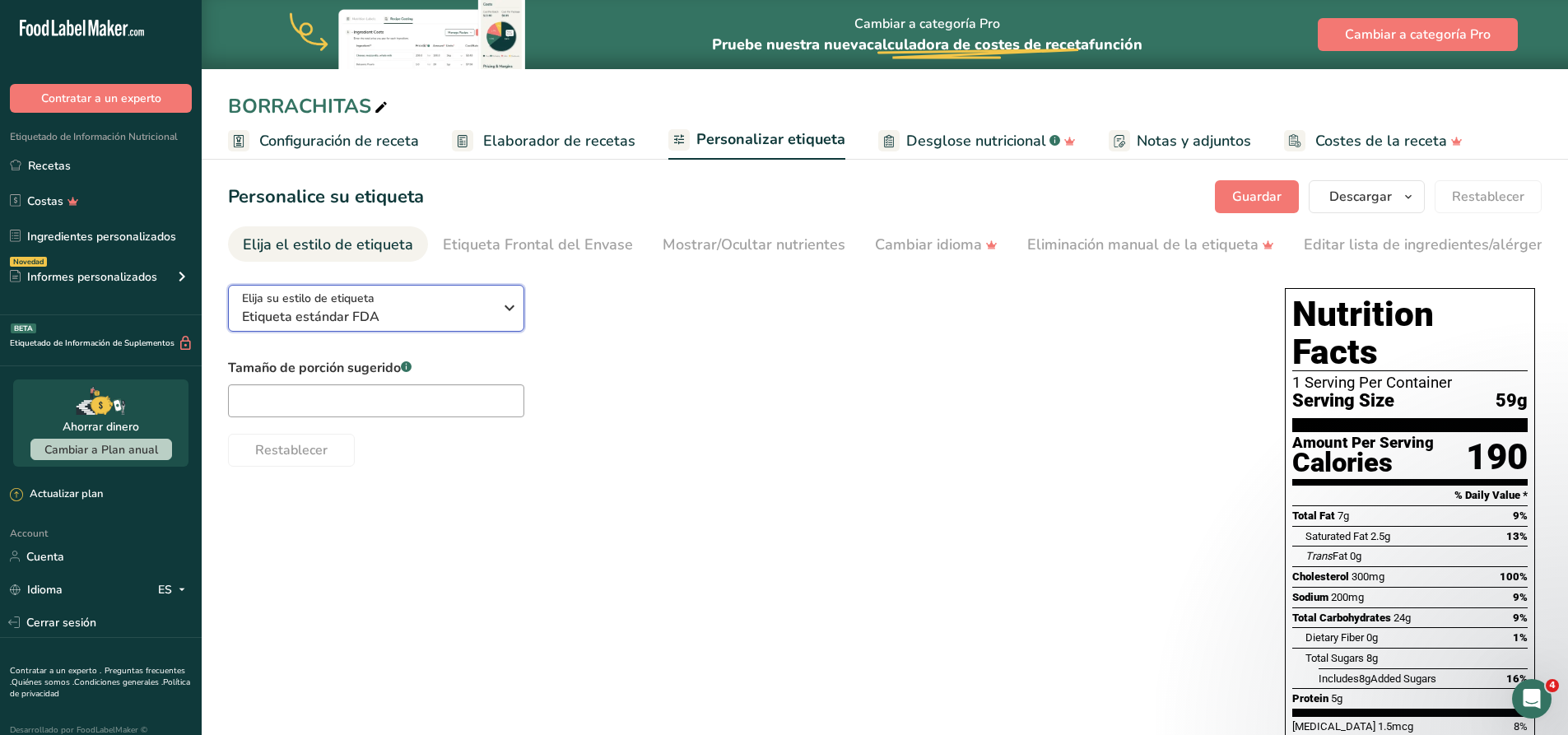
click at [423, 331] on button "Elija su estilo de etiqueta Etiqueta estándar FDA" at bounding box center [376, 308] width 297 height 47
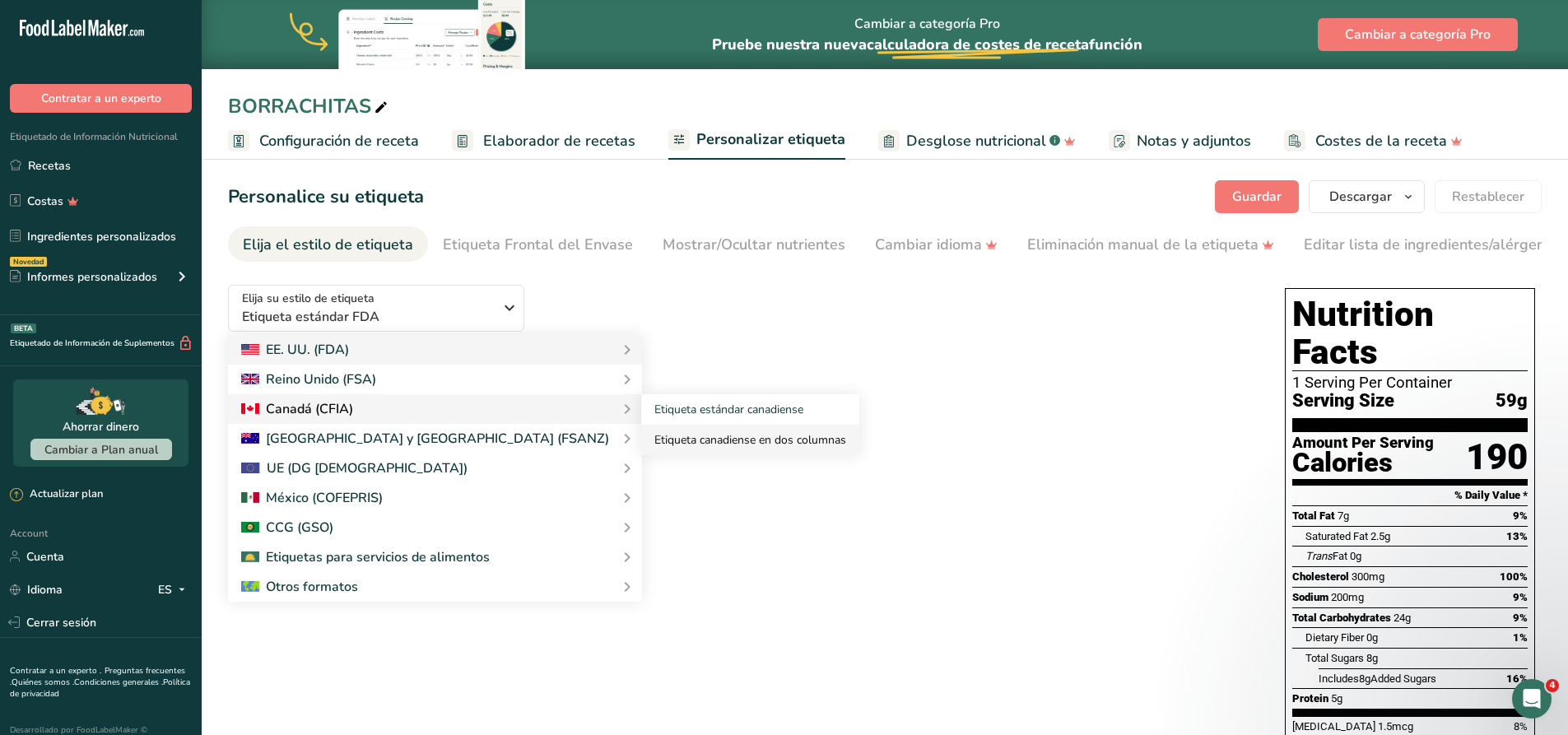
click at [641, 443] on link "Etiqueta canadiense en dos columnas" at bounding box center [750, 439] width 218 height 30
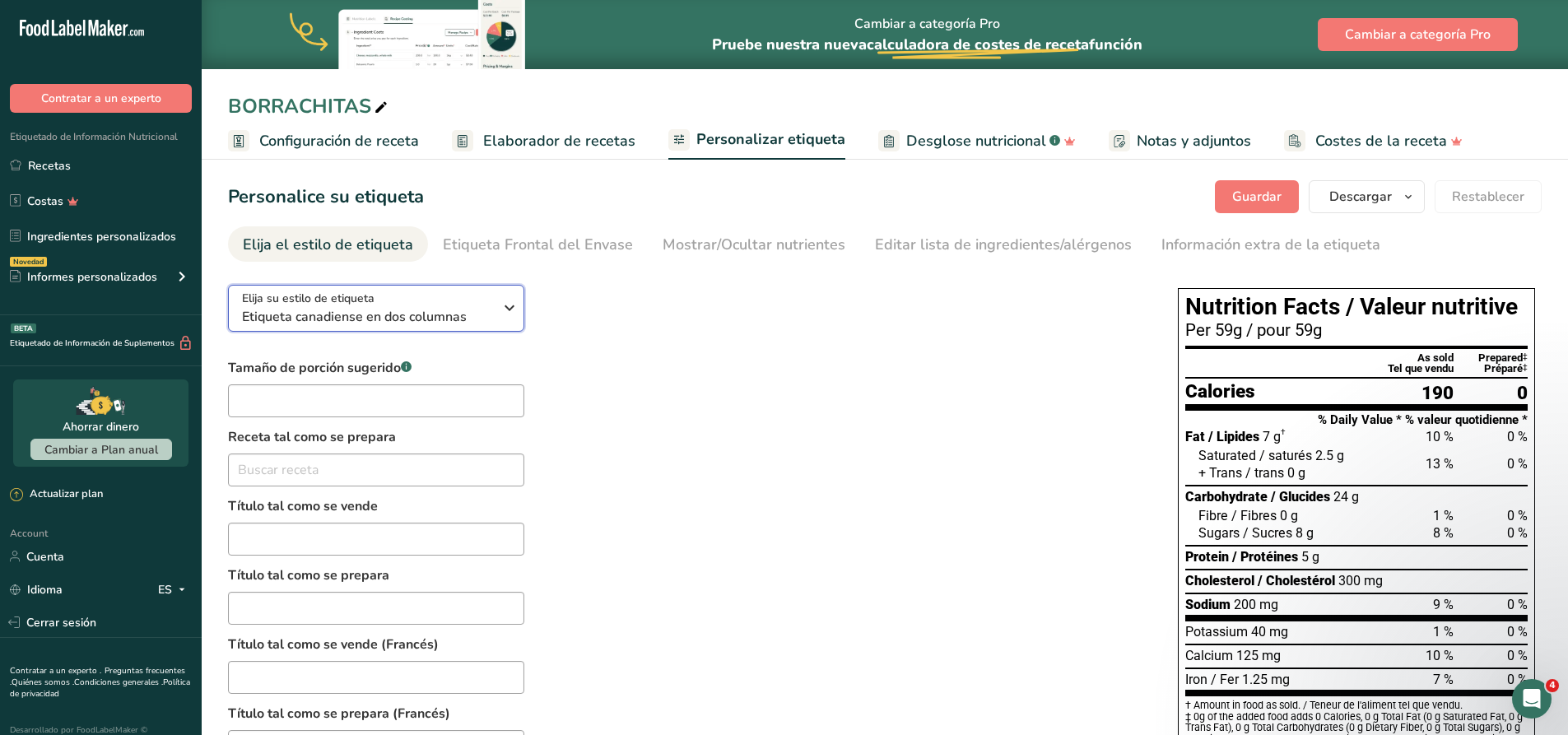
click at [325, 321] on span "Etiqueta canadiense en dos columnas" at bounding box center [368, 316] width 251 height 20
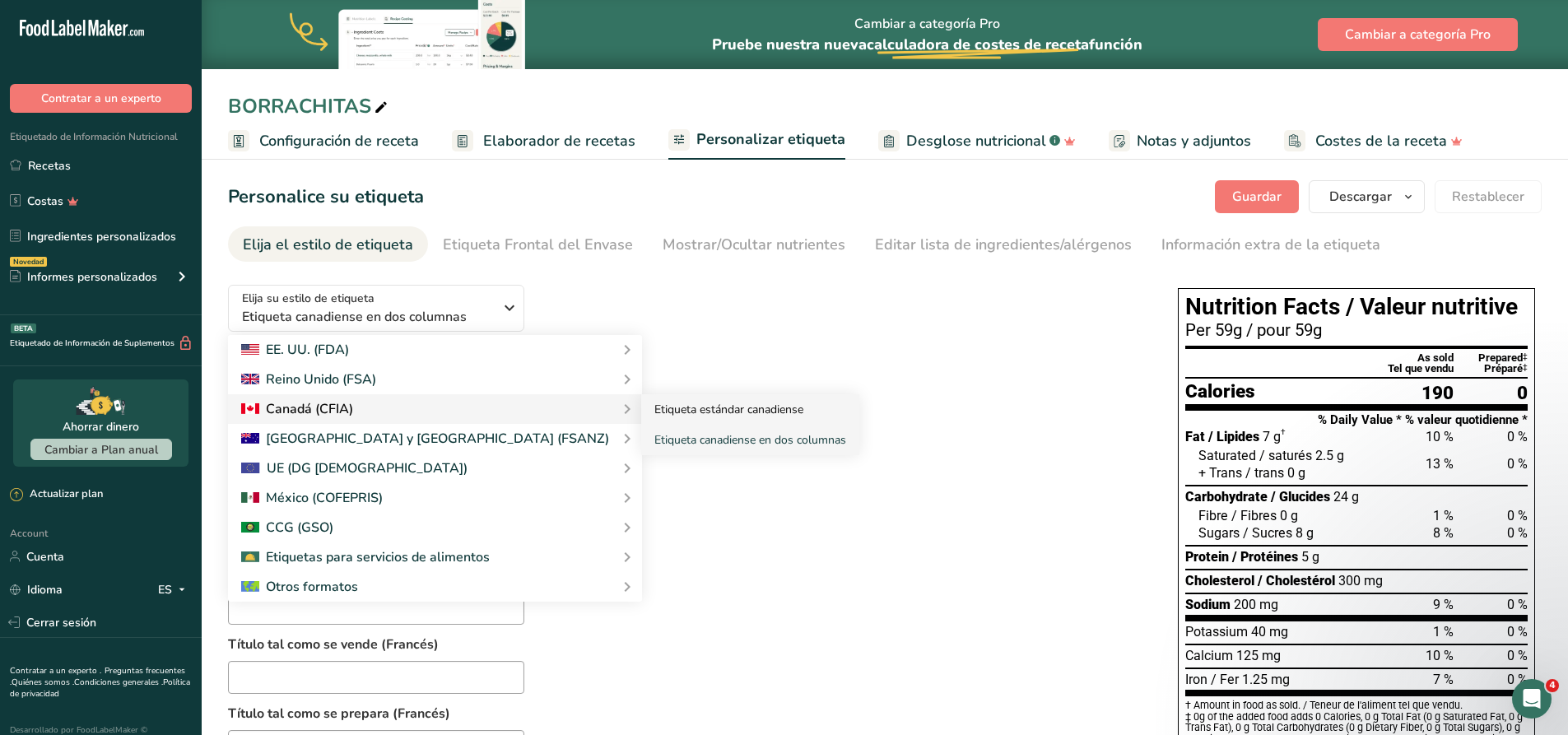
click at [641, 412] on link "Etiqueta estándar canadiense" at bounding box center [750, 409] width 218 height 30
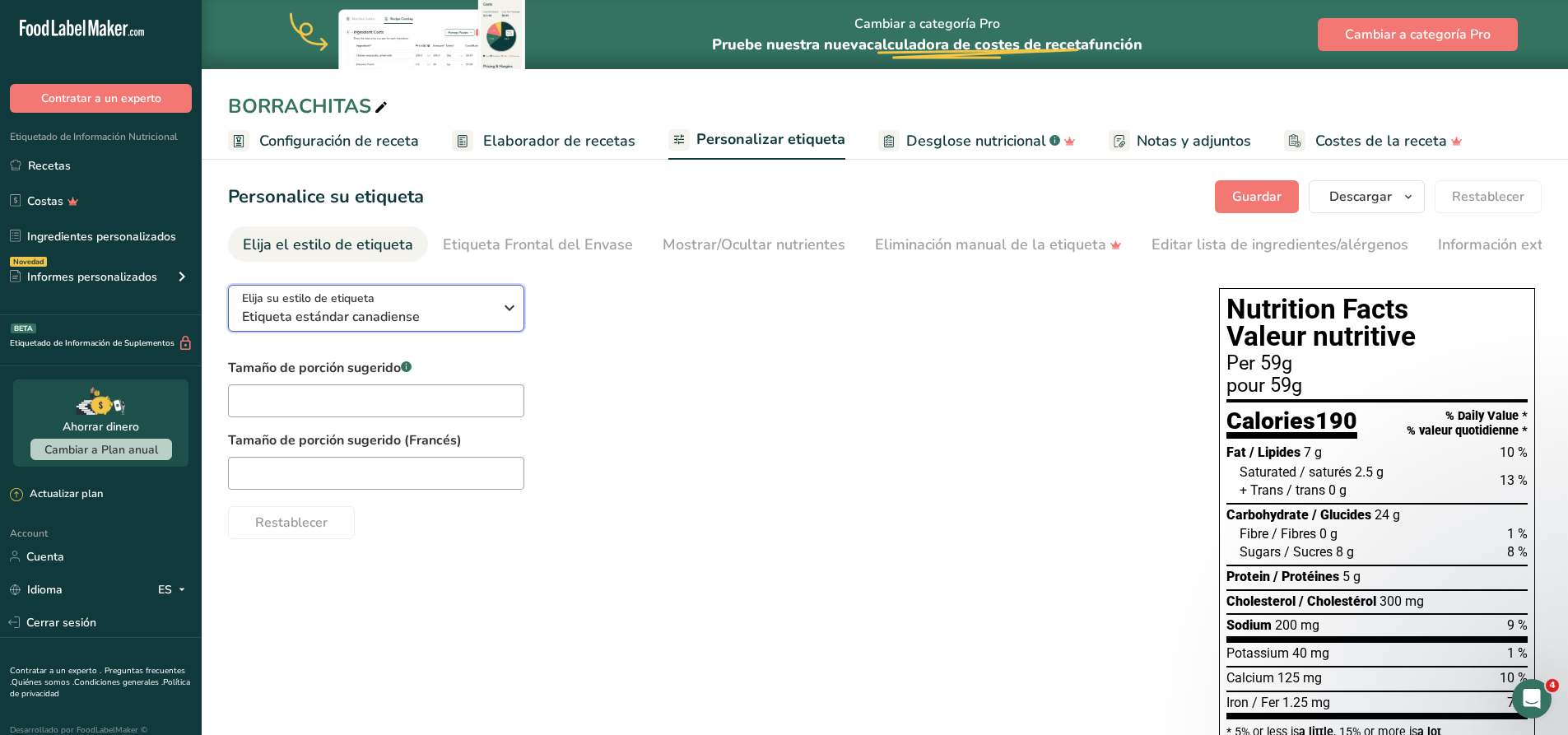
click at [325, 315] on span "Etiqueta estándar canadiense" at bounding box center [368, 316] width 251 height 20
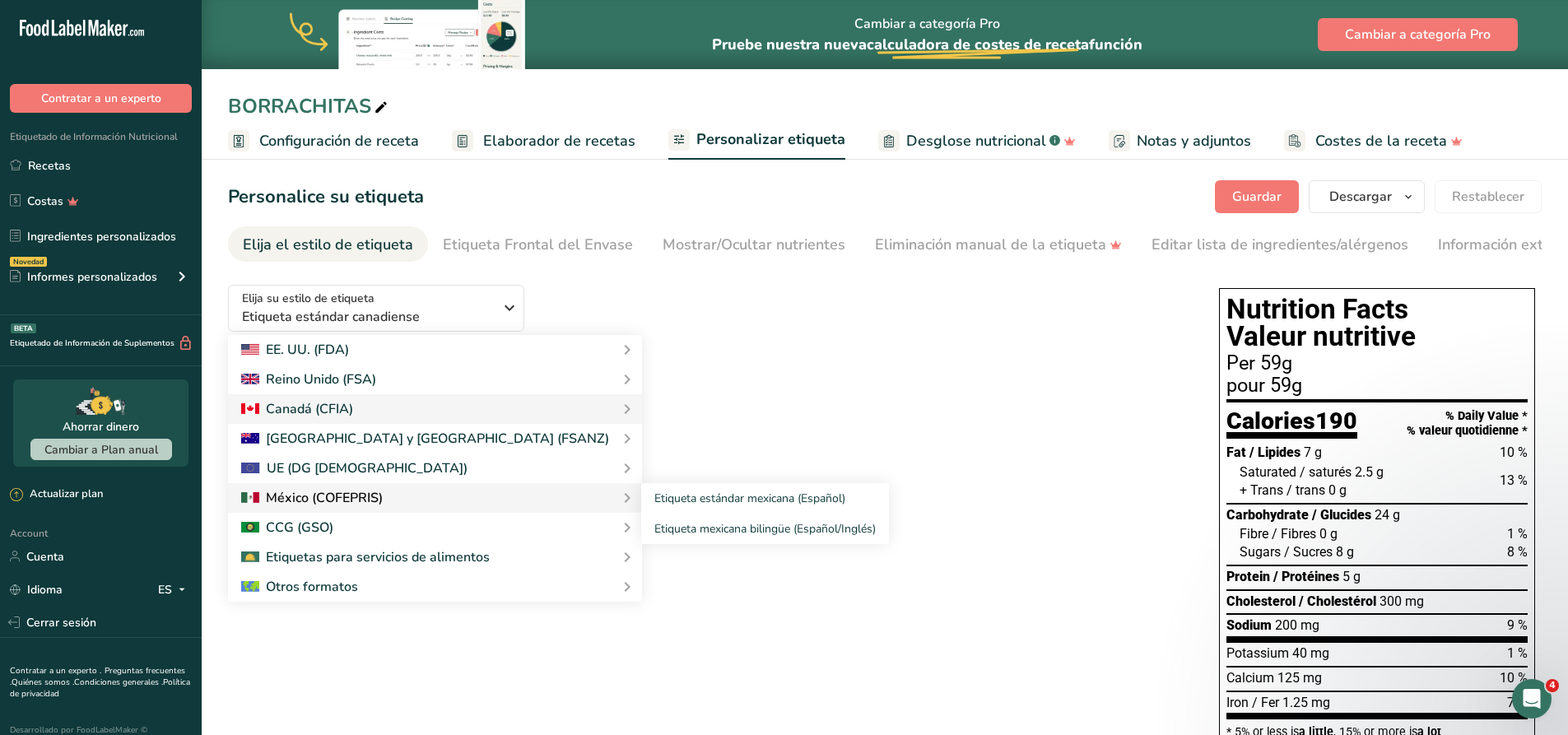
click at [343, 502] on div at bounding box center [312, 497] width 142 height 20
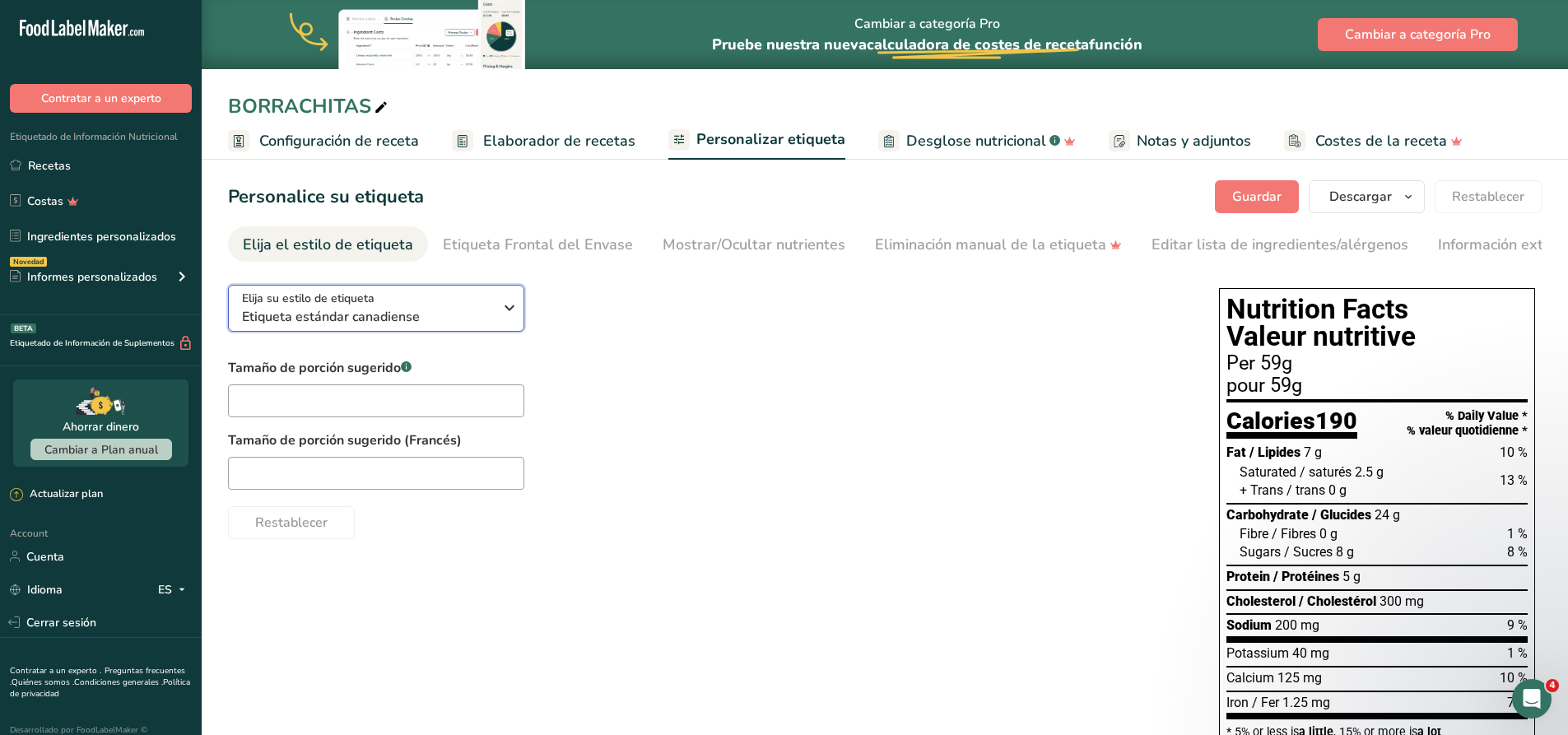
click at [406, 315] on span "Etiqueta estándar canadiense" at bounding box center [368, 316] width 251 height 20
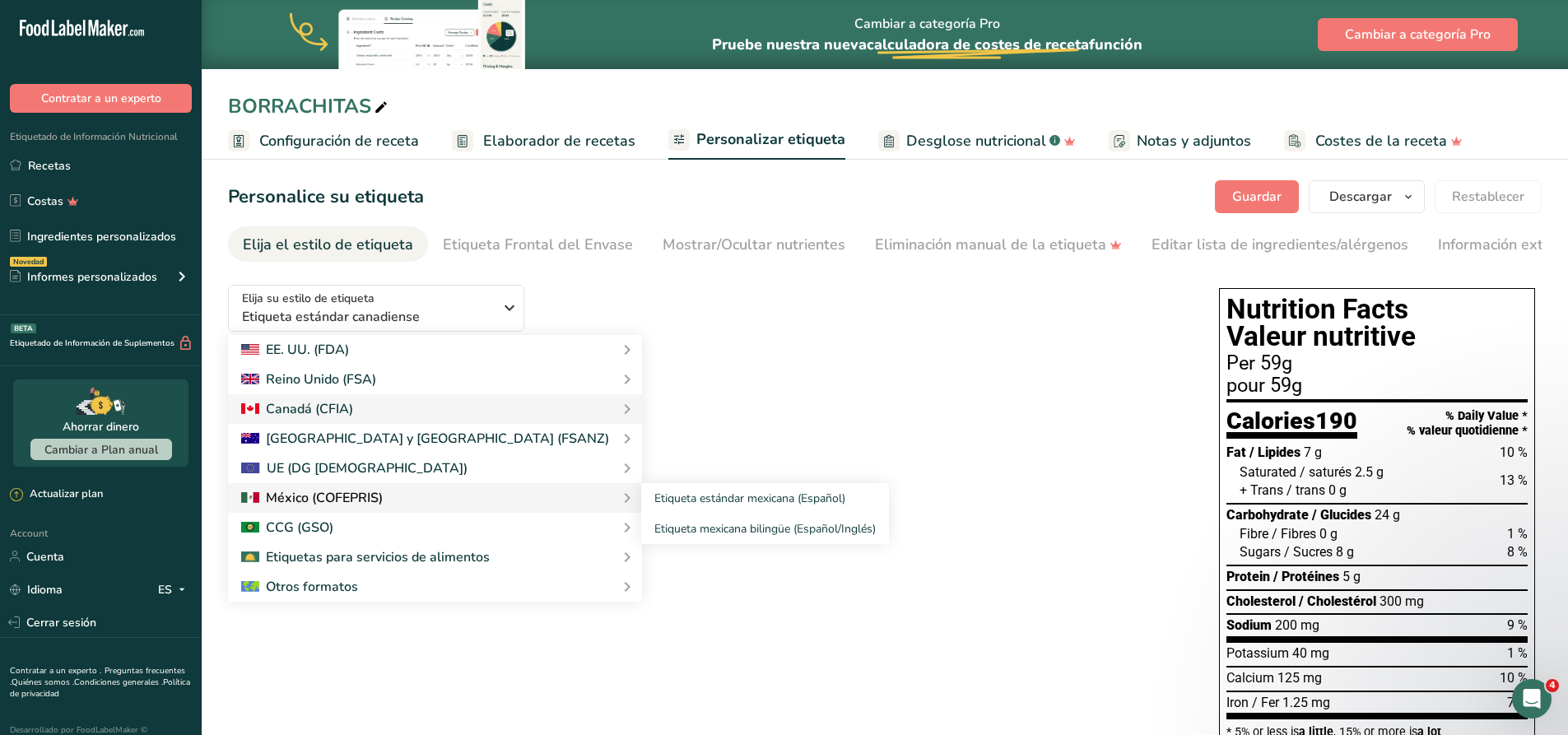
click at [358, 499] on div at bounding box center [312, 497] width 142 height 20
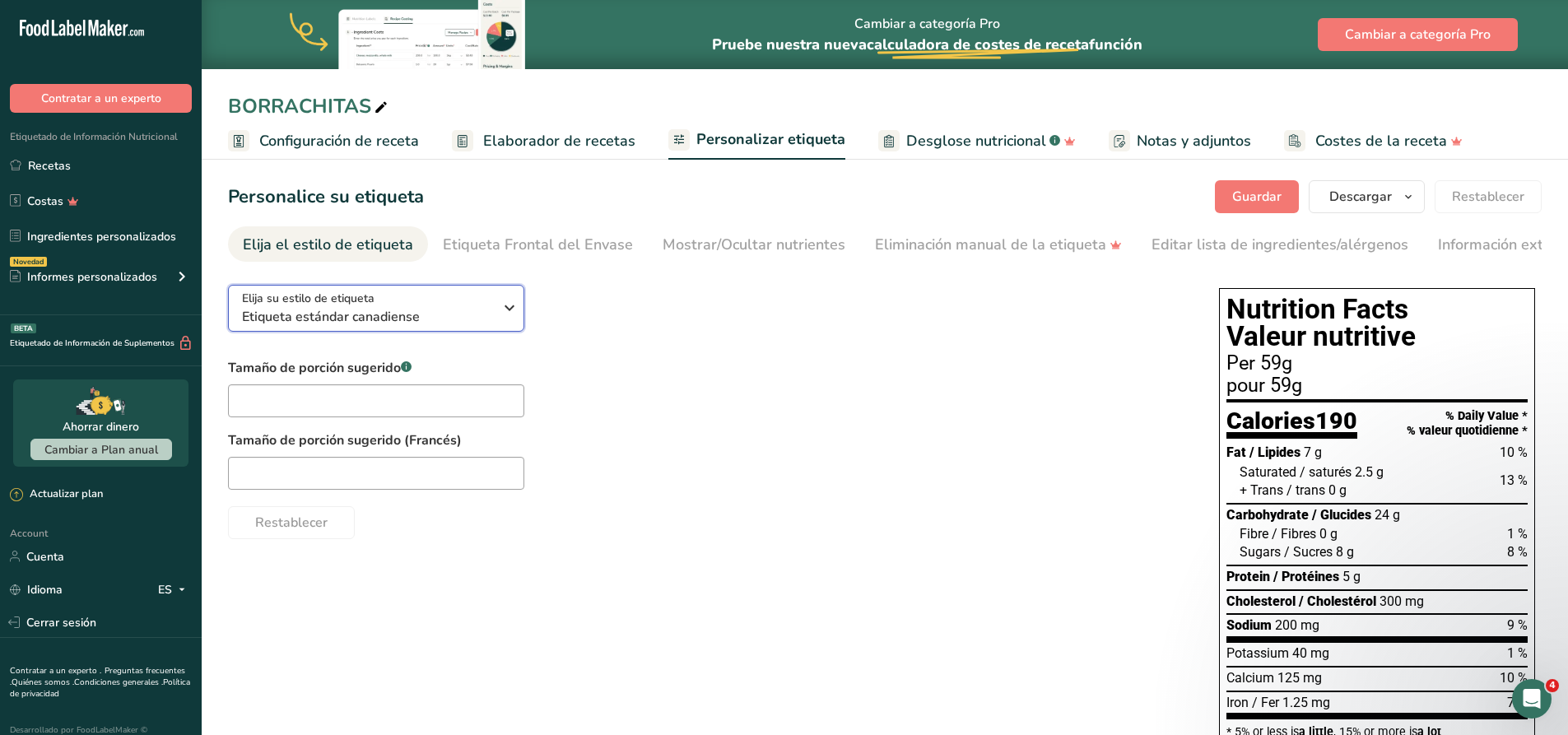
click at [368, 318] on span "Etiqueta estándar canadiense" at bounding box center [368, 316] width 251 height 20
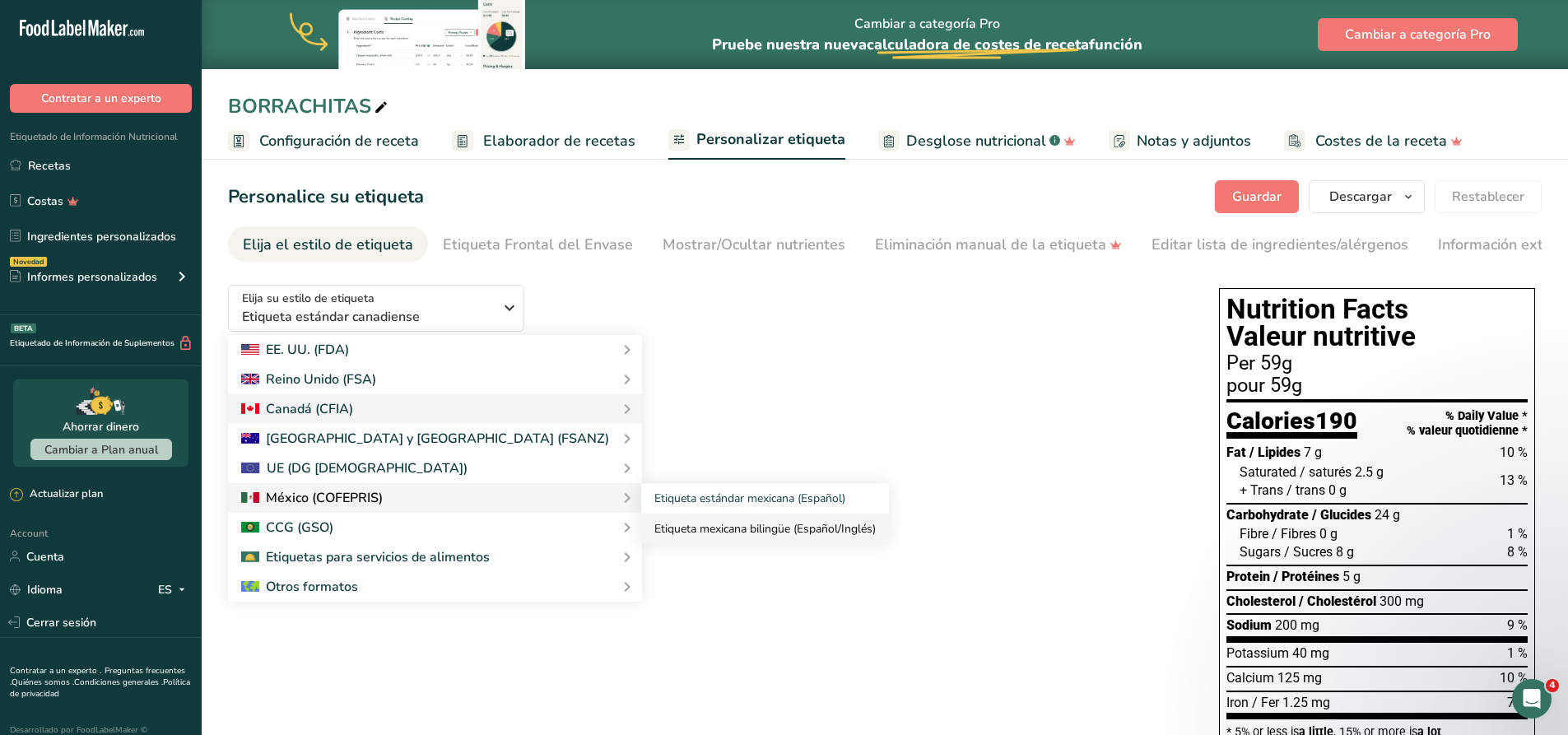
click at [641, 531] on link "Etiqueta mexicana bilingüe (Español/Inglés)" at bounding box center [765, 528] width 247 height 30
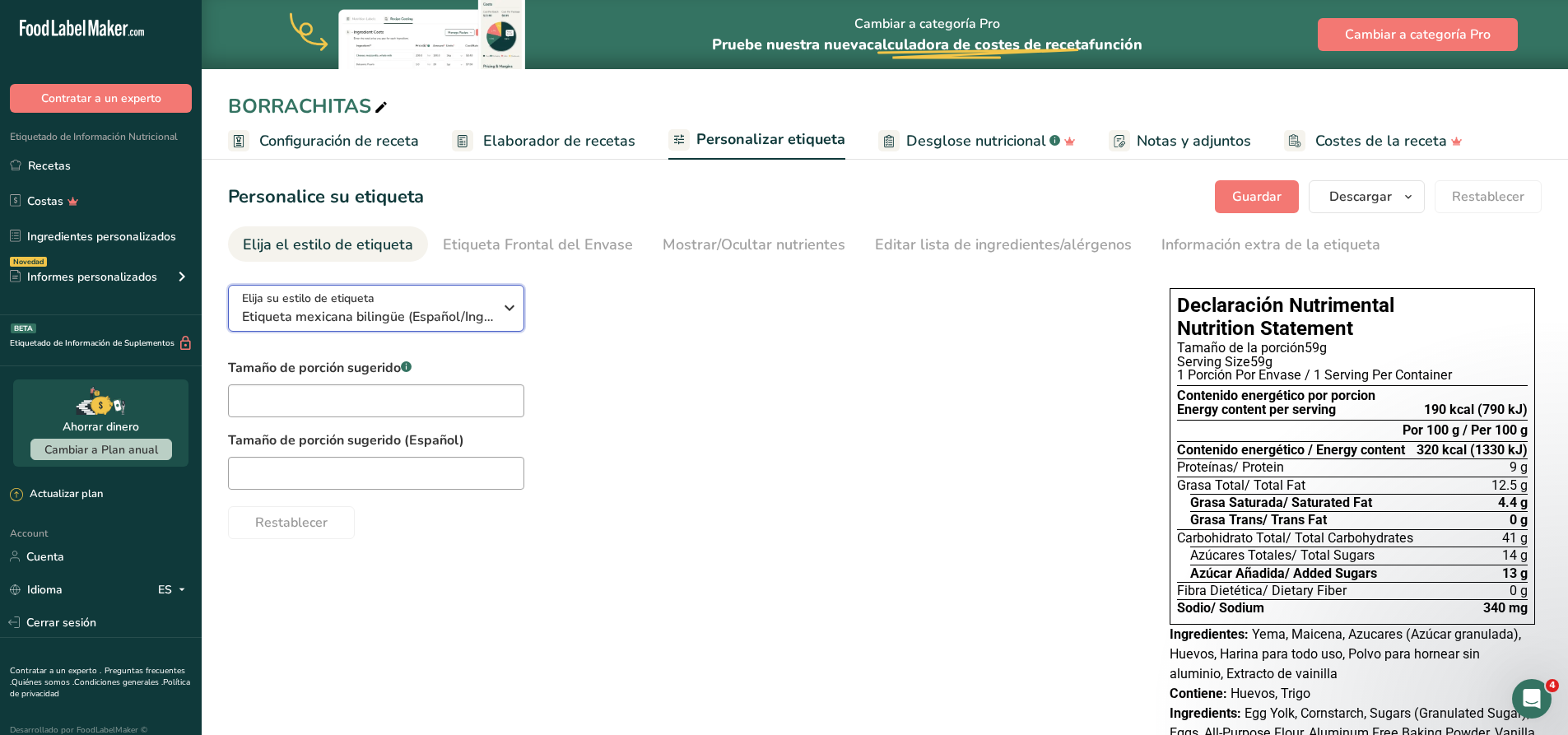
click at [394, 312] on span "Etiqueta mexicana bilingüe (Español/Inglés)" at bounding box center [368, 316] width 251 height 20
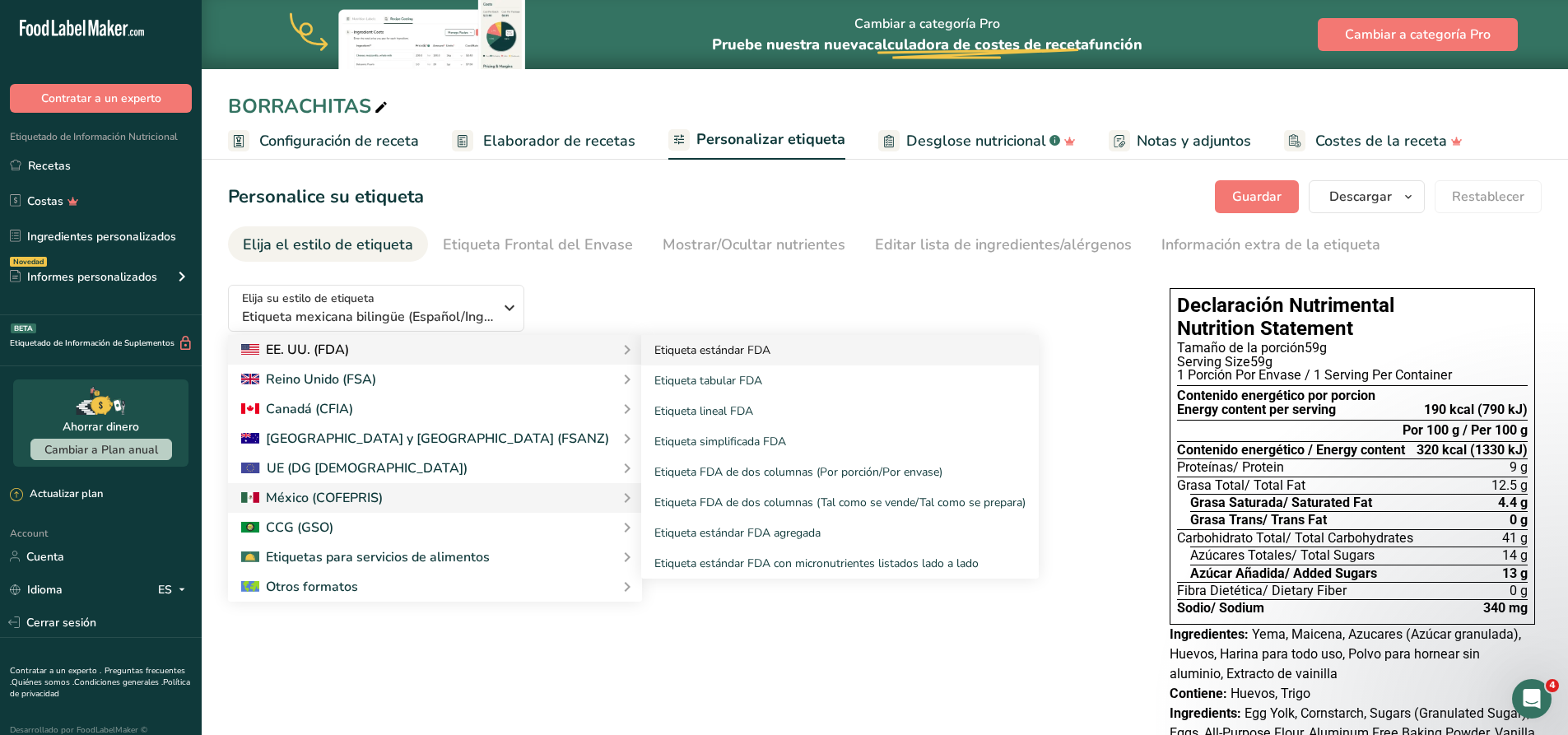
click at [641, 358] on link "Etiqueta estándar FDA" at bounding box center [840, 349] width 398 height 30
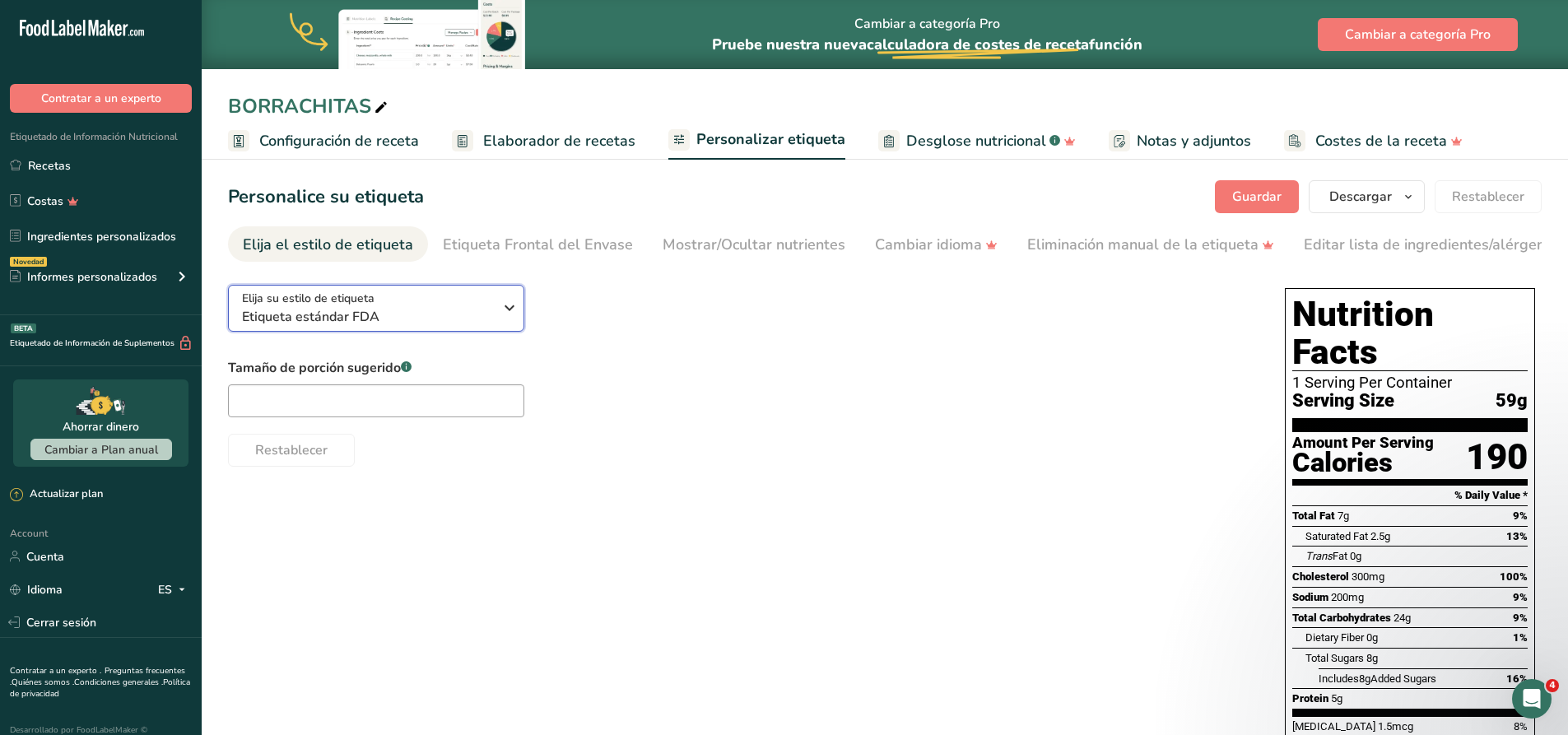
click at [284, 325] on span "Etiqueta estándar FDA" at bounding box center [368, 316] width 251 height 20
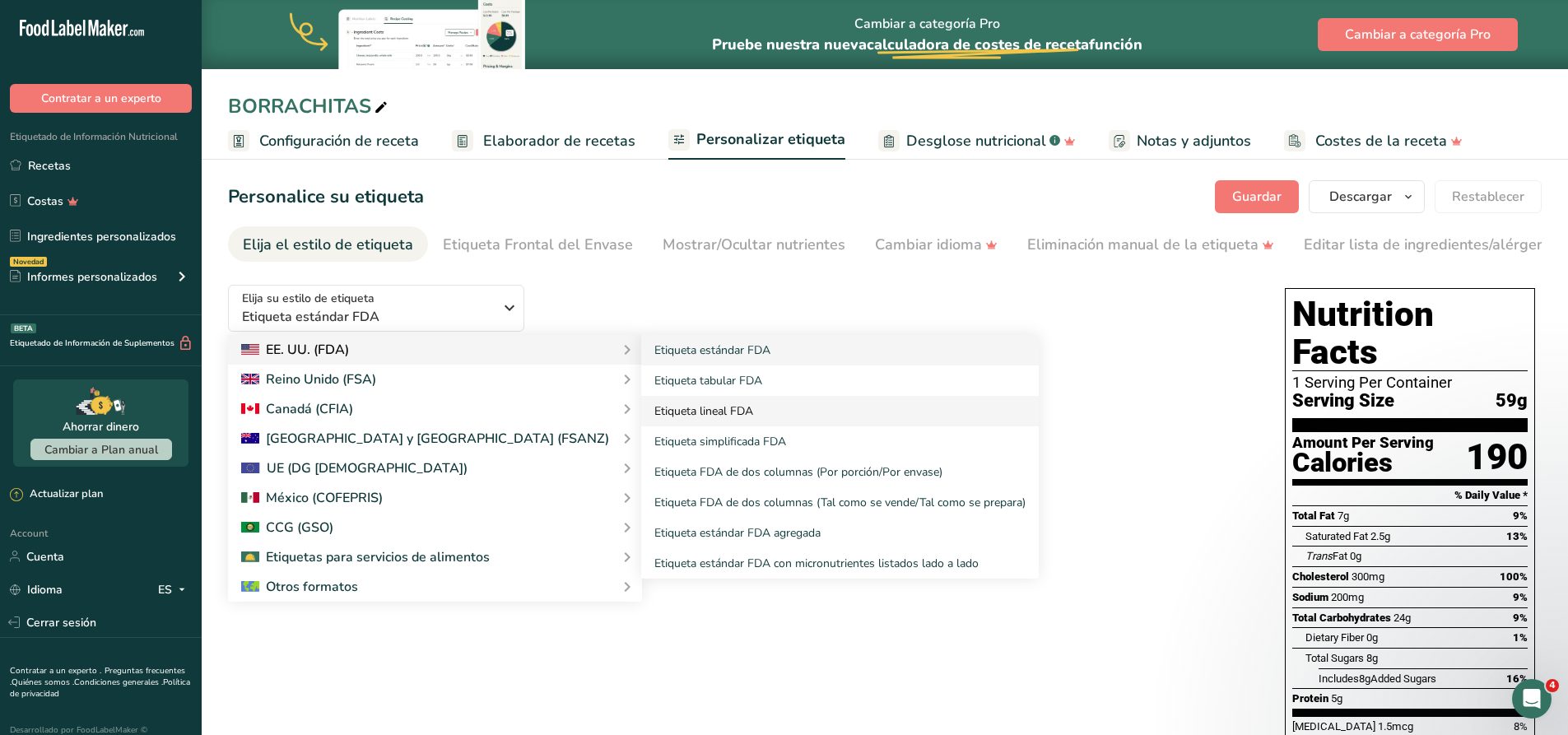
click at [641, 413] on link "Etiqueta lineal FDA" at bounding box center [840, 411] width 398 height 30
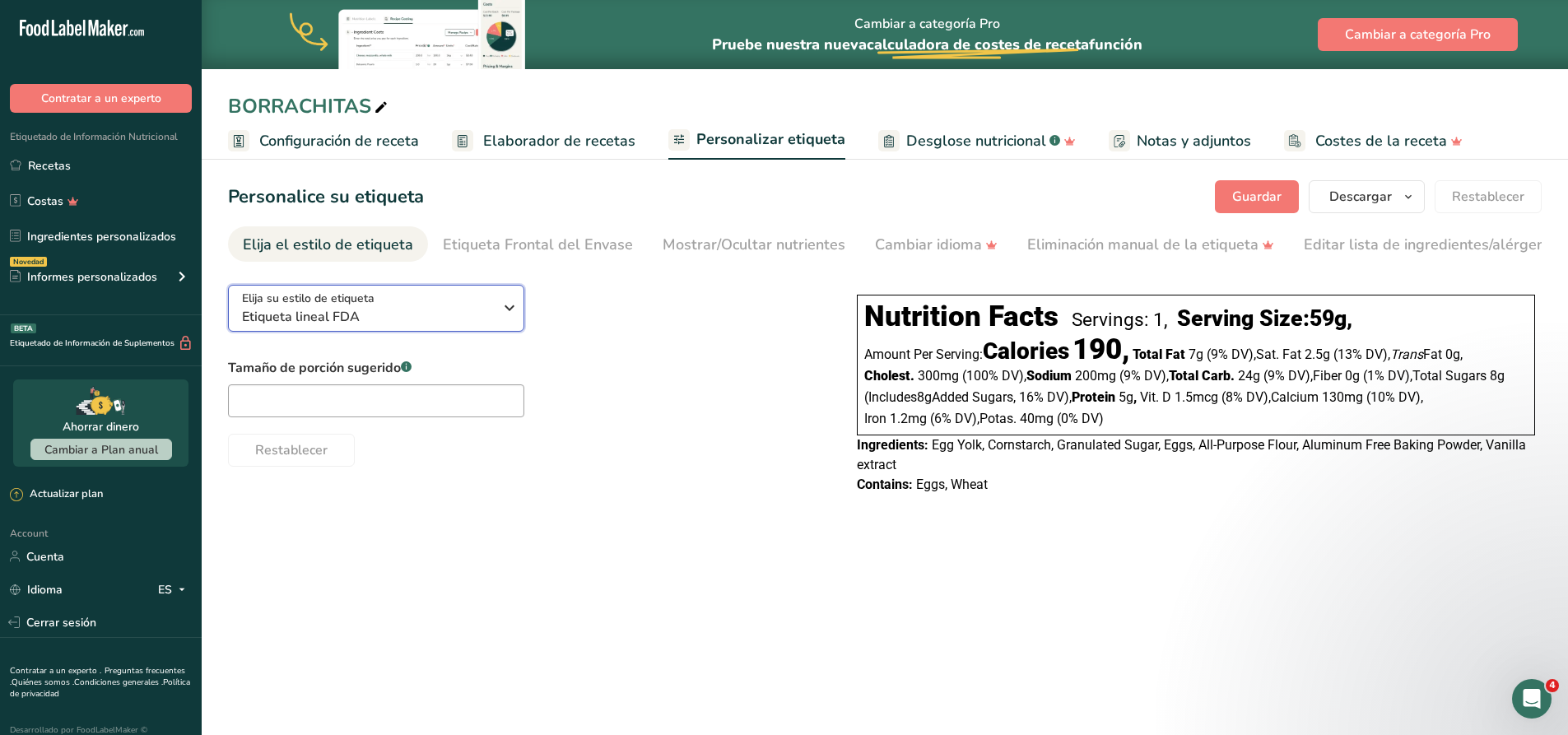
click at [254, 322] on span "Etiqueta lineal FDA" at bounding box center [368, 316] width 251 height 20
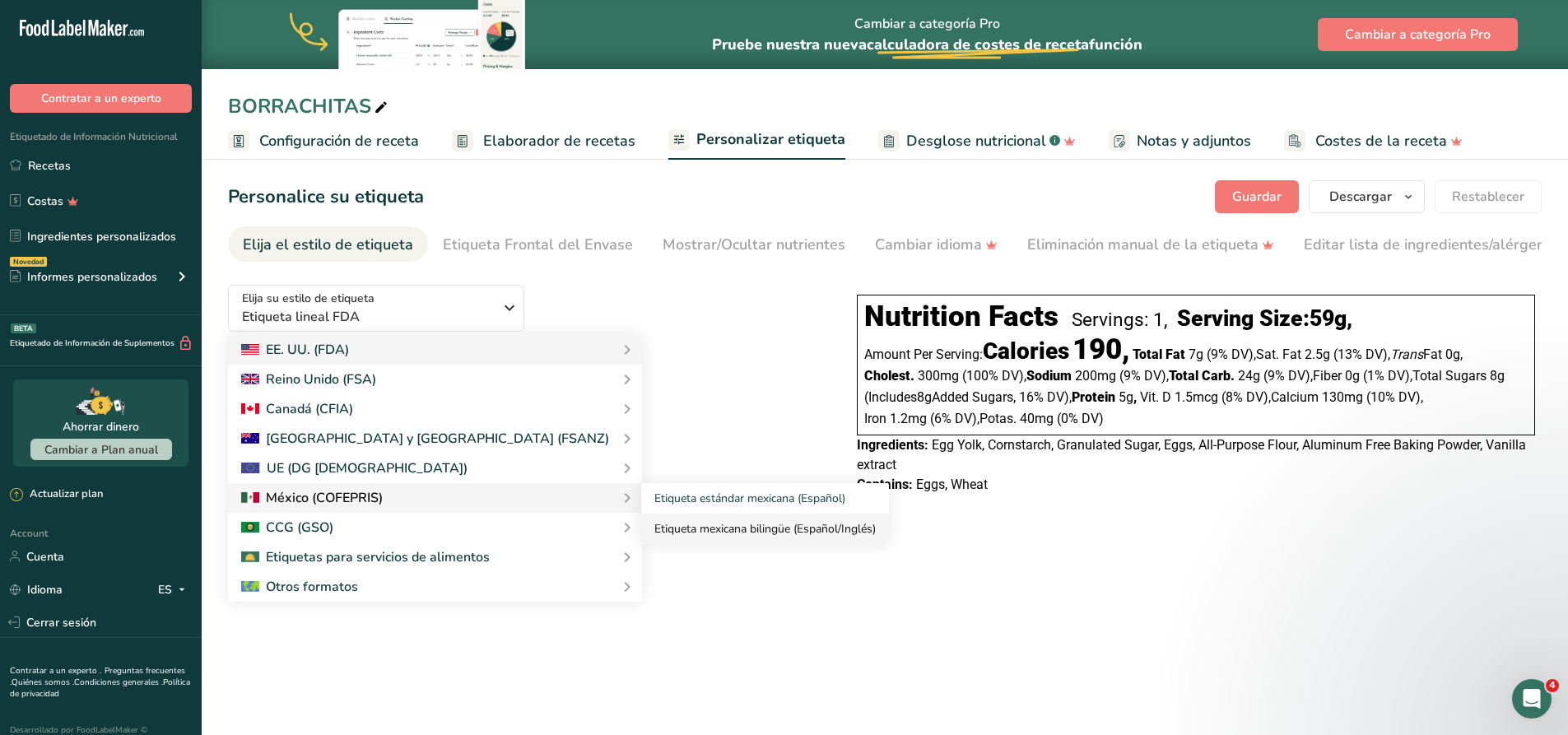
click at [659, 529] on link "Etiqueta mexicana bilingüe (Español/Inglés)" at bounding box center [765, 528] width 247 height 30
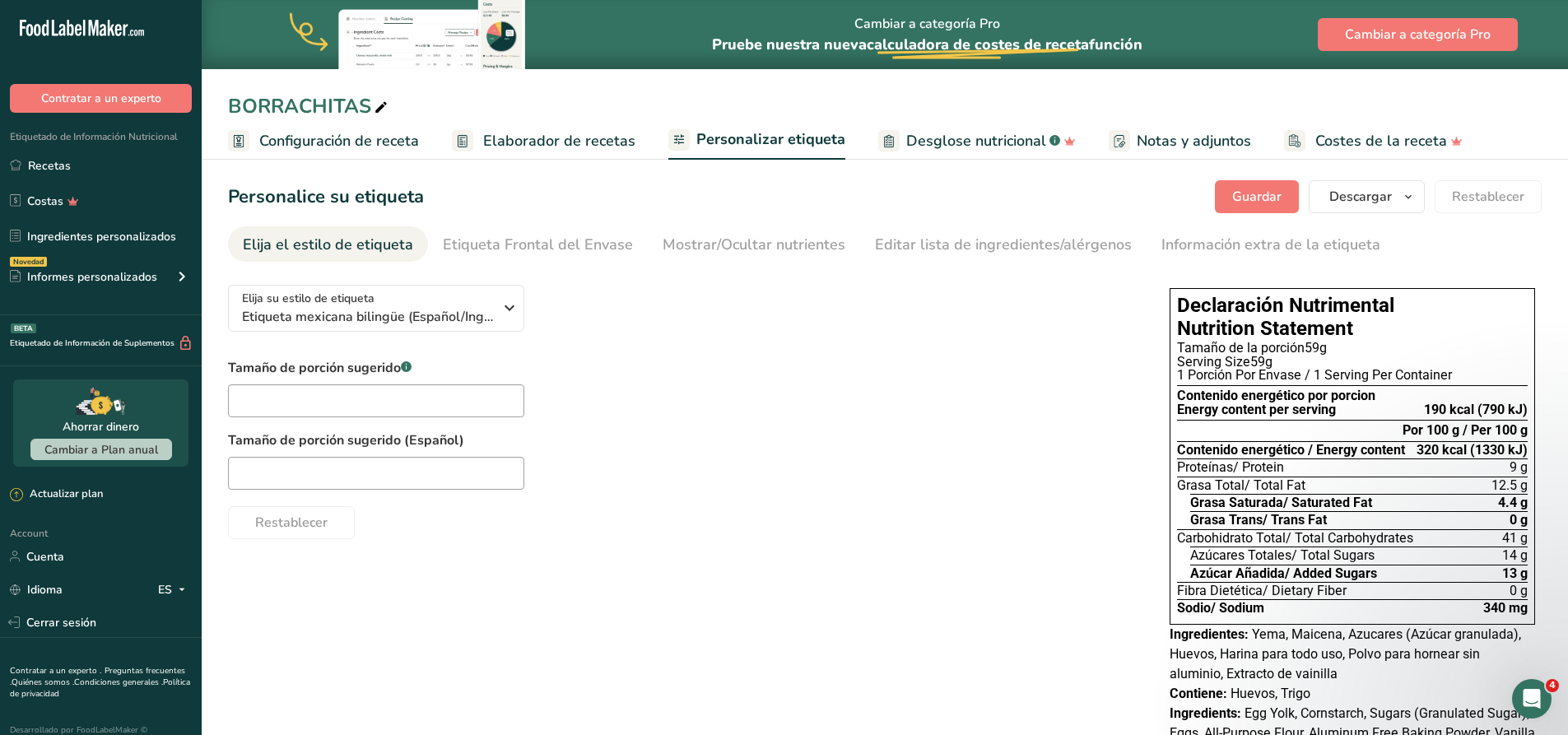
click at [531, 144] on span "Elaborador de recetas" at bounding box center [560, 141] width 152 height 22
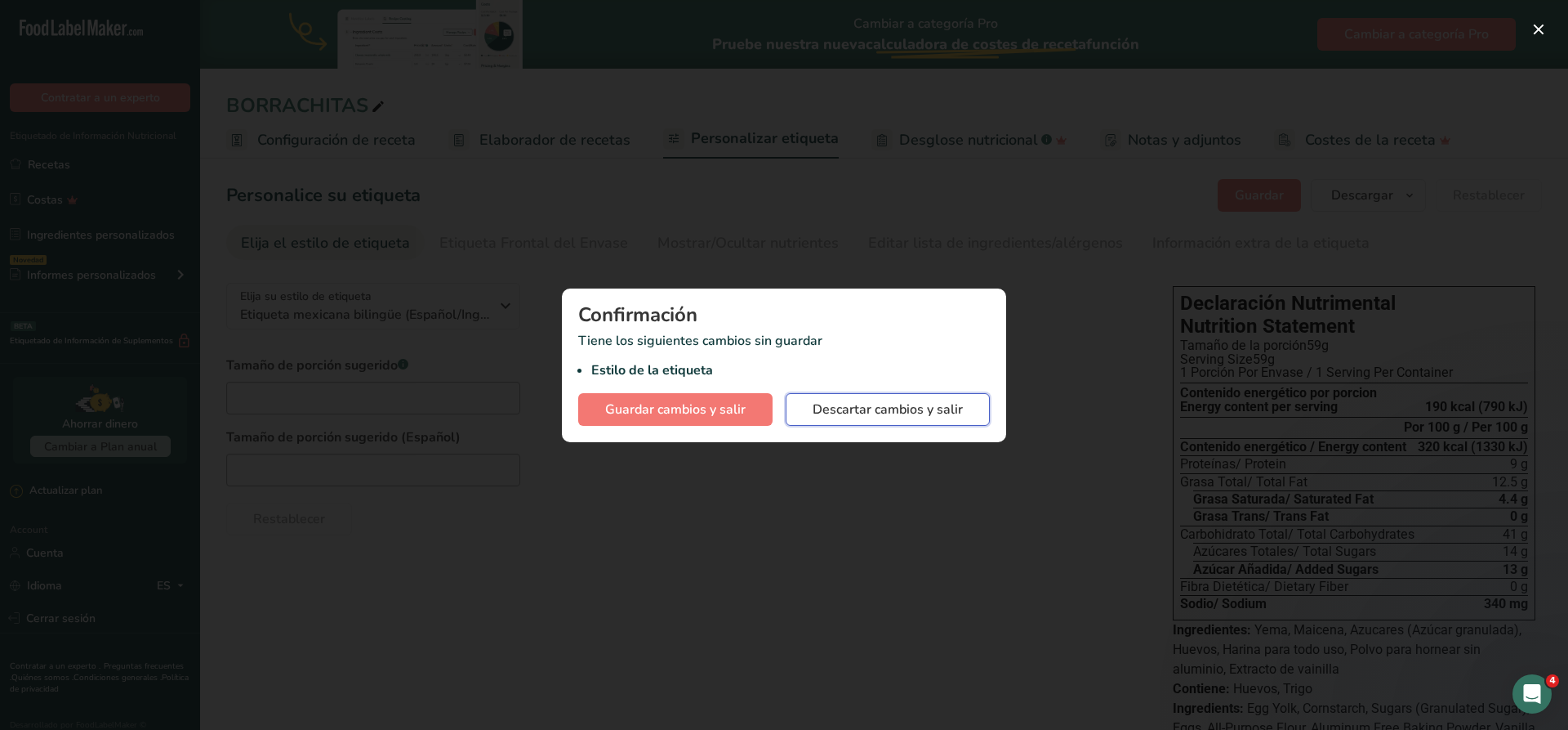
click at [901, 417] on span "Descartar cambios y salir" at bounding box center [887, 409] width 150 height 20
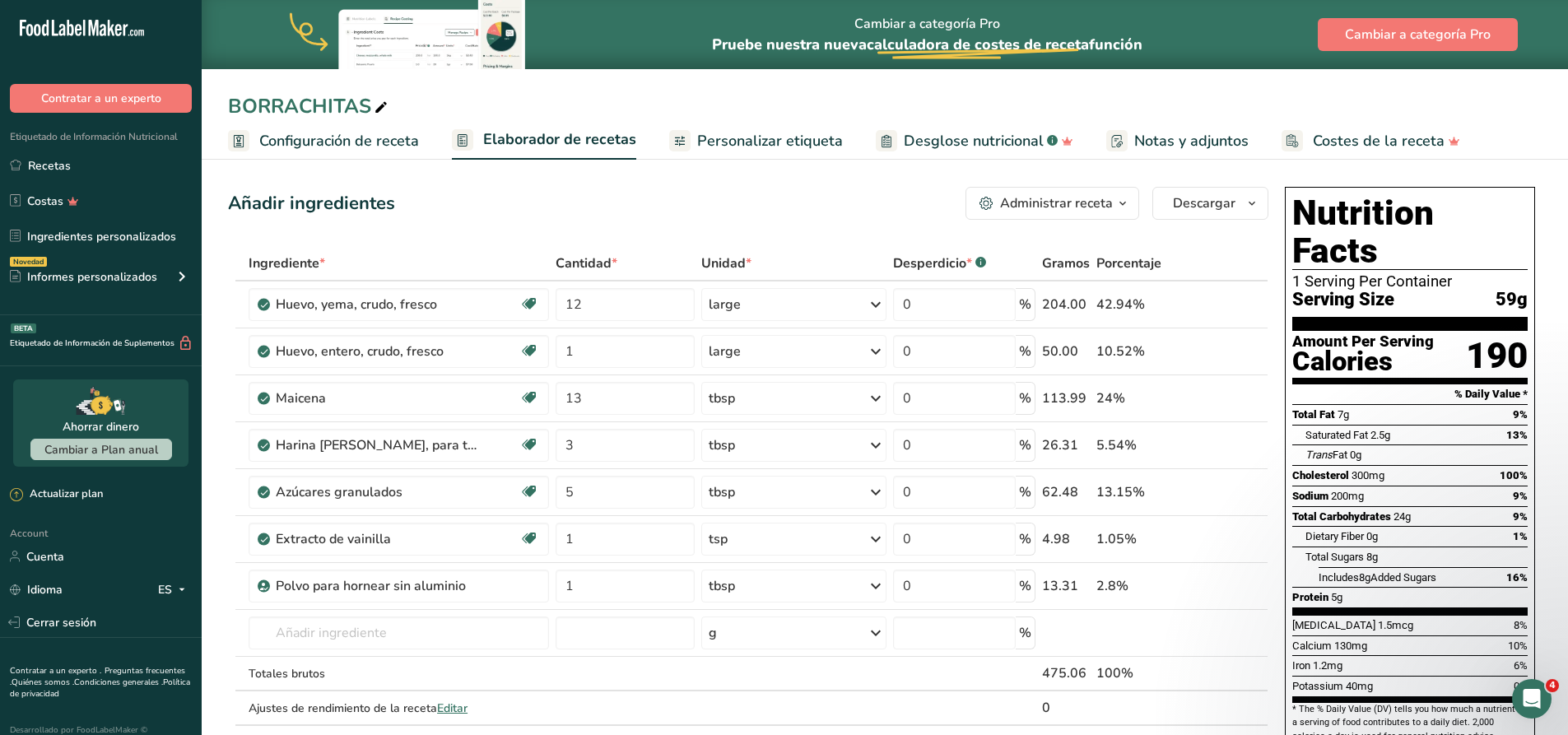
click at [726, 145] on span "Personalizar etiqueta" at bounding box center [770, 141] width 145 height 22
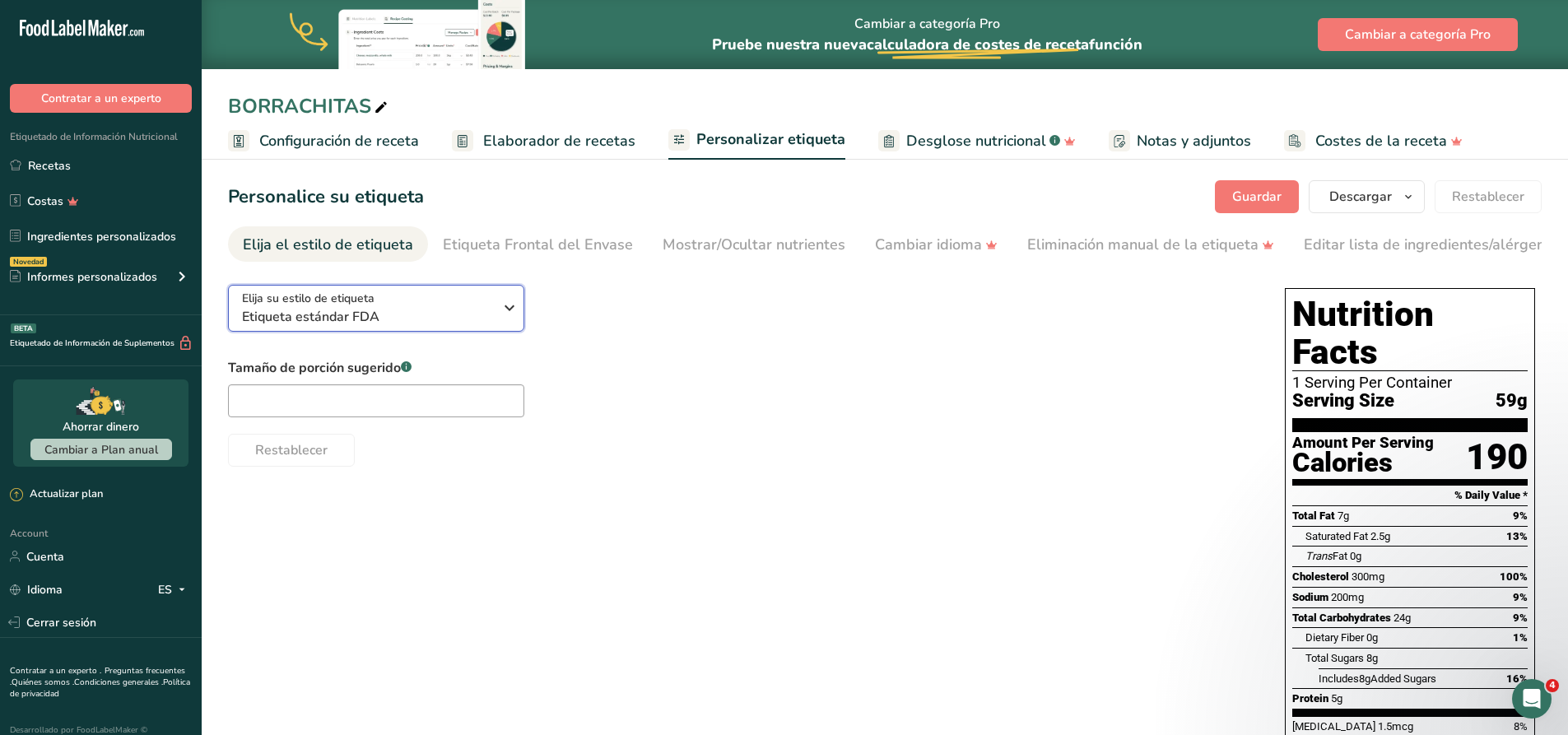
click at [443, 320] on span "Etiqueta estándar FDA" at bounding box center [368, 316] width 251 height 20
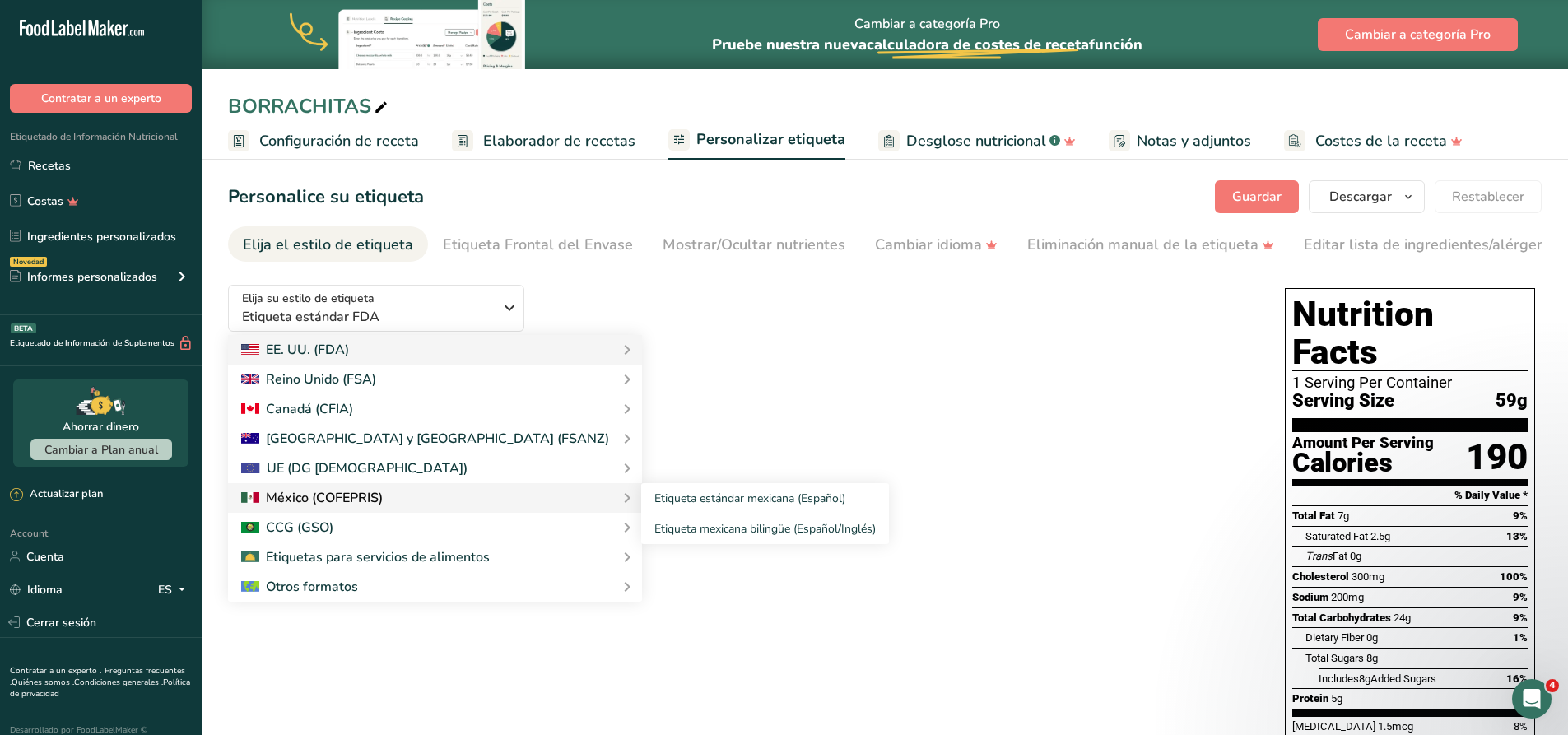
click at [442, 502] on div at bounding box center [435, 497] width 387 height 20
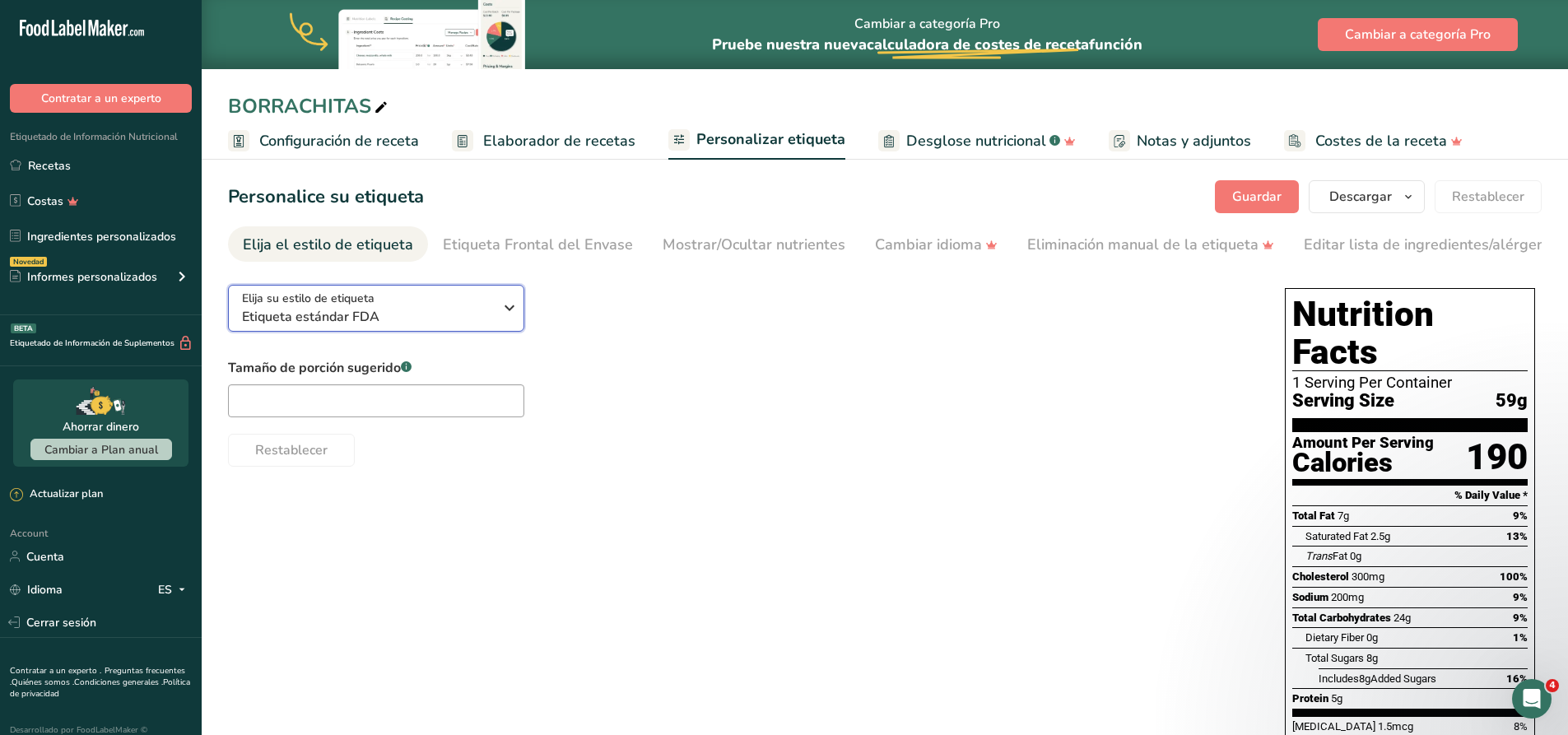
click at [442, 324] on span "Etiqueta estándar FDA" at bounding box center [368, 316] width 251 height 20
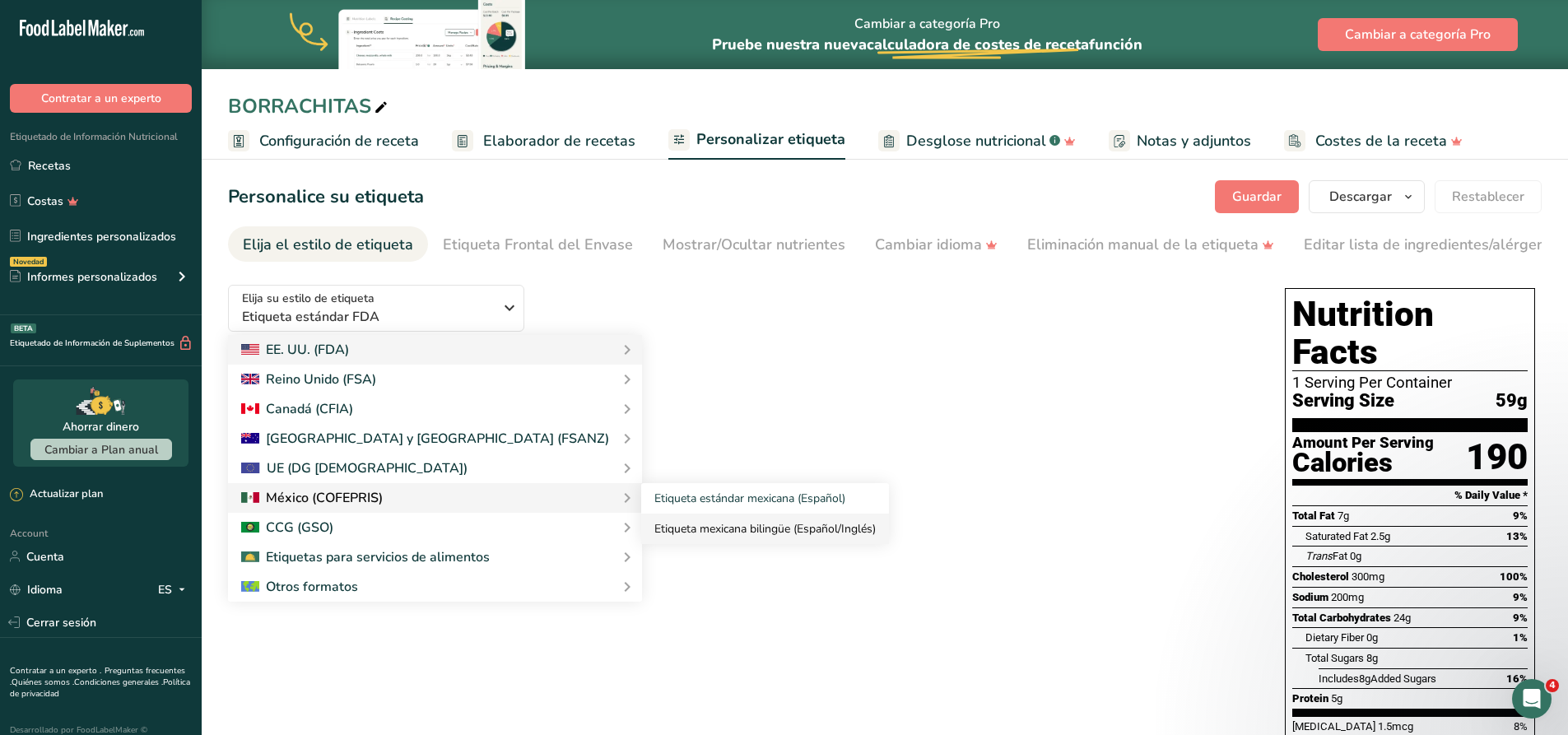
click at [656, 537] on link "Etiqueta mexicana bilingüe (Español/Inglés)" at bounding box center [765, 528] width 247 height 30
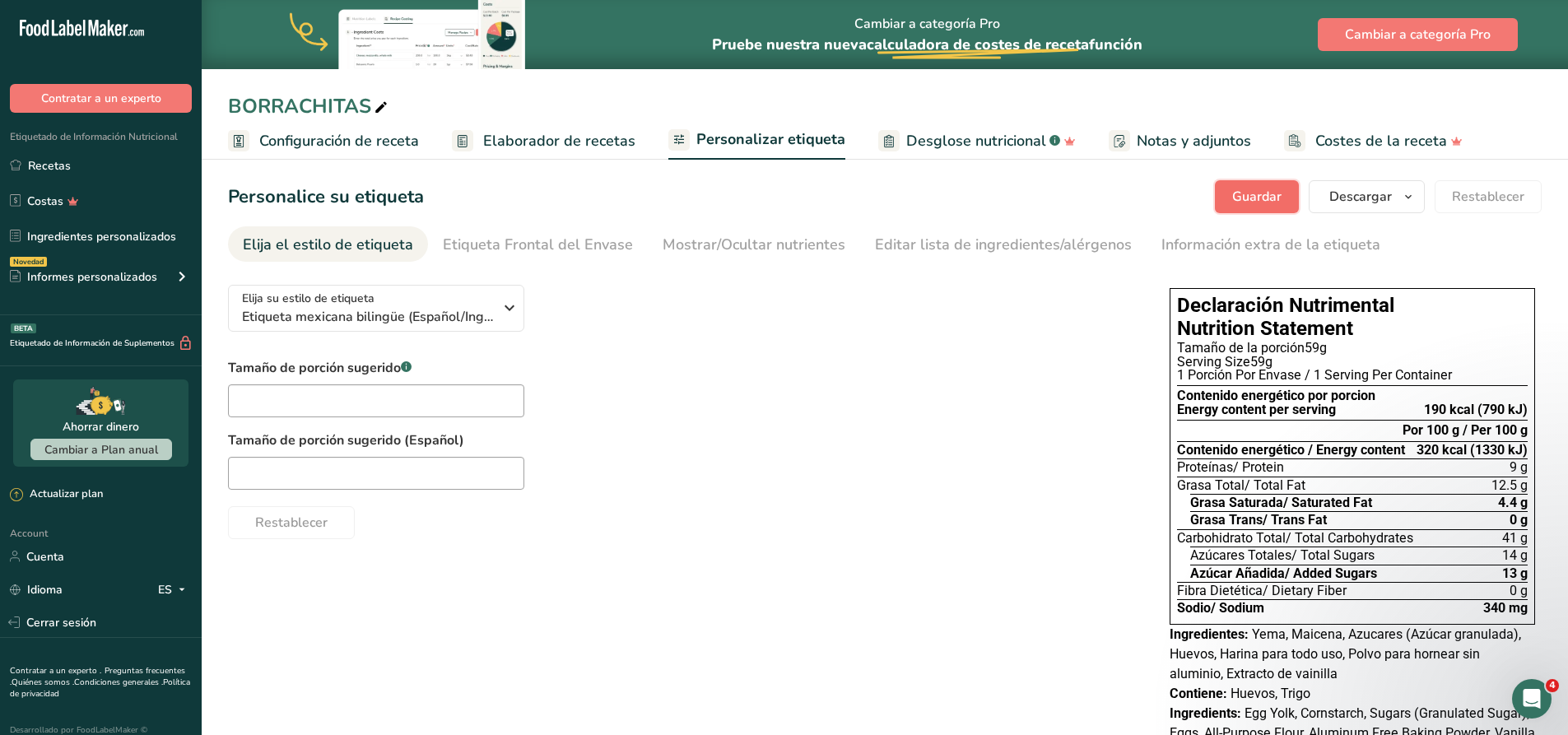
click at [1259, 197] on span "Guardar" at bounding box center [1257, 196] width 49 height 20
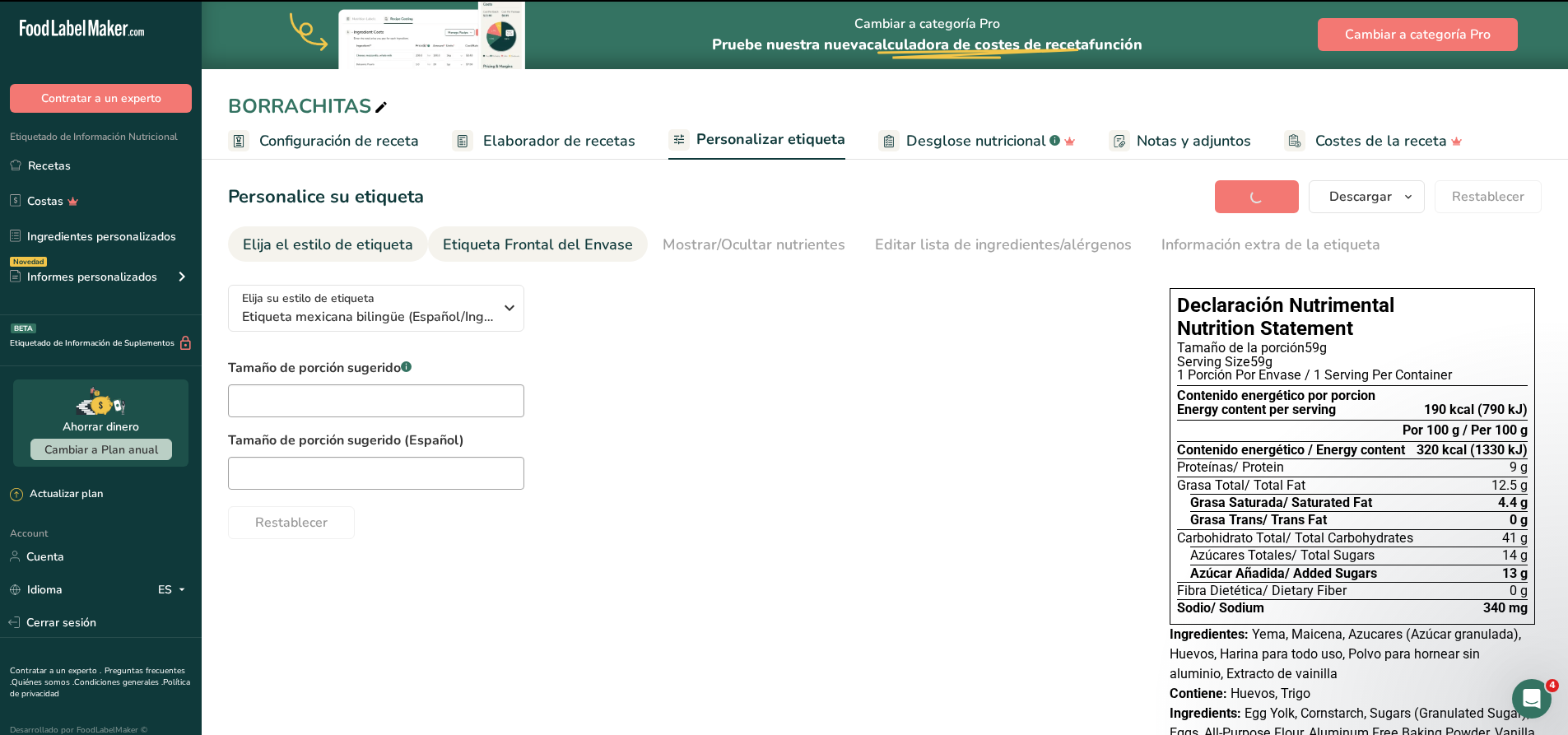
click at [587, 236] on div "Etiqueta Frontal del Envase" at bounding box center [538, 245] width 190 height 22
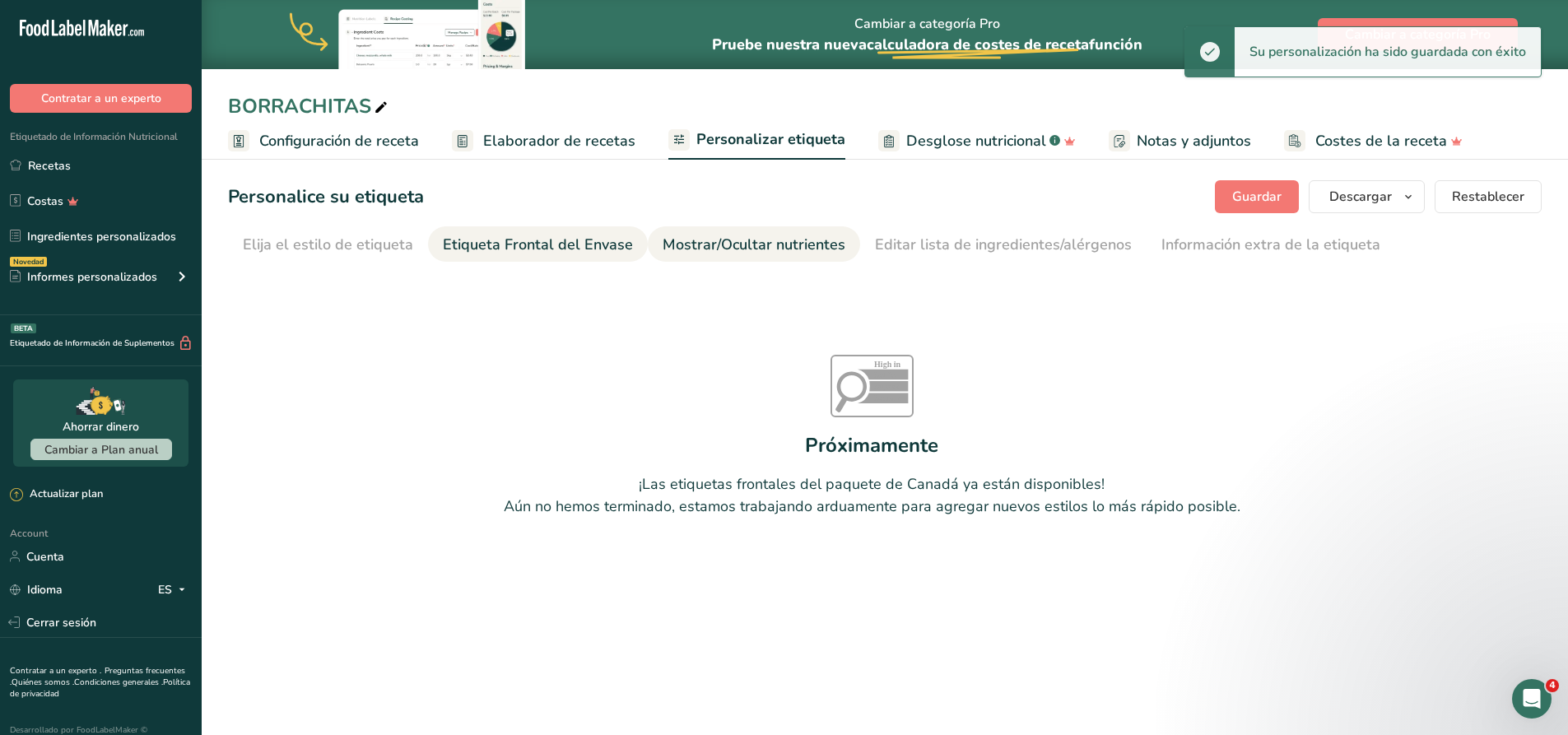
click at [723, 247] on div "Mostrar/Ocultar nutrientes" at bounding box center [753, 245] width 182 height 22
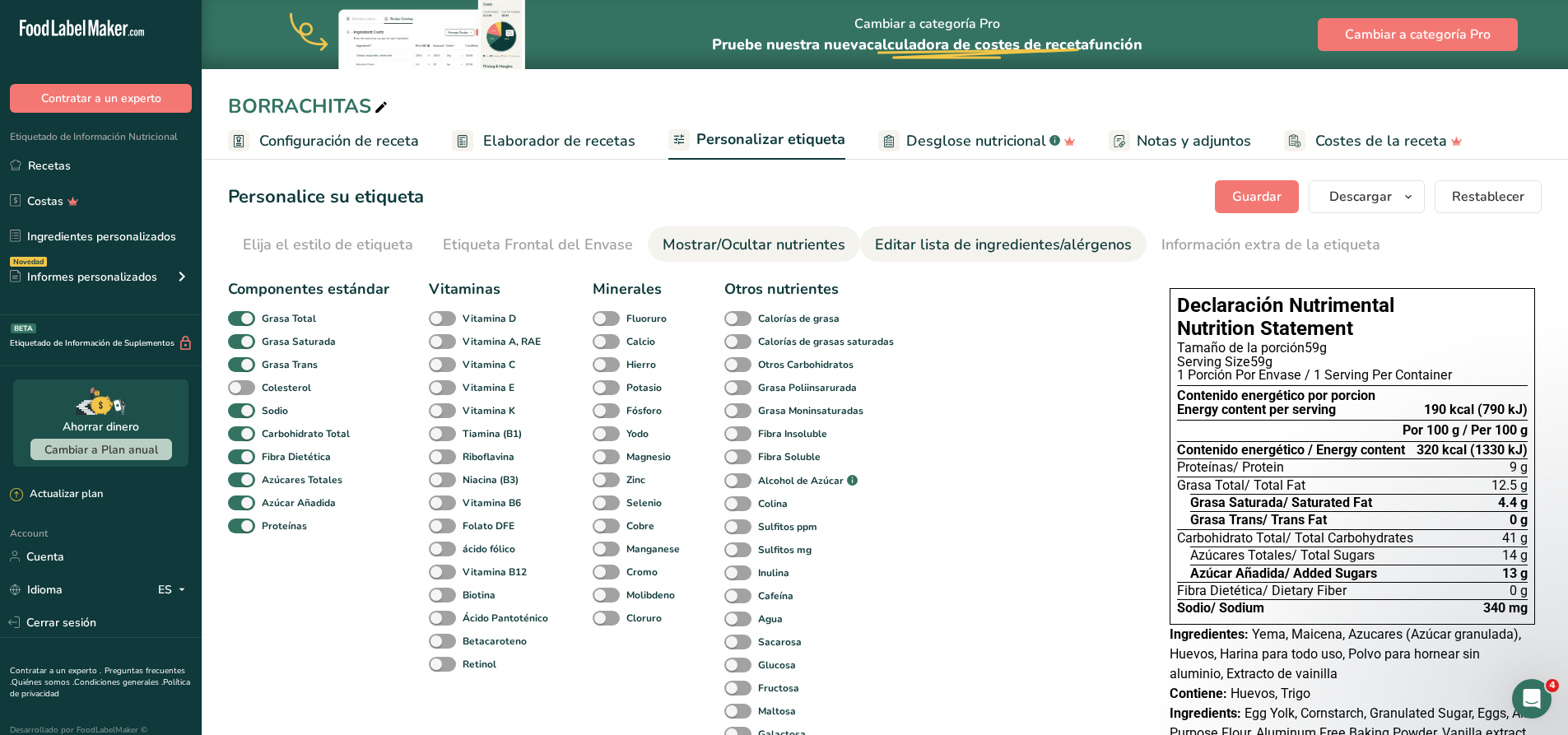
click at [969, 249] on div "Editar lista de ingredientes/alérgenos" at bounding box center [1003, 245] width 257 height 22
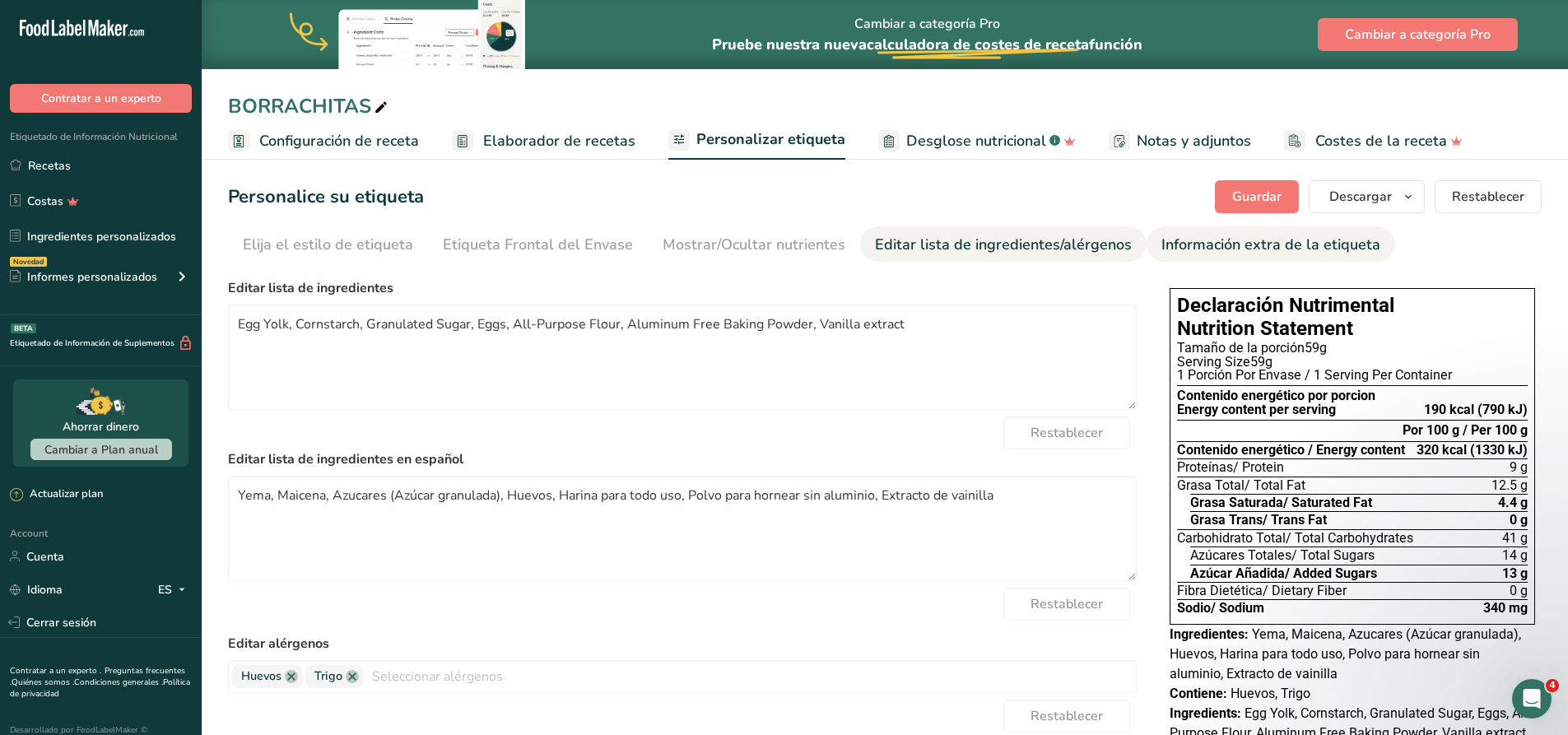
click at [1206, 251] on div "Información extra de la etiqueta" at bounding box center [1270, 245] width 219 height 22
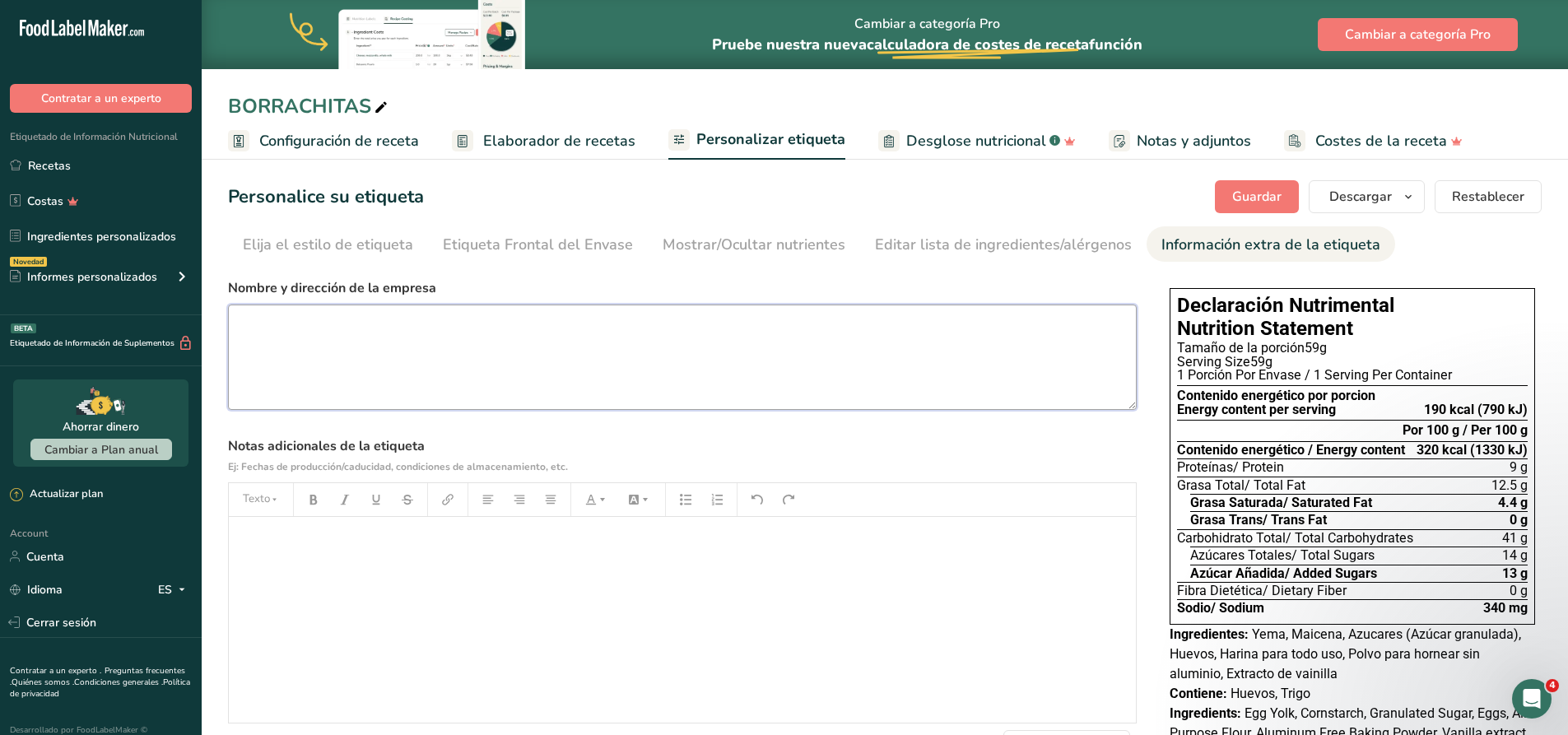
click at [386, 347] on textarea at bounding box center [682, 357] width 909 height 105
click at [639, 435] on section "Nombre y dirección de la empresa [PERSON_NAME]! [STREET_ADDRESS][PERSON_NAME] N…" at bounding box center [682, 521] width 909 height 485
click at [308, 317] on textarea "[PERSON_NAME]! [STREET_ADDRESS][PERSON_NAME]" at bounding box center [682, 357] width 909 height 105
click at [613, 330] on textarea "[PERSON_NAME]! Con Antojo a Dulce! [STREET_ADDRESS][PERSON_NAME]" at bounding box center [682, 357] width 909 height 105
click at [305, 561] on div "﻿" at bounding box center [682, 620] width 907 height 206
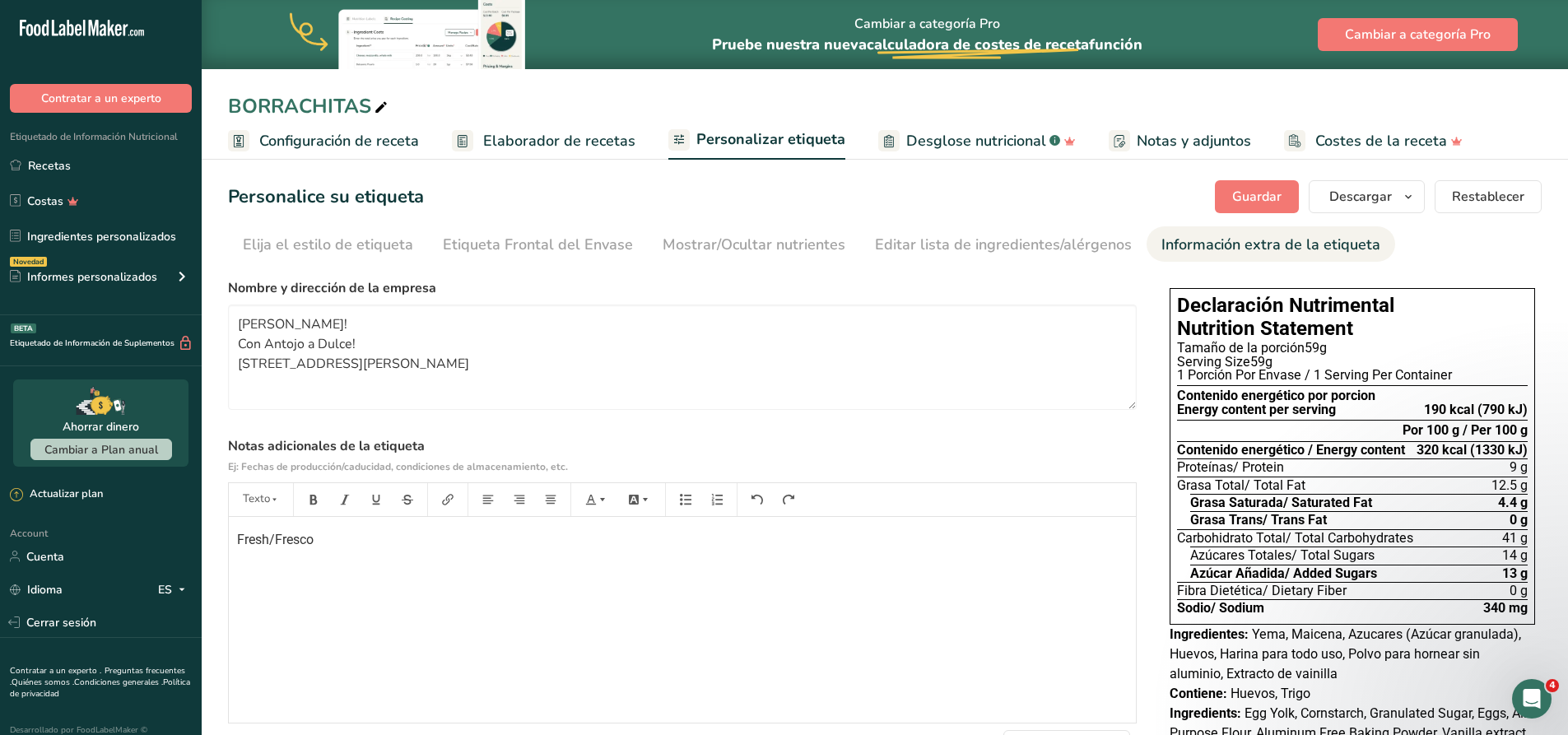
click at [467, 598] on div "Fresh/Fresco" at bounding box center [682, 620] width 907 height 206
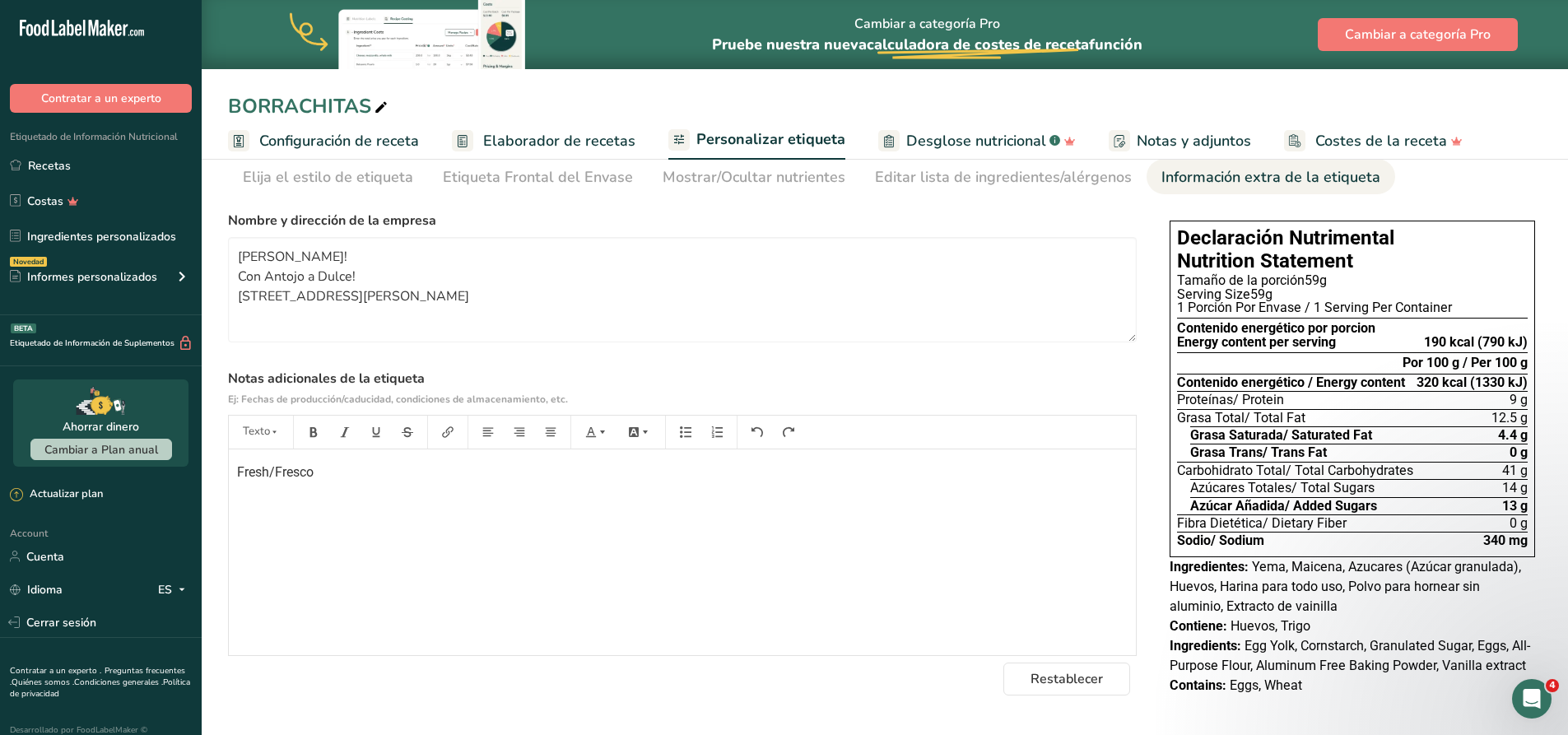
scroll to position [71, 0]
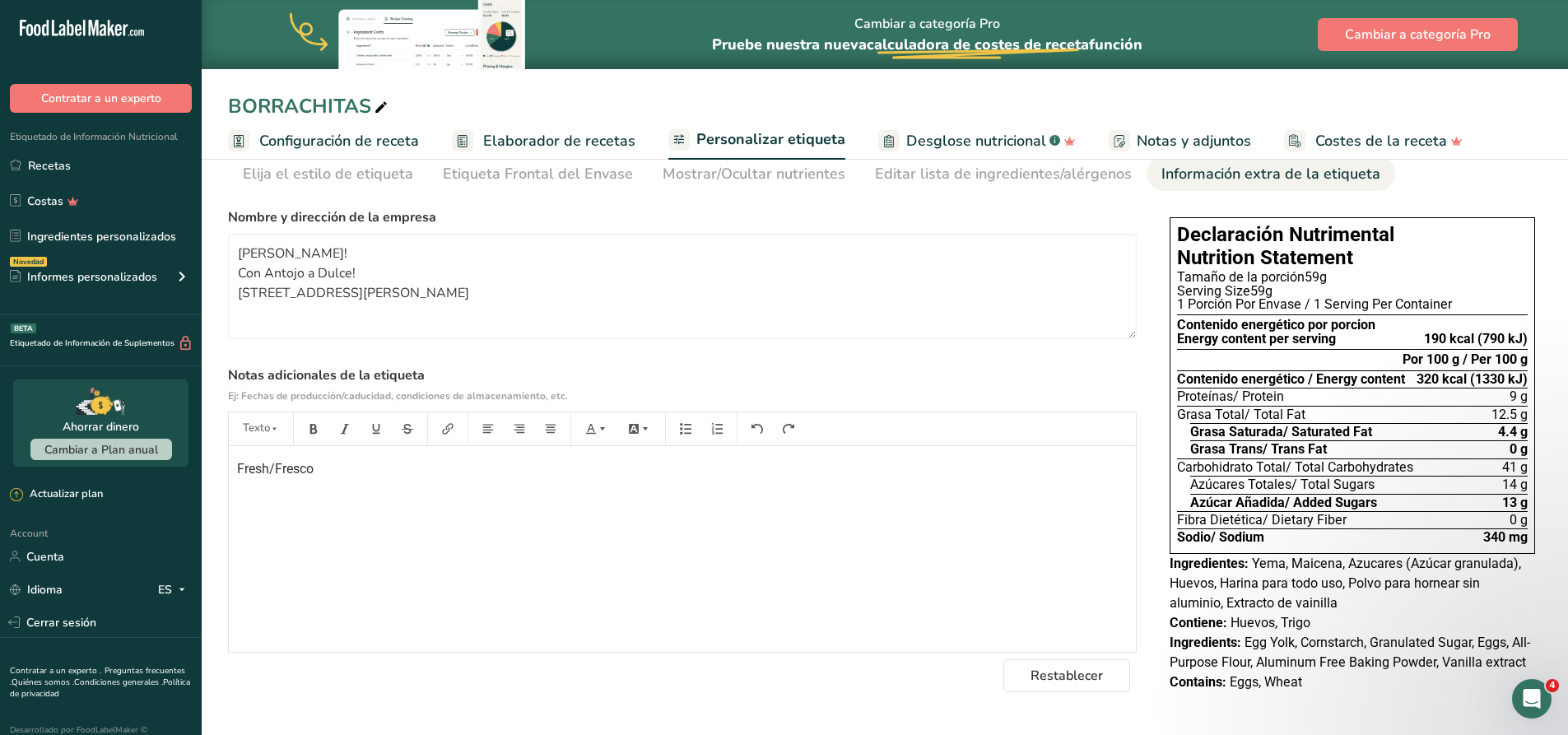
click at [822, 566] on div "Fresh/Fresco" at bounding box center [682, 549] width 907 height 206
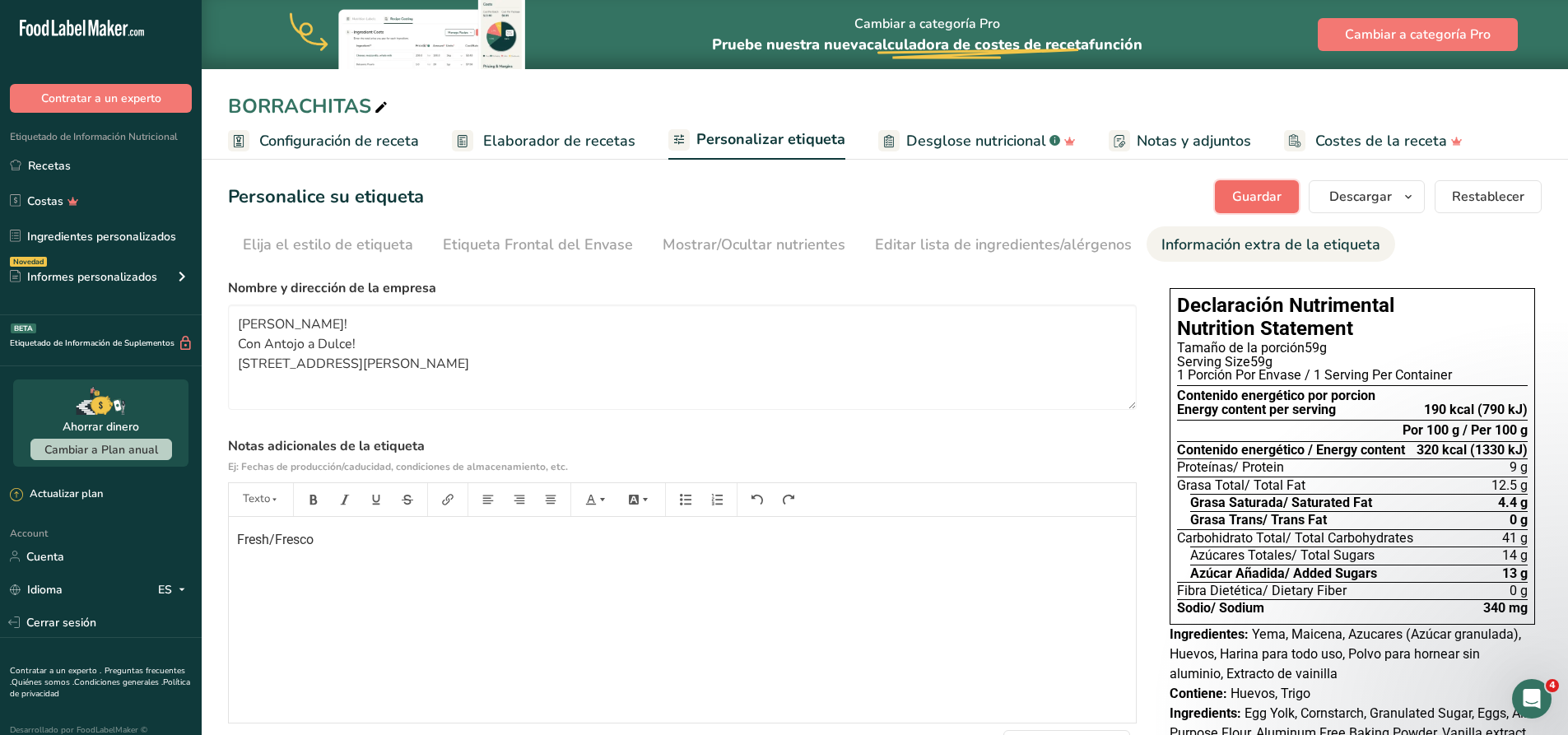
click at [1249, 198] on span "Guardar" at bounding box center [1257, 196] width 49 height 20
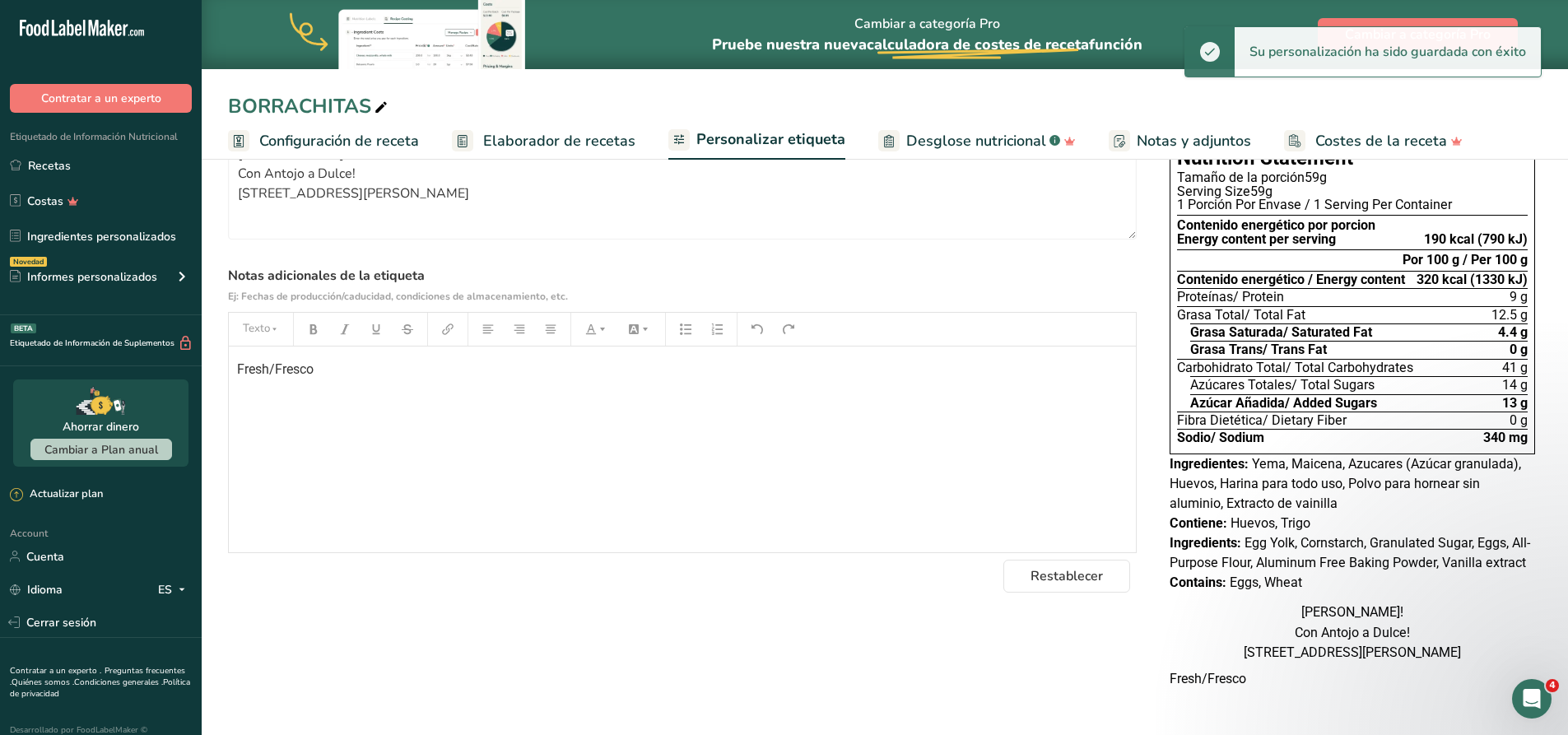
scroll to position [190, 0]
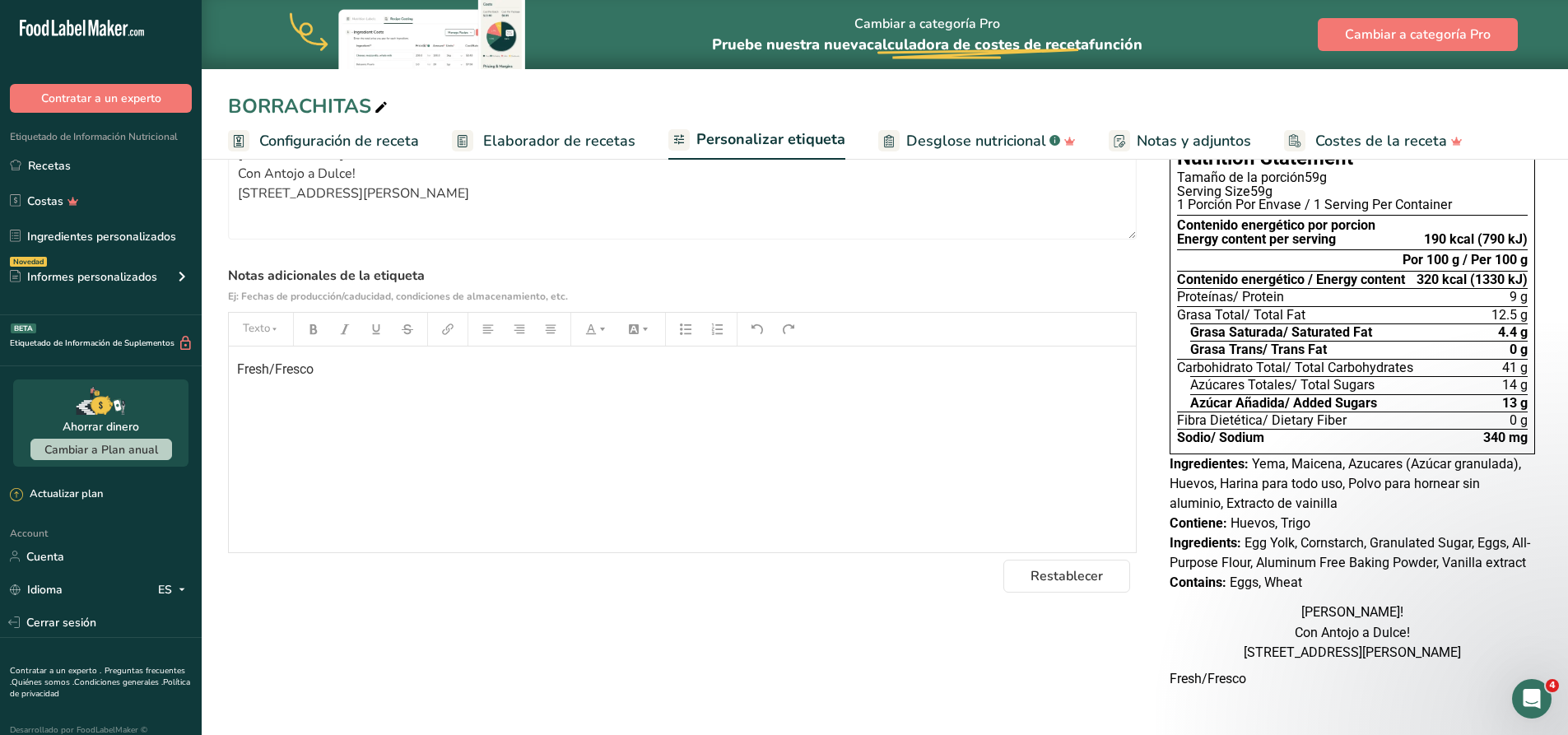
click at [1456, 653] on div "[PERSON_NAME]! Con Antojo a Dulce! [STREET_ADDRESS][PERSON_NAME]" at bounding box center [1352, 632] width 366 height 60
click at [342, 360] on p "Fresh/Fresco" at bounding box center [682, 369] width 891 height 20
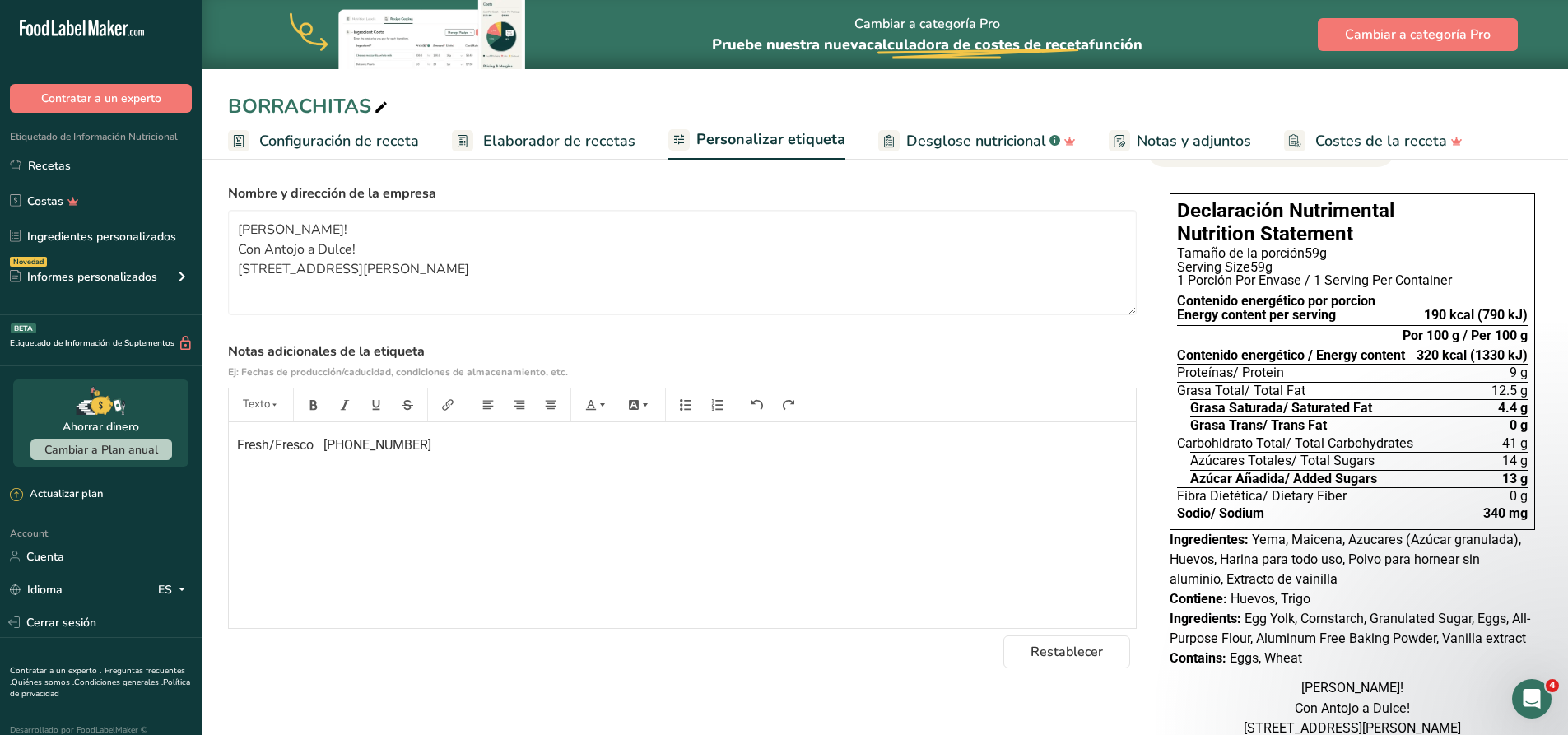
scroll to position [0, 0]
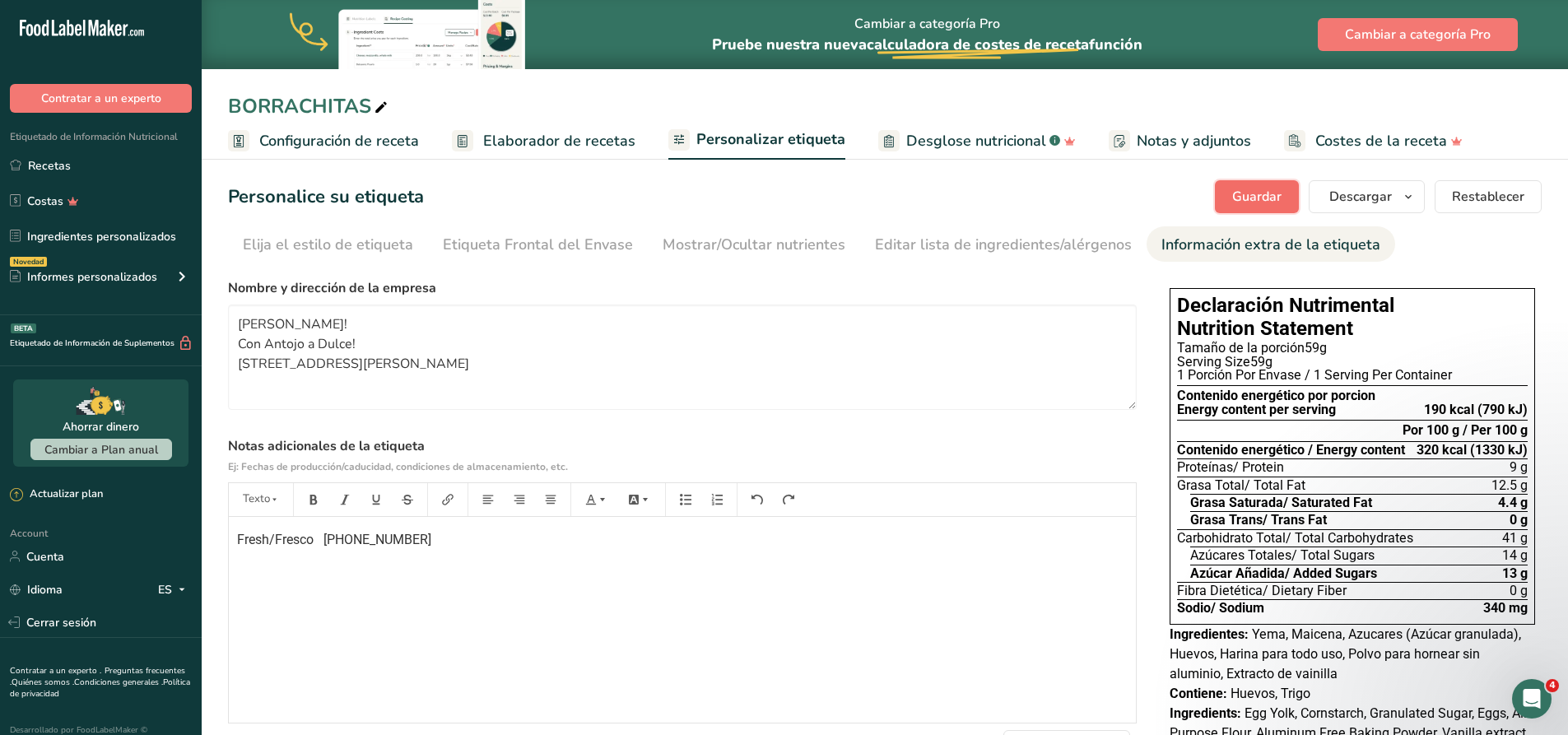
click at [1235, 187] on span "Guardar" at bounding box center [1257, 196] width 49 height 20
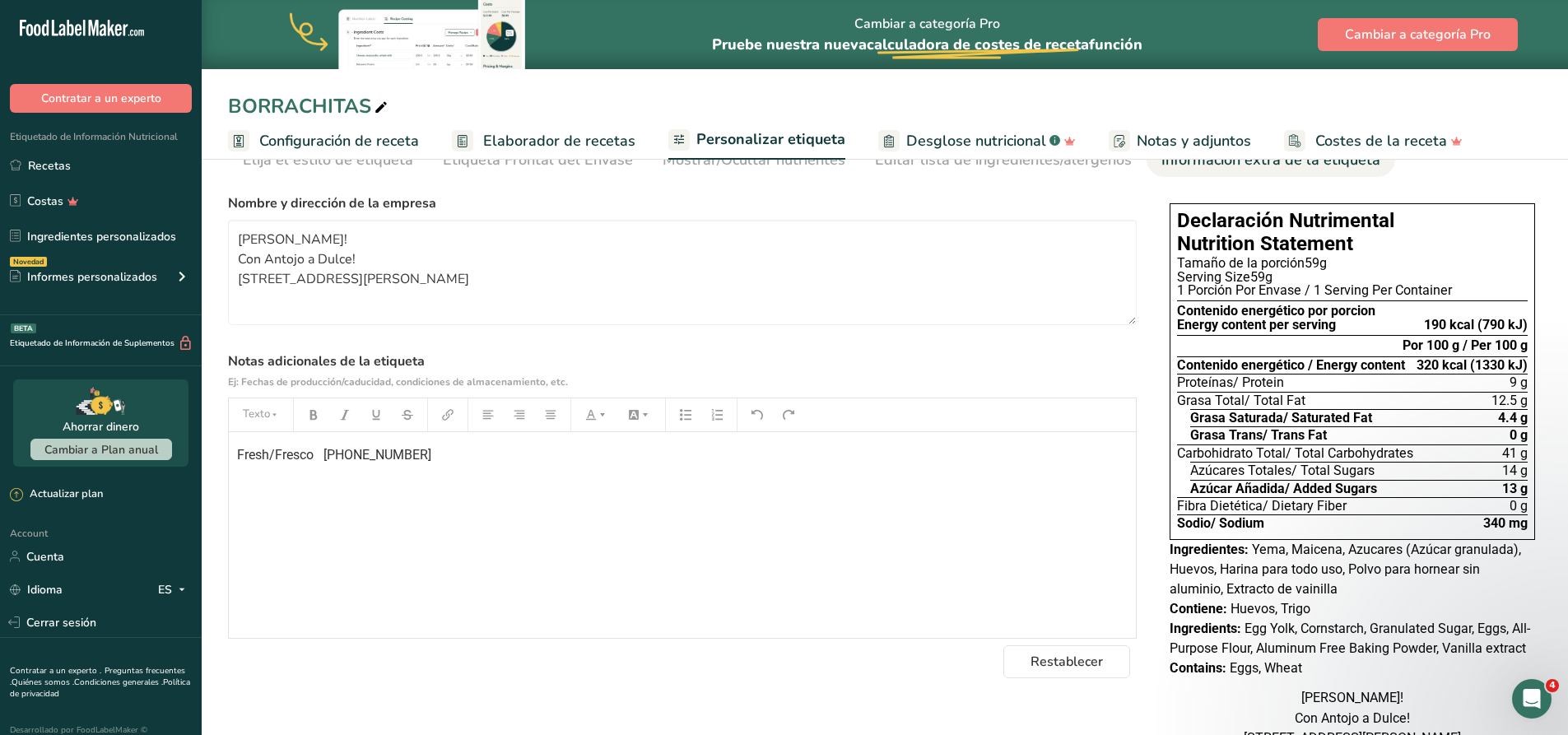
scroll to position [164, 0]
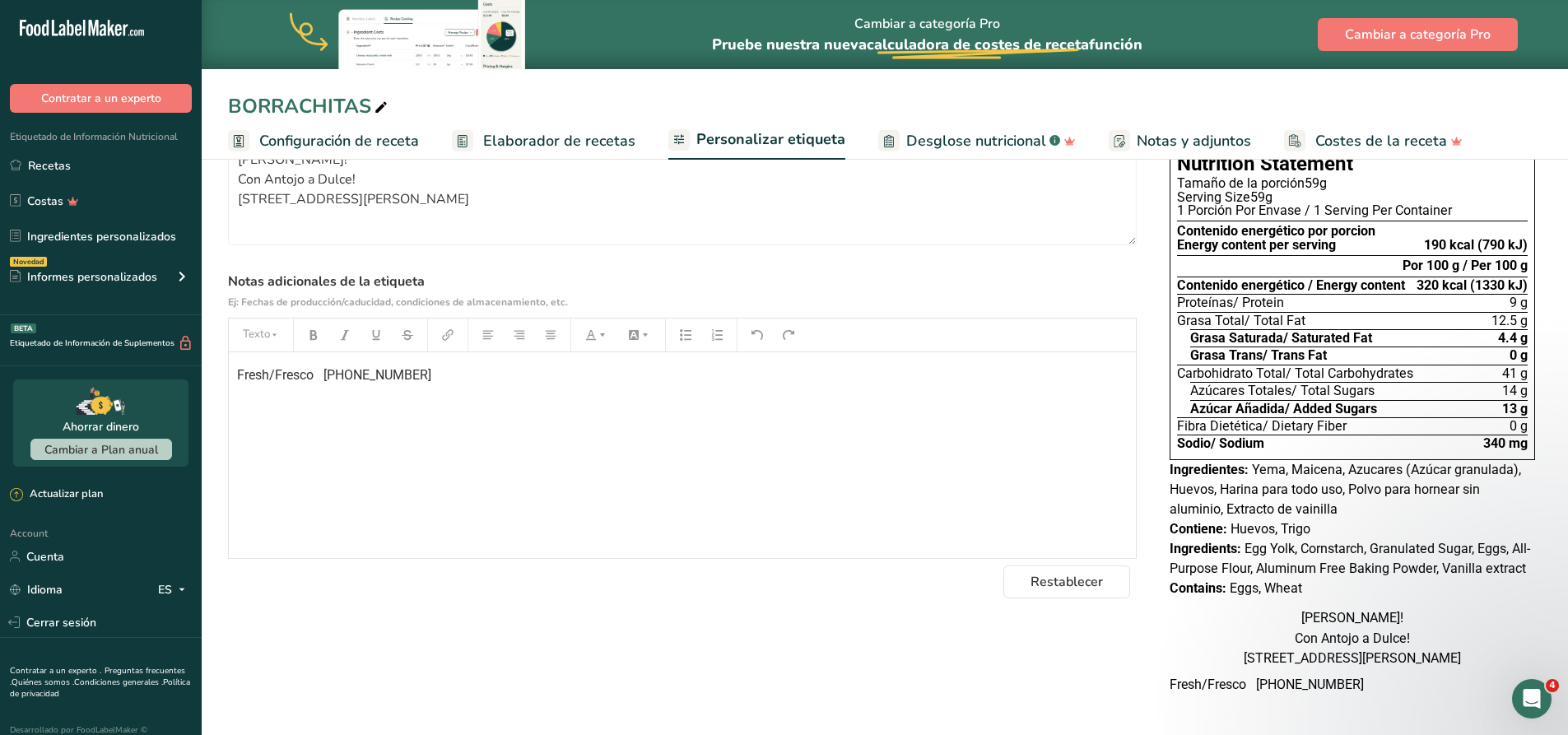
drag, startPoint x: 425, startPoint y: 373, endPoint x: 321, endPoint y: 374, distance: 104.0
click at [321, 374] on p "Fresh/Fresco [PHONE_NUMBER]" at bounding box center [682, 375] width 891 height 20
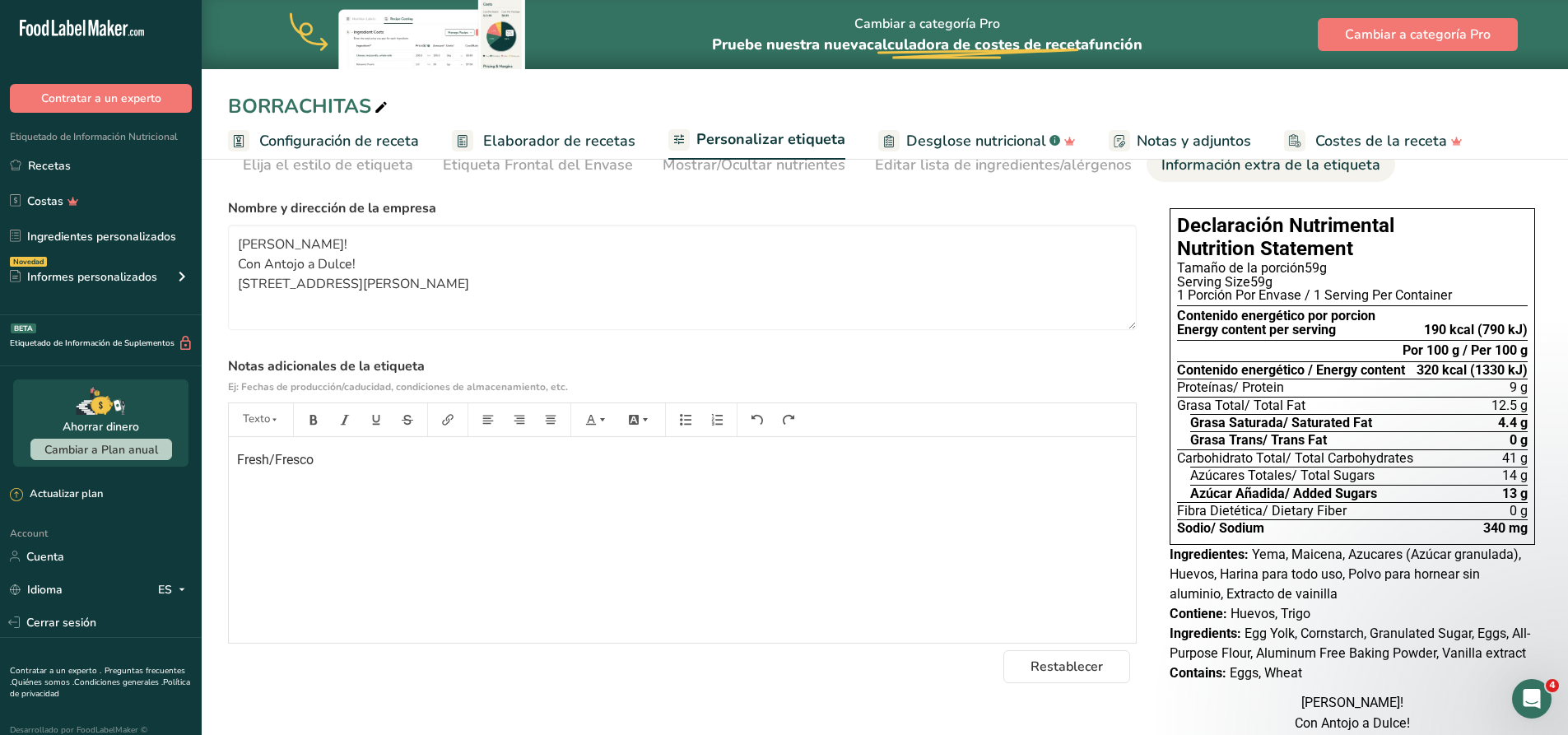
scroll to position [0, 0]
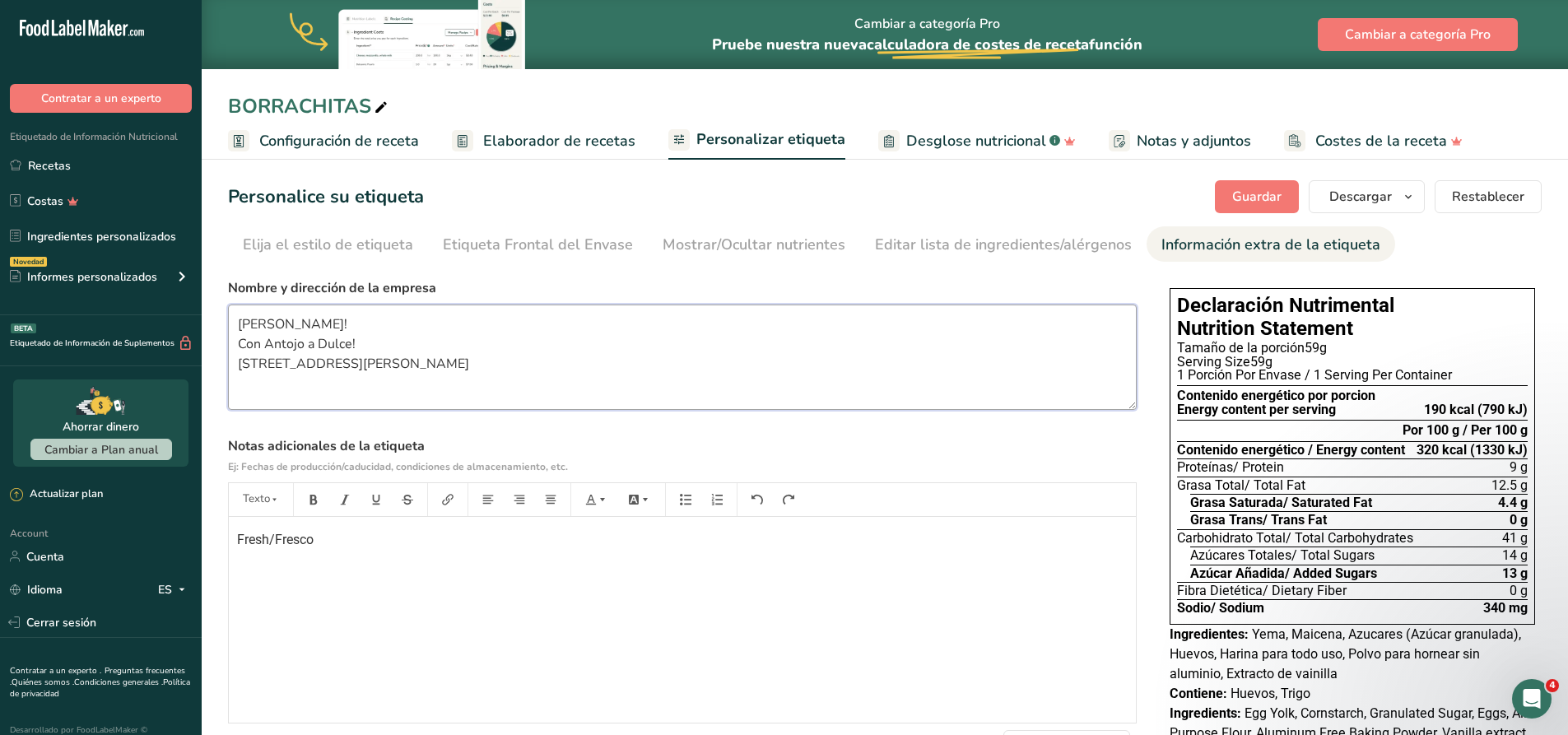
click at [234, 322] on textarea "[PERSON_NAME]! Con Antojo a Dulce! [STREET_ADDRESS][PERSON_NAME]" at bounding box center [682, 357] width 909 height 105
click at [249, 321] on textarea "[PERSON_NAME]! Con Antojo a Dulce! [STREET_ADDRESS][PERSON_NAME]" at bounding box center [682, 357] width 909 height 105
paste textarea "[PHONE_NUMBER]"
click at [1283, 183] on button "Guardar" at bounding box center [1257, 196] width 84 height 33
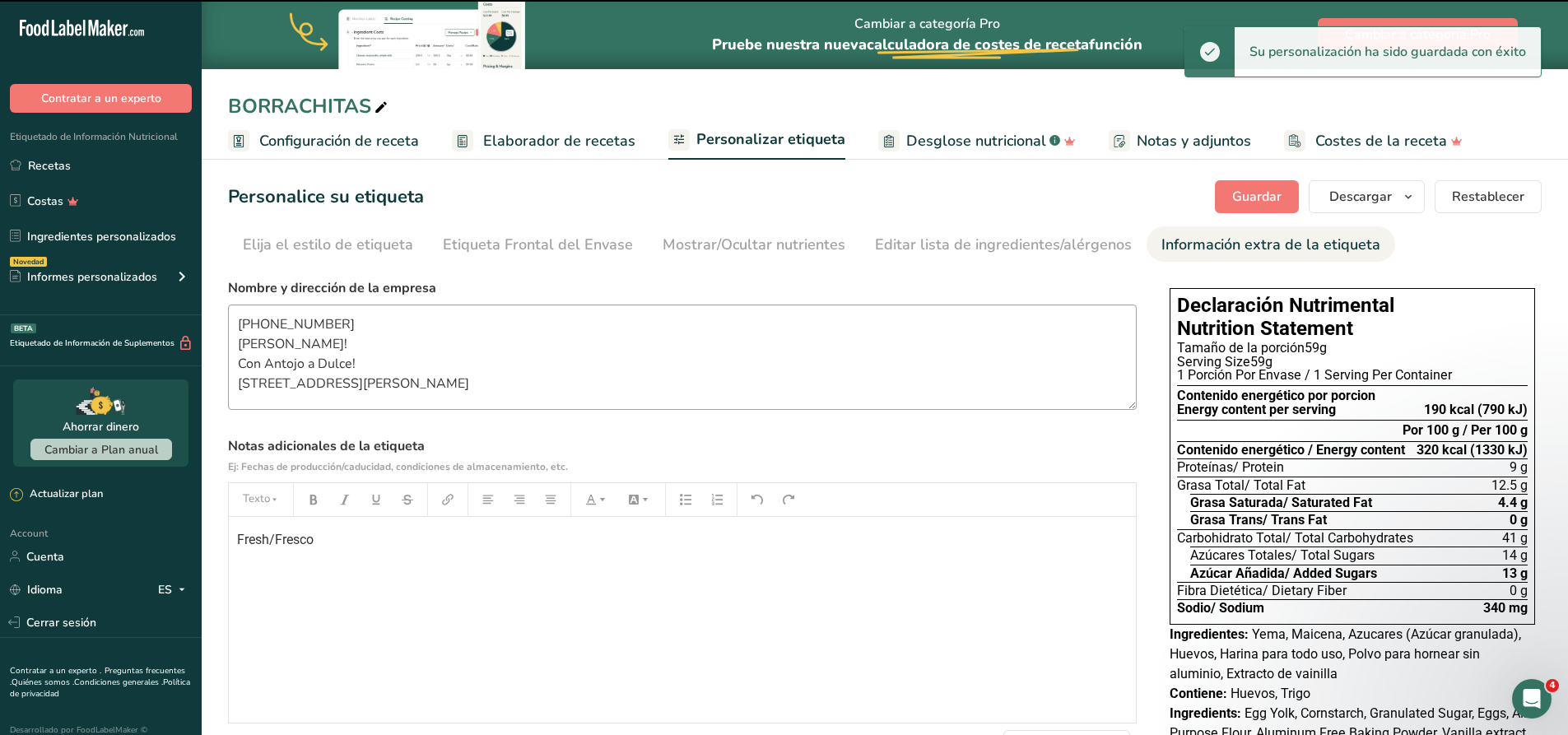
type textarea "[PHONE_NUMBER] [PERSON_NAME]! Con Antojo a Dulce! [STREET_ADDRESS][PERSON_NAME]"
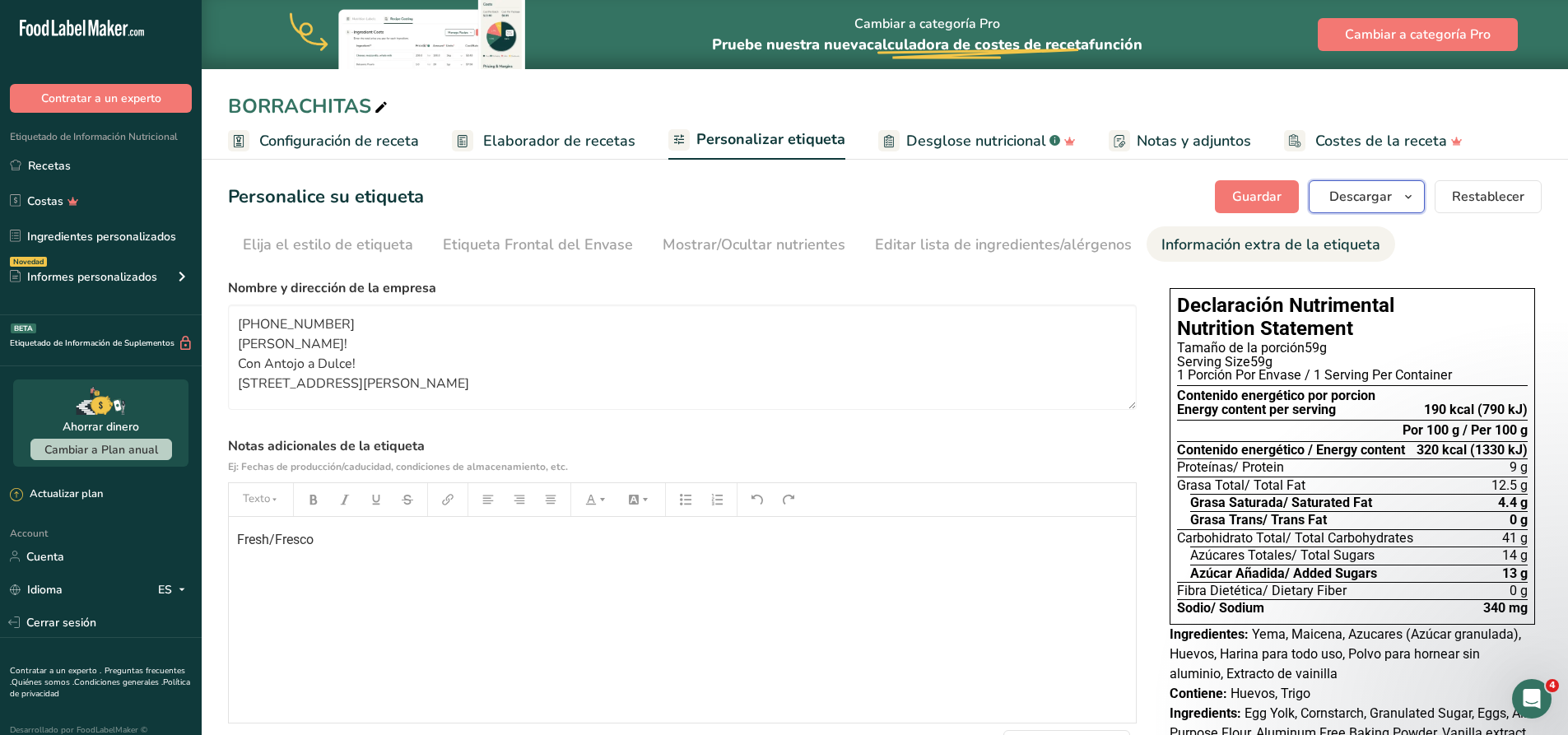
click at [1403, 203] on icon "button" at bounding box center [1408, 197] width 13 height 21
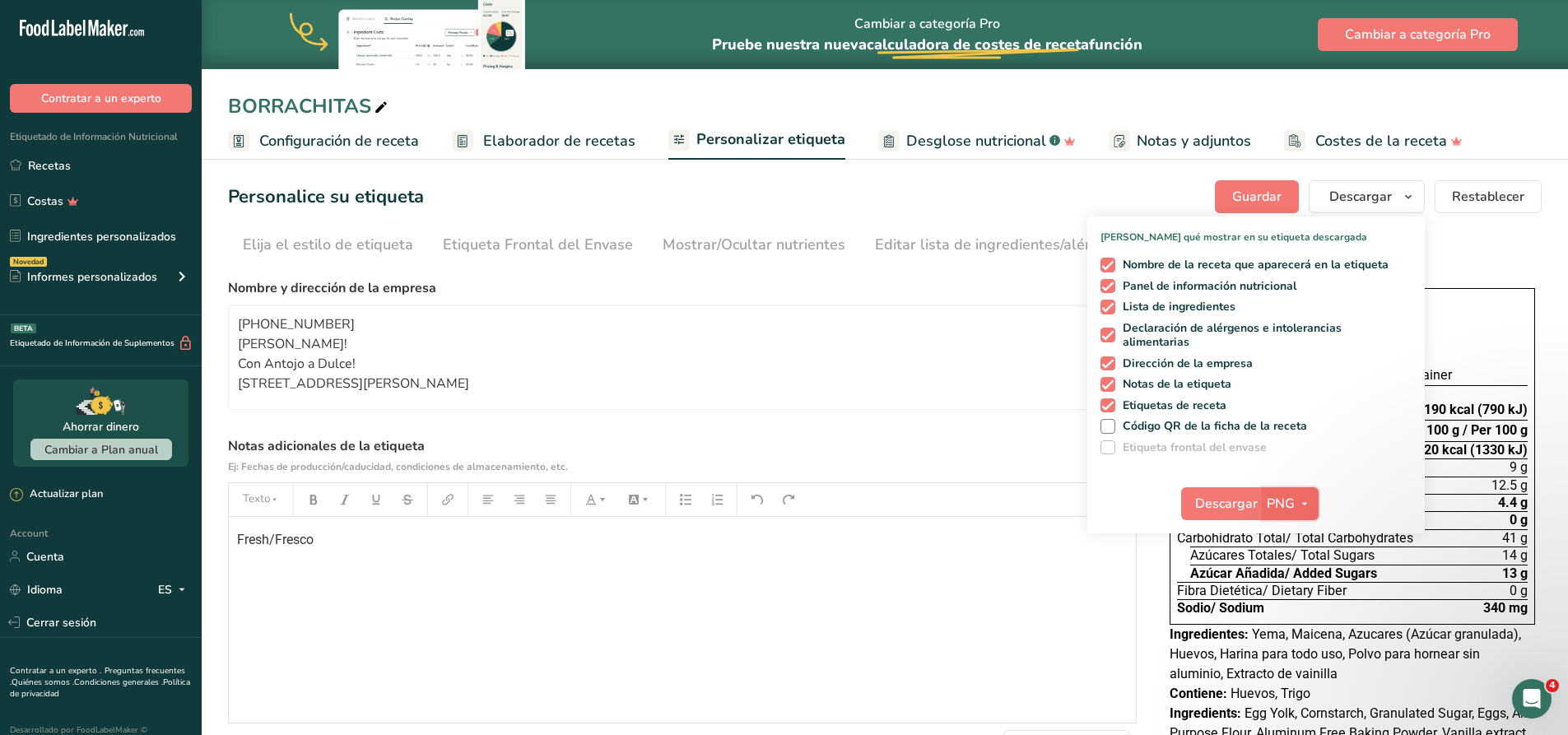
click at [1288, 505] on span "PNG" at bounding box center [1281, 503] width 28 height 20
click at [1110, 423] on span at bounding box center [1107, 425] width 15 height 15
click at [1110, 423] on input "Código QR de la ficha de la receta" at bounding box center [1105, 425] width 10 height 10
click at [1110, 423] on span at bounding box center [1107, 425] width 15 height 15
click at [1110, 423] on input "Código QR de la ficha de la receta" at bounding box center [1105, 425] width 10 height 10
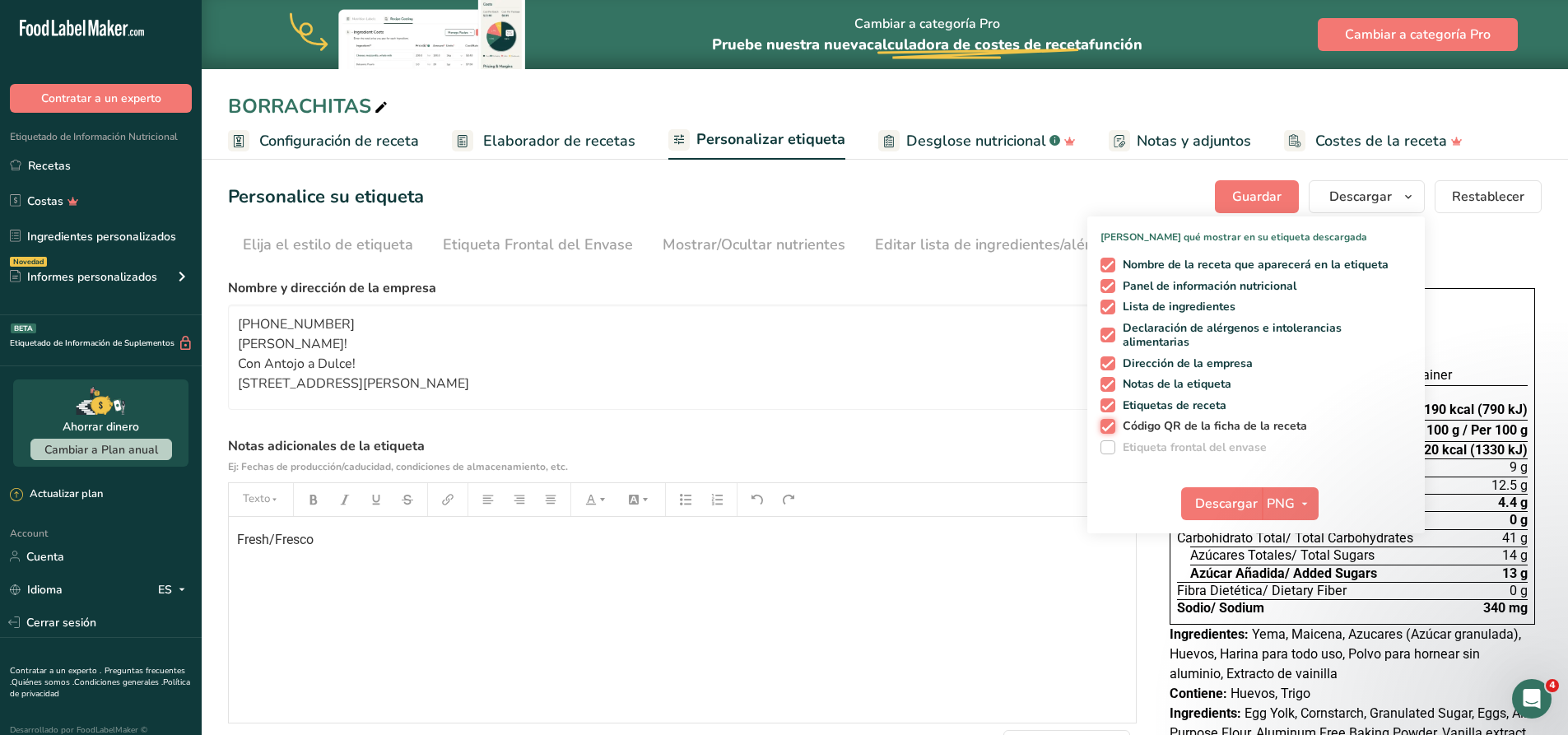
checkbox input "false"
click at [1500, 240] on ul "Elija el estilo de etiqueta Etiqueta Frontal del Envase Mostrar/Ocultar nutrien…" at bounding box center [885, 244] width 1314 height 35
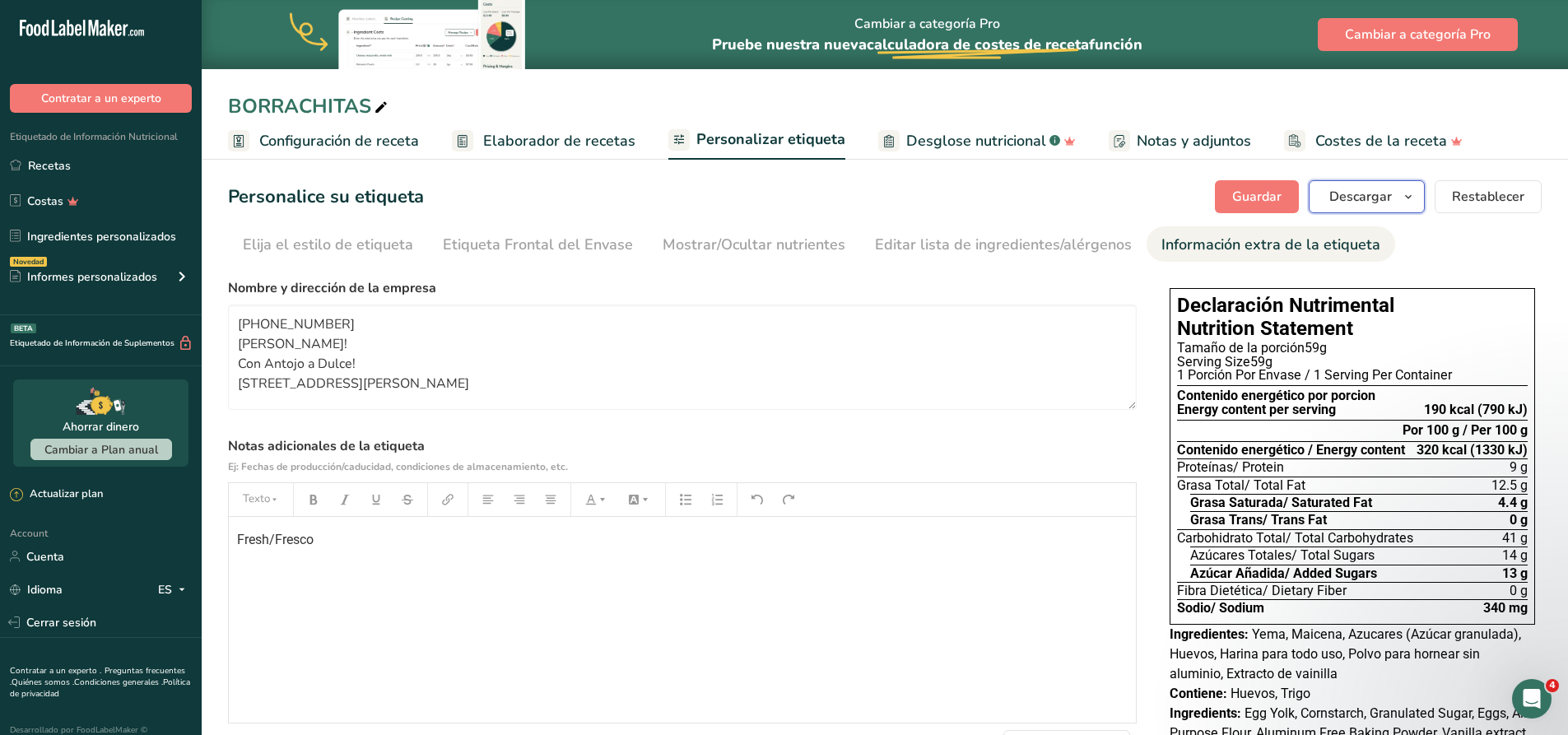
click at [1360, 195] on span "Descargar" at bounding box center [1360, 196] width 62 height 20
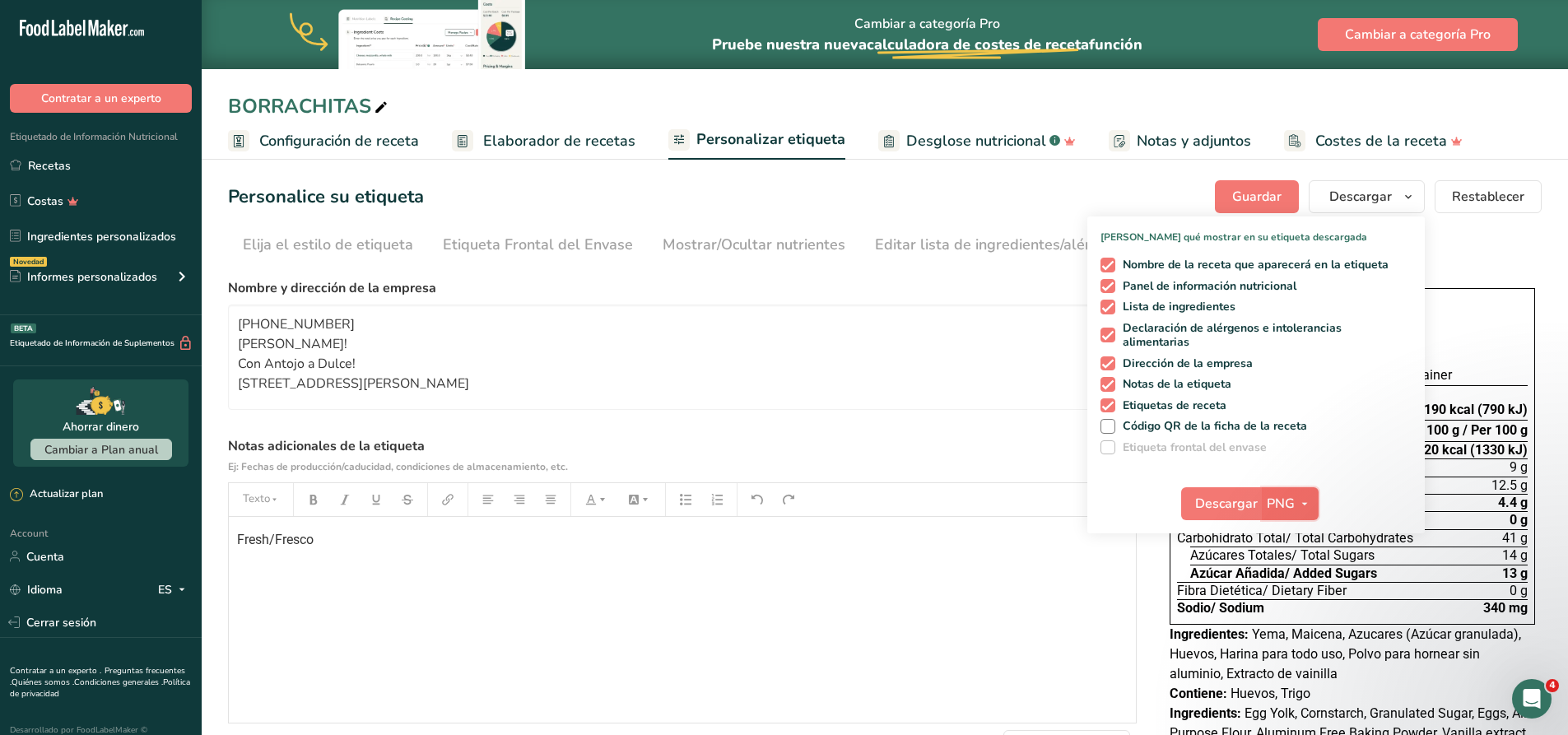
click at [1292, 495] on span "PNG" at bounding box center [1281, 503] width 28 height 20
click at [1296, 615] on link "PDF" at bounding box center [1292, 617] width 53 height 27
click at [1238, 507] on span "Descargar" at bounding box center [1227, 503] width 62 height 20
drag, startPoint x: 1239, startPoint y: 504, endPoint x: 1277, endPoint y: 510, distance: 38.5
